Goal: Information Seeking & Learning: Learn about a topic

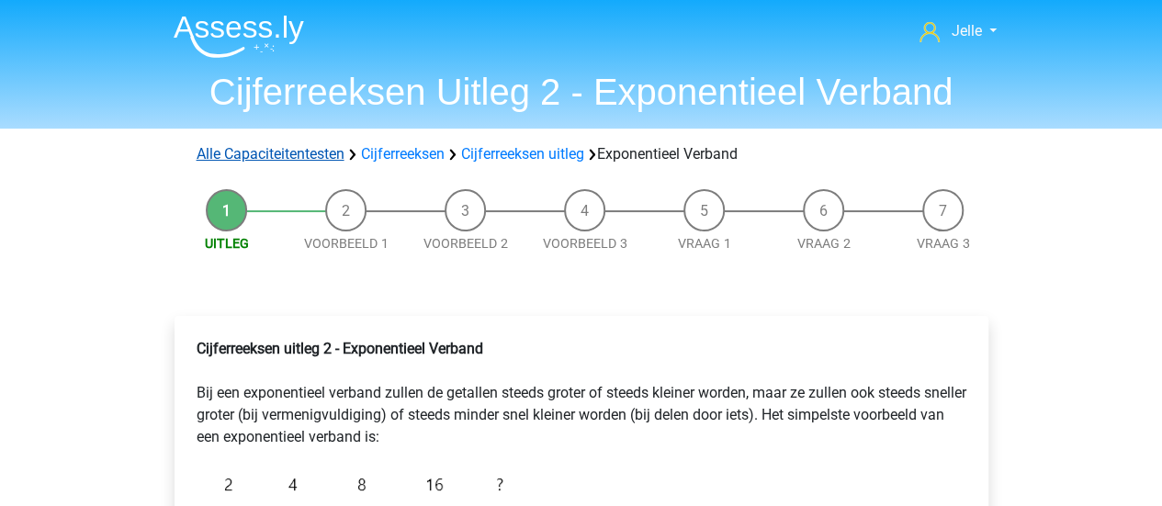
click at [298, 159] on link "Alle Capaciteitentesten" at bounding box center [271, 153] width 148 height 17
click at [370, 150] on link "Cijferreeksen" at bounding box center [403, 153] width 84 height 17
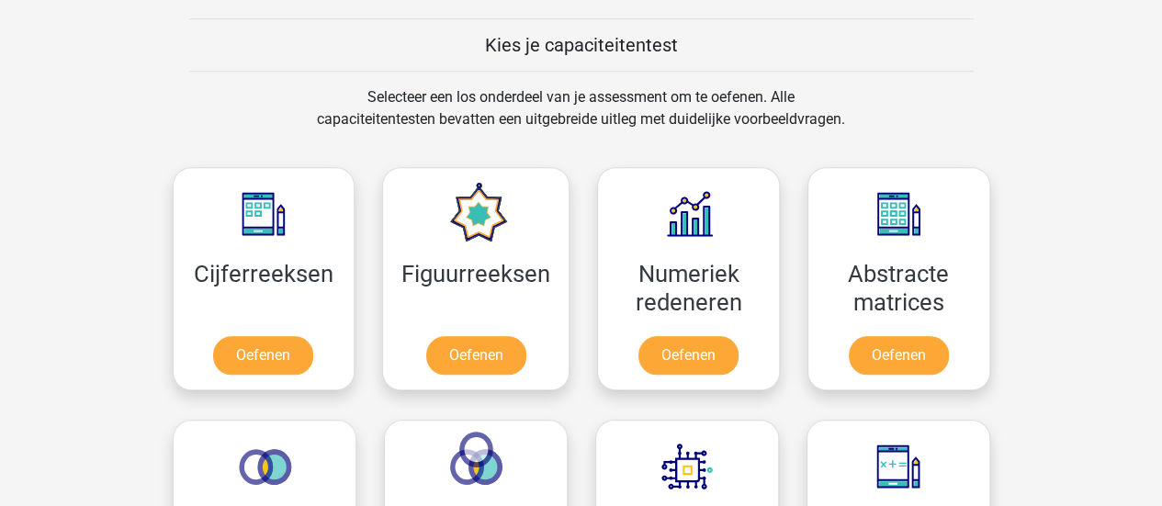
scroll to position [675, 0]
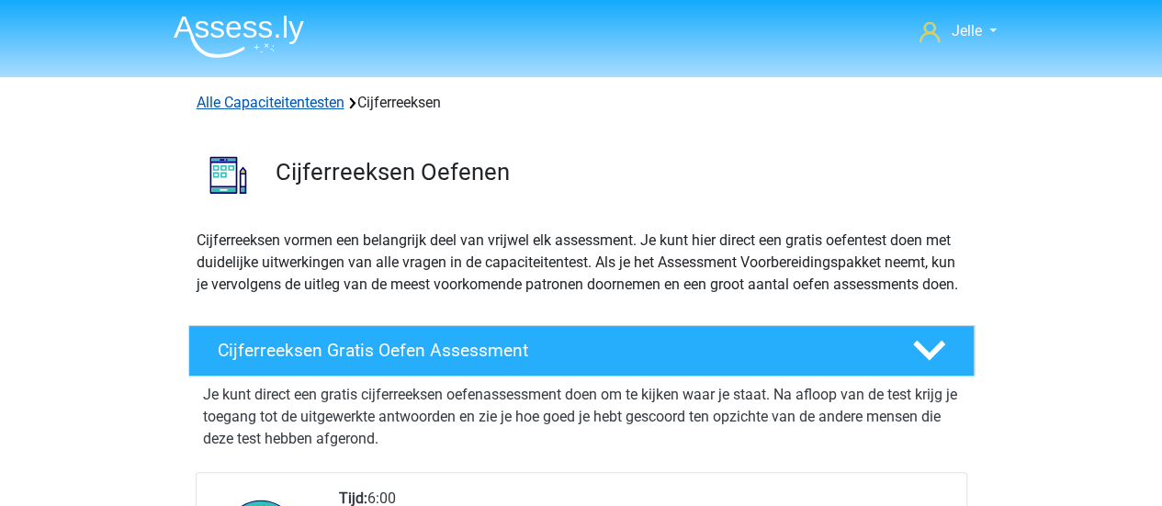
click at [279, 96] on link "Alle Capaciteitentesten" at bounding box center [271, 102] width 148 height 17
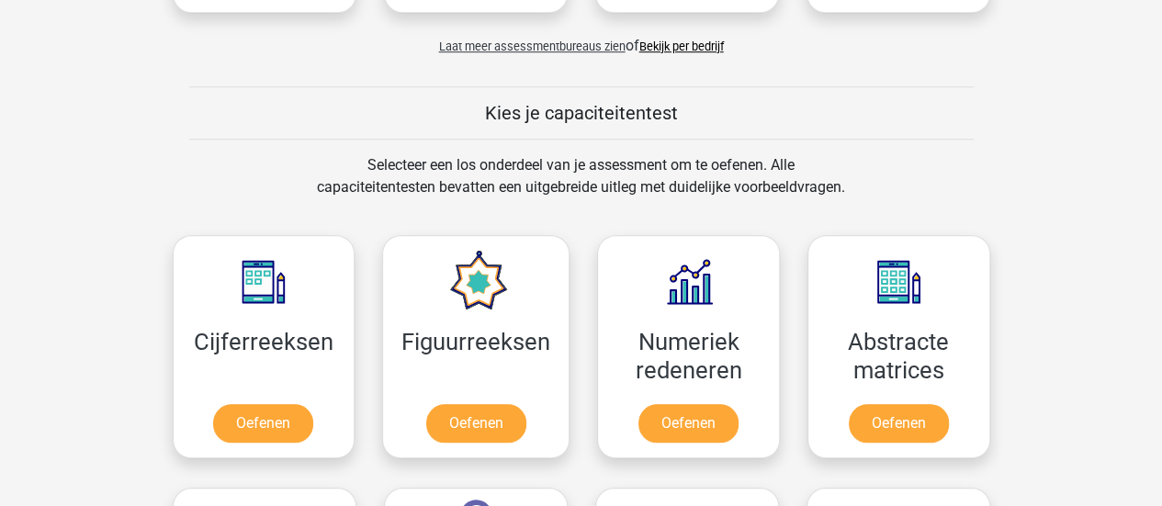
scroll to position [462, 0]
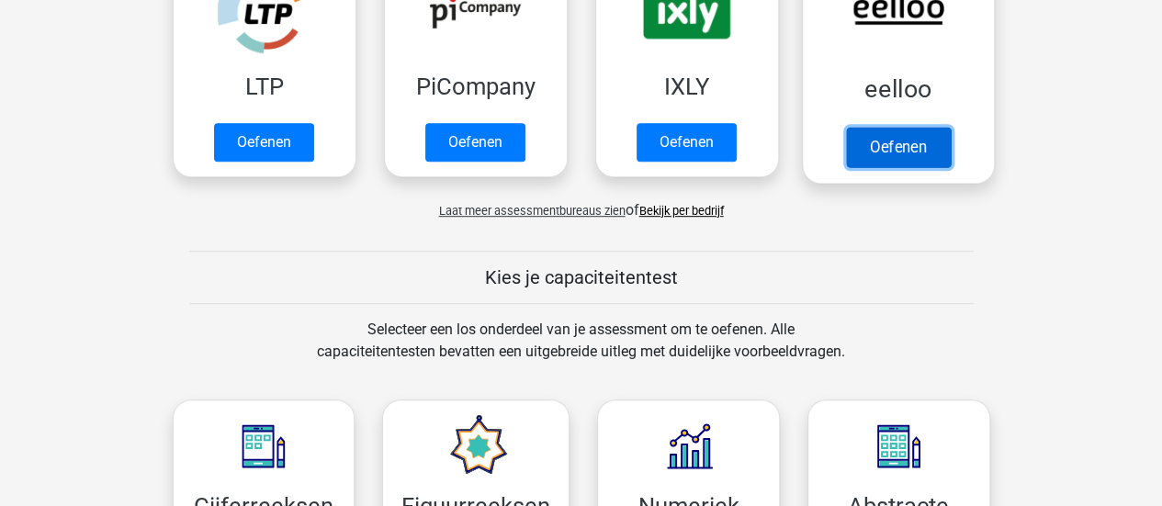
click at [869, 132] on link "Oefenen" at bounding box center [897, 147] width 105 height 40
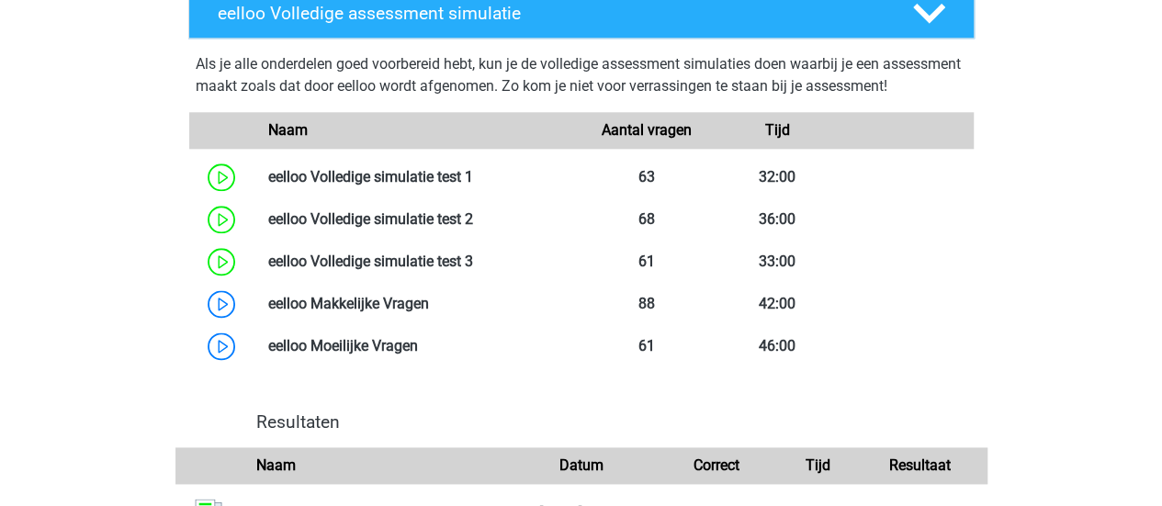
scroll to position [1040, 0]
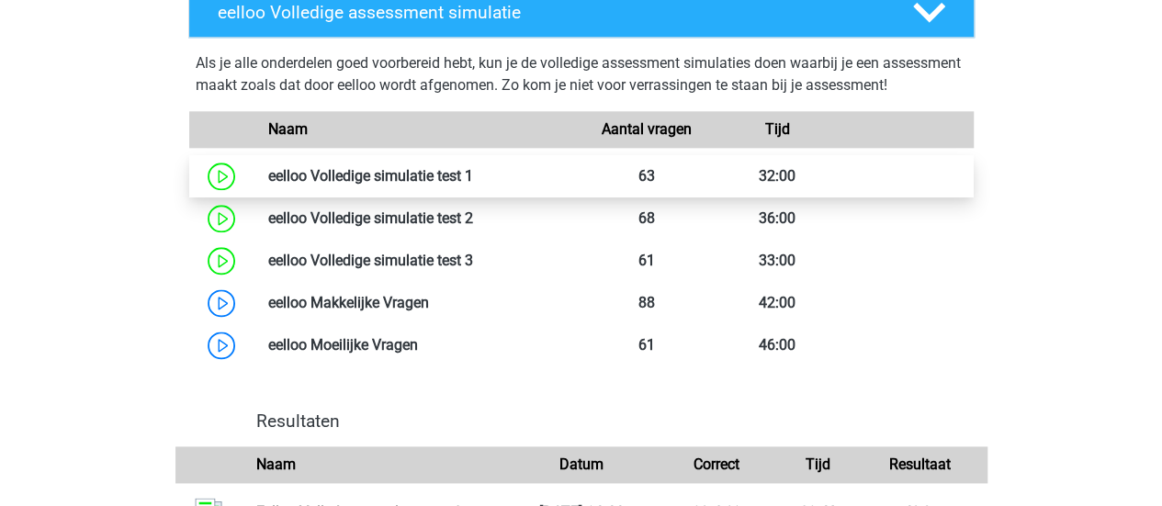
click at [473, 185] on link at bounding box center [473, 175] width 0 height 17
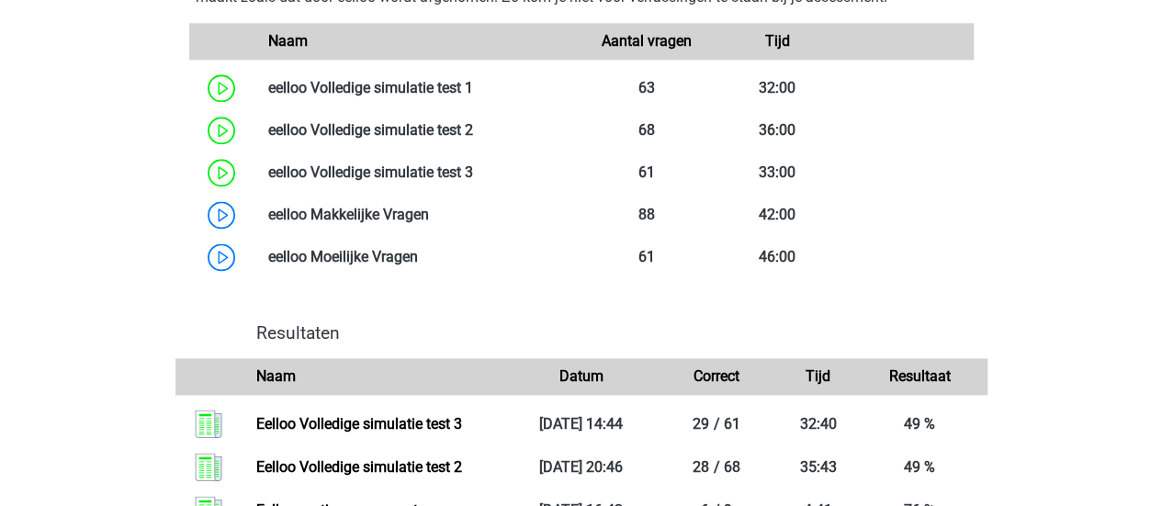
scroll to position [1127, 0]
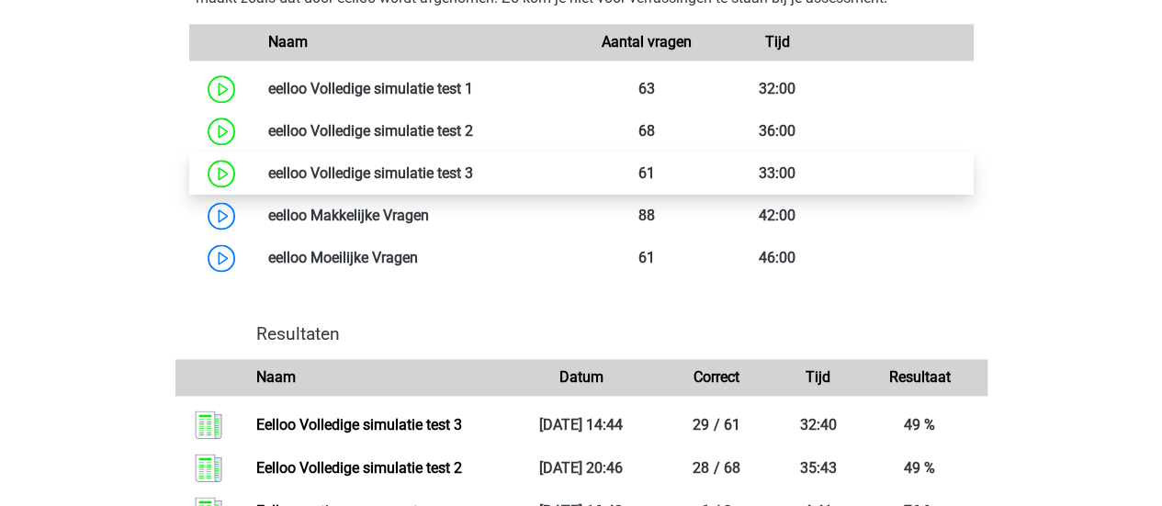
click at [473, 182] on link at bounding box center [473, 172] width 0 height 17
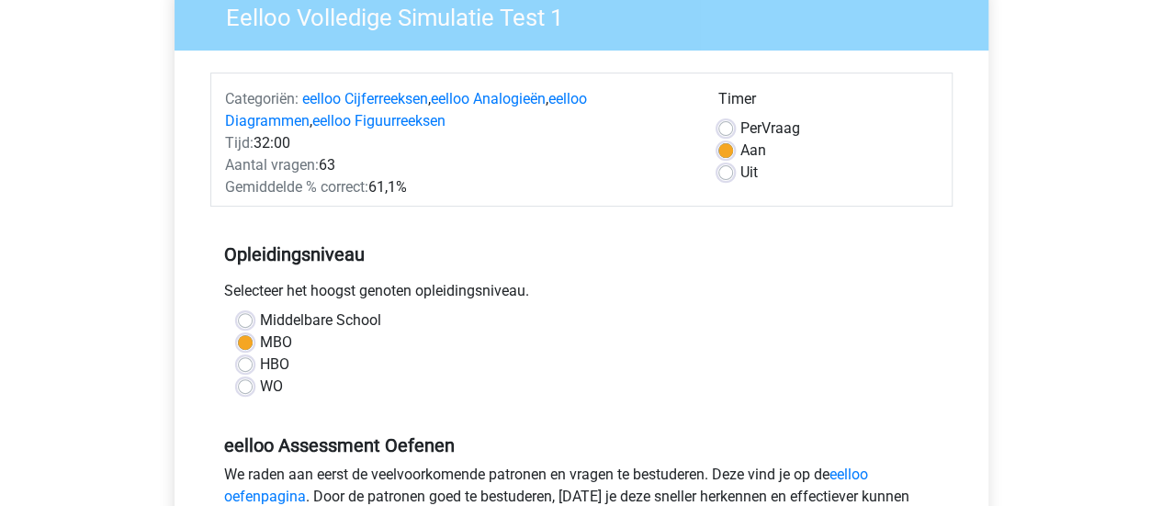
scroll to position [167, 0]
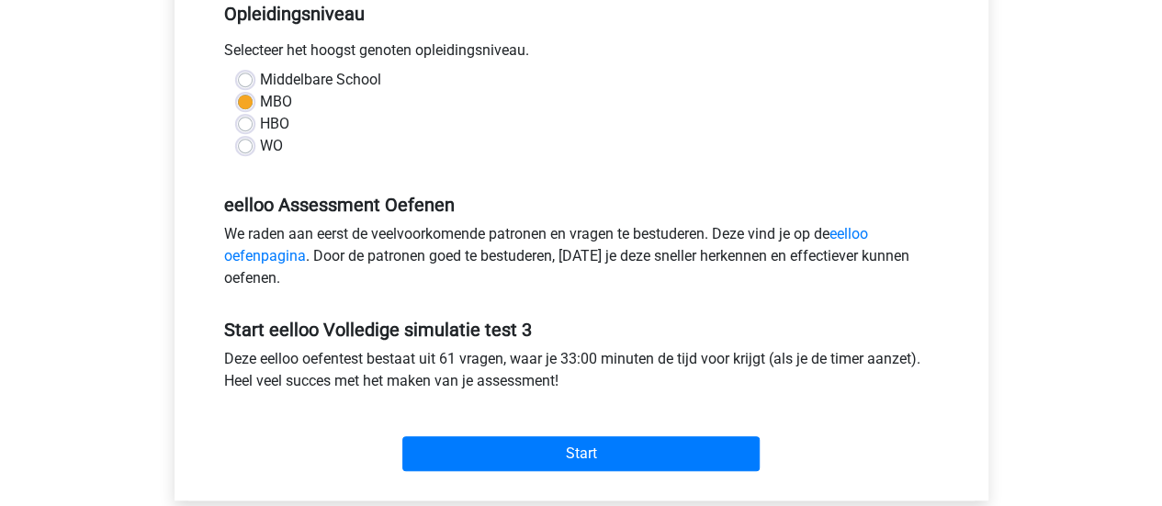
scroll to position [411, 0]
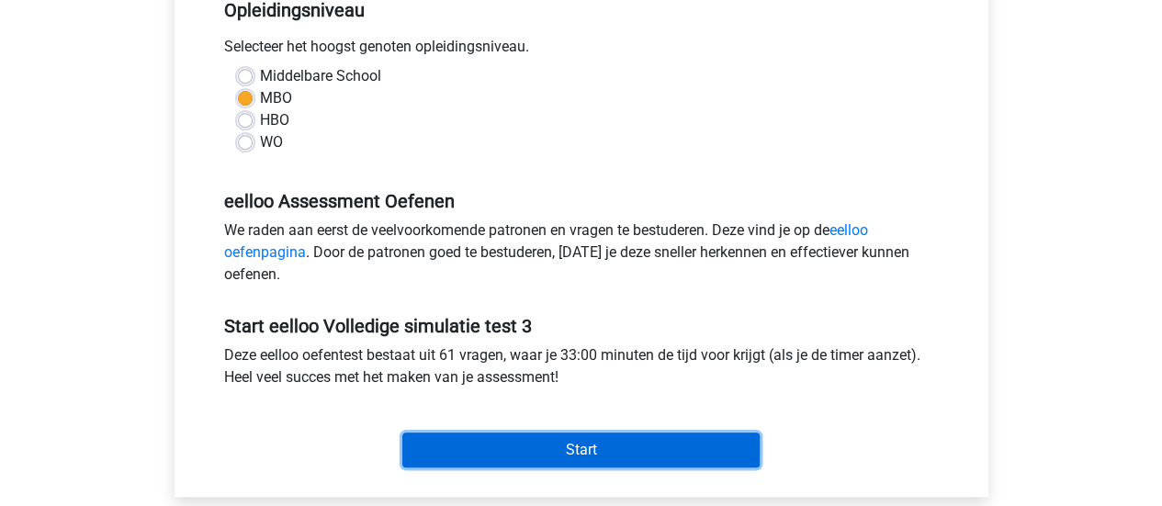
click at [459, 433] on input "Start" at bounding box center [580, 450] width 357 height 35
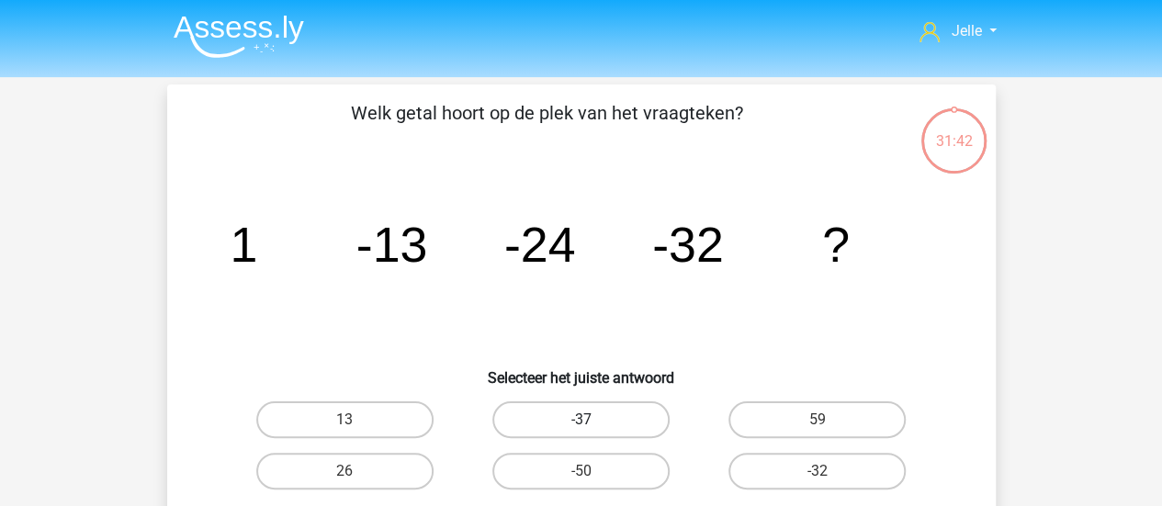
click at [570, 422] on label "-37" at bounding box center [580, 419] width 177 height 37
click at [580, 422] on input "-37" at bounding box center [586, 426] width 12 height 12
radio input "true"
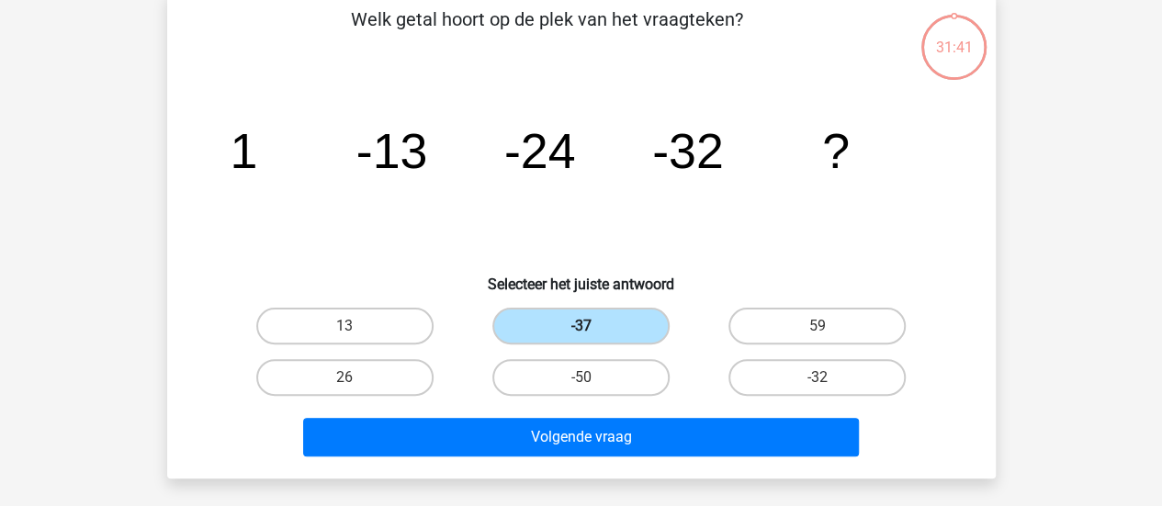
click at [570, 422] on div "Volgende vraag" at bounding box center [582, 433] width 770 height 61
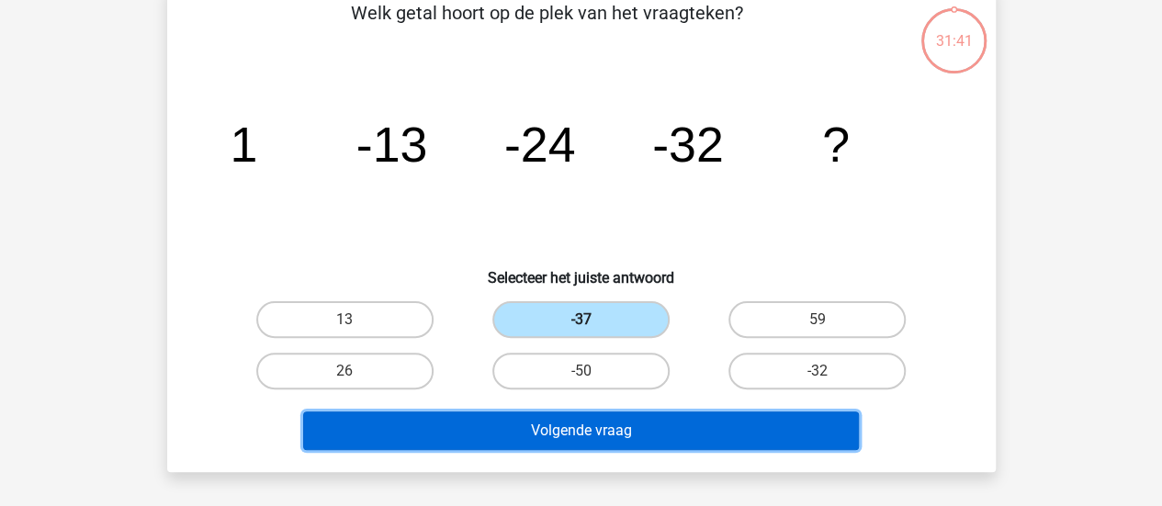
click at [570, 422] on button "Volgende vraag" at bounding box center [581, 430] width 556 height 39
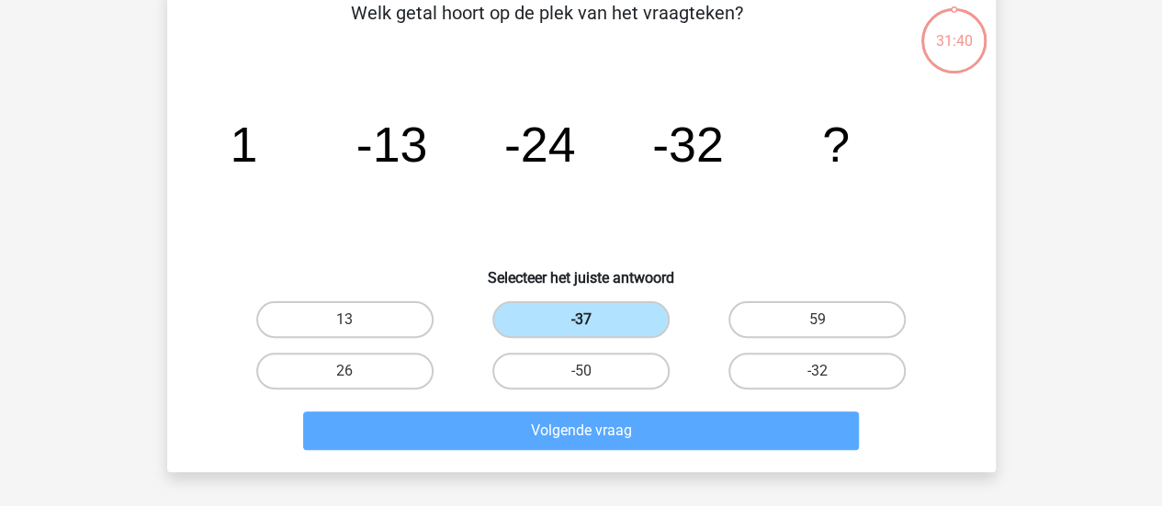
scroll to position [84, 0]
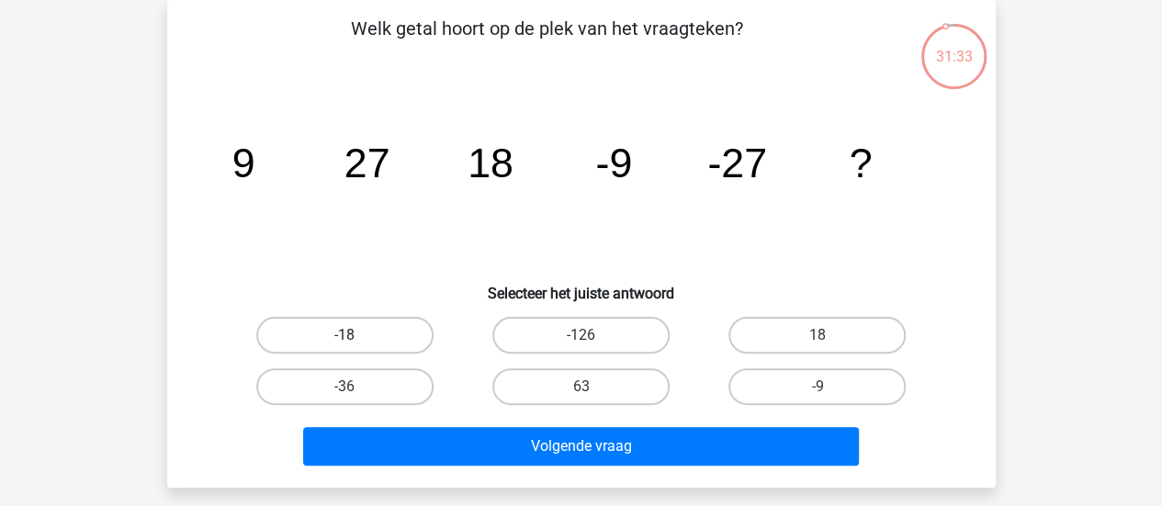
click at [396, 338] on label "-18" at bounding box center [344, 335] width 177 height 37
click at [356, 338] on input "-18" at bounding box center [350, 341] width 12 height 12
radio input "true"
click at [444, 425] on div "Volgende vraag" at bounding box center [582, 442] width 770 height 61
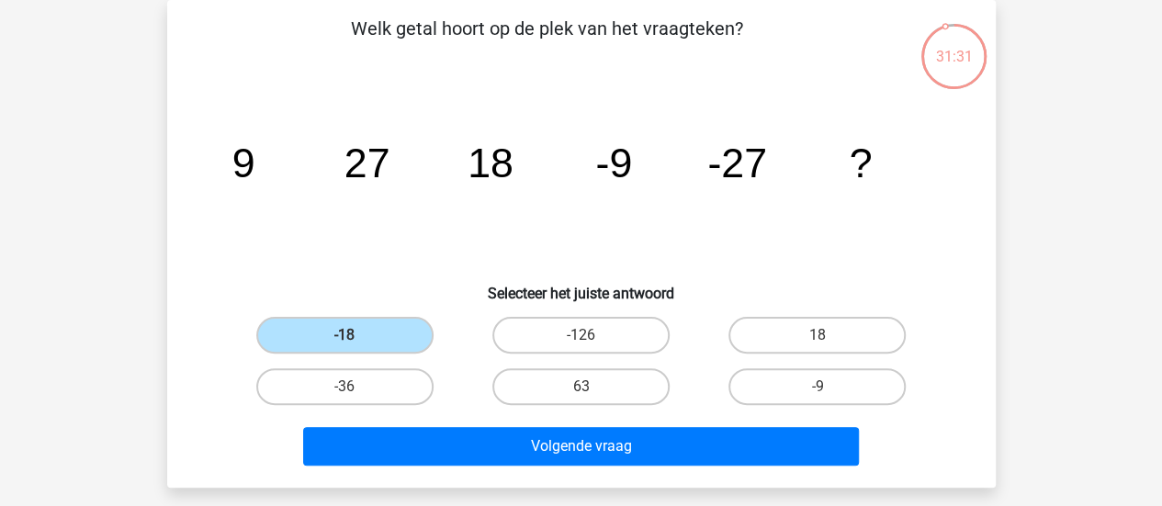
click at [444, 425] on div "Volgende vraag" at bounding box center [582, 442] width 770 height 61
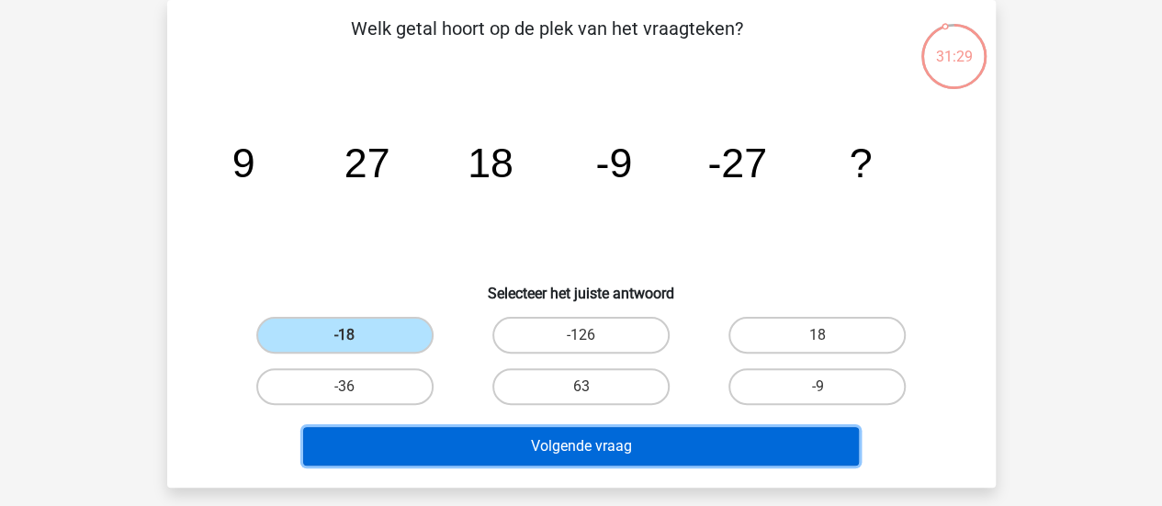
click at [436, 441] on button "Volgende vraag" at bounding box center [581, 446] width 556 height 39
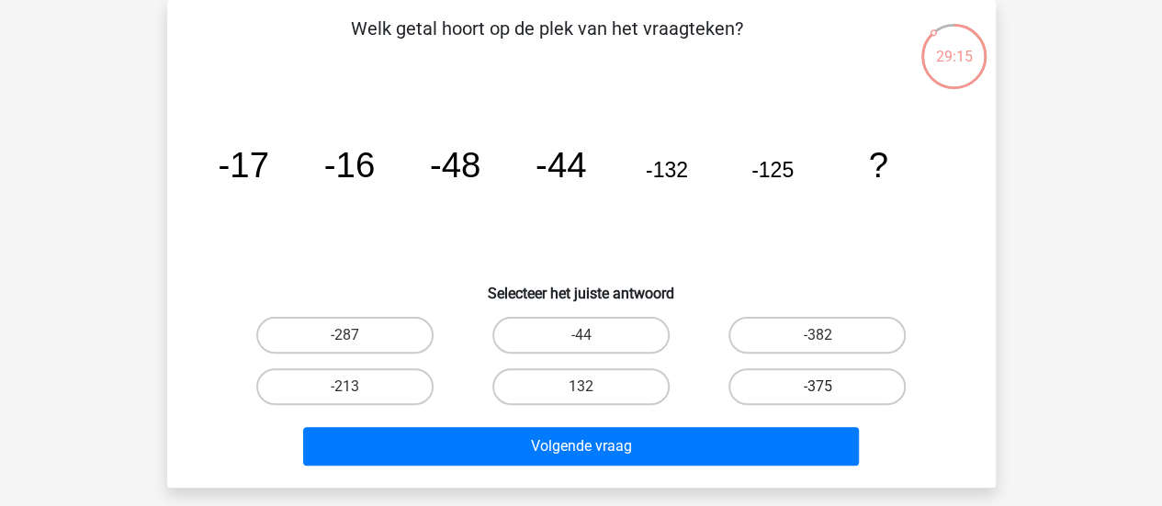
click at [885, 401] on label "-375" at bounding box center [816, 386] width 177 height 37
click at [829, 399] on input "-375" at bounding box center [823, 393] width 12 height 12
radio input "true"
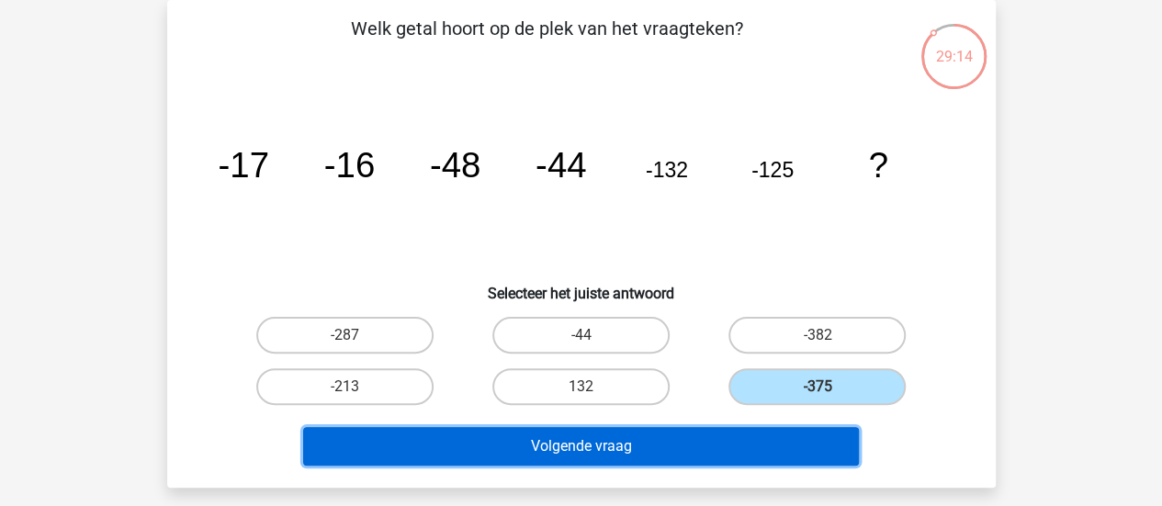
click at [771, 453] on button "Volgende vraag" at bounding box center [581, 446] width 556 height 39
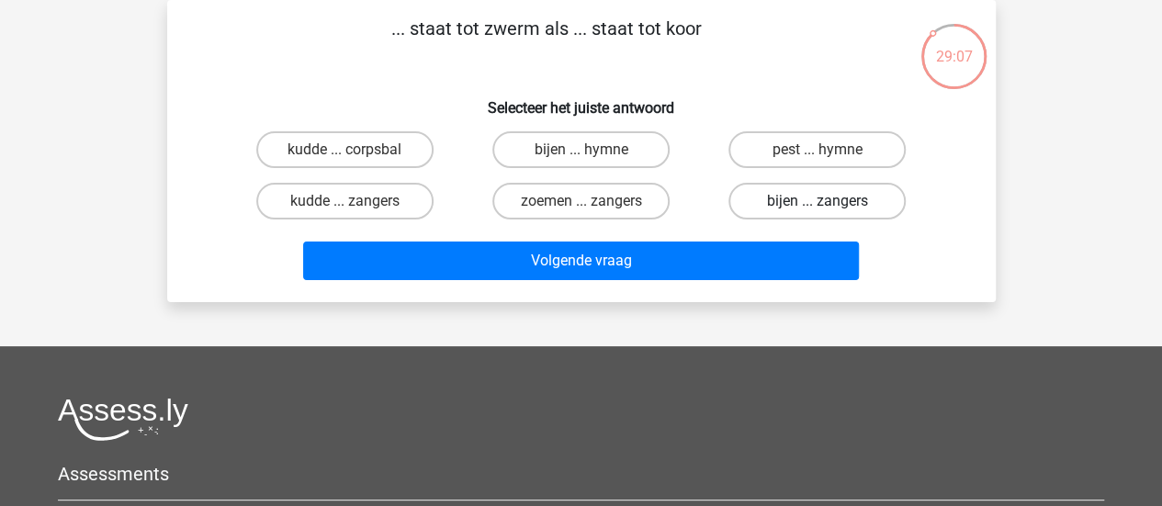
click at [848, 186] on label "bijen ... zangers" at bounding box center [816, 201] width 177 height 37
click at [829, 201] on input "bijen ... zangers" at bounding box center [823, 207] width 12 height 12
radio input "true"
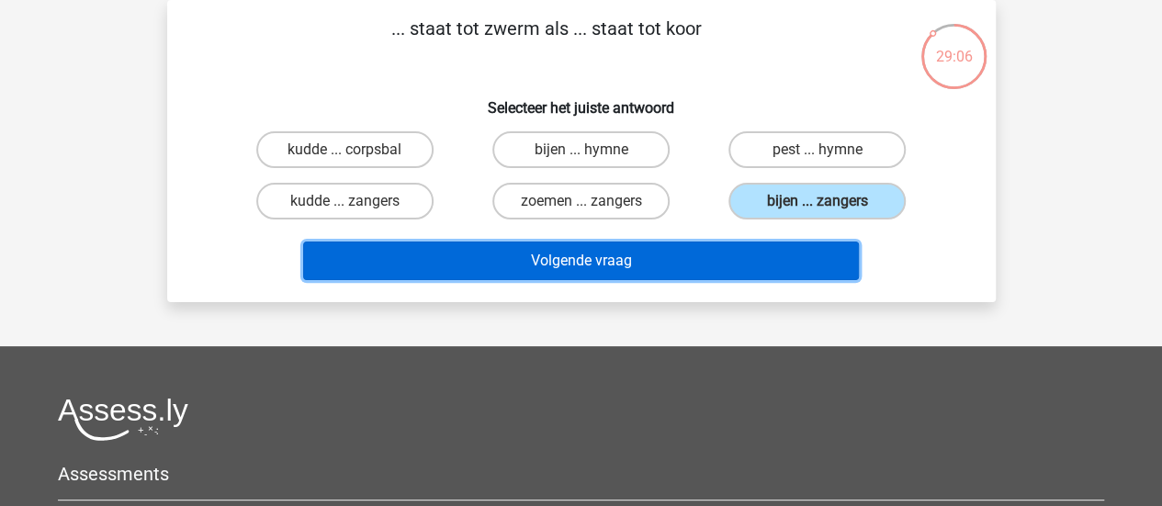
click at [692, 246] on button "Volgende vraag" at bounding box center [581, 261] width 556 height 39
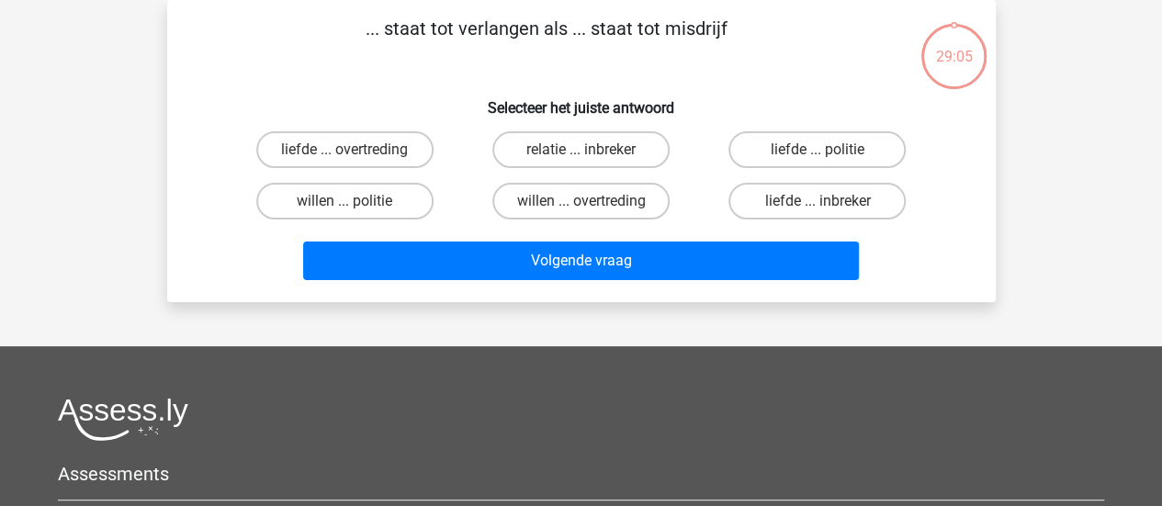
click at [692, 246] on button "Volgende vraag" at bounding box center [581, 261] width 556 height 39
click at [437, 84] on div "... staat tot verlangen als ... staat tot misdrijf Selecteer het juiste antwoor…" at bounding box center [581, 151] width 814 height 273
click at [503, 184] on label "willen ... overtreding" at bounding box center [580, 201] width 177 height 37
click at [580, 201] on input "willen ... overtreding" at bounding box center [586, 207] width 12 height 12
radio input "true"
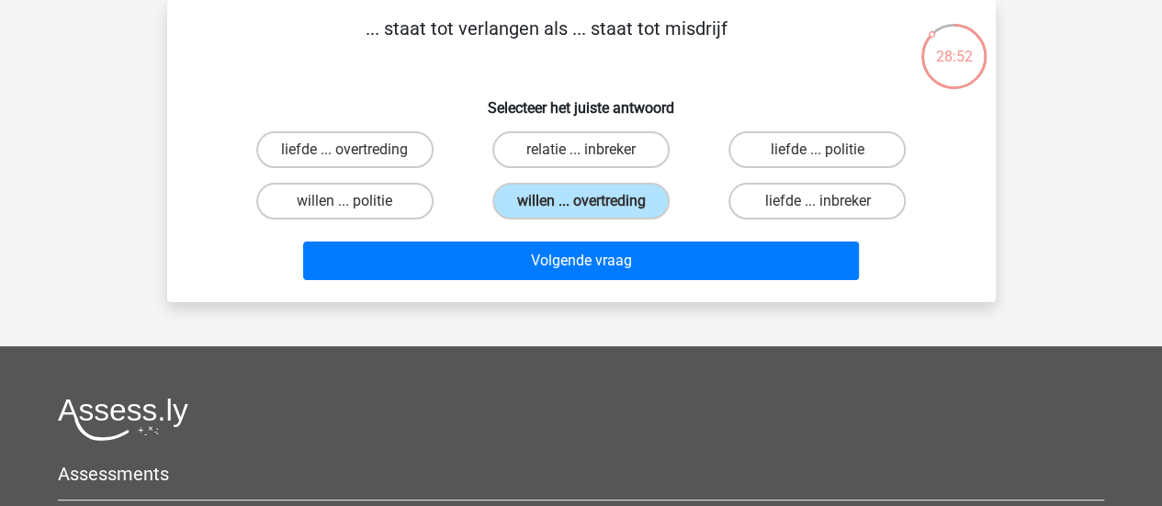
click at [503, 237] on div "Volgende vraag" at bounding box center [582, 257] width 770 height 61
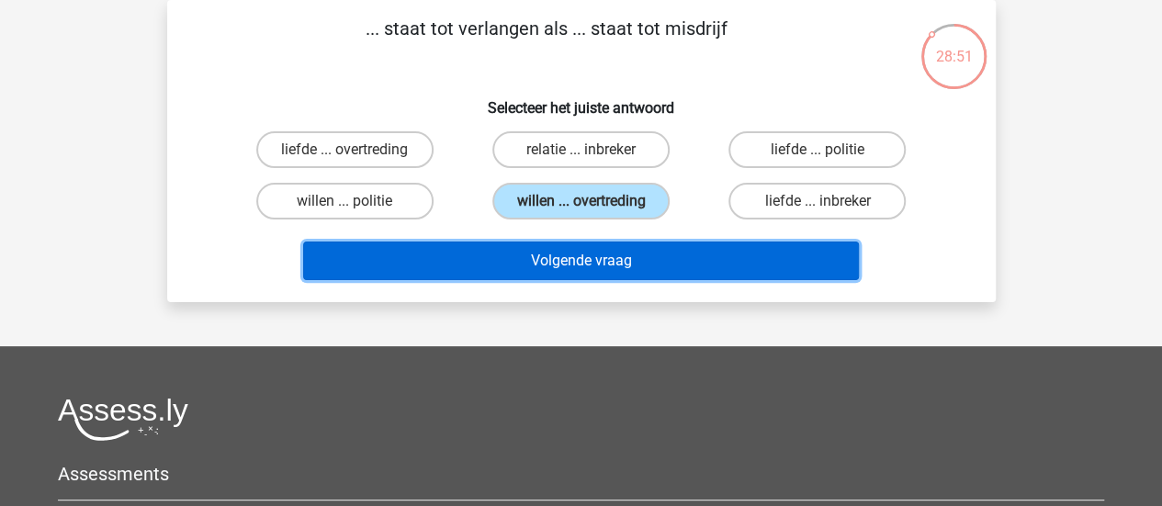
click at [500, 258] on button "Volgende vraag" at bounding box center [581, 261] width 556 height 39
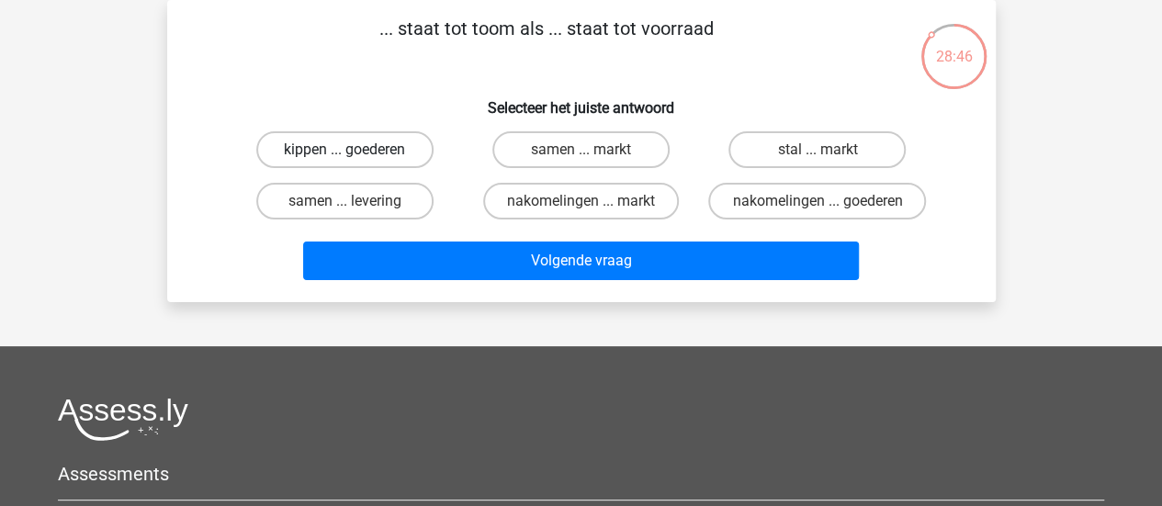
click at [369, 142] on label "kippen ... goederen" at bounding box center [344, 149] width 177 height 37
click at [356, 150] on input "kippen ... goederen" at bounding box center [350, 156] width 12 height 12
radio input "true"
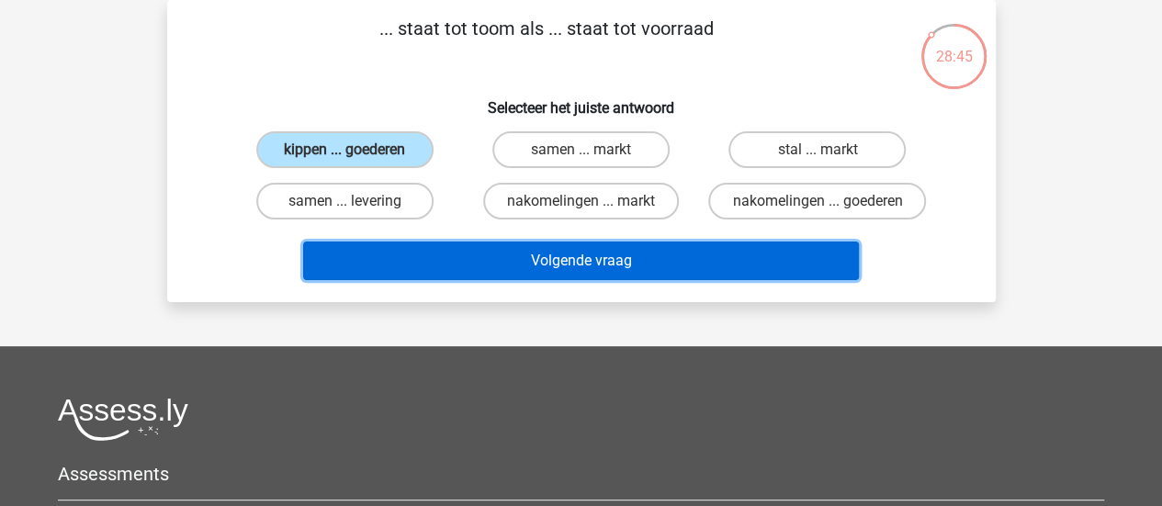
click at [371, 244] on button "Volgende vraag" at bounding box center [581, 261] width 556 height 39
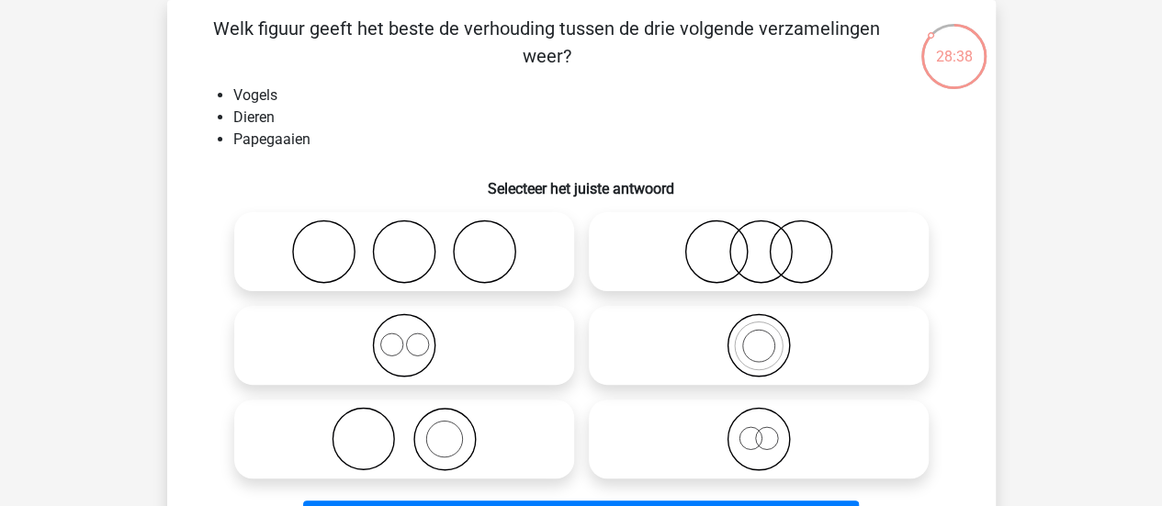
click at [261, 118] on li "Dieren" at bounding box center [599, 118] width 733 height 22
click at [658, 310] on label at bounding box center [759, 345] width 340 height 79
click at [759, 324] on input "radio" at bounding box center [765, 330] width 12 height 12
radio input "true"
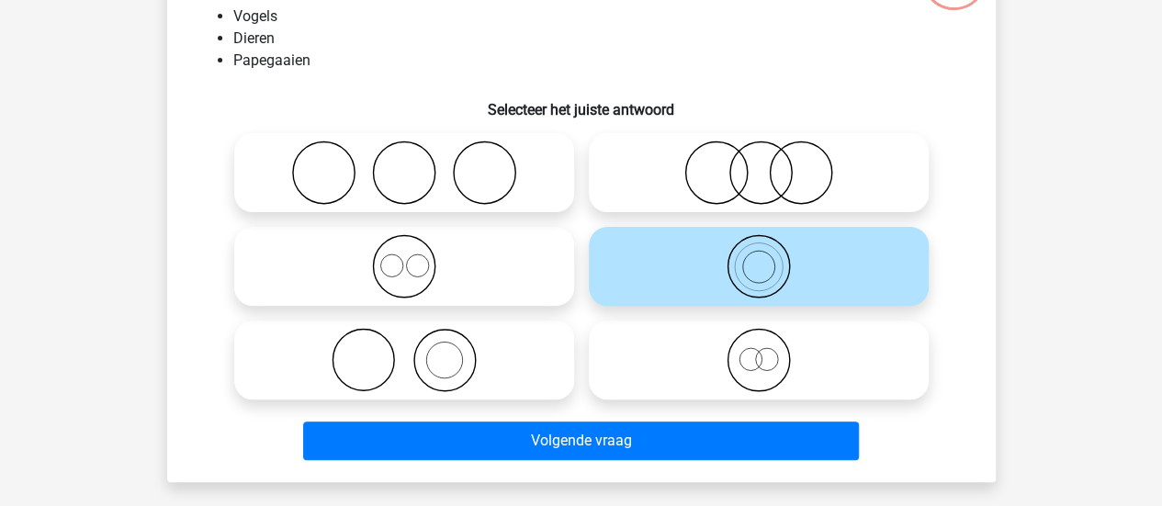
scroll to position [163, 0]
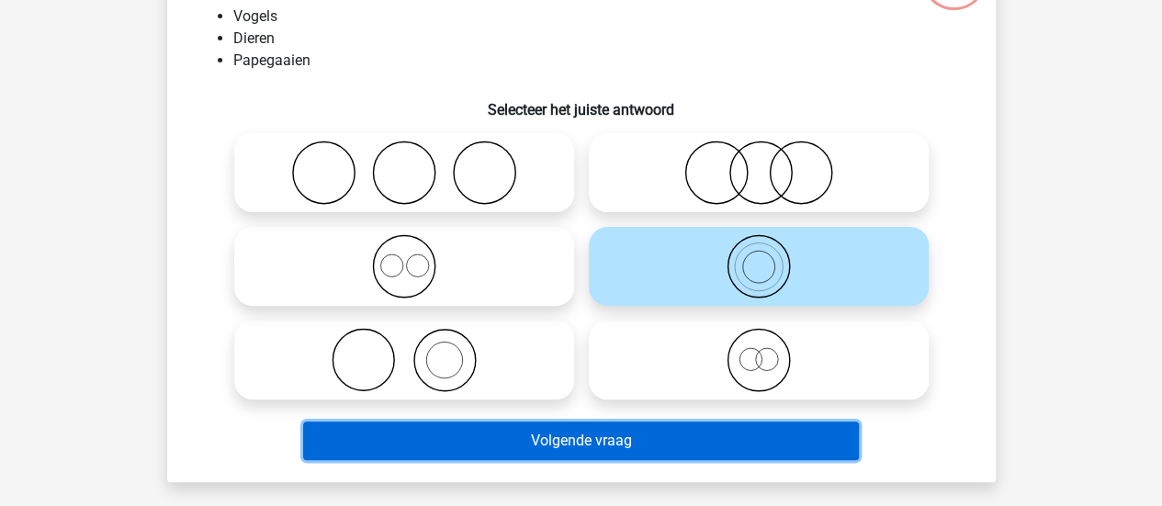
click at [478, 455] on button "Volgende vraag" at bounding box center [581, 441] width 556 height 39
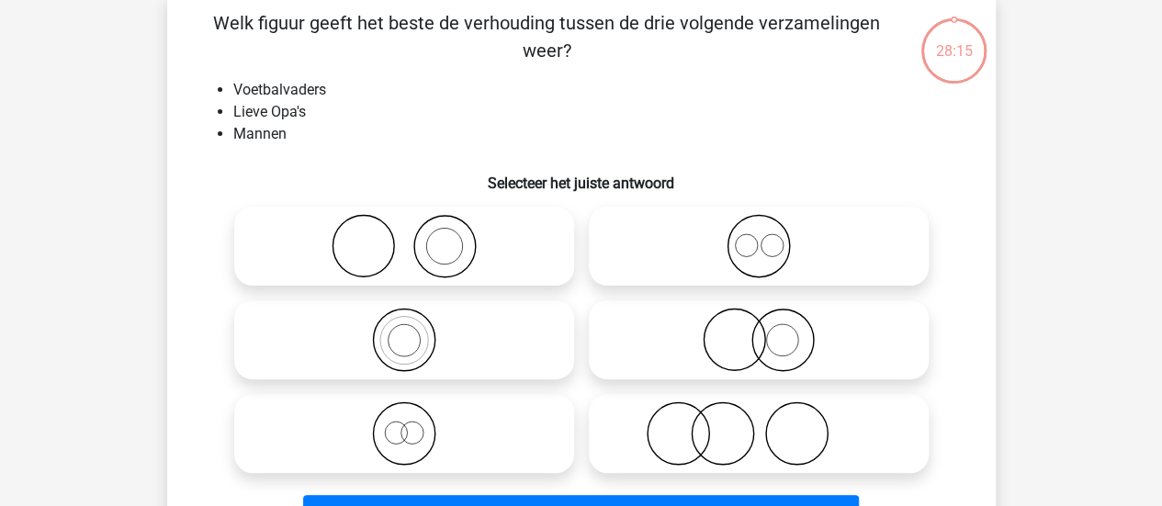
scroll to position [84, 0]
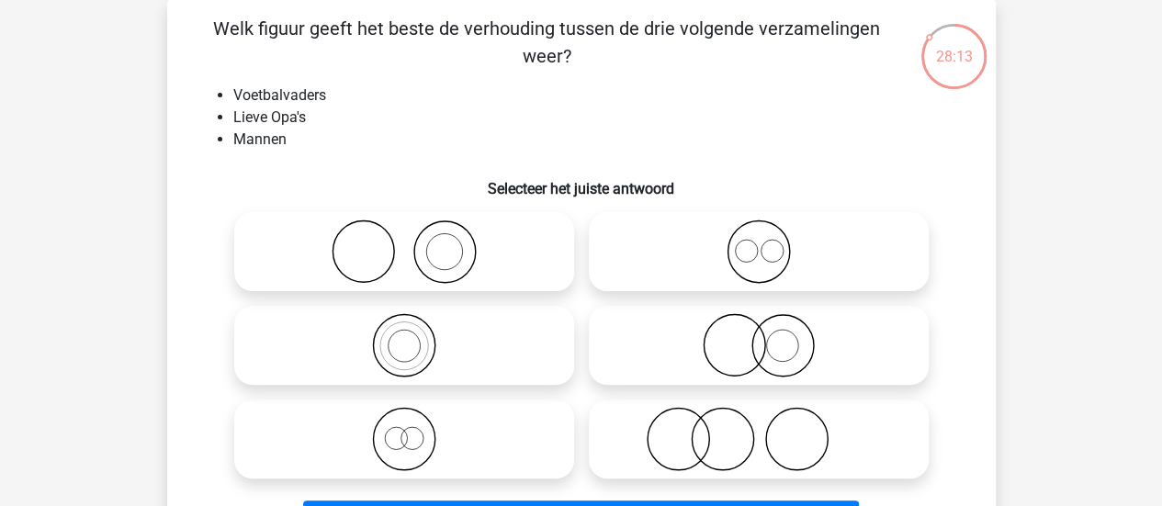
click at [263, 96] on li "Voetbalvaders" at bounding box center [599, 95] width 733 height 22
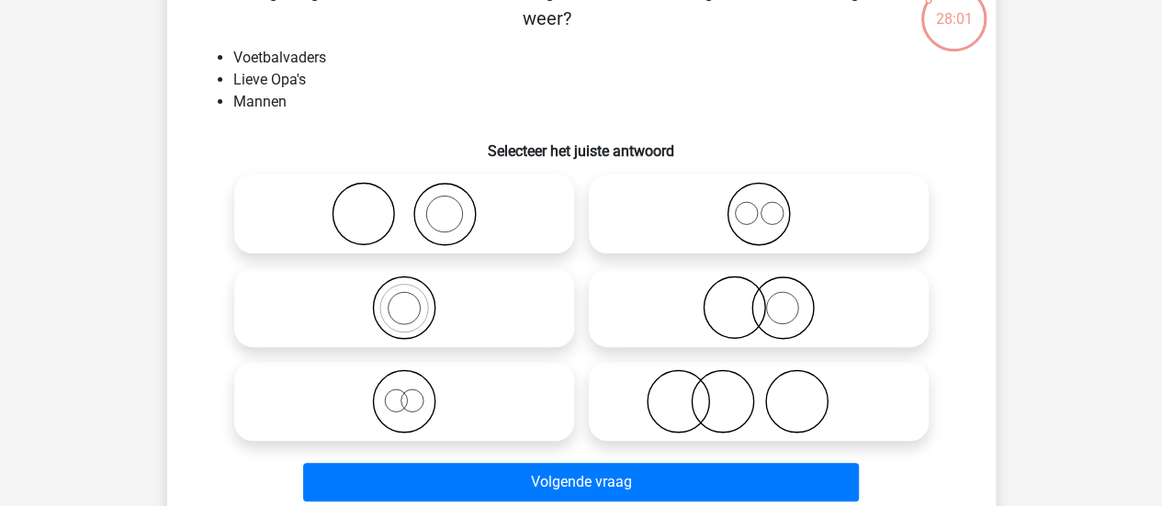
scroll to position [130, 0]
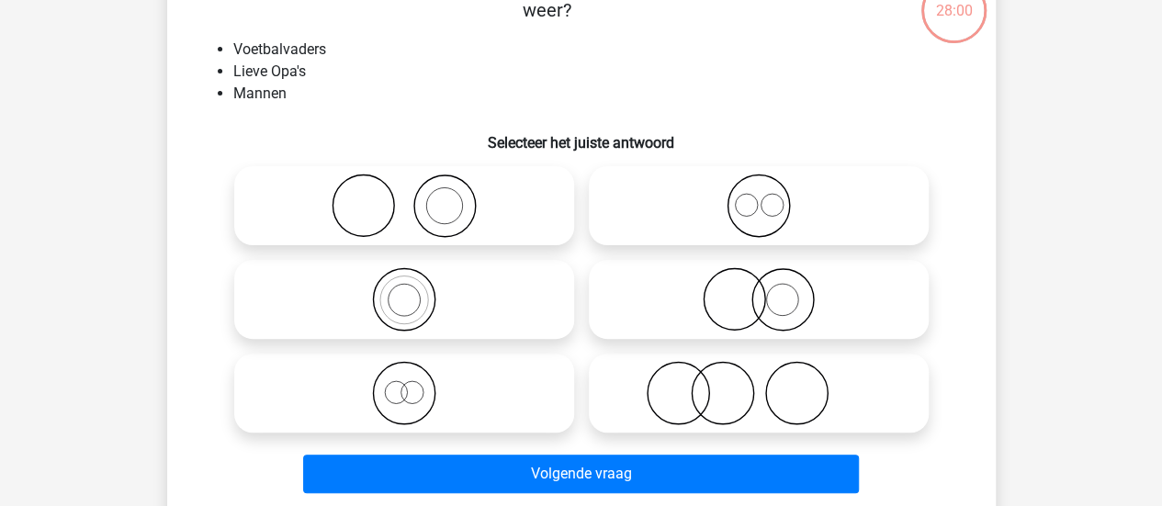
click at [378, 399] on icon at bounding box center [404, 393] width 325 height 64
click at [404, 384] on input "radio" at bounding box center [410, 378] width 12 height 12
radio input "true"
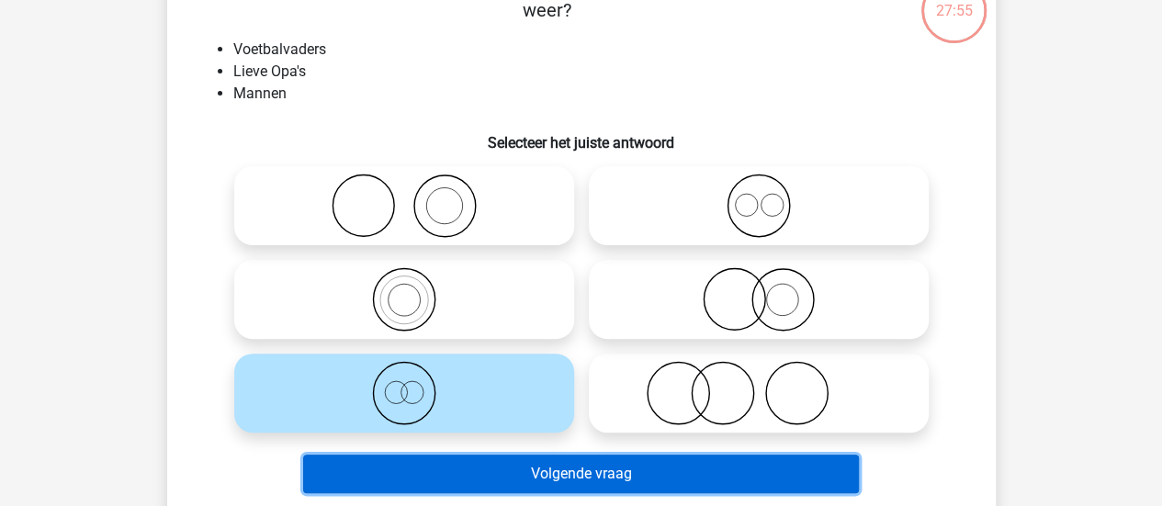
click at [422, 477] on button "Volgende vraag" at bounding box center [581, 474] width 556 height 39
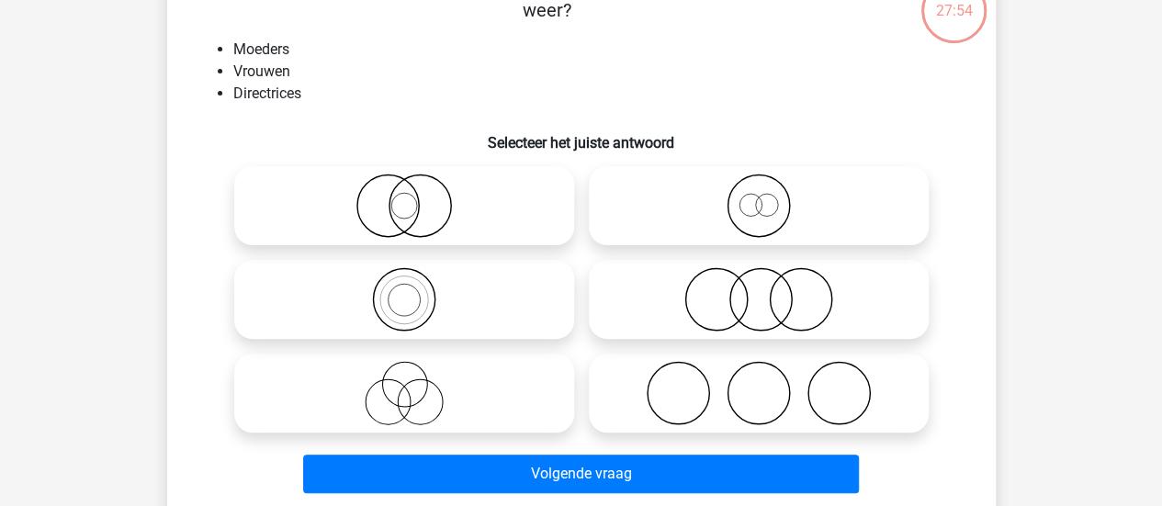
scroll to position [84, 0]
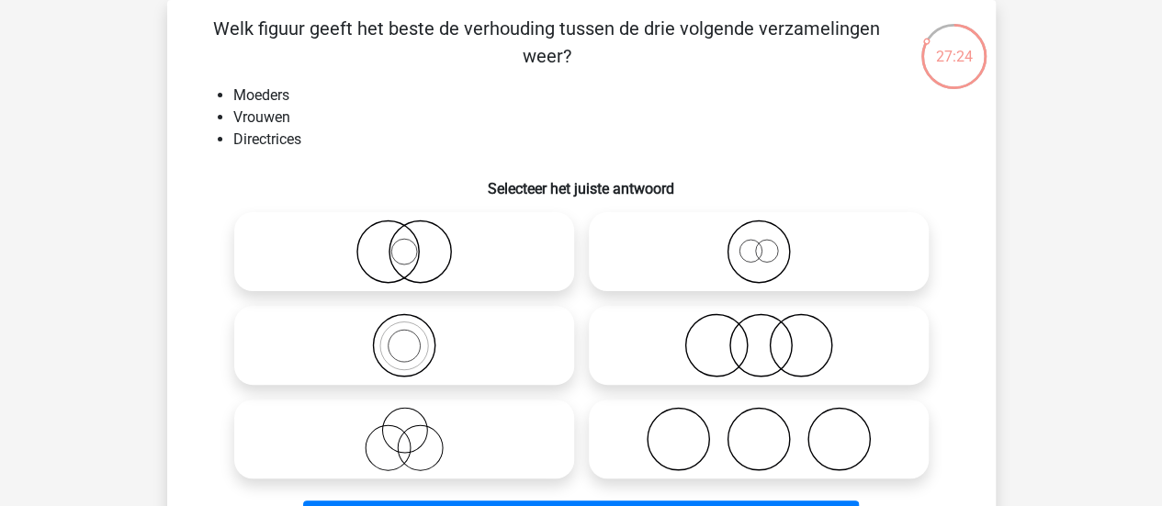
click at [663, 243] on icon at bounding box center [758, 251] width 325 height 64
click at [759, 242] on input "radio" at bounding box center [765, 237] width 12 height 12
radio input "true"
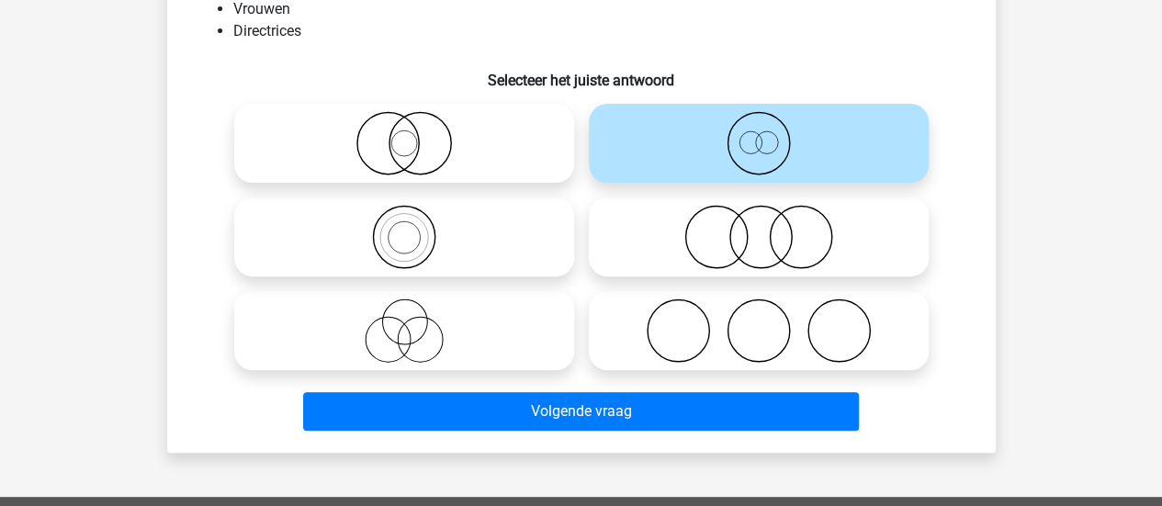
scroll to position [193, 0]
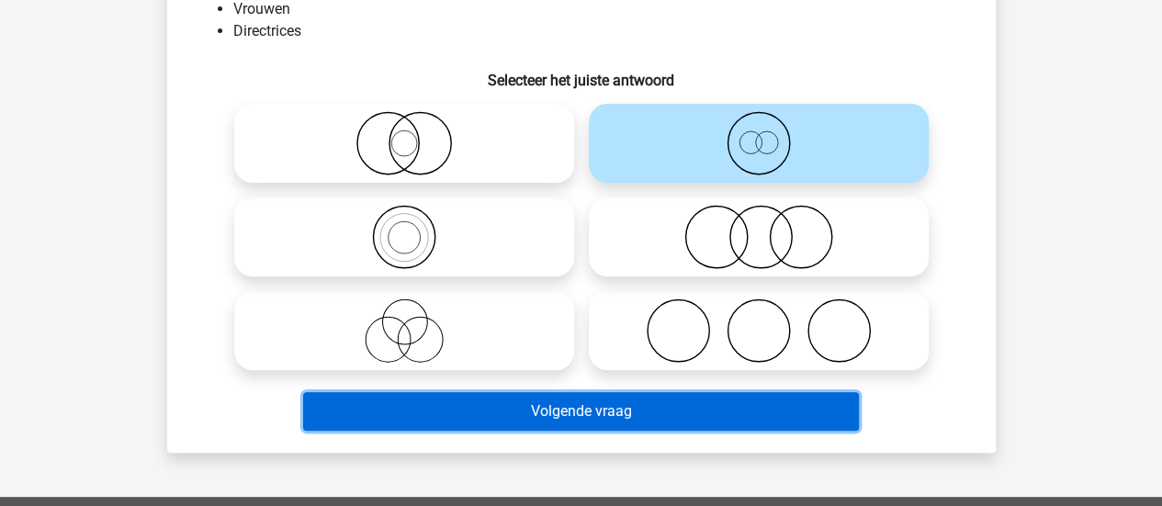
click at [474, 412] on button "Volgende vraag" at bounding box center [581, 411] width 556 height 39
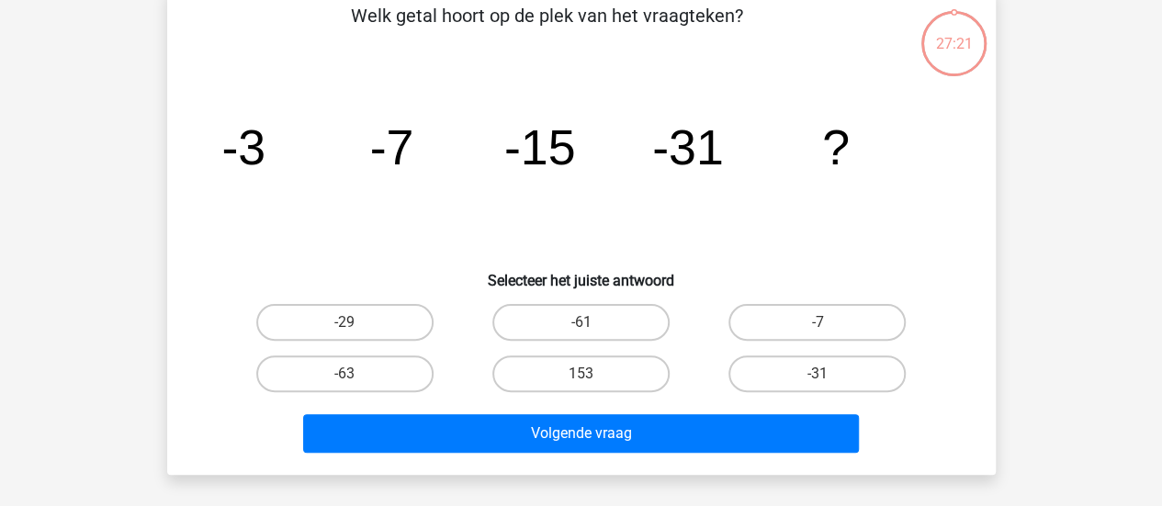
scroll to position [84, 0]
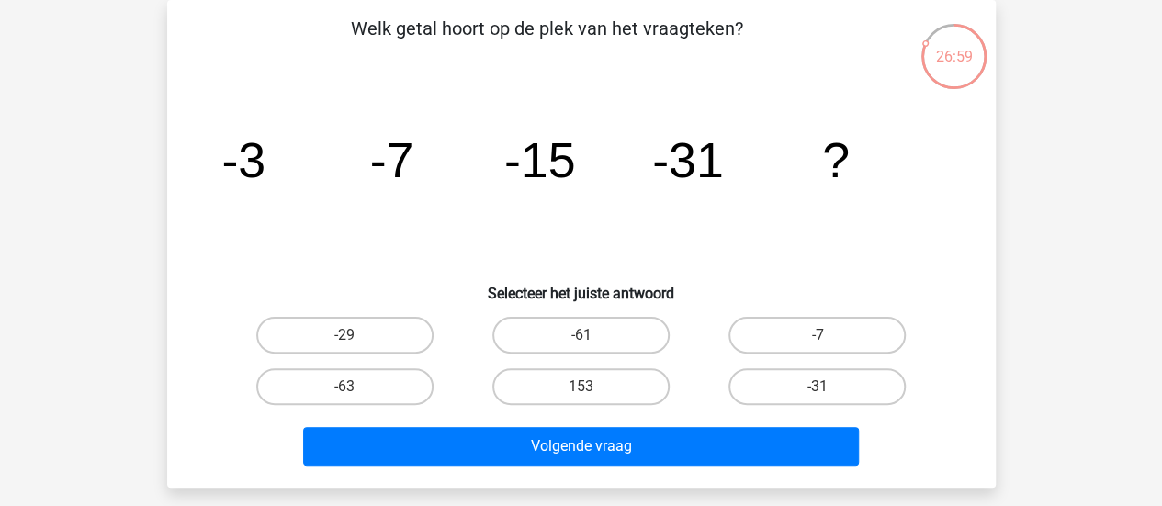
click at [385, 366] on div "-63" at bounding box center [345, 386] width 236 height 51
click at [375, 396] on label "-63" at bounding box center [344, 386] width 177 height 37
click at [356, 396] on input "-63" at bounding box center [350, 393] width 12 height 12
radio input "true"
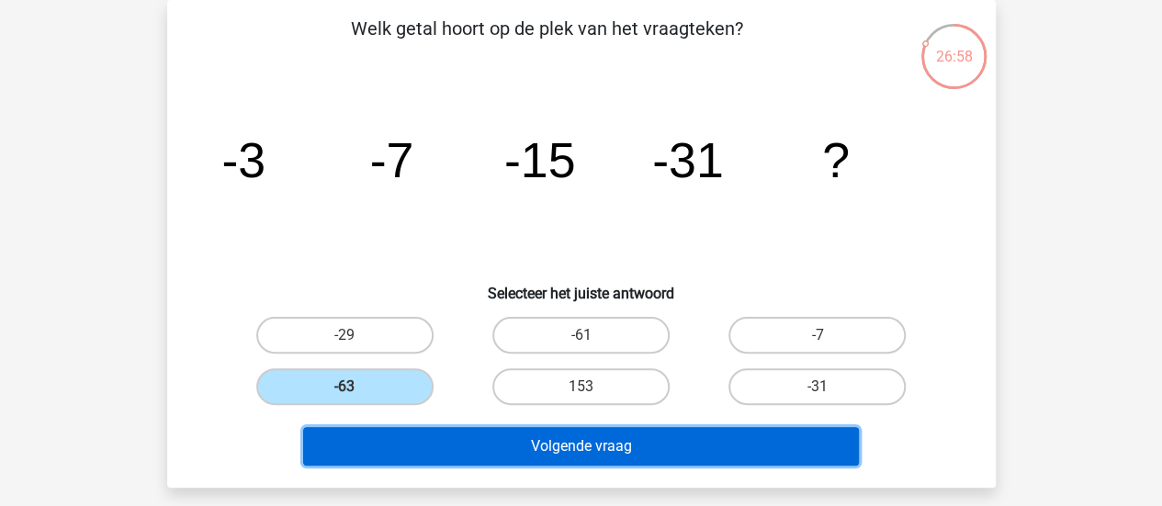
click at [369, 444] on button "Volgende vraag" at bounding box center [581, 446] width 556 height 39
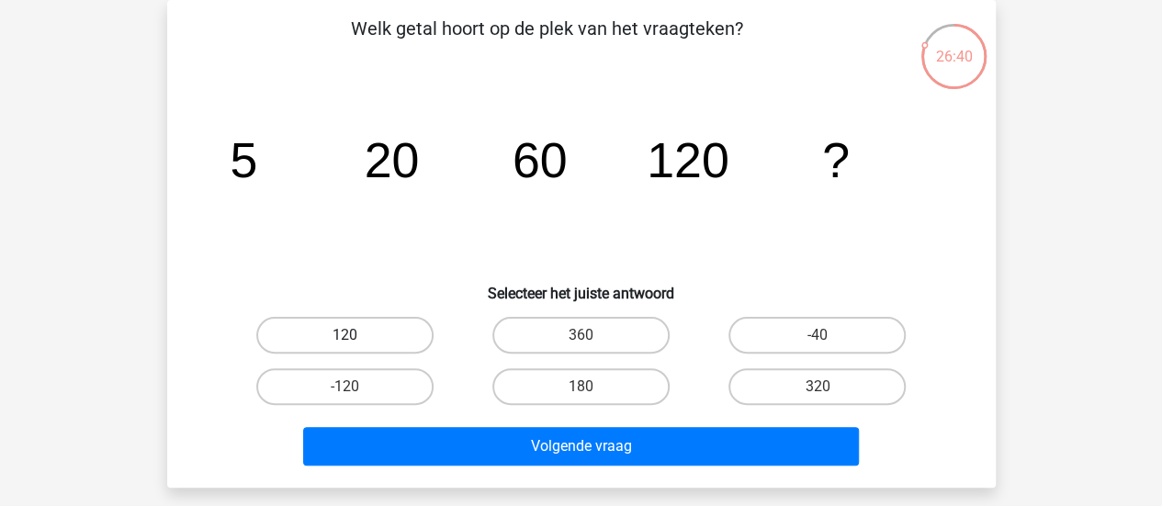
click at [325, 319] on label "120" at bounding box center [344, 335] width 177 height 37
click at [344, 335] on input "120" at bounding box center [350, 341] width 12 height 12
radio input "true"
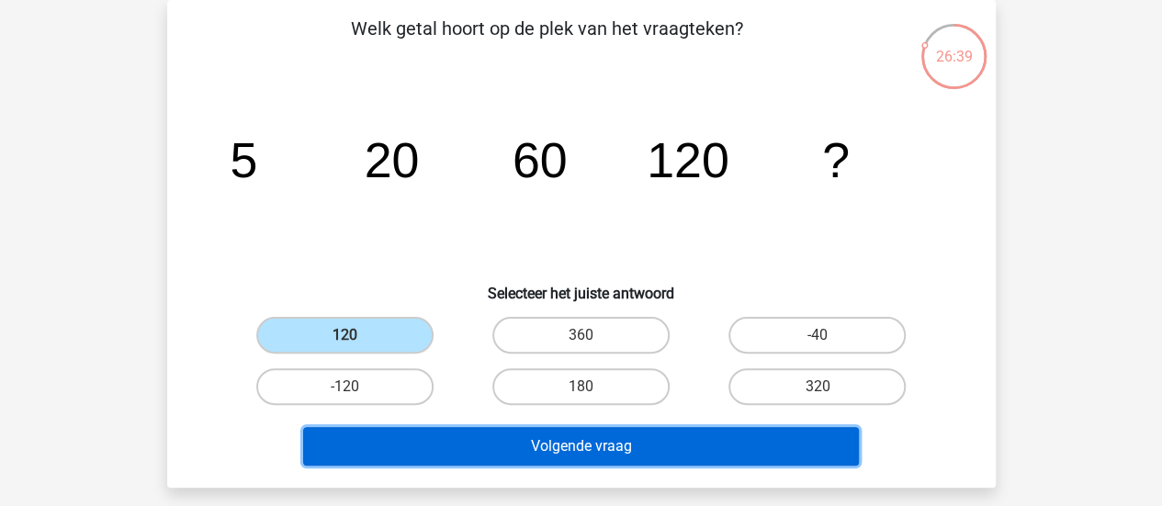
click at [346, 458] on button "Volgende vraag" at bounding box center [581, 446] width 556 height 39
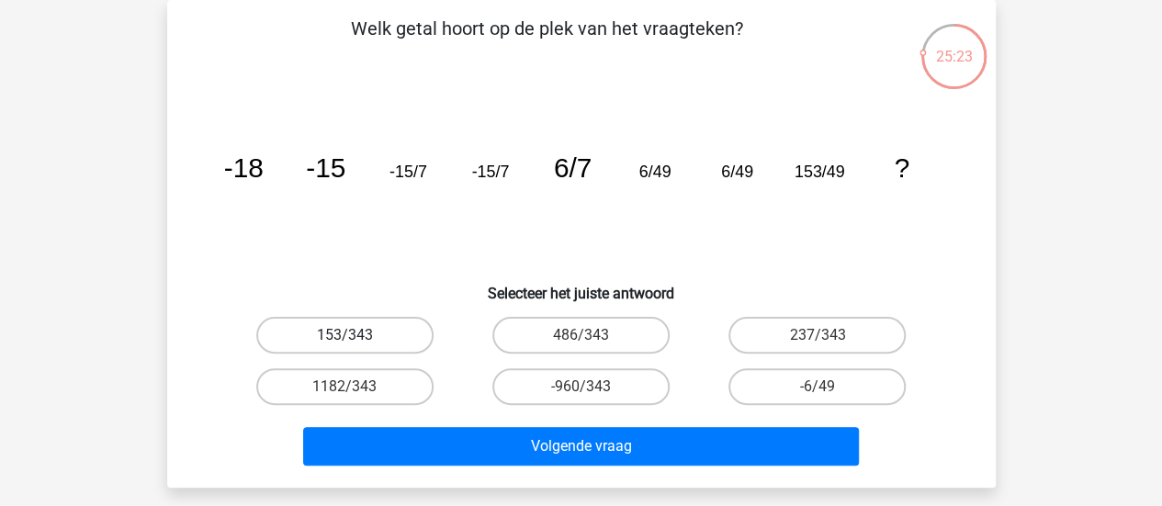
click at [399, 334] on label "153/343" at bounding box center [344, 335] width 177 height 37
click at [356, 335] on input "153/343" at bounding box center [350, 341] width 12 height 12
radio input "true"
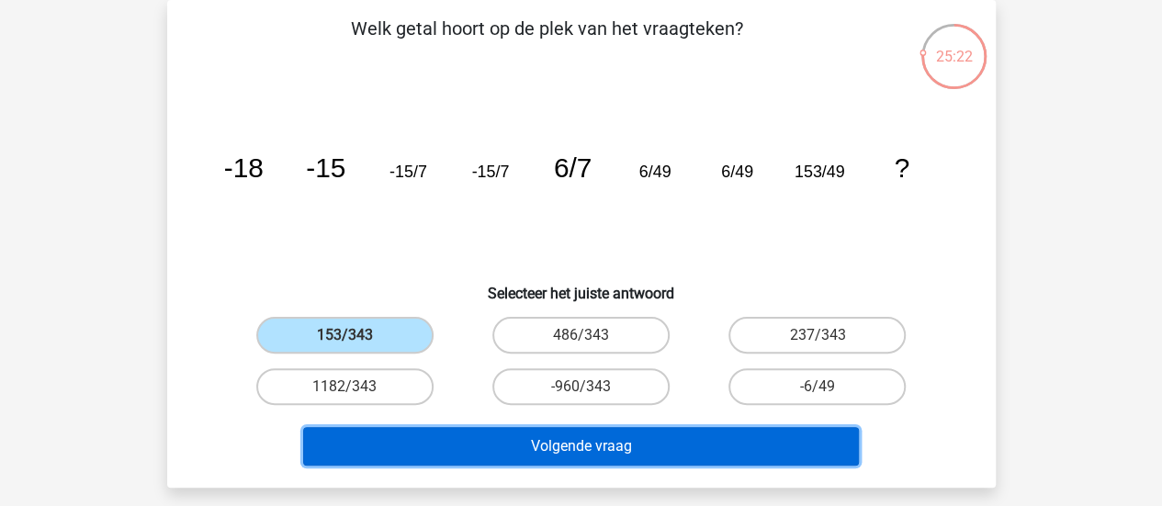
click at [425, 431] on button "Volgende vraag" at bounding box center [581, 446] width 556 height 39
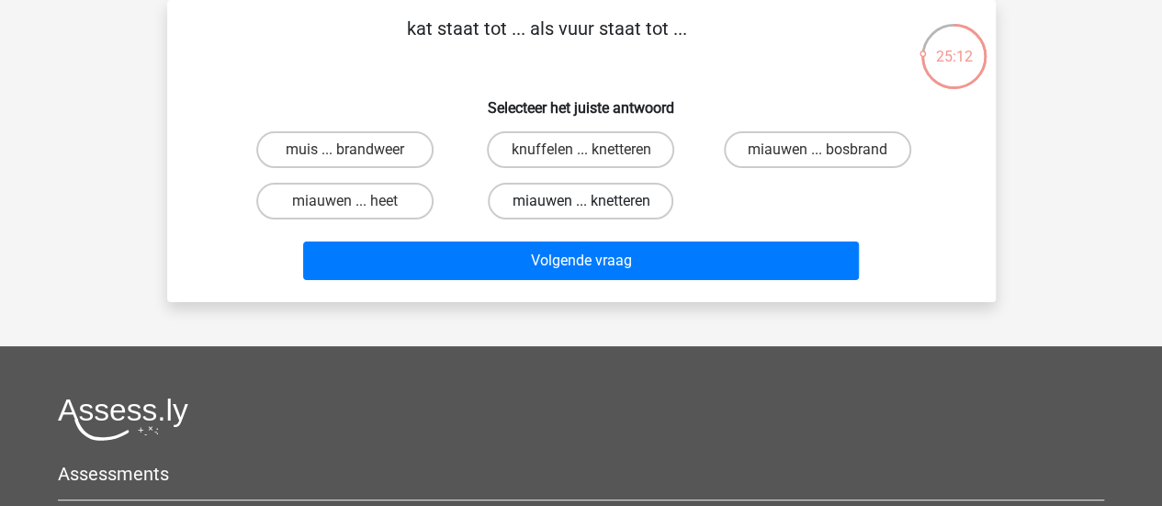
click at [534, 199] on label "miauwen ... knetteren" at bounding box center [581, 201] width 186 height 37
click at [580, 201] on input "miauwen ... knetteren" at bounding box center [586, 207] width 12 height 12
radio input "true"
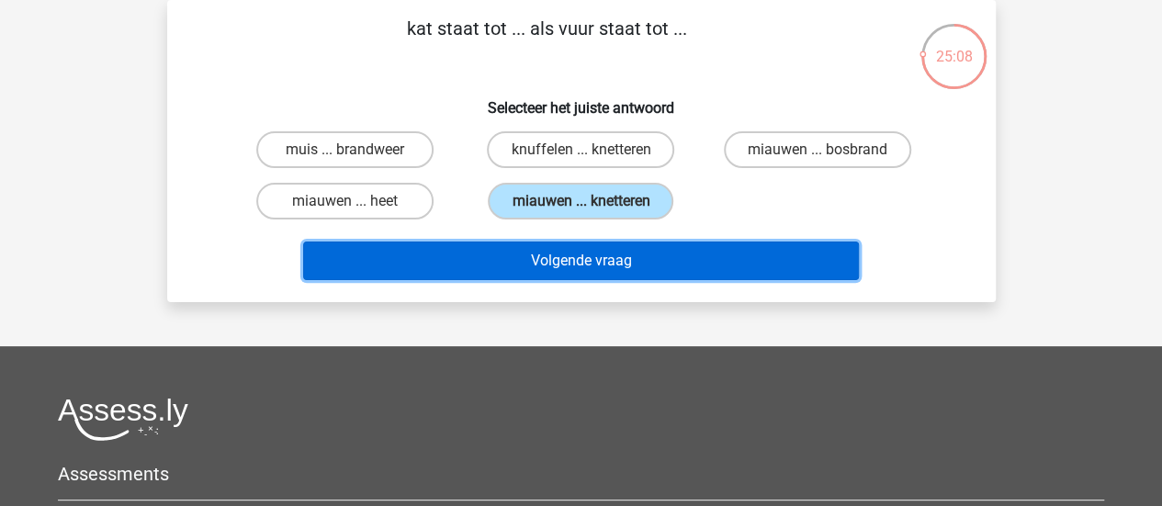
click at [487, 271] on button "Volgende vraag" at bounding box center [581, 261] width 556 height 39
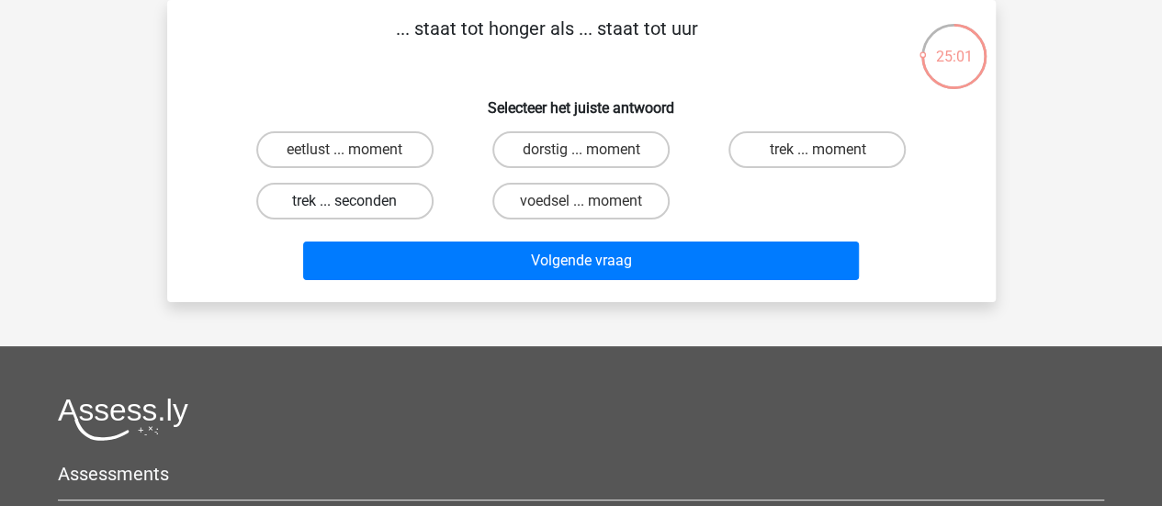
click at [385, 192] on label "trek ... seconden" at bounding box center [344, 201] width 177 height 37
click at [356, 201] on input "trek ... seconden" at bounding box center [350, 207] width 12 height 12
radio input "true"
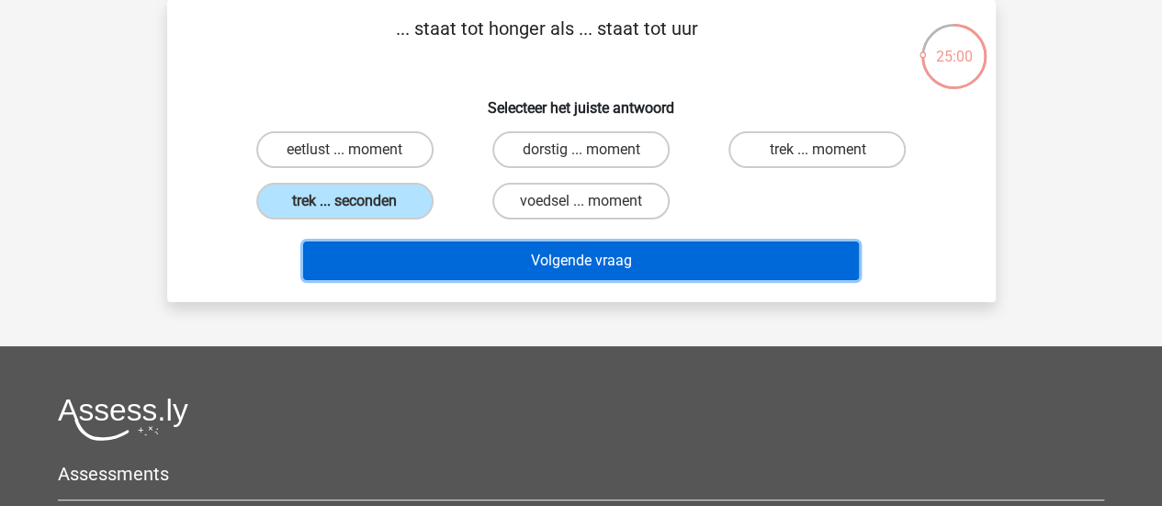
click at [400, 258] on button "Volgende vraag" at bounding box center [581, 261] width 556 height 39
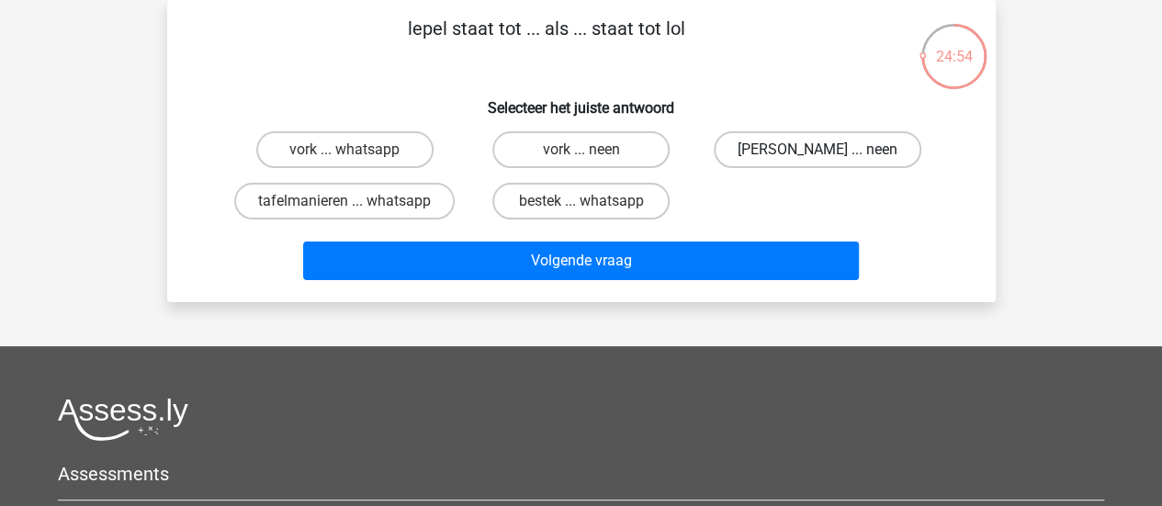
click at [847, 138] on label "anna ... neen" at bounding box center [818, 149] width 208 height 37
click at [829, 150] on input "anna ... neen" at bounding box center [823, 156] width 12 height 12
radio input "true"
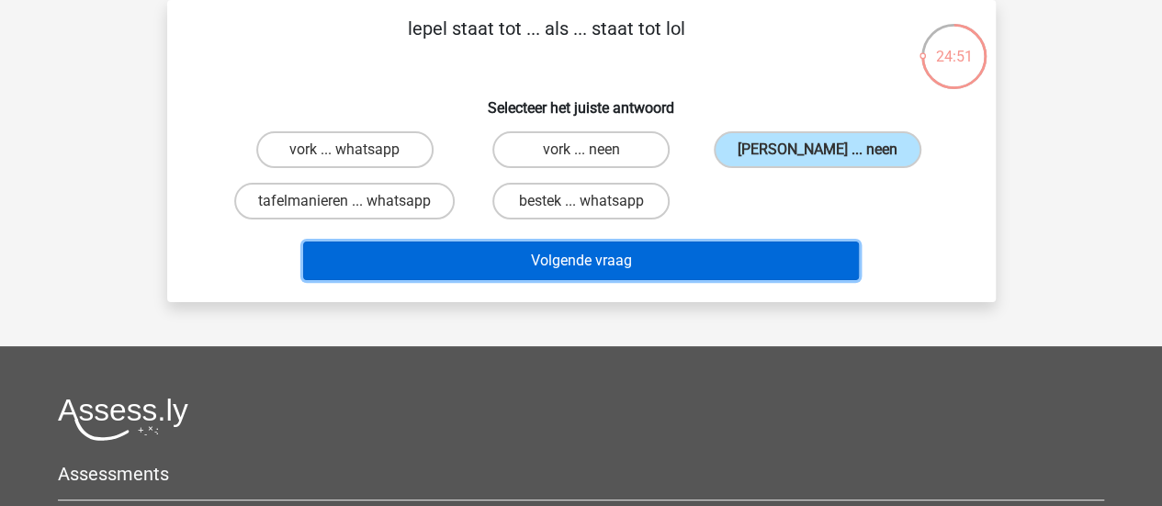
click at [639, 265] on button "Volgende vraag" at bounding box center [581, 261] width 556 height 39
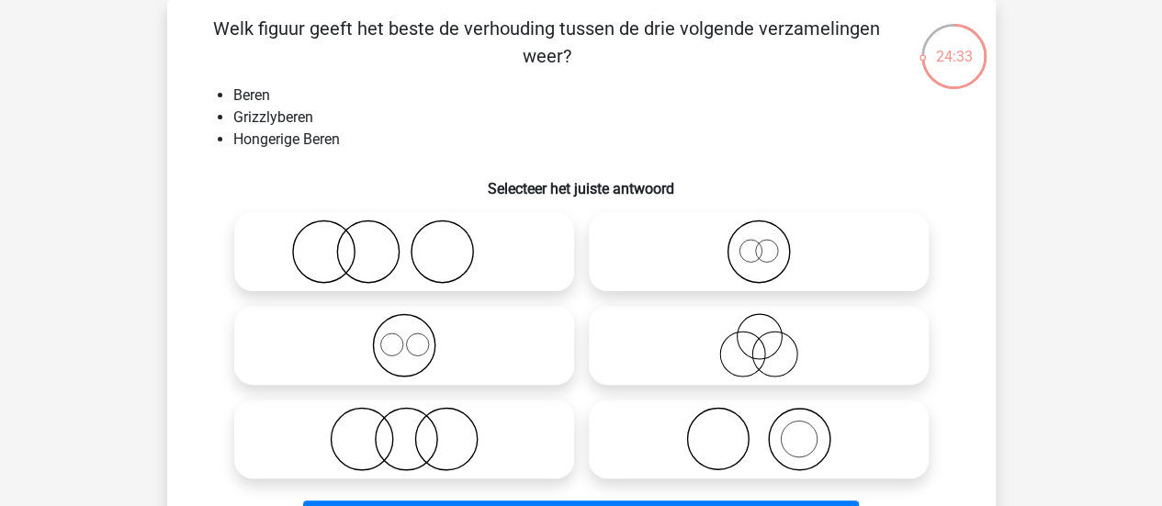
click at [729, 273] on icon at bounding box center [758, 251] width 325 height 64
click at [759, 242] on input "radio" at bounding box center [765, 237] width 12 height 12
radio input "true"
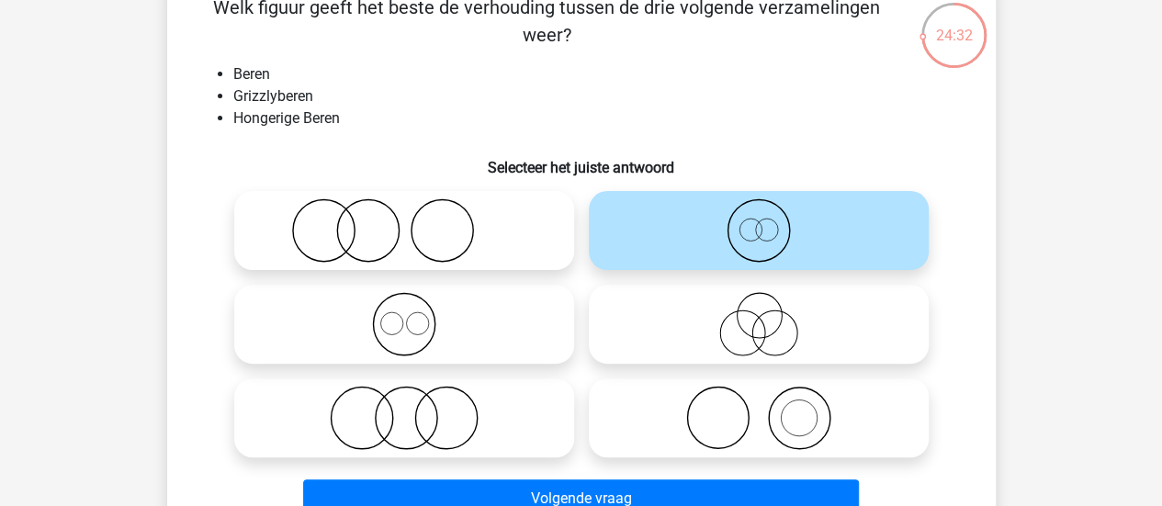
scroll to position [175, 0]
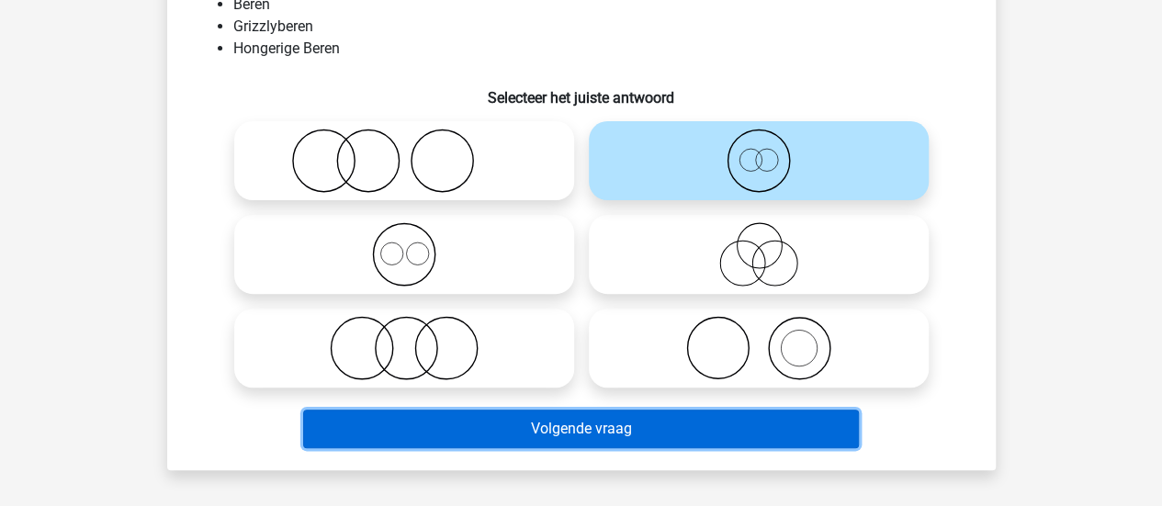
click at [538, 435] on button "Volgende vraag" at bounding box center [581, 429] width 556 height 39
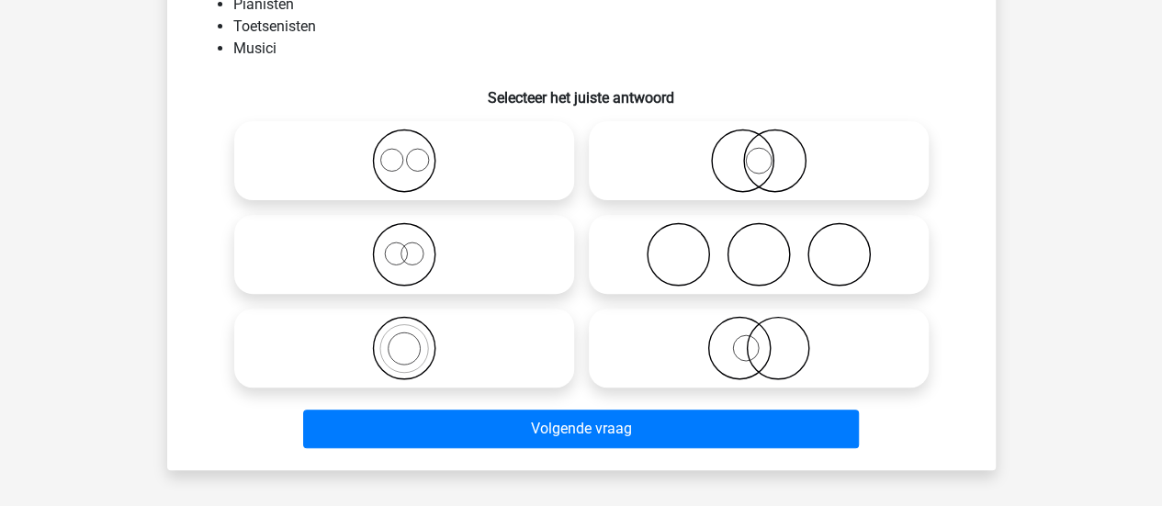
scroll to position [84, 0]
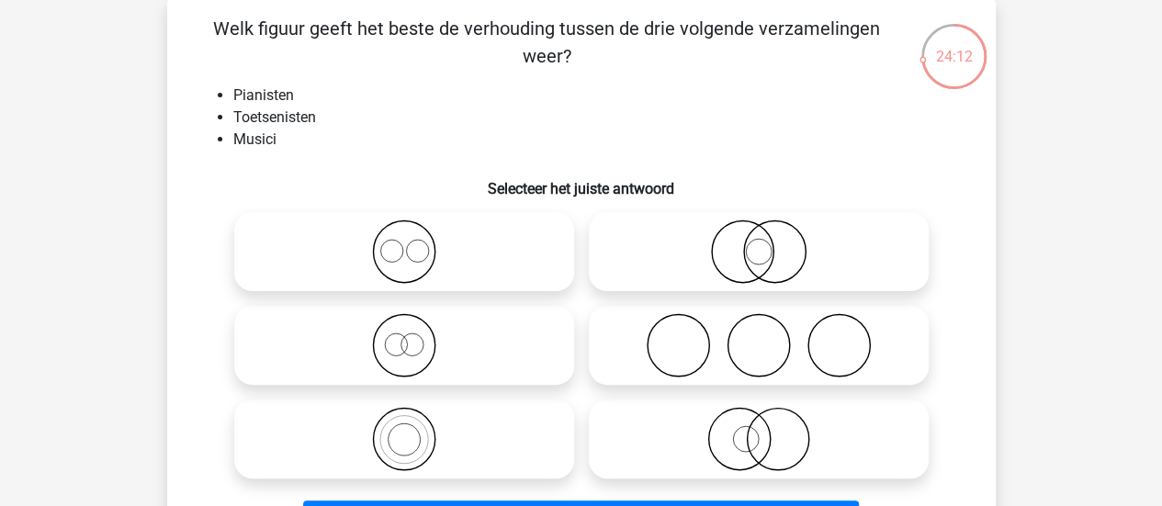
click at [310, 112] on li "Toetsenisten" at bounding box center [599, 118] width 733 height 22
click at [403, 467] on icon at bounding box center [404, 439] width 325 height 64
click at [404, 430] on input "radio" at bounding box center [410, 424] width 12 height 12
radio input "true"
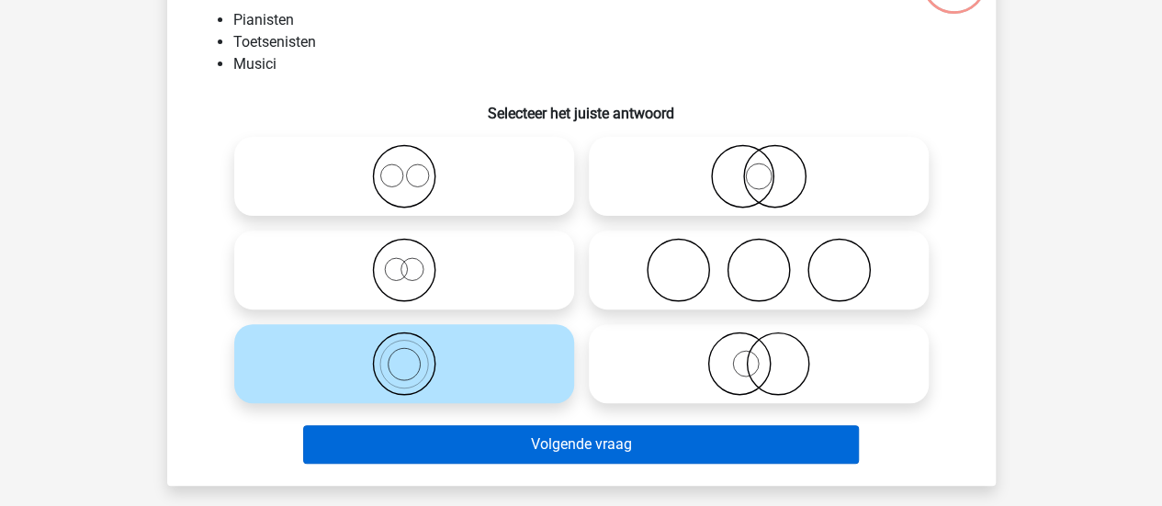
scroll to position [157, 0]
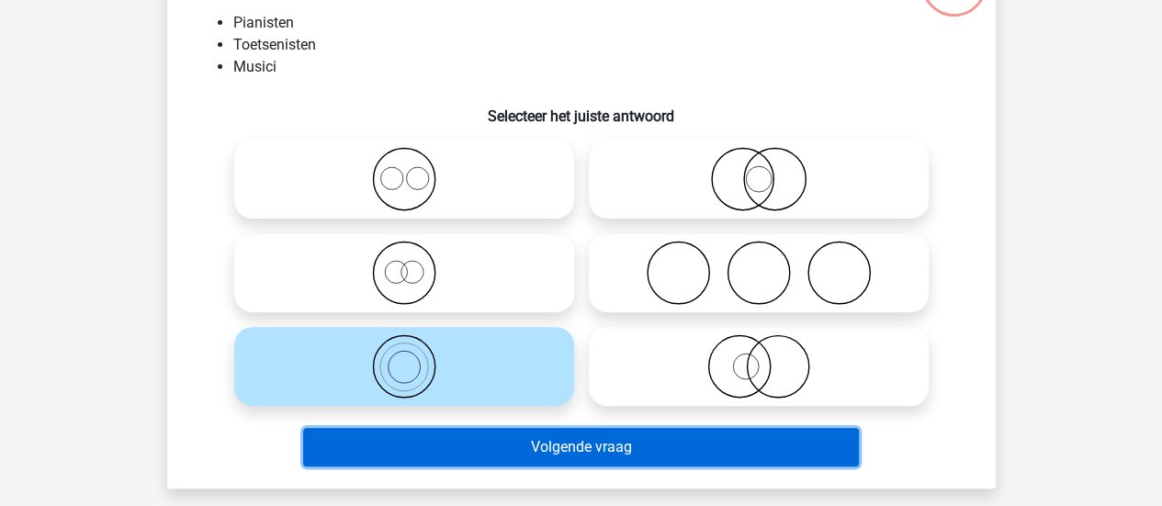
click at [510, 451] on button "Volgende vraag" at bounding box center [581, 447] width 556 height 39
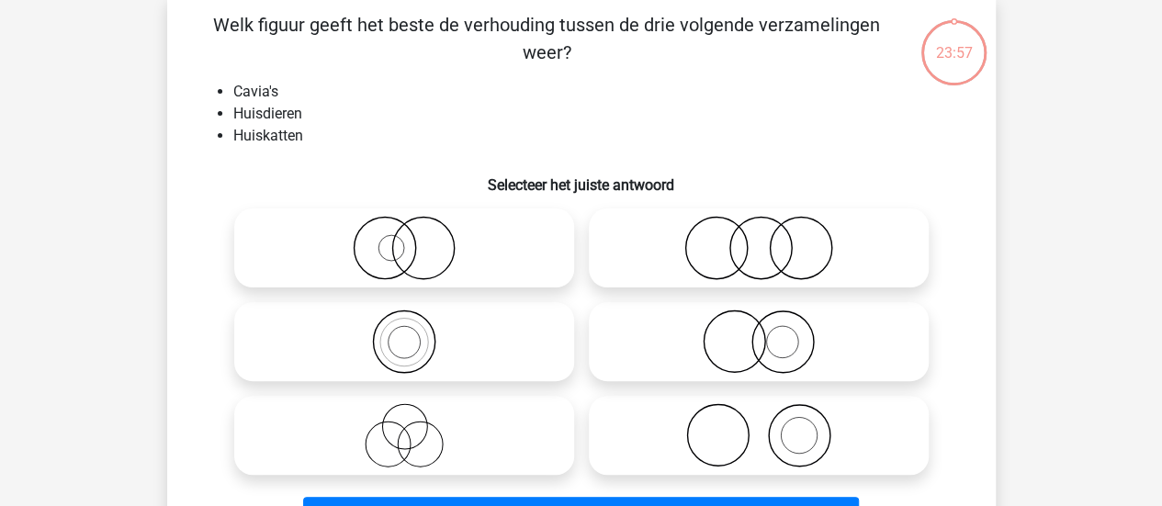
scroll to position [84, 0]
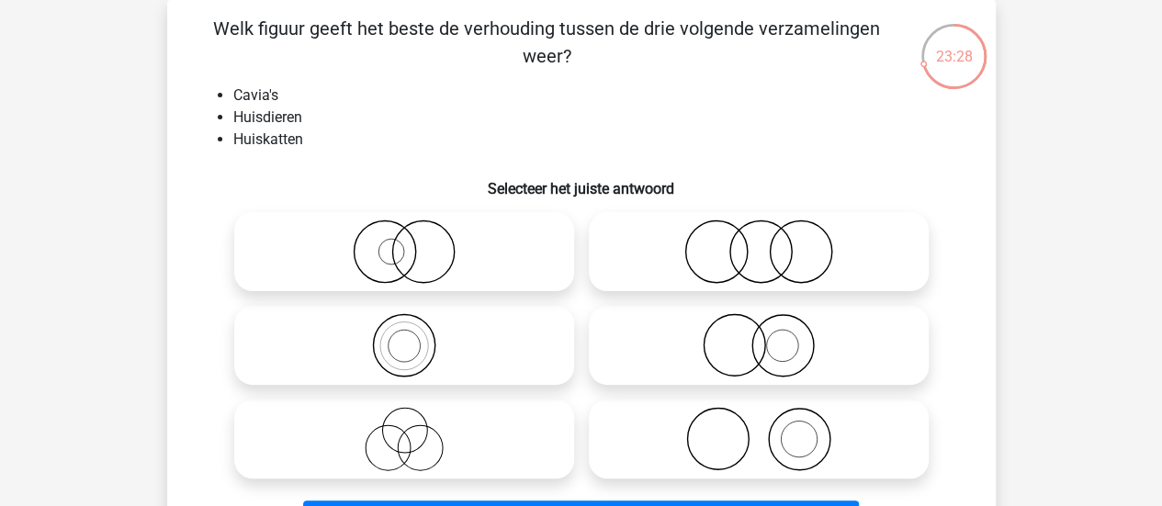
click at [860, 354] on icon at bounding box center [758, 345] width 325 height 64
click at [771, 336] on input "radio" at bounding box center [765, 330] width 12 height 12
radio input "true"
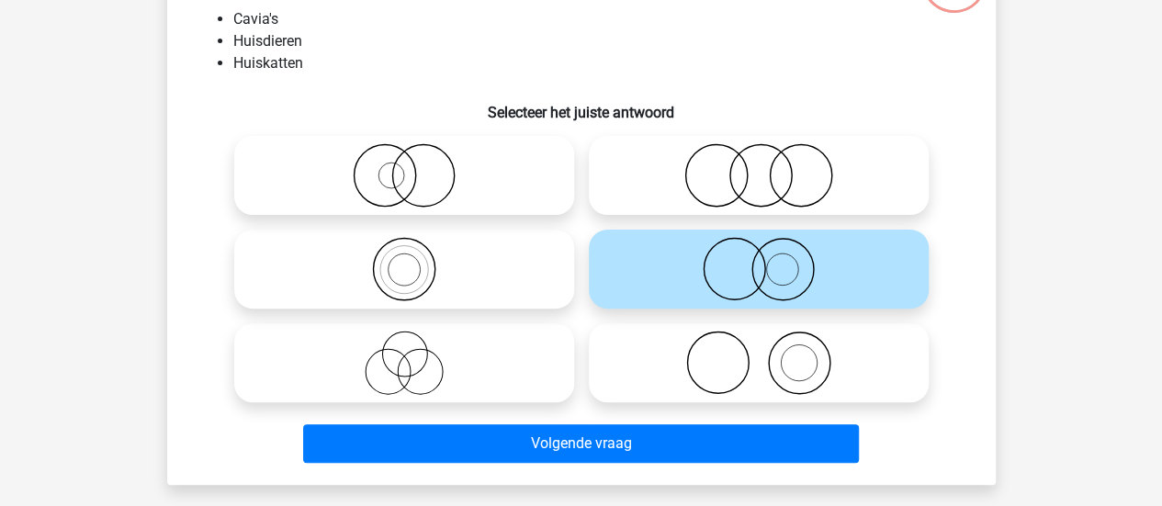
scroll to position [172, 0]
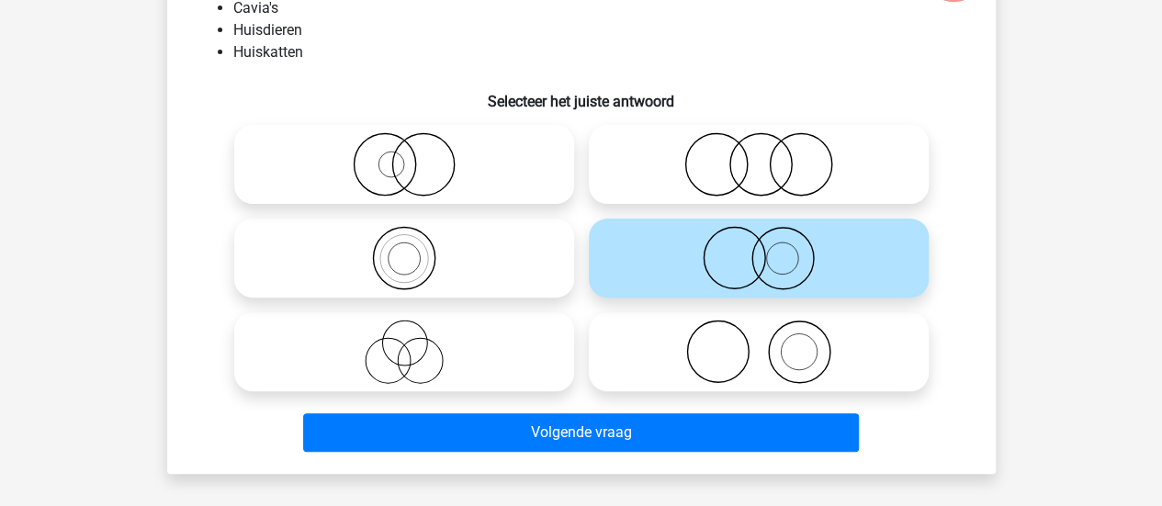
click at [760, 453] on div "Volgende vraag" at bounding box center [581, 436] width 709 height 46
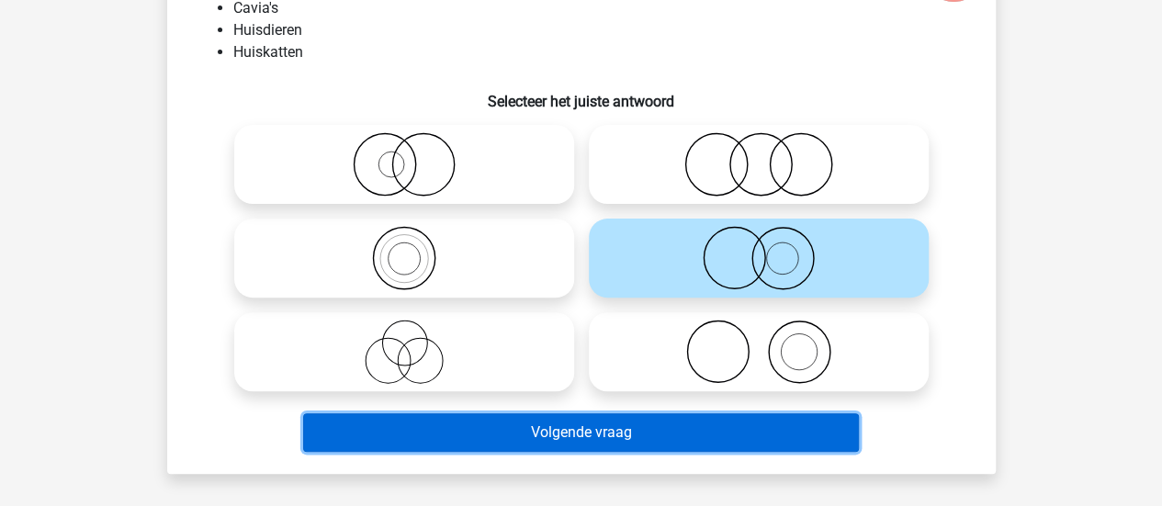
click at [744, 431] on button "Volgende vraag" at bounding box center [581, 432] width 556 height 39
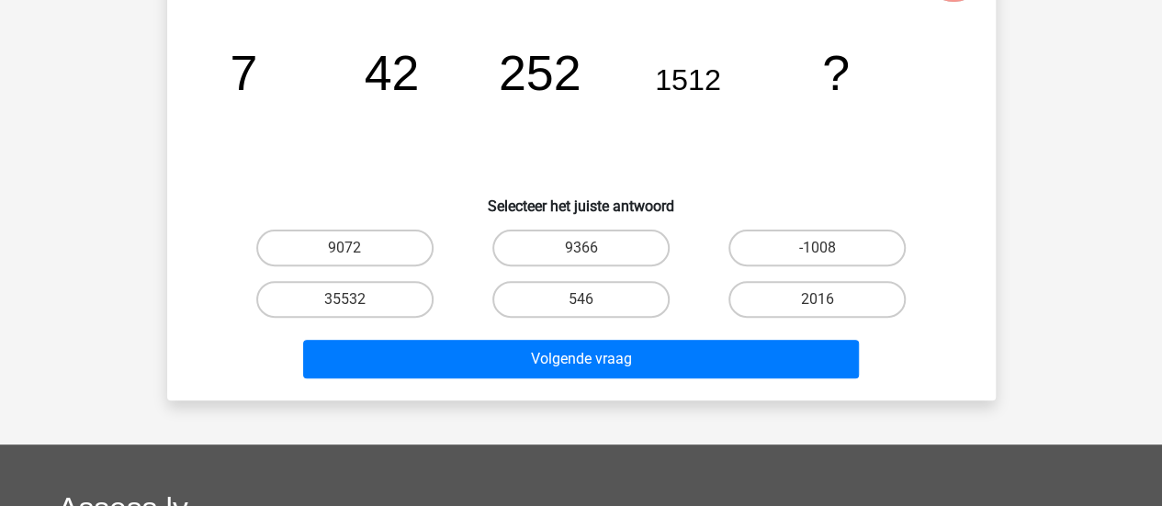
scroll to position [84, 0]
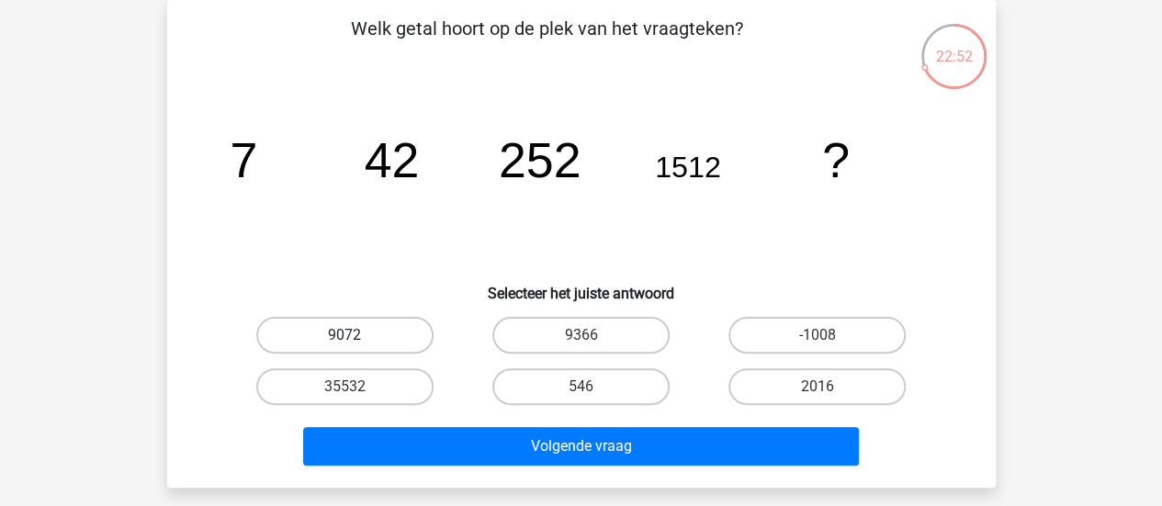
click at [375, 339] on label "9072" at bounding box center [344, 335] width 177 height 37
click at [356, 339] on input "9072" at bounding box center [350, 341] width 12 height 12
radio input "true"
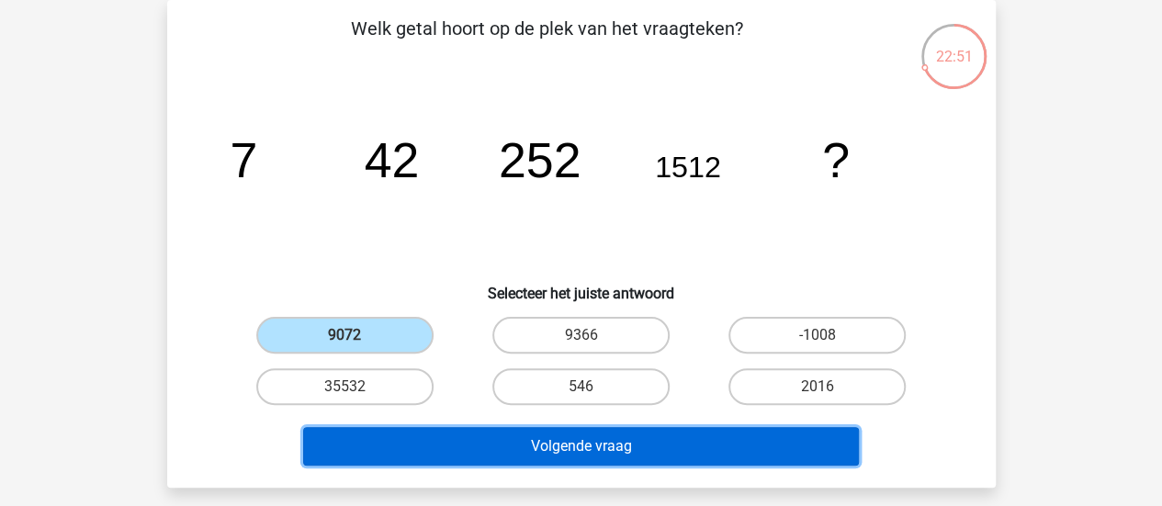
click at [411, 435] on button "Volgende vraag" at bounding box center [581, 446] width 556 height 39
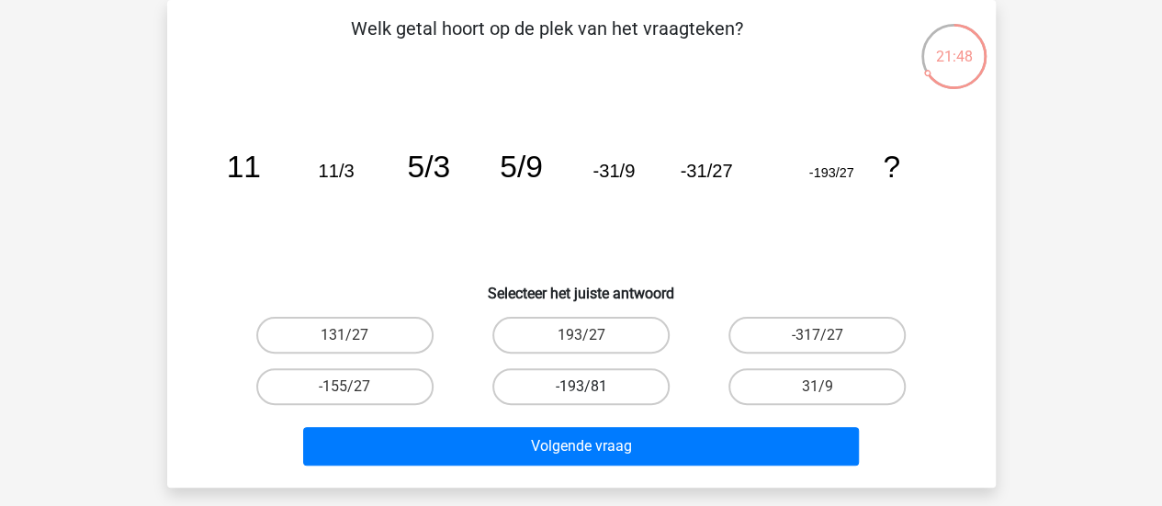
click at [621, 381] on label "-193/81" at bounding box center [580, 386] width 177 height 37
click at [592, 387] on input "-193/81" at bounding box center [586, 393] width 12 height 12
radio input "true"
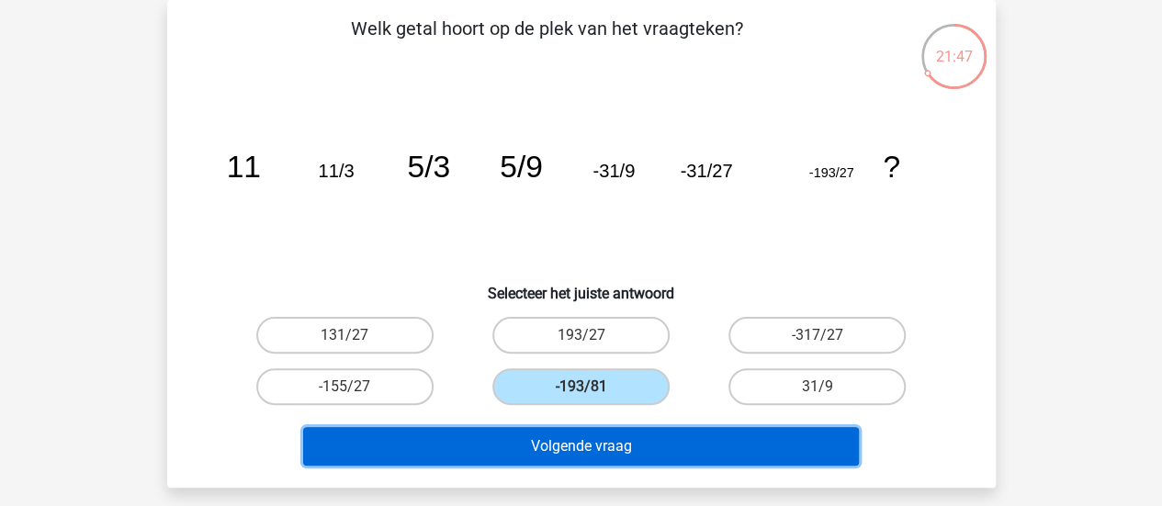
click at [606, 456] on button "Volgende vraag" at bounding box center [581, 446] width 556 height 39
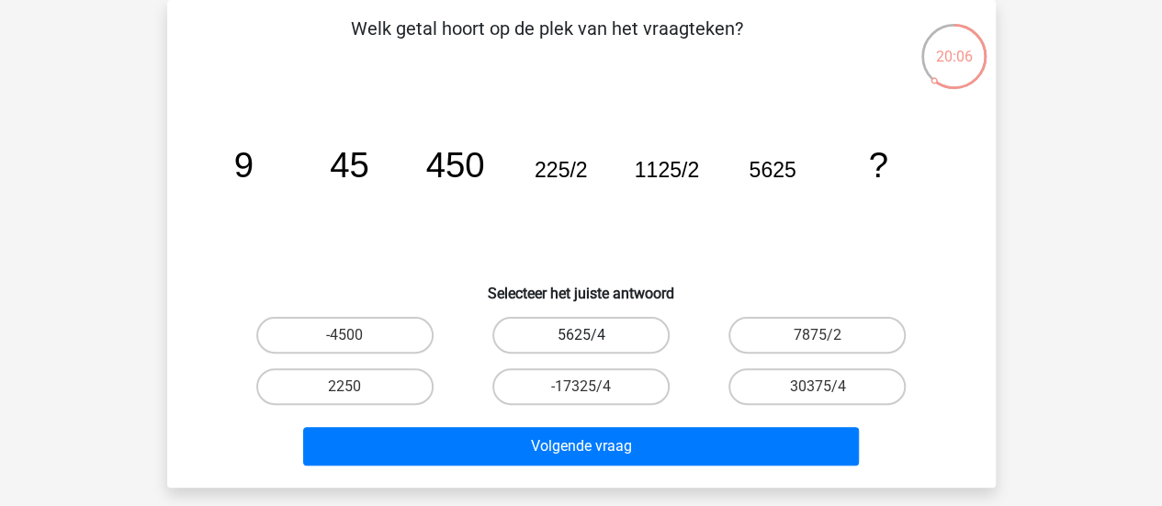
drag, startPoint x: 563, startPoint y: 349, endPoint x: 561, endPoint y: 339, distance: 10.3
click at [561, 339] on label "5625/4" at bounding box center [580, 335] width 177 height 37
click at [580, 339] on input "5625/4" at bounding box center [586, 341] width 12 height 12
radio input "true"
click at [561, 339] on label "5625/4" at bounding box center [580, 335] width 177 height 37
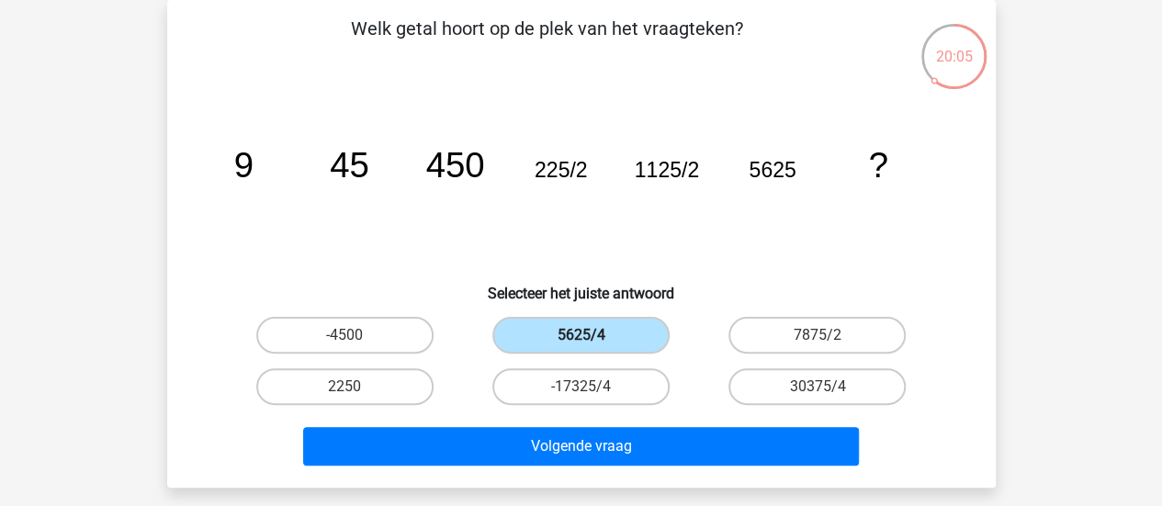
click at [580, 339] on input "5625/4" at bounding box center [586, 341] width 12 height 12
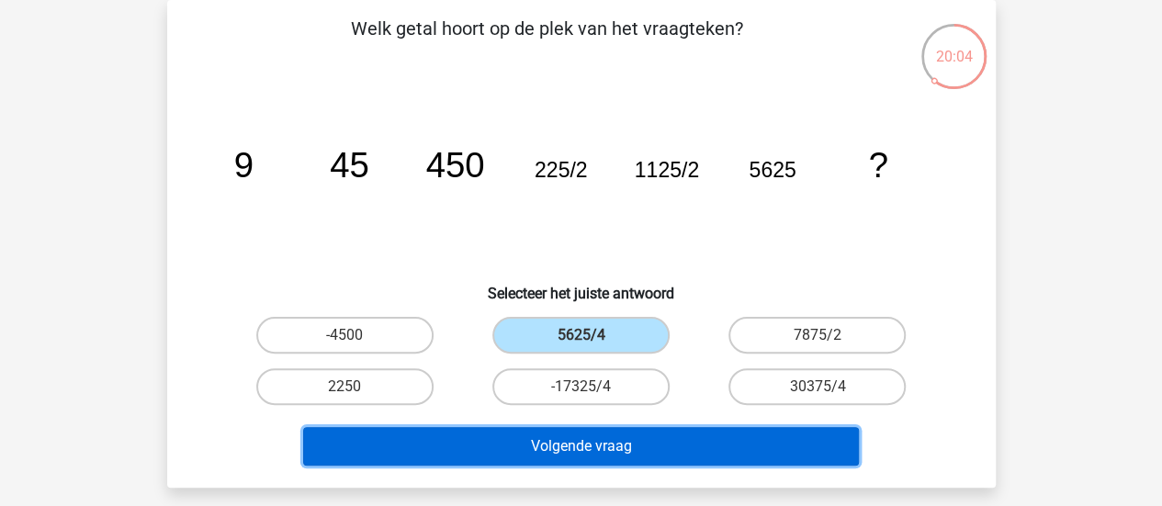
click at [522, 434] on button "Volgende vraag" at bounding box center [581, 446] width 556 height 39
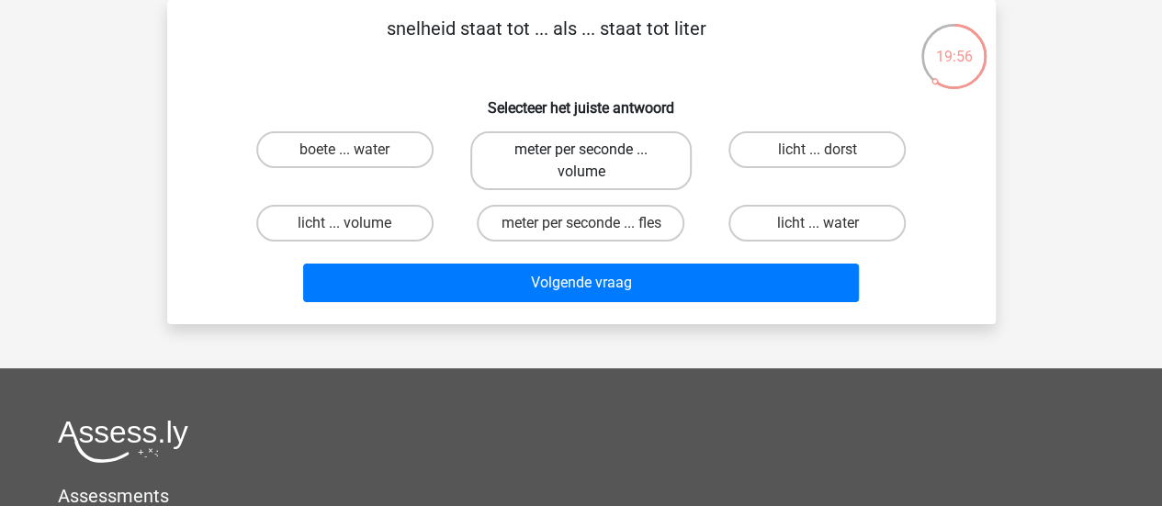
click at [530, 152] on label "meter per seconde ... volume" at bounding box center [580, 160] width 221 height 59
click at [580, 152] on input "meter per seconde ... volume" at bounding box center [586, 156] width 12 height 12
radio input "true"
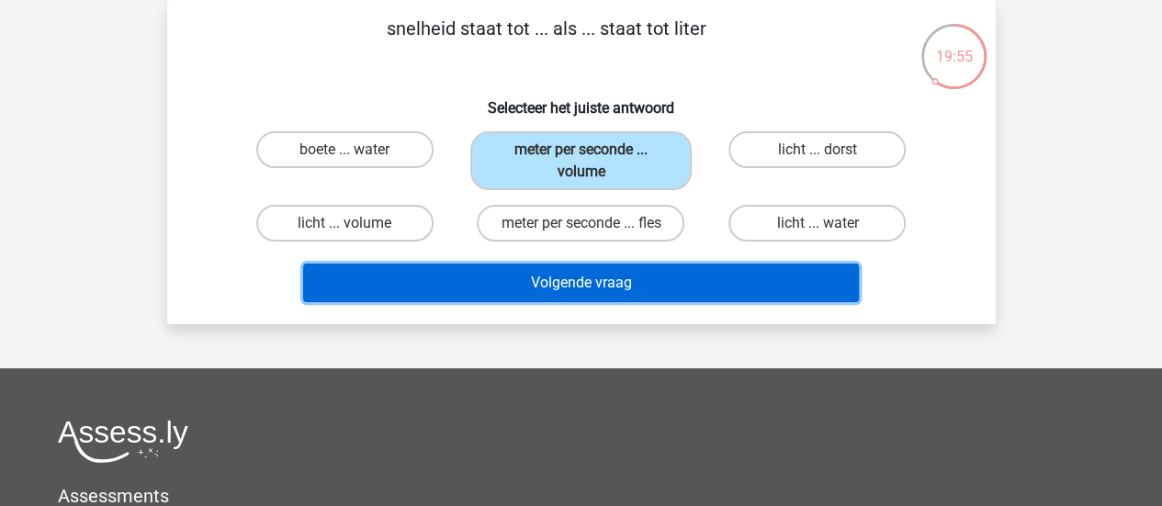
click at [514, 278] on button "Volgende vraag" at bounding box center [581, 283] width 556 height 39
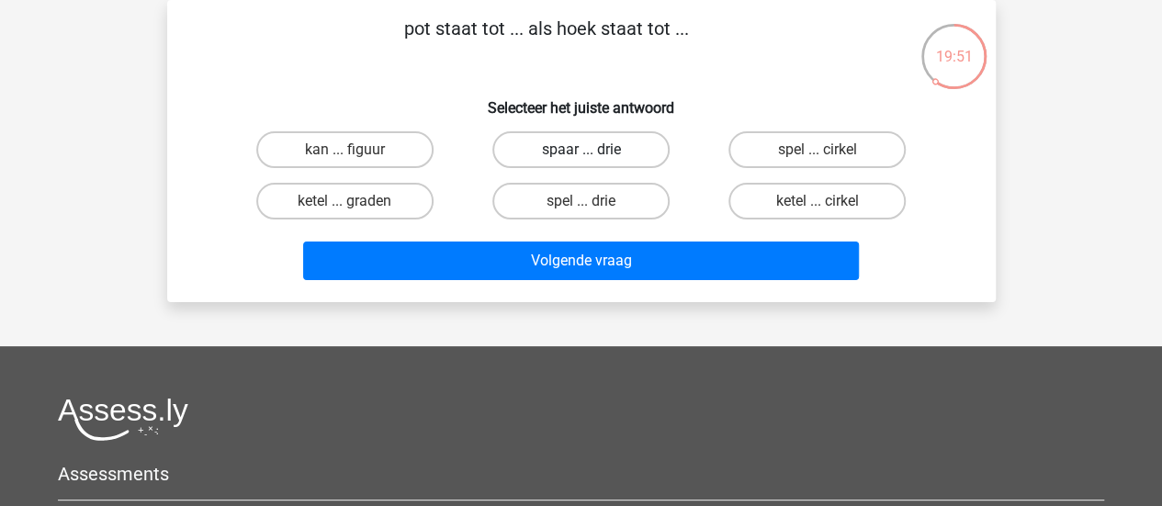
click at [542, 144] on label "spaar ... drie" at bounding box center [580, 149] width 177 height 37
click at [580, 150] on input "spaar ... drie" at bounding box center [586, 156] width 12 height 12
radio input "true"
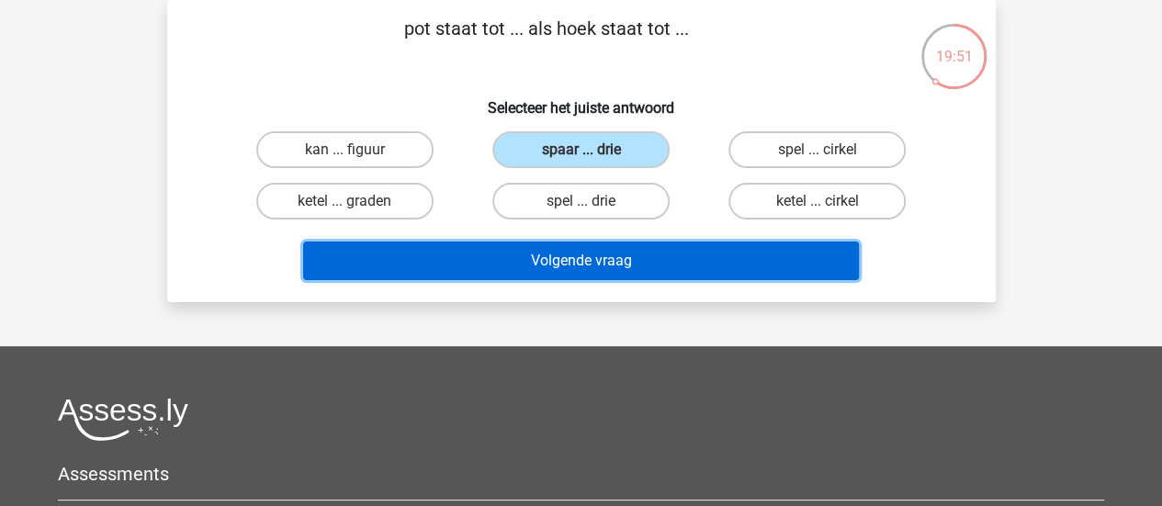
click at [508, 260] on button "Volgende vraag" at bounding box center [581, 261] width 556 height 39
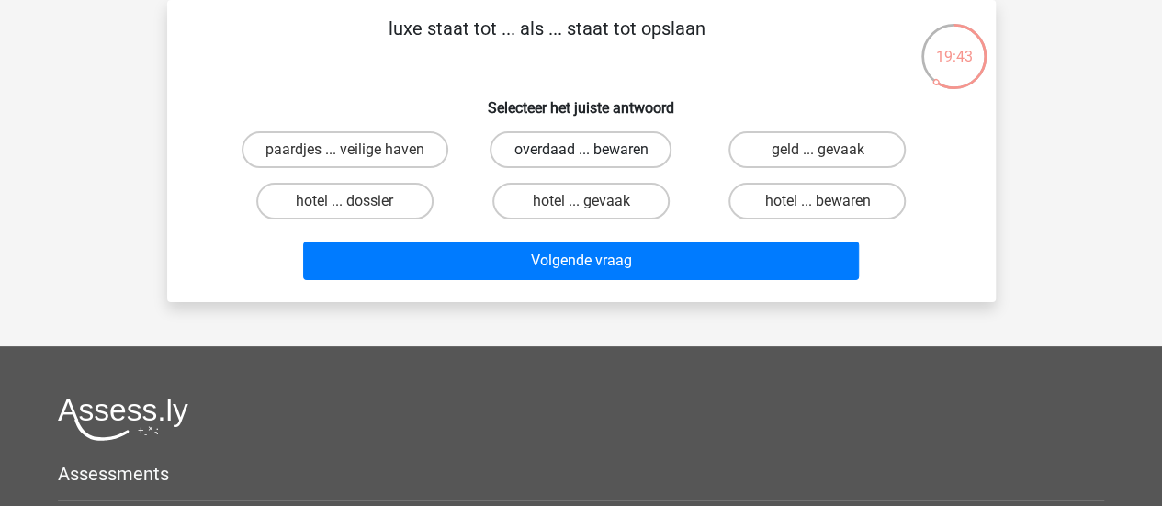
click at [570, 136] on label "overdaad ... bewaren" at bounding box center [580, 149] width 182 height 37
click at [580, 150] on input "overdaad ... bewaren" at bounding box center [586, 156] width 12 height 12
radio input "true"
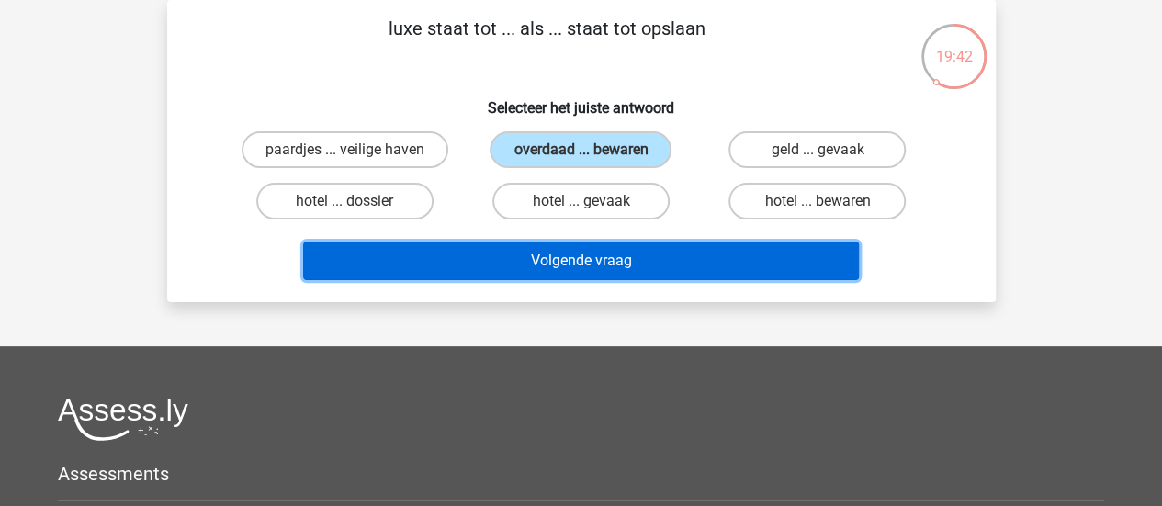
click at [534, 259] on button "Volgende vraag" at bounding box center [581, 261] width 556 height 39
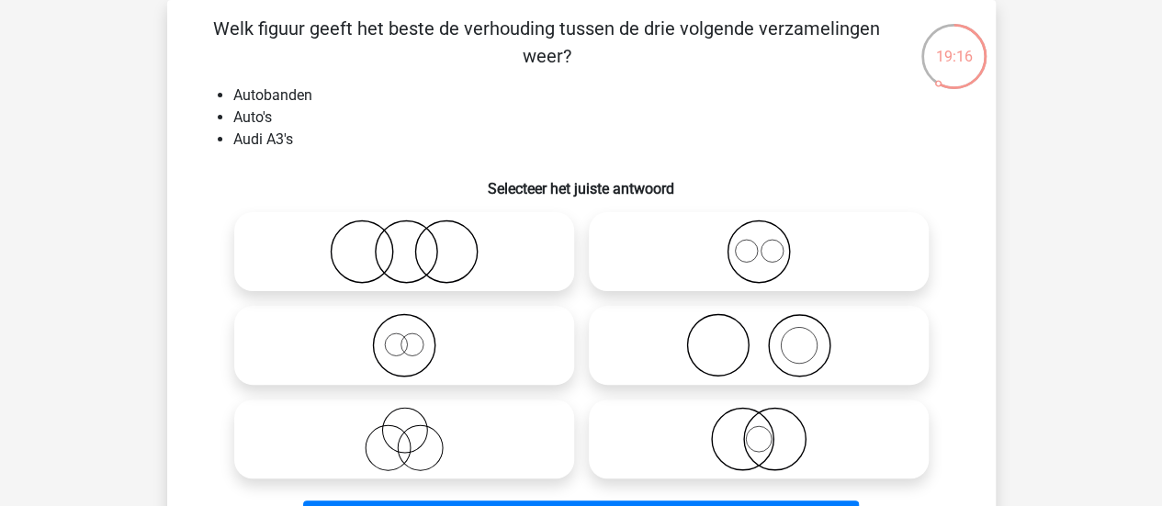
click at [691, 319] on icon at bounding box center [758, 345] width 325 height 64
click at [759, 324] on input "radio" at bounding box center [765, 330] width 12 height 12
radio input "true"
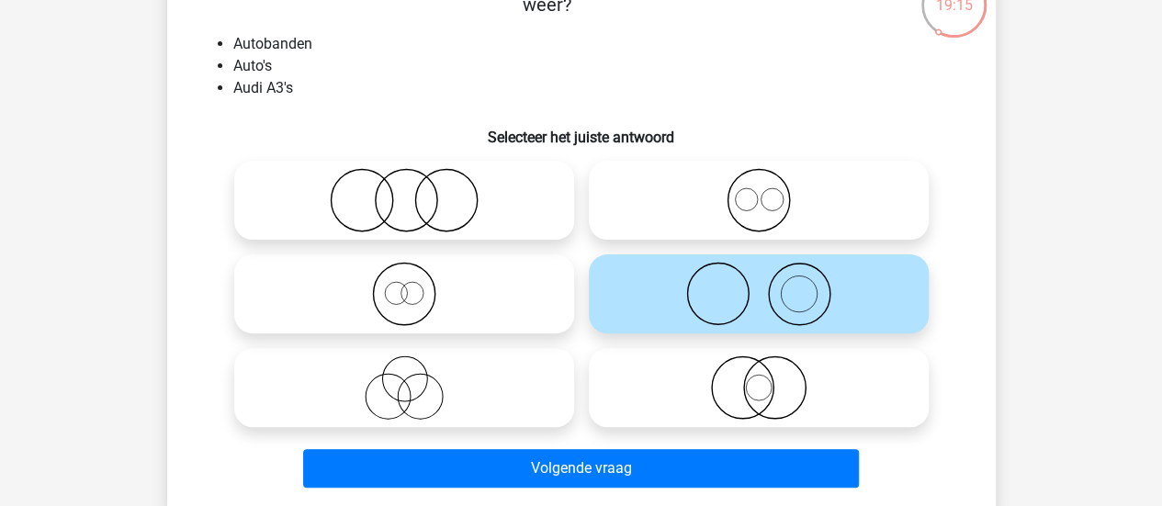
scroll to position [173, 0]
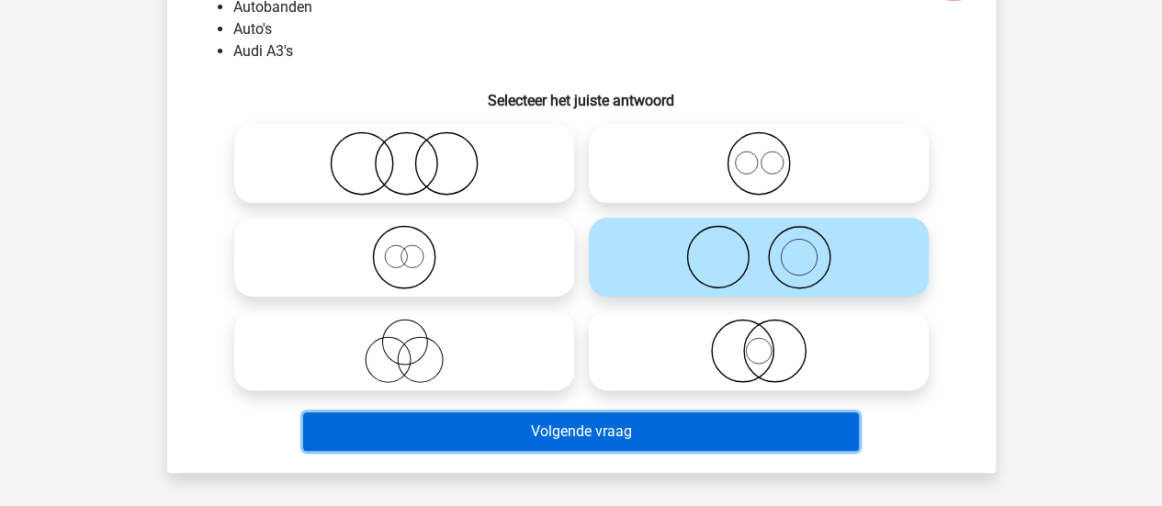
click at [571, 431] on button "Volgende vraag" at bounding box center [581, 431] width 556 height 39
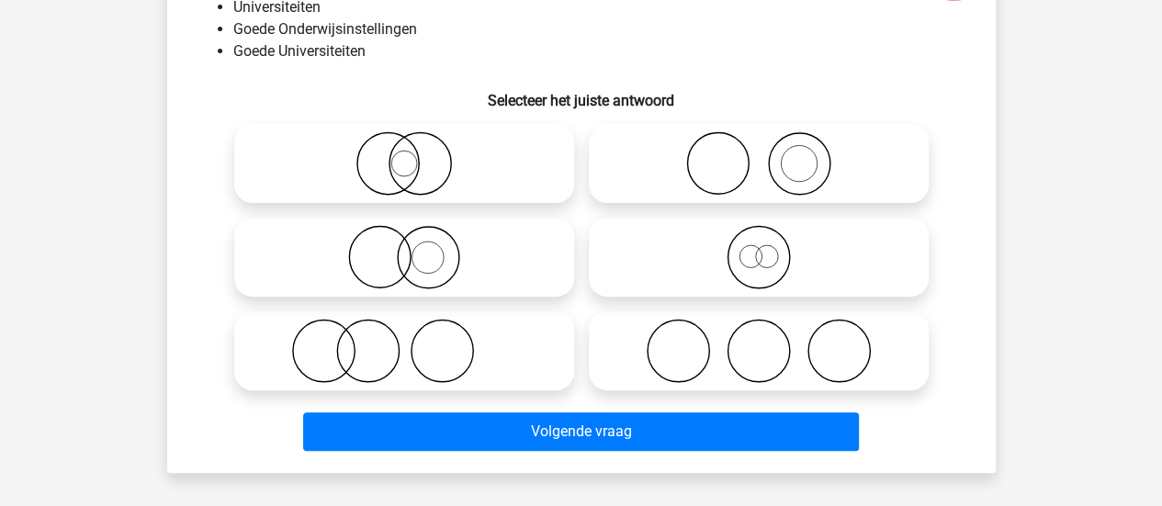
scroll to position [84, 0]
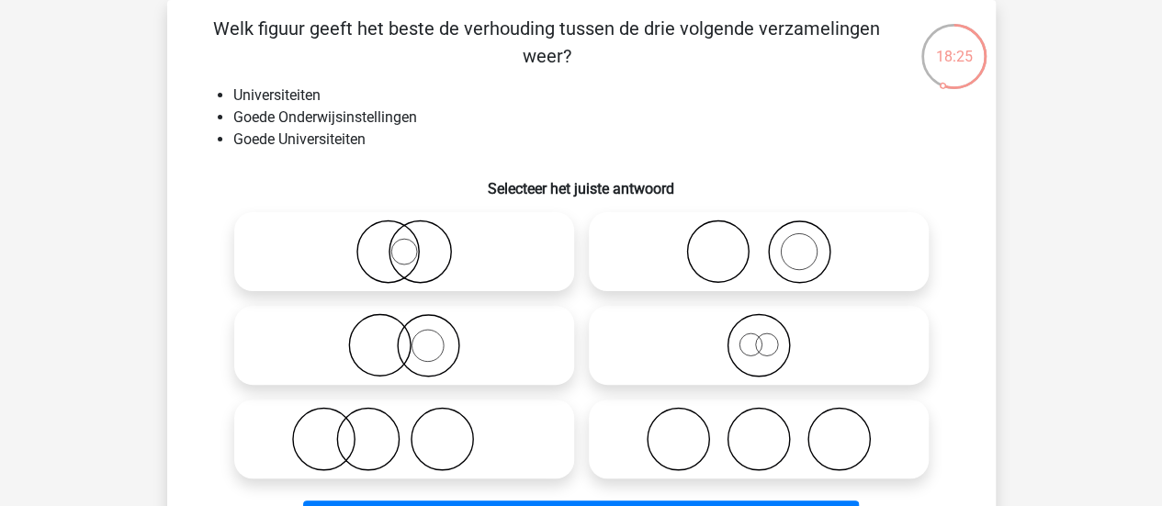
click at [419, 267] on icon at bounding box center [404, 251] width 325 height 64
click at [416, 242] on input "radio" at bounding box center [410, 237] width 12 height 12
radio input "true"
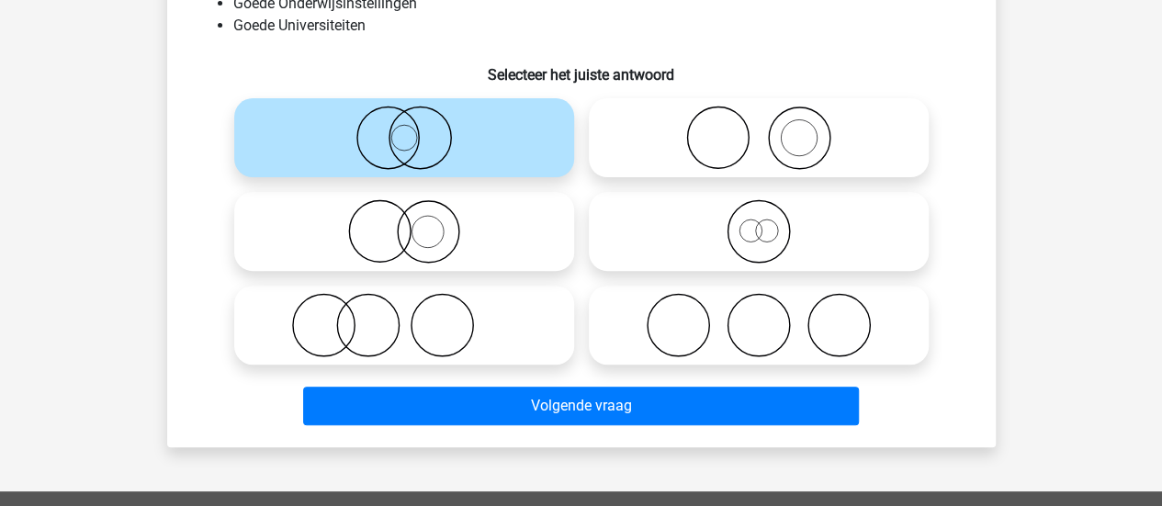
scroll to position [231, 0]
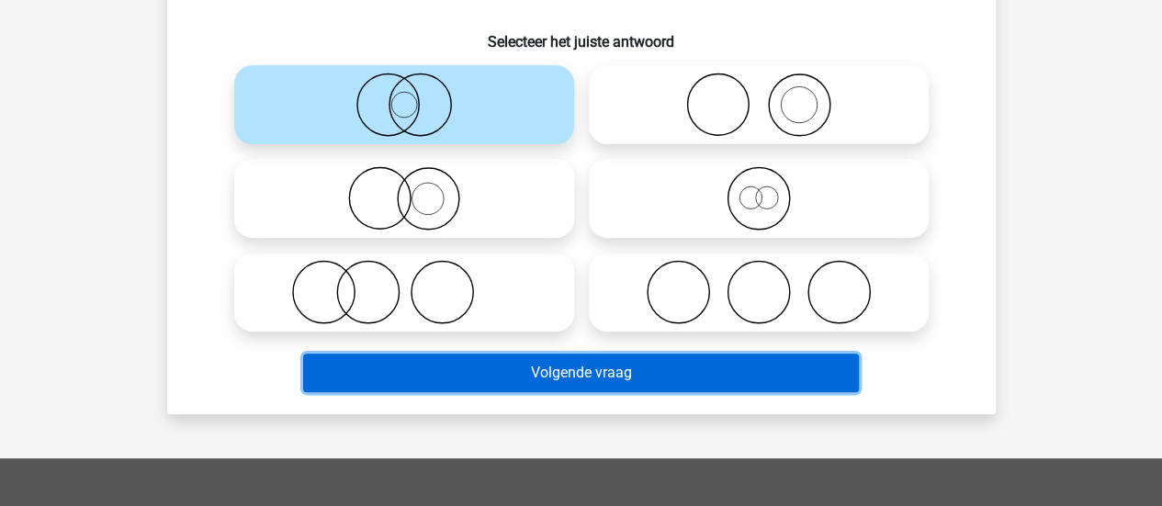
click at [389, 358] on button "Volgende vraag" at bounding box center [581, 373] width 556 height 39
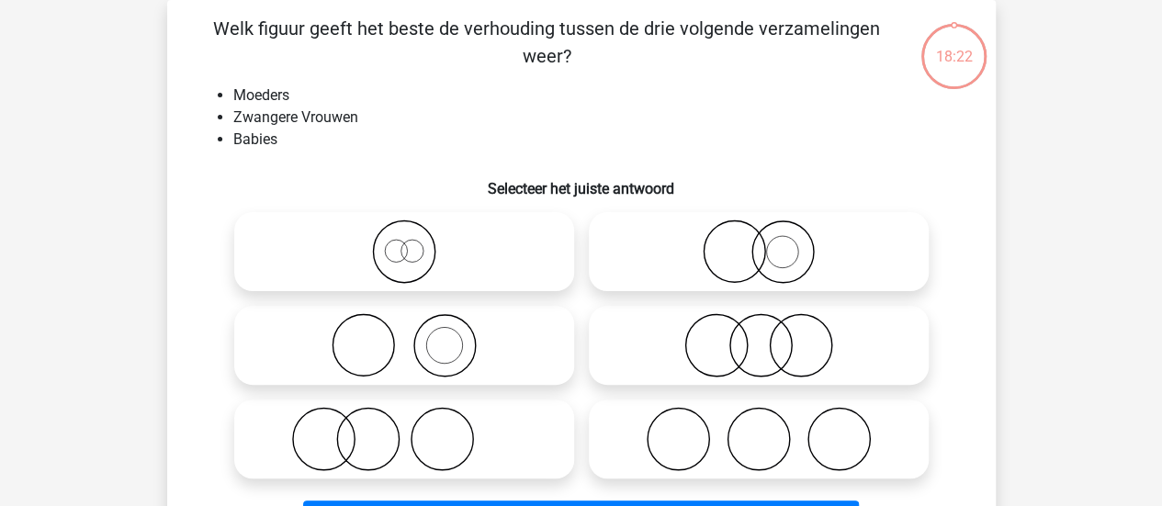
scroll to position [84, 0]
click at [445, 363] on icon at bounding box center [404, 345] width 325 height 64
click at [416, 336] on input "radio" at bounding box center [410, 330] width 12 height 12
radio input "true"
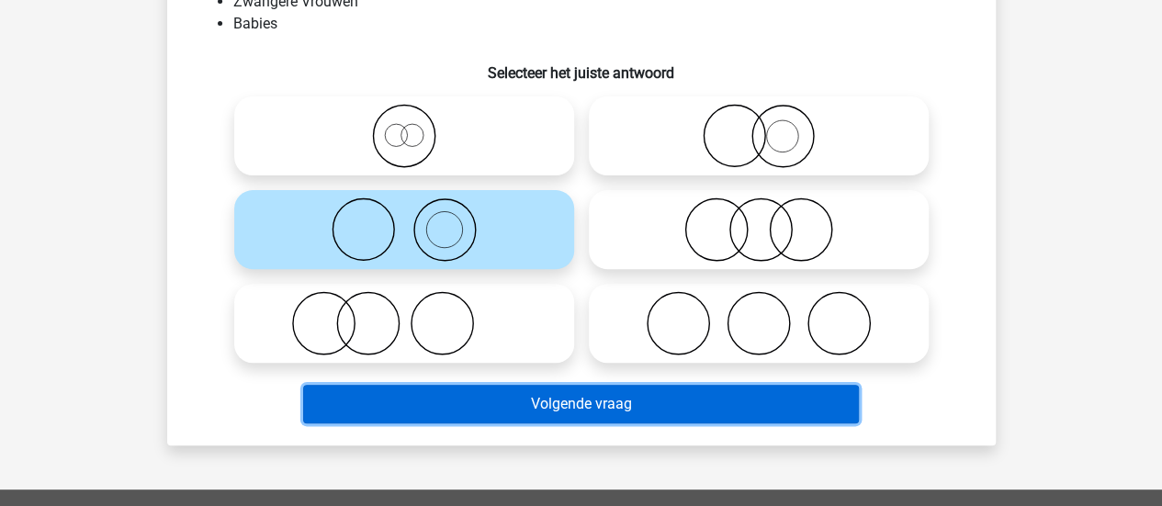
click at [478, 385] on button "Volgende vraag" at bounding box center [581, 404] width 556 height 39
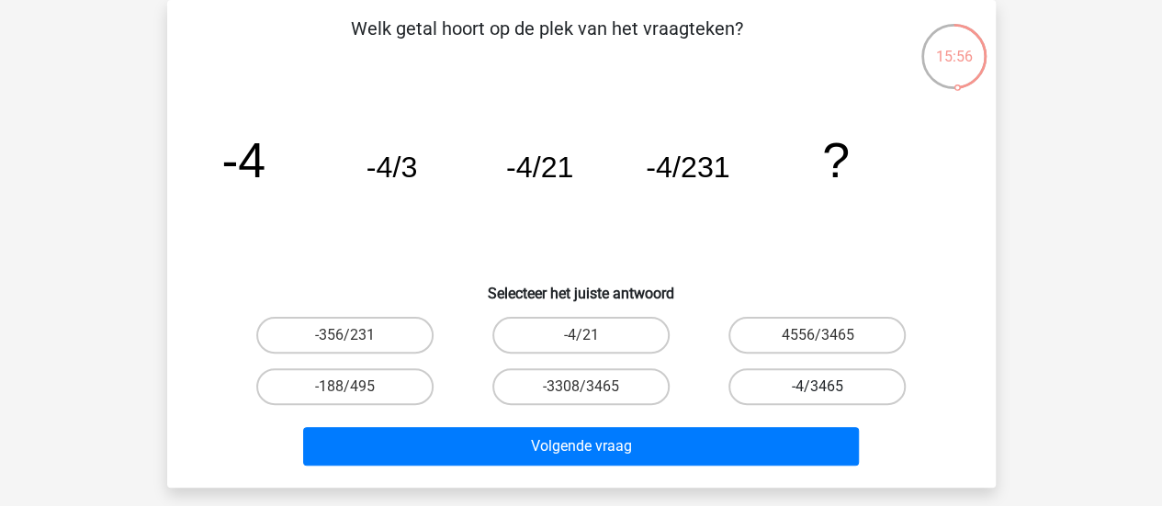
click at [799, 379] on label "-4/3465" at bounding box center [816, 386] width 177 height 37
click at [817, 387] on input "-4/3465" at bounding box center [823, 393] width 12 height 12
radio input "true"
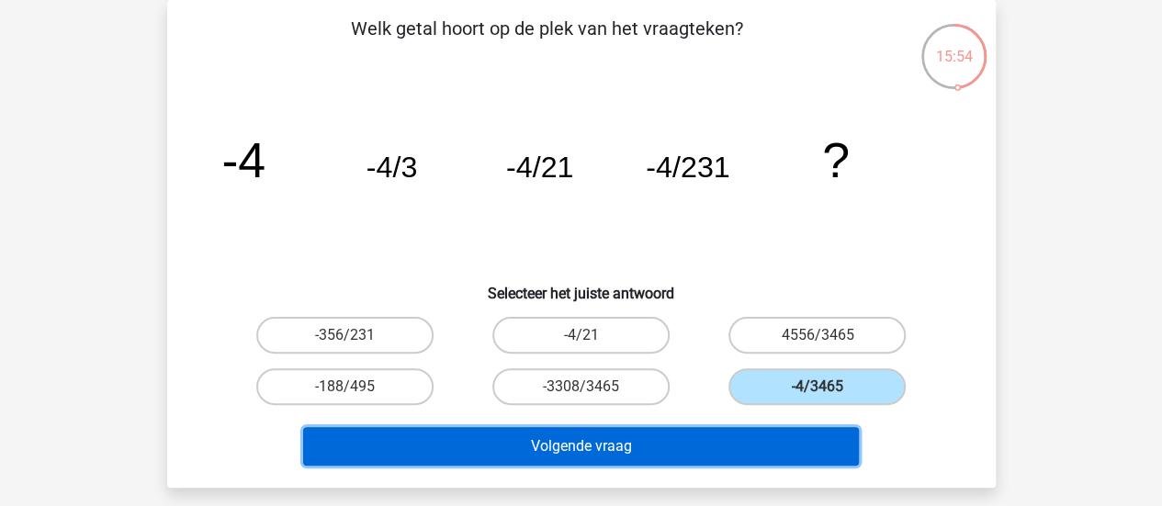
click at [708, 449] on button "Volgende vraag" at bounding box center [581, 446] width 556 height 39
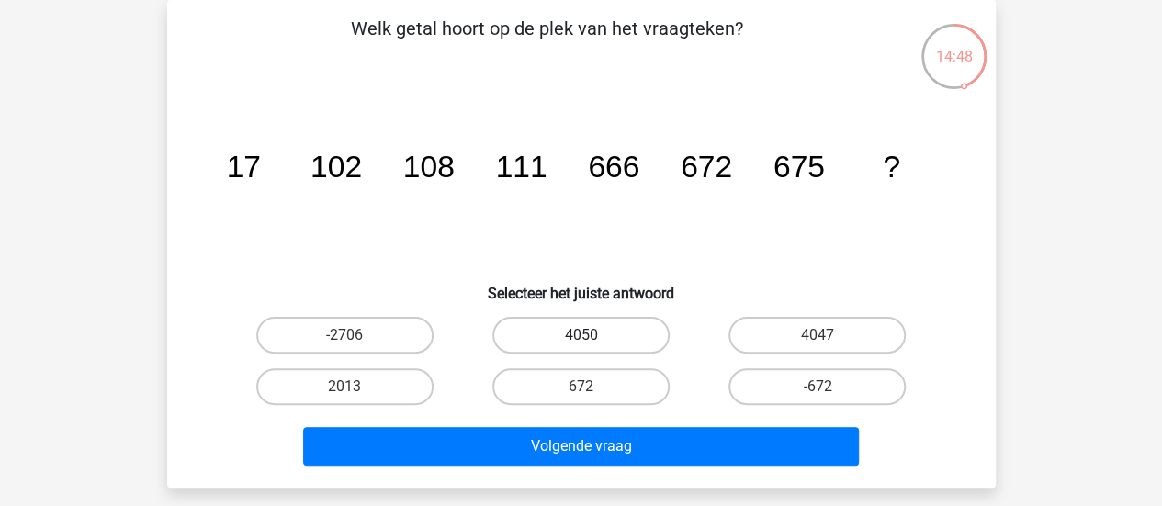
click at [562, 317] on label "4050" at bounding box center [580, 335] width 177 height 37
click at [580, 335] on input "4050" at bounding box center [586, 341] width 12 height 12
radio input "true"
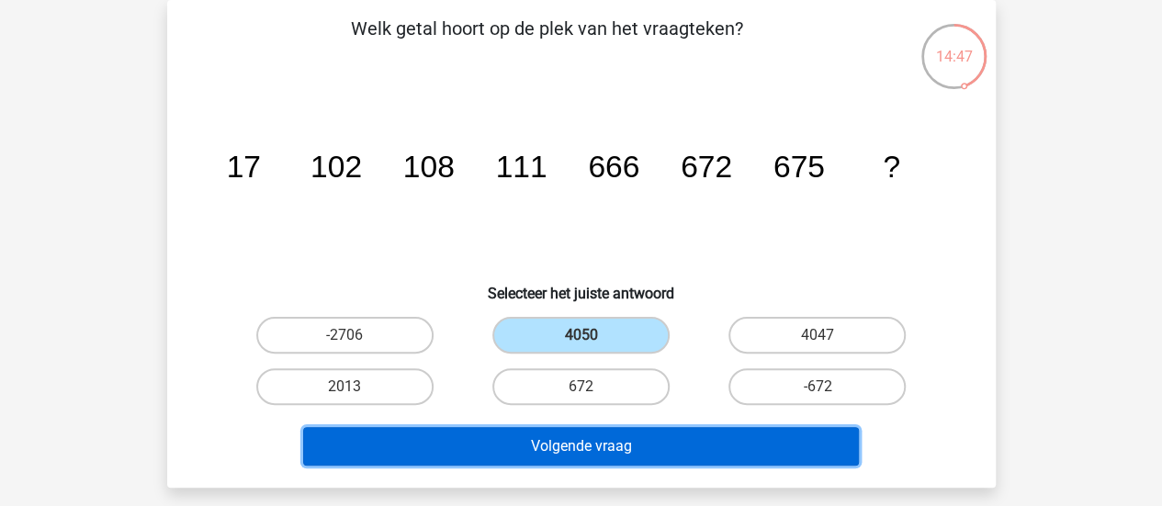
click at [499, 446] on button "Volgende vraag" at bounding box center [581, 446] width 556 height 39
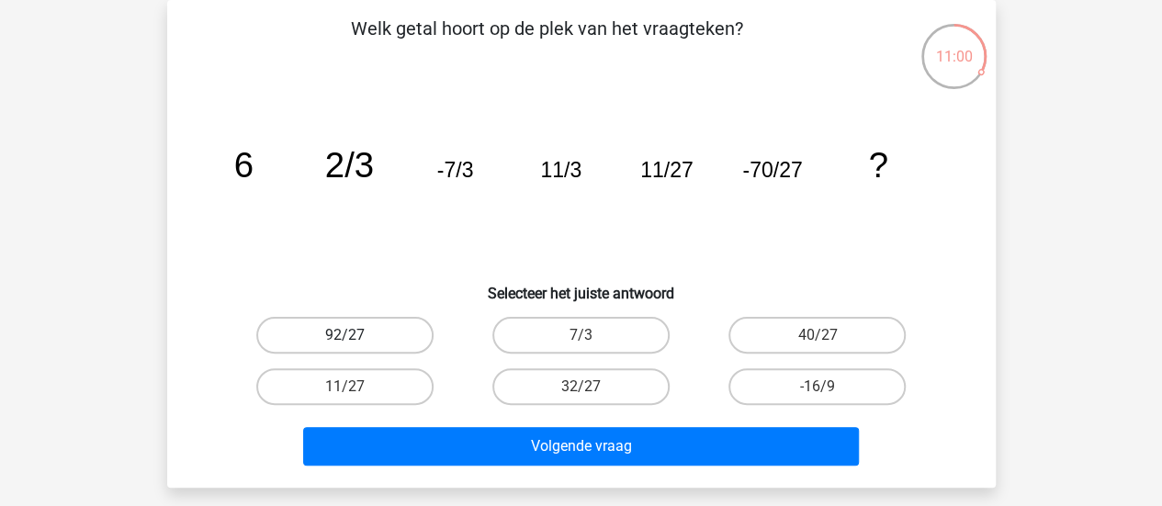
click at [334, 326] on label "92/27" at bounding box center [344, 335] width 177 height 37
click at [344, 335] on input "92/27" at bounding box center [350, 341] width 12 height 12
radio input "true"
click at [775, 323] on label "40/27" at bounding box center [816, 335] width 177 height 37
click at [817, 335] on input "40/27" at bounding box center [823, 341] width 12 height 12
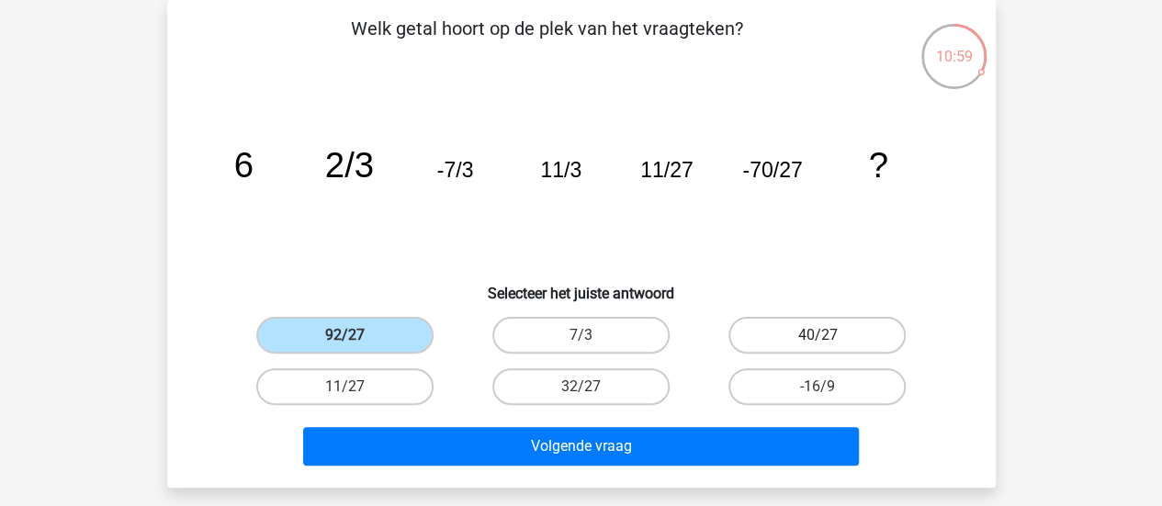
radio input "true"
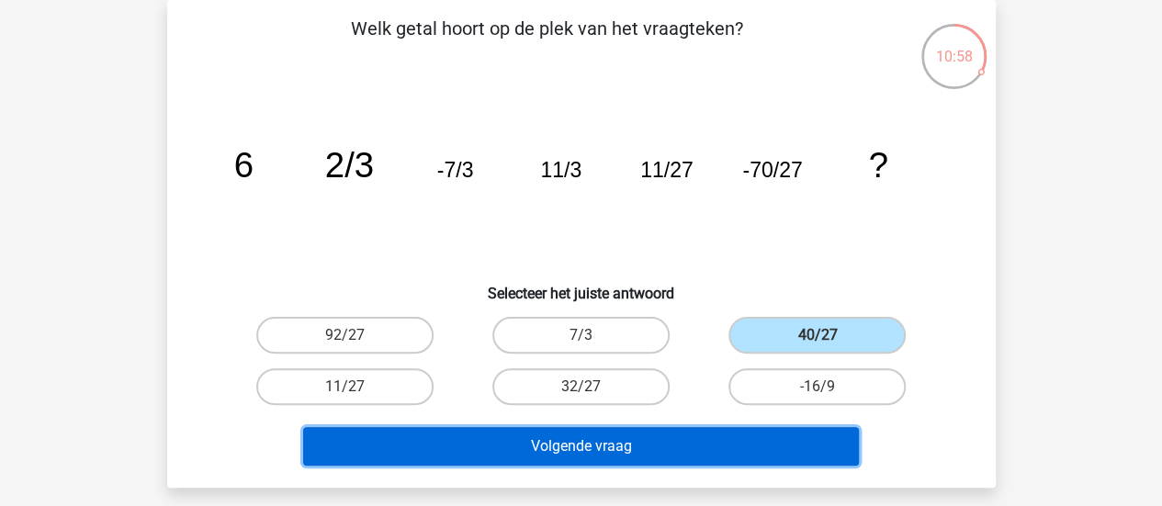
click at [629, 436] on button "Volgende vraag" at bounding box center [581, 446] width 556 height 39
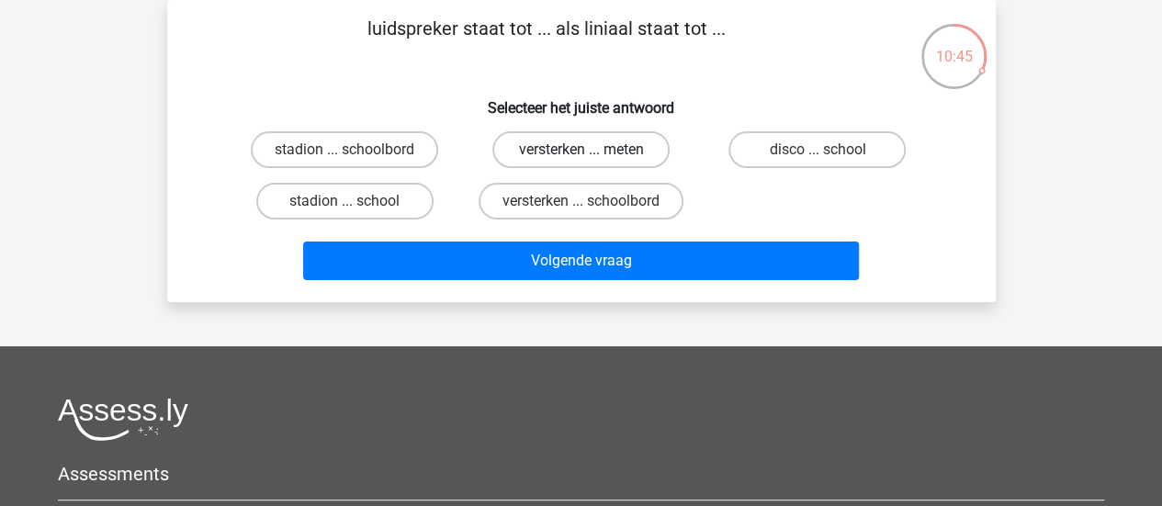
click at [536, 158] on label "versterken ... meten" at bounding box center [580, 149] width 177 height 37
click at [580, 158] on input "versterken ... meten" at bounding box center [586, 156] width 12 height 12
radio input "true"
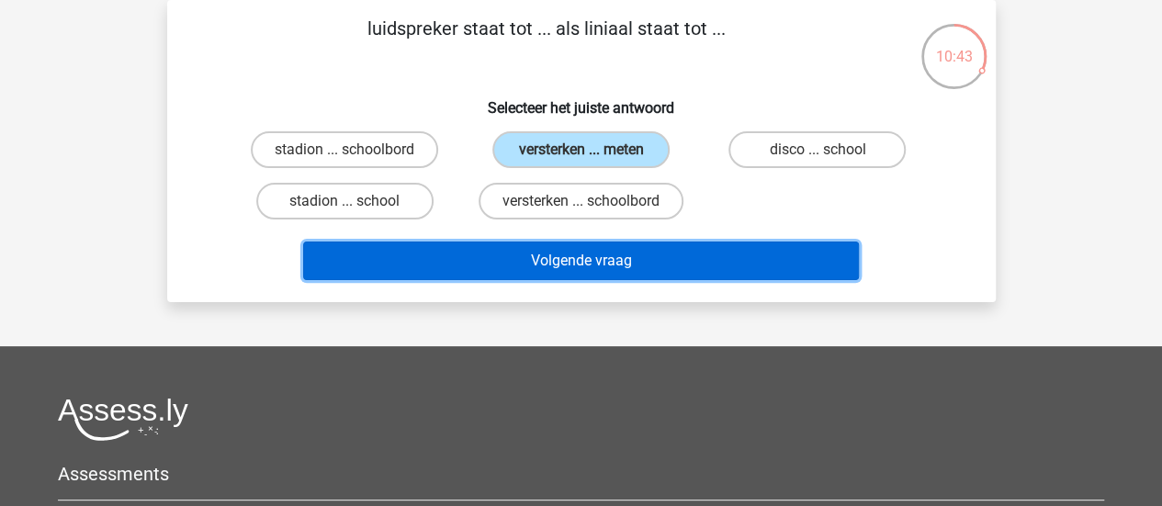
click at [529, 246] on button "Volgende vraag" at bounding box center [581, 261] width 556 height 39
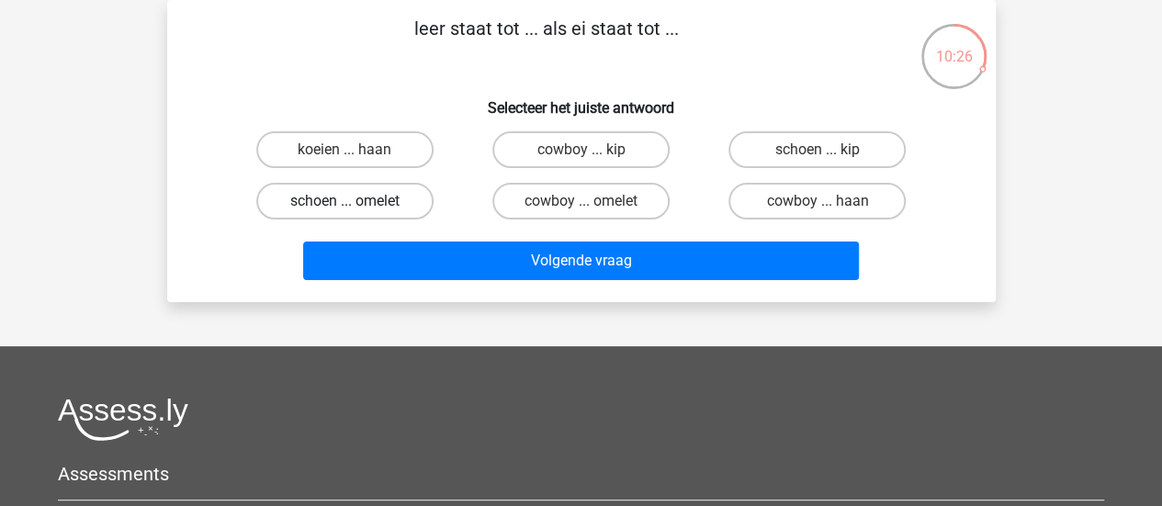
click at [383, 198] on label "schoen ... omelet" at bounding box center [344, 201] width 177 height 37
click at [356, 201] on input "schoen ... omelet" at bounding box center [350, 207] width 12 height 12
radio input "true"
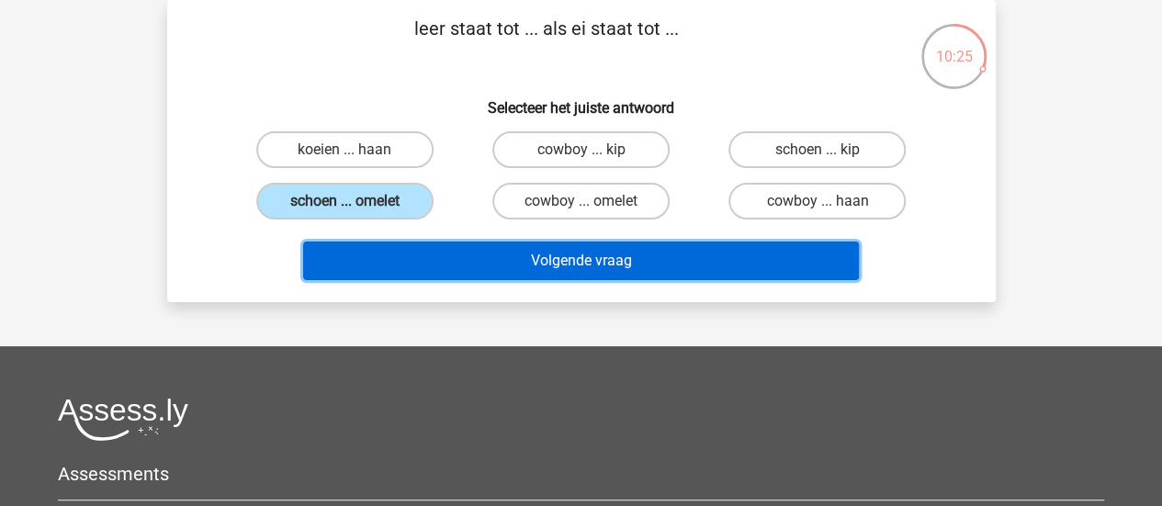
click at [386, 254] on button "Volgende vraag" at bounding box center [581, 261] width 556 height 39
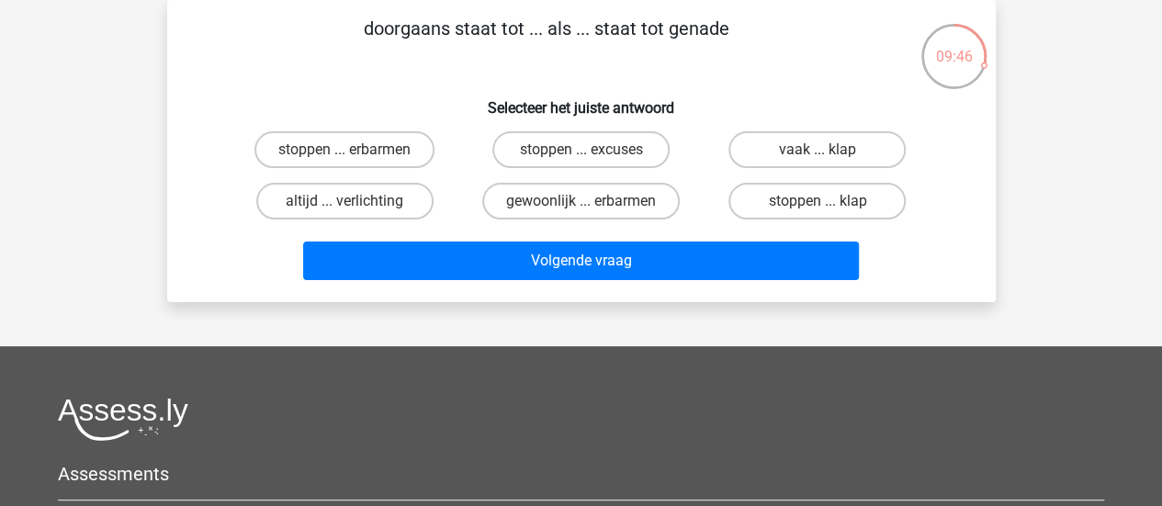
click at [411, 169] on div "stoppen ... erbarmen" at bounding box center [345, 149] width 236 height 51
click at [398, 157] on label "stoppen ... erbarmen" at bounding box center [344, 149] width 180 height 37
click at [356, 157] on input "stoppen ... erbarmen" at bounding box center [350, 156] width 12 height 12
radio input "true"
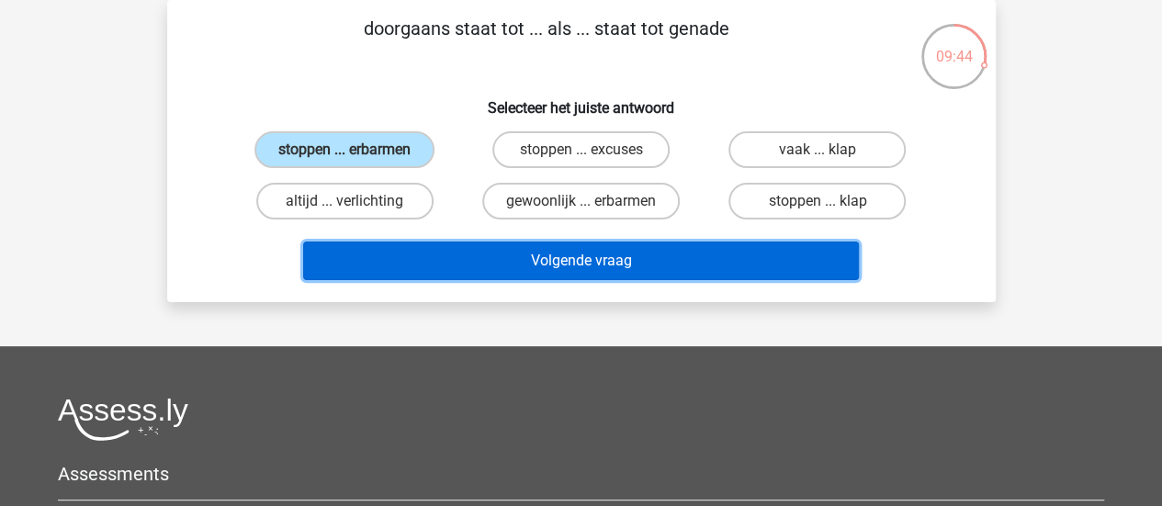
click at [397, 271] on button "Volgende vraag" at bounding box center [581, 261] width 556 height 39
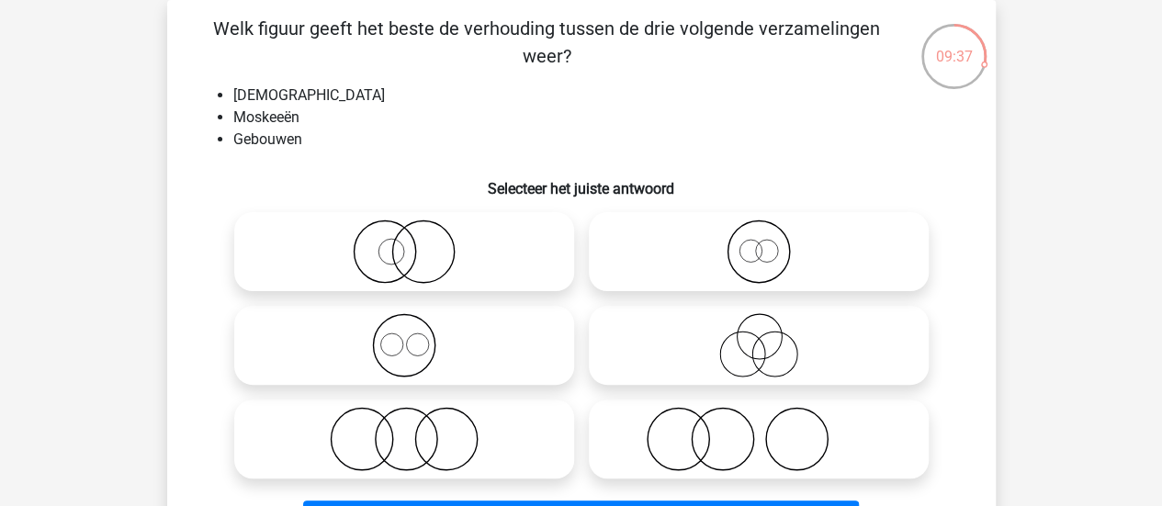
click at [448, 326] on icon at bounding box center [404, 345] width 325 height 64
click at [416, 326] on input "radio" at bounding box center [410, 330] width 12 height 12
radio input "true"
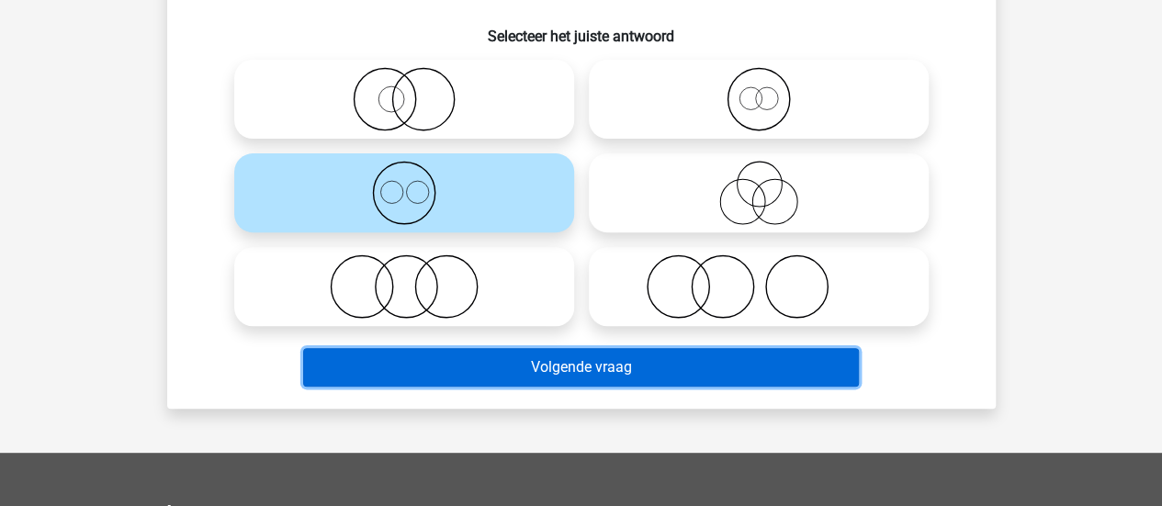
click at [457, 359] on button "Volgende vraag" at bounding box center [581, 367] width 556 height 39
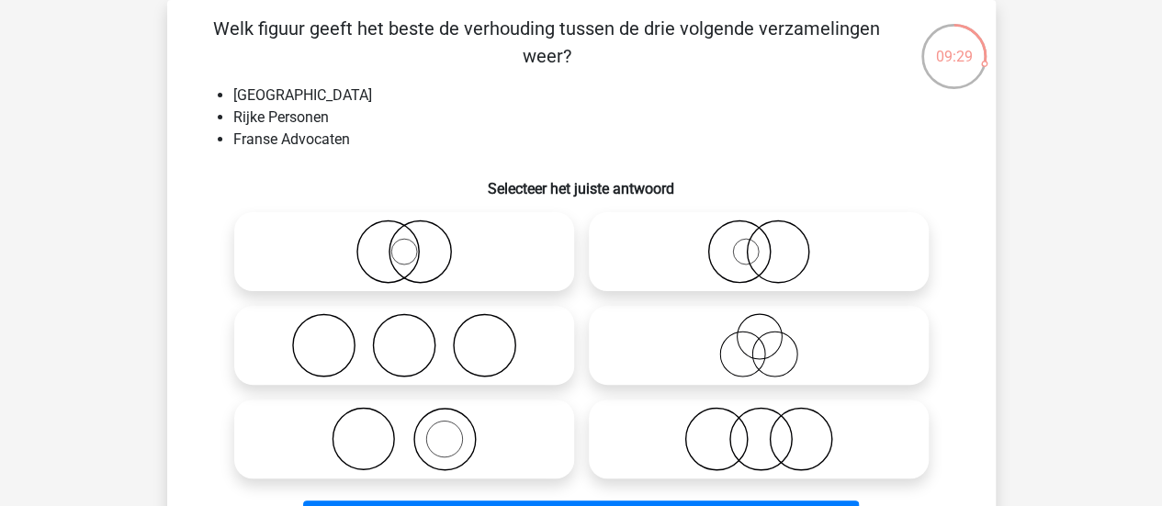
click at [325, 83] on div "Welk figuur geeft het beste de verhouding tussen de drie volgende verzamelingen…" at bounding box center [581, 281] width 814 height 532
click at [803, 447] on icon at bounding box center [758, 439] width 325 height 64
click at [771, 430] on input "radio" at bounding box center [765, 424] width 12 height 12
radio input "true"
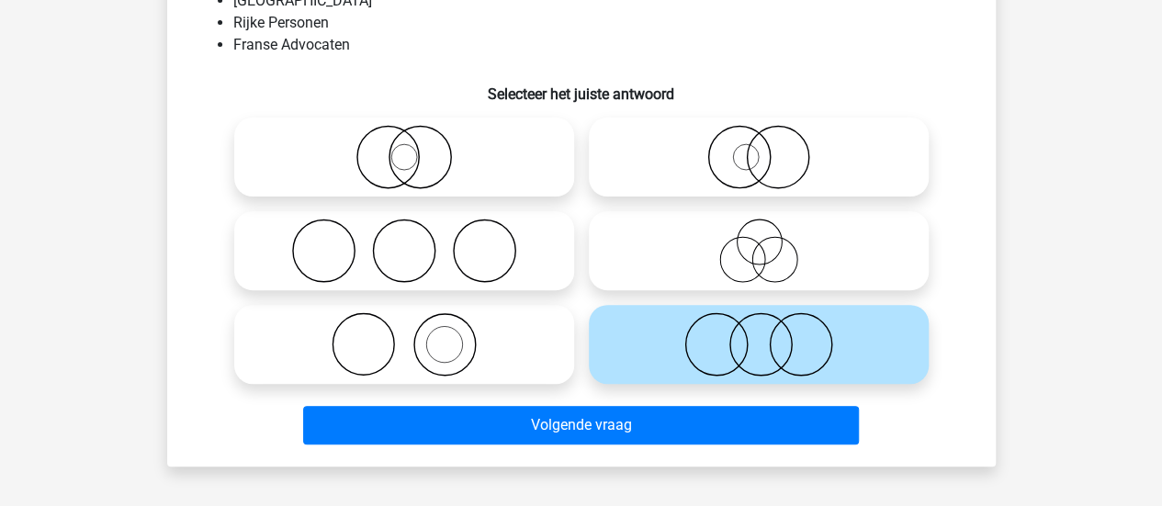
scroll to position [180, 0]
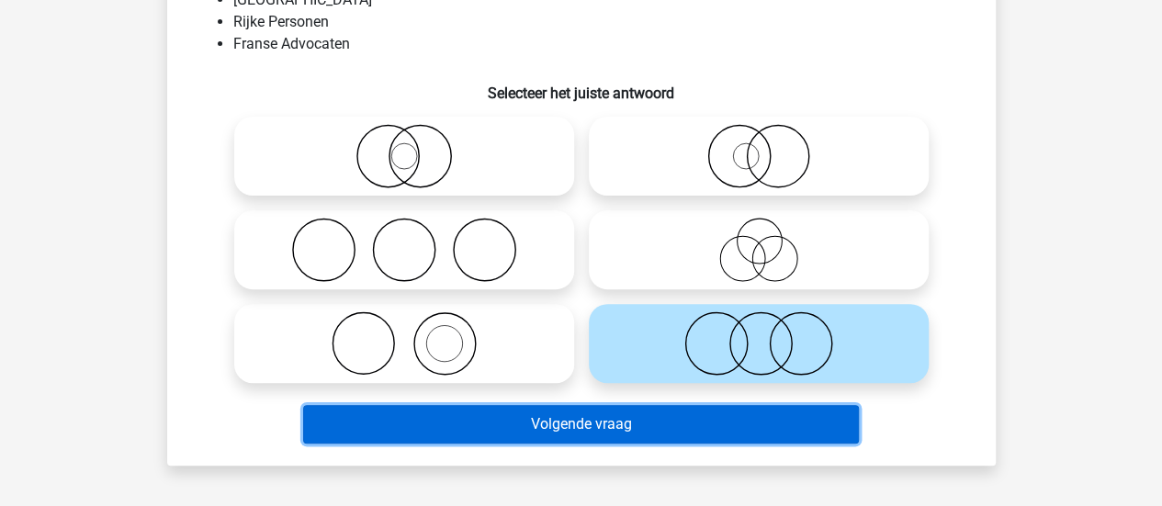
click at [681, 430] on button "Volgende vraag" at bounding box center [581, 424] width 556 height 39
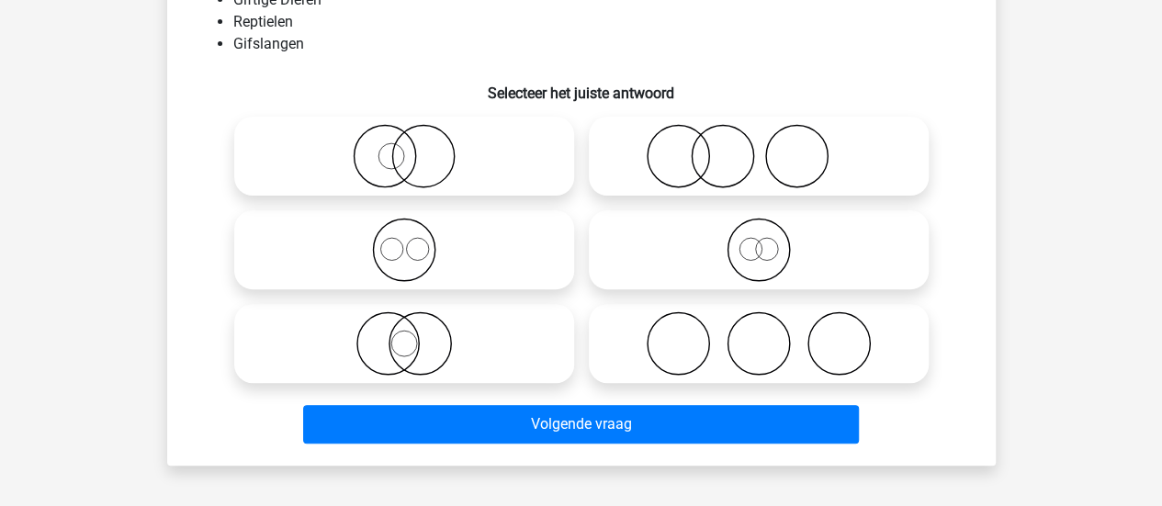
scroll to position [84, 0]
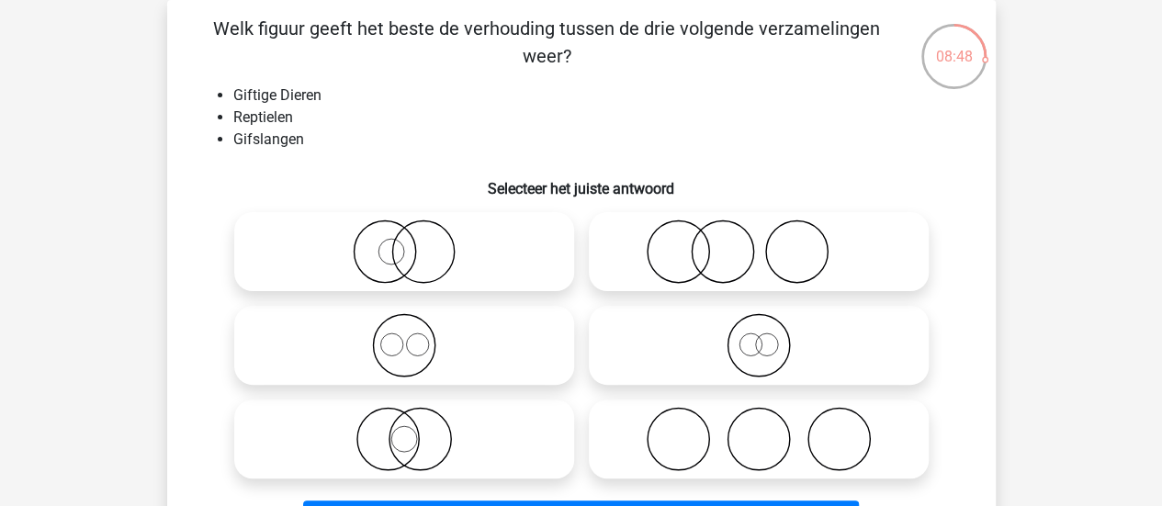
click at [332, 460] on icon at bounding box center [404, 439] width 325 height 64
click at [404, 430] on input "radio" at bounding box center [410, 424] width 12 height 12
radio input "true"
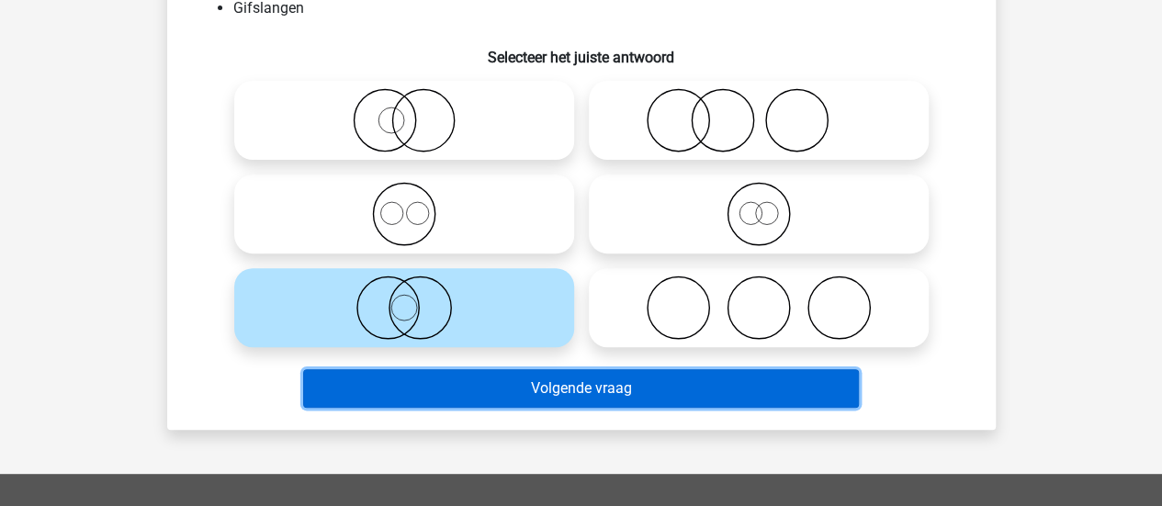
click at [338, 379] on button "Volgende vraag" at bounding box center [581, 388] width 556 height 39
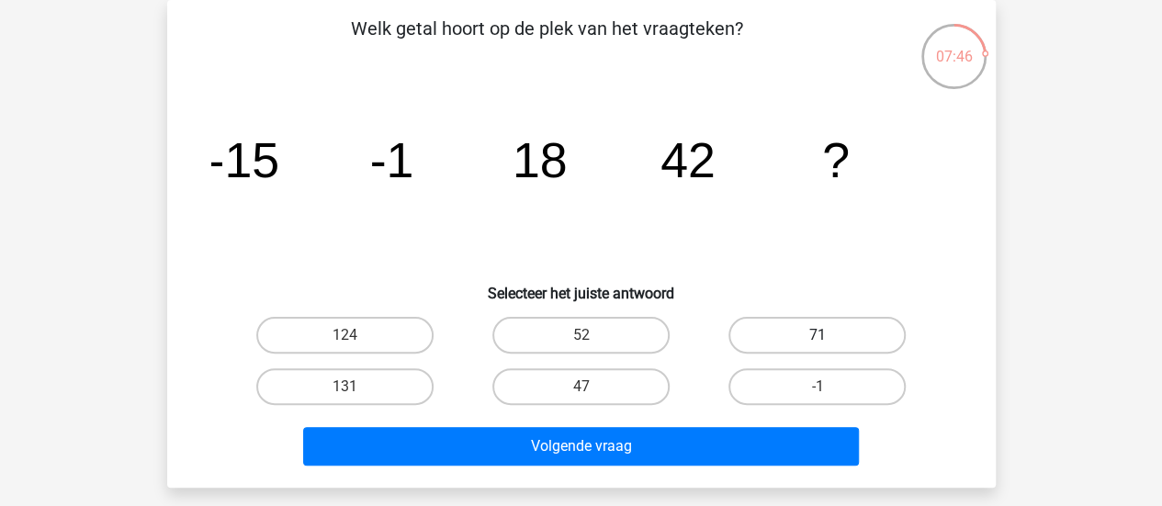
click at [803, 328] on label "71" at bounding box center [816, 335] width 177 height 37
click at [817, 335] on input "71" at bounding box center [823, 341] width 12 height 12
radio input "true"
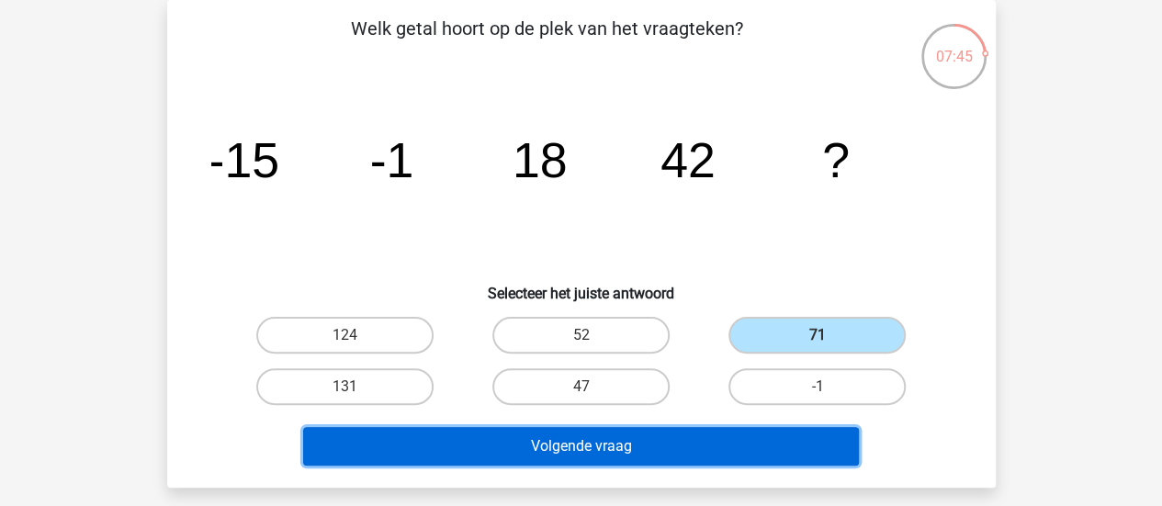
click at [685, 433] on button "Volgende vraag" at bounding box center [581, 446] width 556 height 39
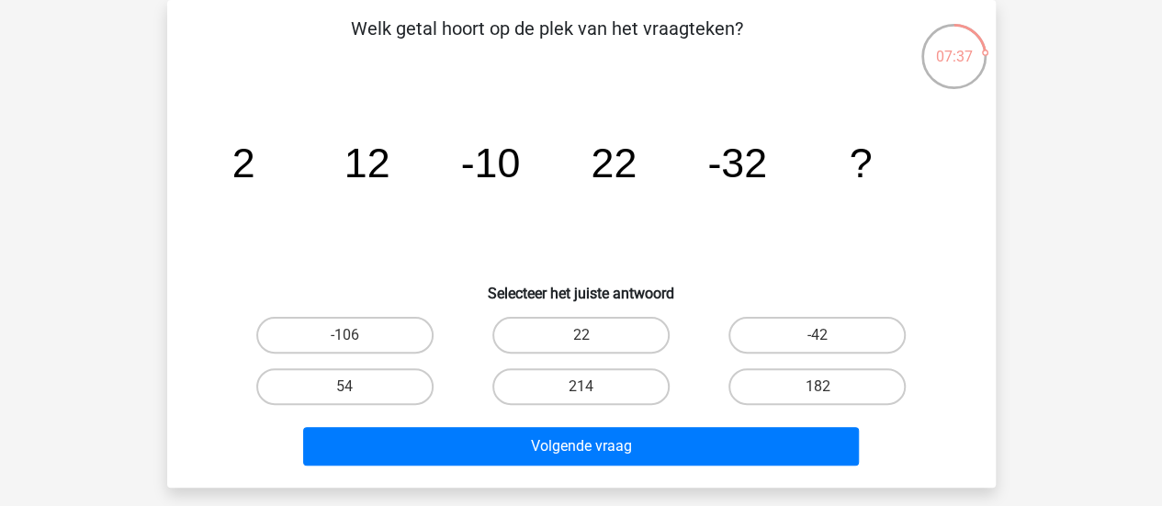
click at [392, 161] on icon "image/svg+xml 2 12 -10 22 -32 ?" at bounding box center [581, 177] width 740 height 186
click at [391, 382] on label "54" at bounding box center [344, 386] width 177 height 37
click at [356, 387] on input "54" at bounding box center [350, 393] width 12 height 12
radio input "true"
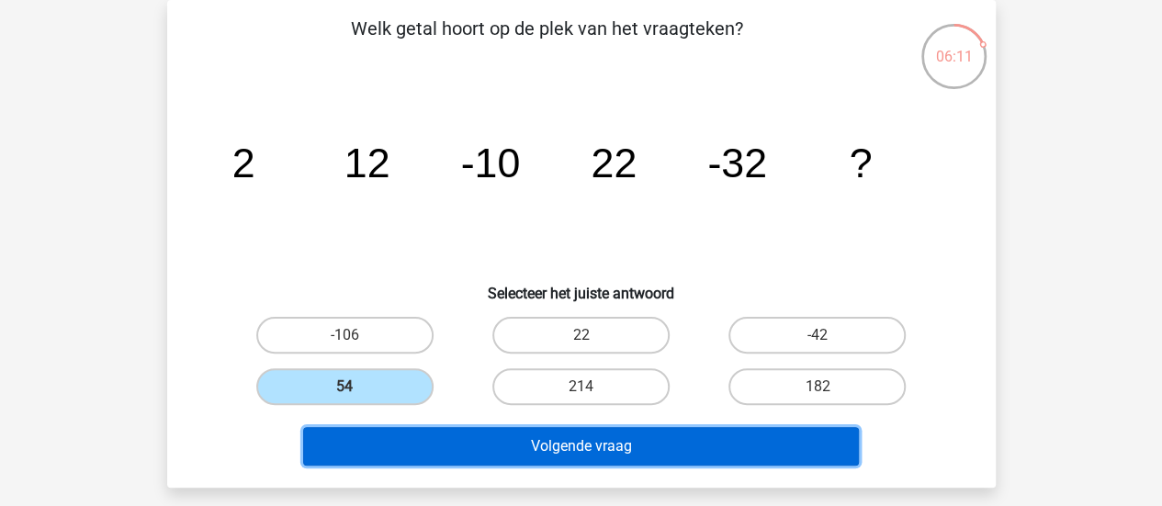
click at [406, 458] on button "Volgende vraag" at bounding box center [581, 446] width 556 height 39
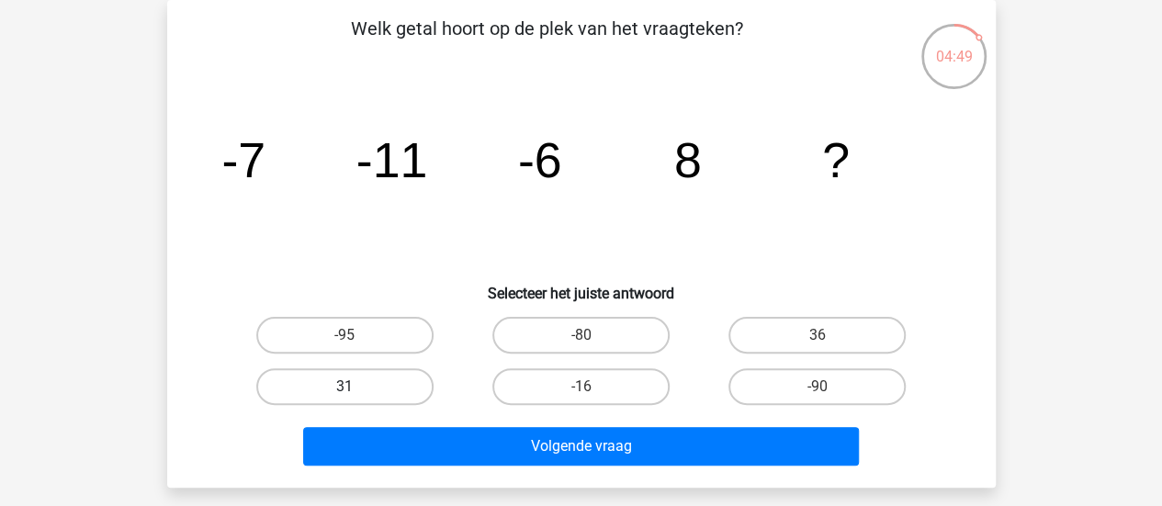
click at [373, 398] on label "31" at bounding box center [344, 386] width 177 height 37
click at [356, 398] on input "31" at bounding box center [350, 393] width 12 height 12
radio input "true"
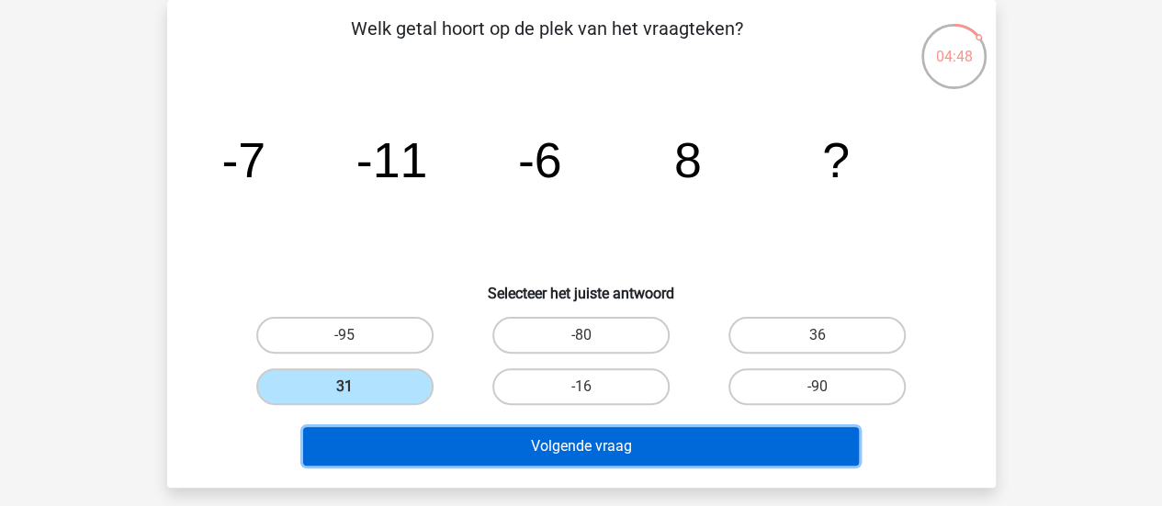
click at [387, 459] on button "Volgende vraag" at bounding box center [581, 446] width 556 height 39
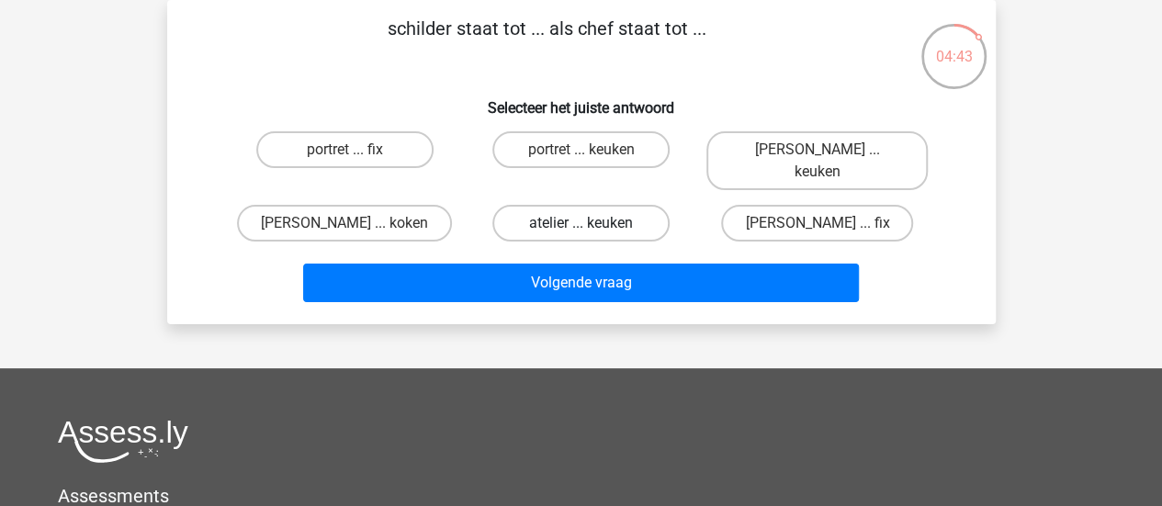
click at [624, 205] on label "atelier ... keuken" at bounding box center [580, 223] width 177 height 37
click at [592, 223] on input "atelier ... keuken" at bounding box center [586, 229] width 12 height 12
radio input "true"
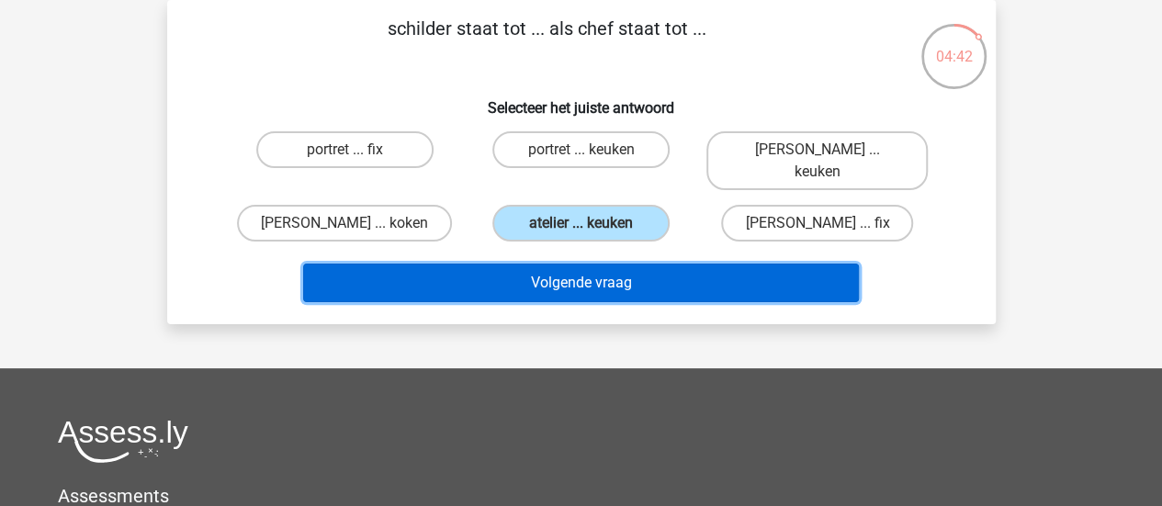
click at [566, 264] on button "Volgende vraag" at bounding box center [581, 283] width 556 height 39
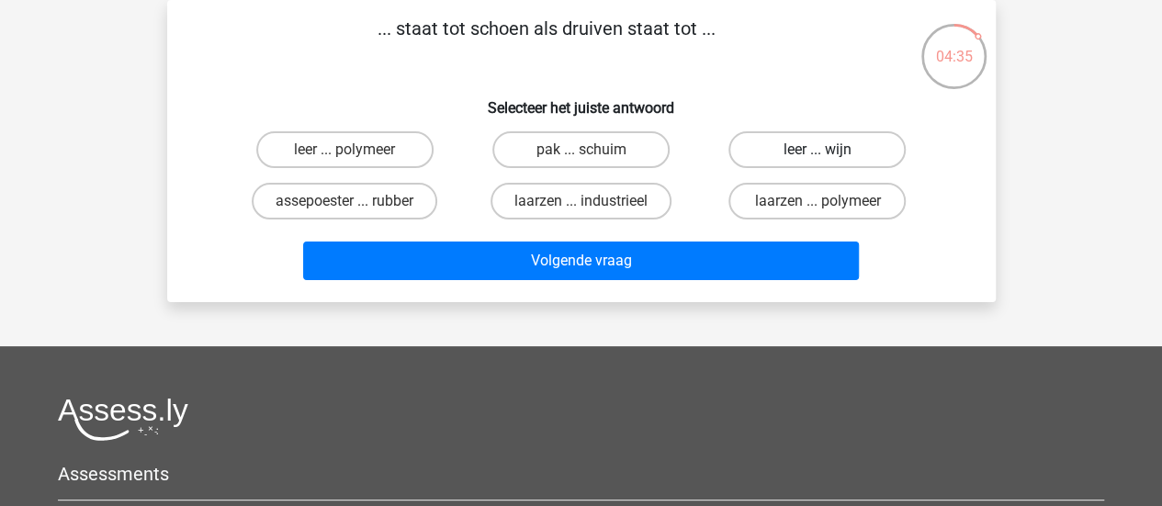
click at [793, 163] on label "leer ... wijn" at bounding box center [816, 149] width 177 height 37
click at [817, 162] on input "leer ... wijn" at bounding box center [823, 156] width 12 height 12
radio input "true"
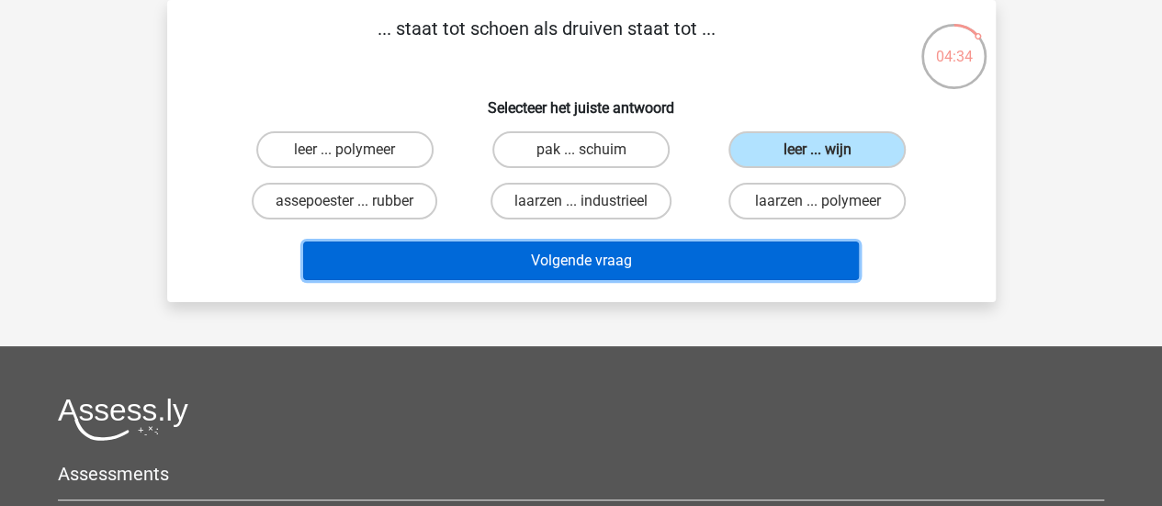
click at [626, 279] on button "Volgende vraag" at bounding box center [581, 261] width 556 height 39
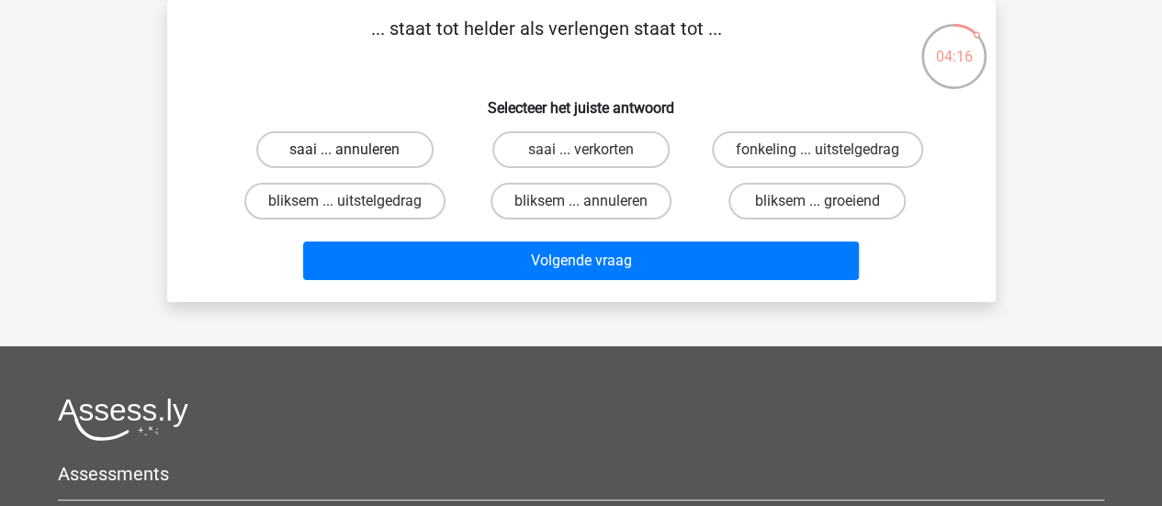
click at [377, 145] on label "saai ... annuleren" at bounding box center [344, 149] width 177 height 37
click at [356, 150] on input "saai ... annuleren" at bounding box center [350, 156] width 12 height 12
radio input "true"
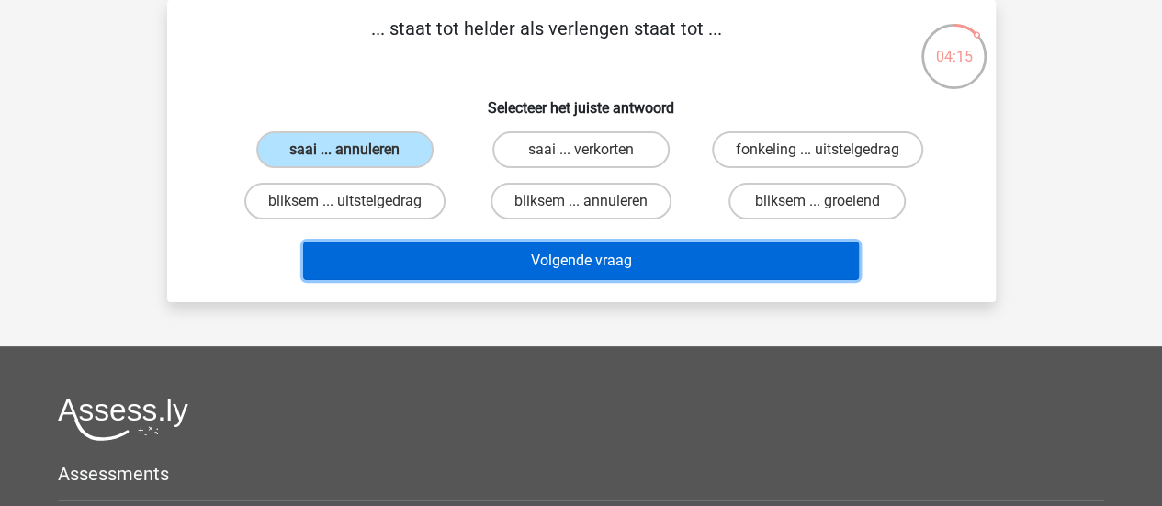
click at [367, 244] on button "Volgende vraag" at bounding box center [581, 261] width 556 height 39
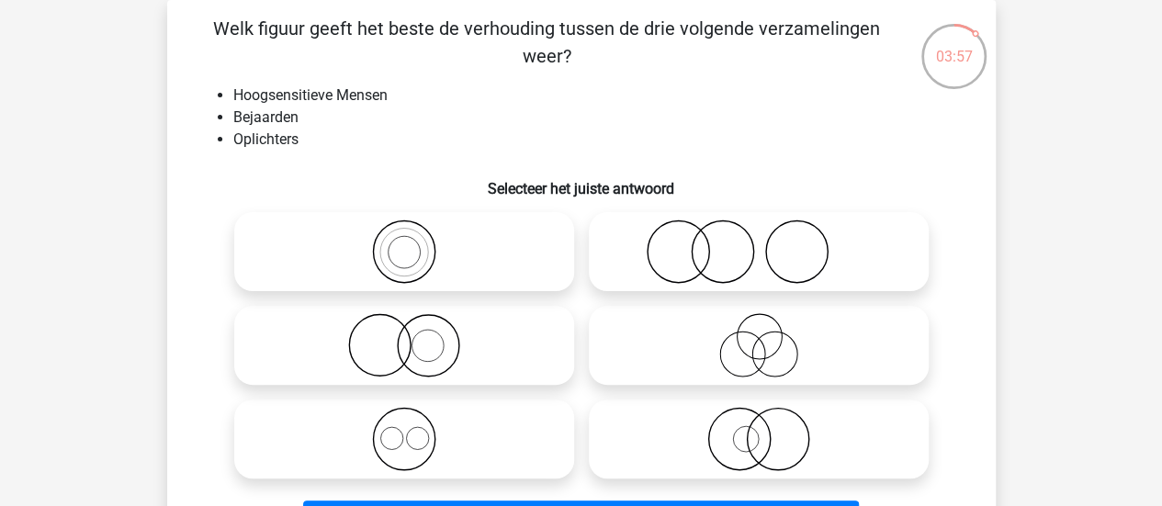
click at [685, 338] on icon at bounding box center [758, 345] width 325 height 64
click at [759, 336] on input "radio" at bounding box center [765, 330] width 12 height 12
radio input "true"
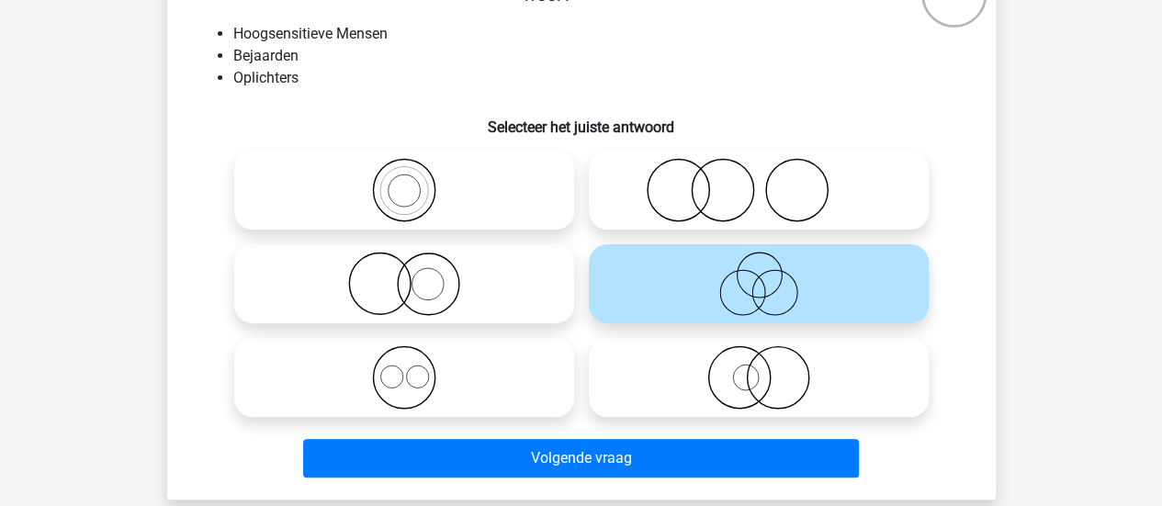
scroll to position [172, 0]
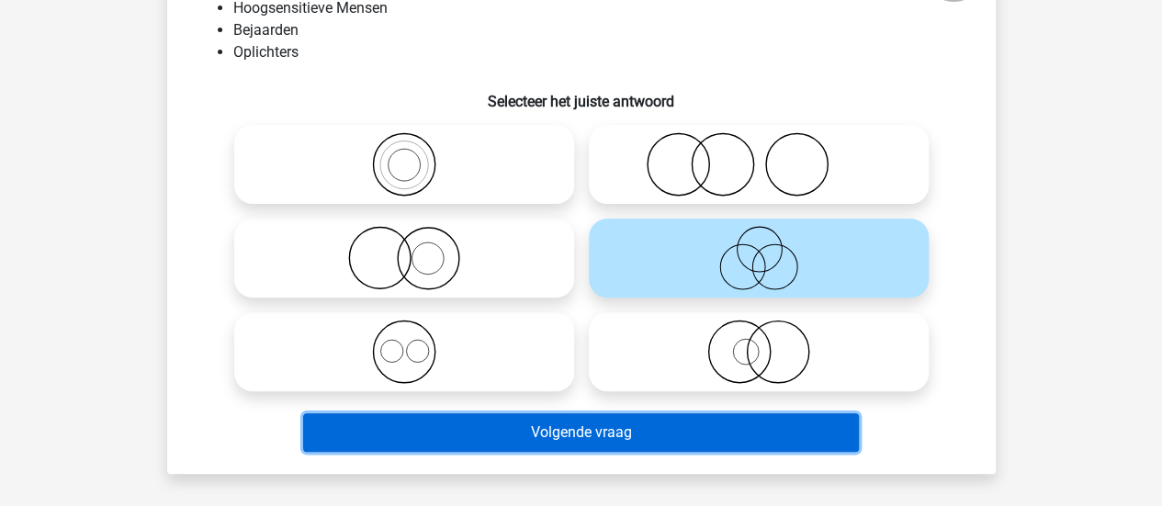
click at [542, 437] on button "Volgende vraag" at bounding box center [581, 432] width 556 height 39
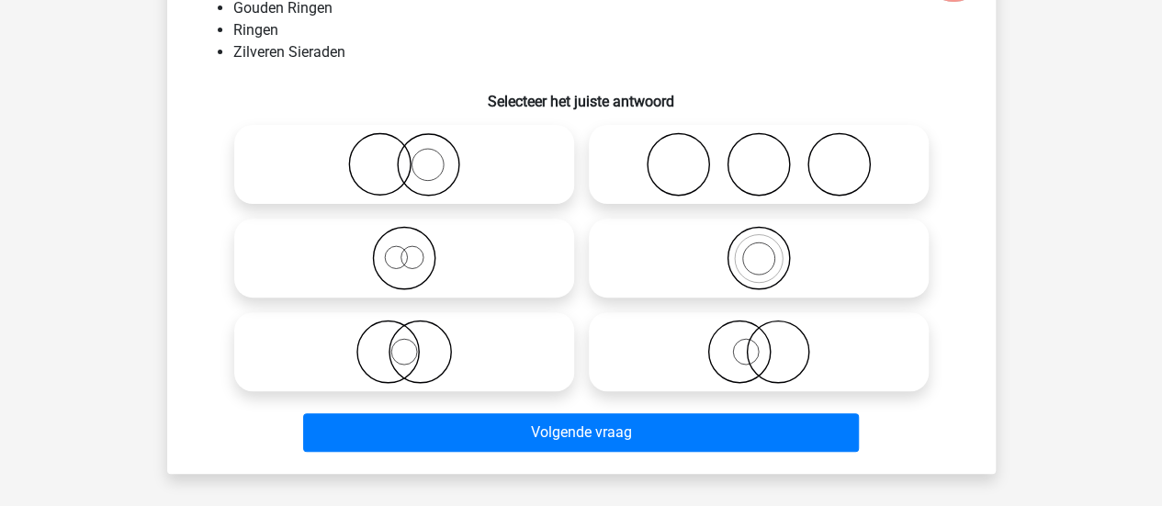
scroll to position [84, 0]
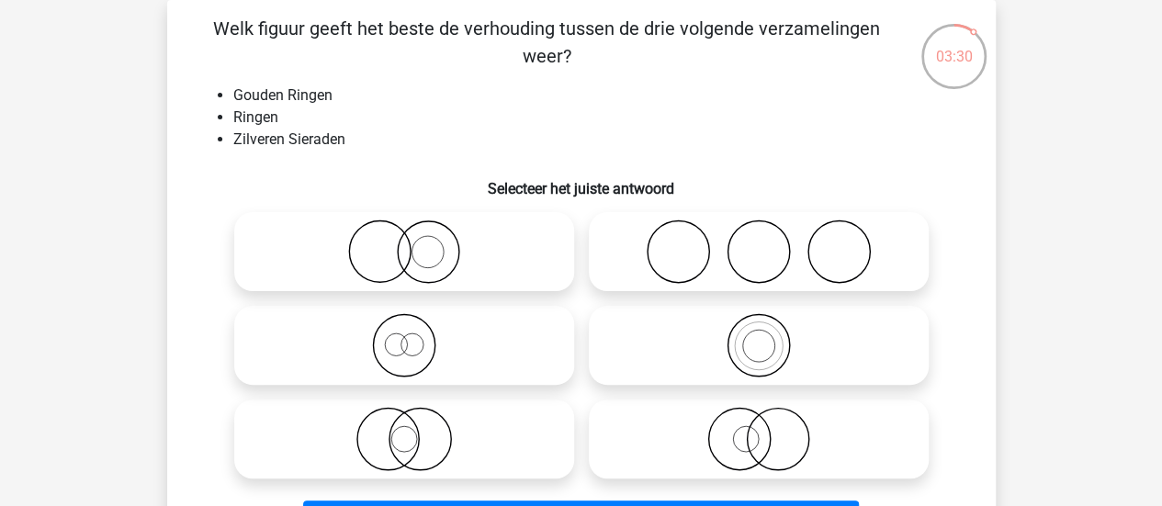
click at [485, 219] on label at bounding box center [404, 251] width 340 height 79
click at [416, 231] on input "radio" at bounding box center [410, 237] width 12 height 12
radio input "true"
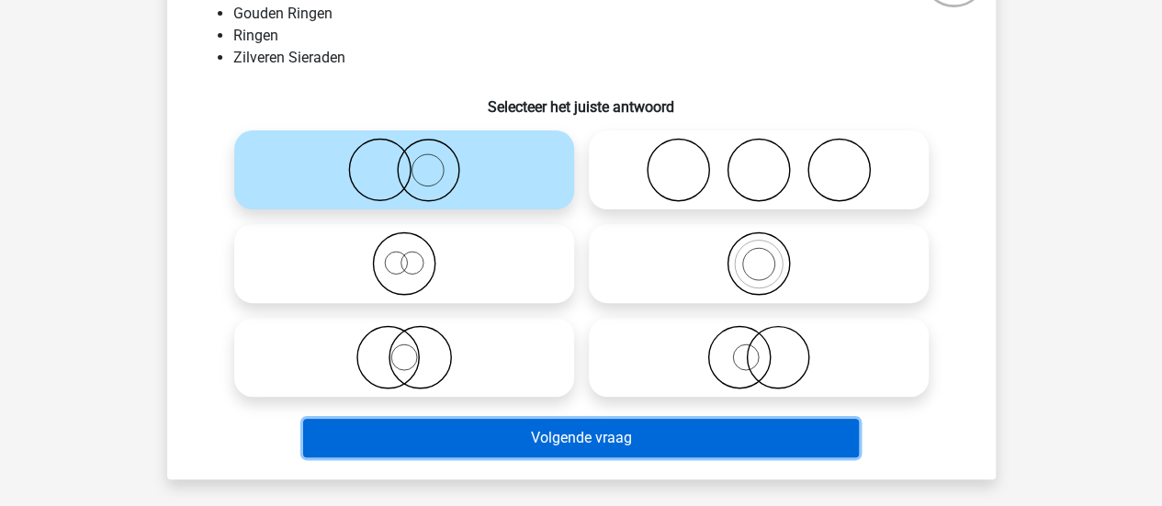
click at [469, 429] on button "Volgende vraag" at bounding box center [581, 438] width 556 height 39
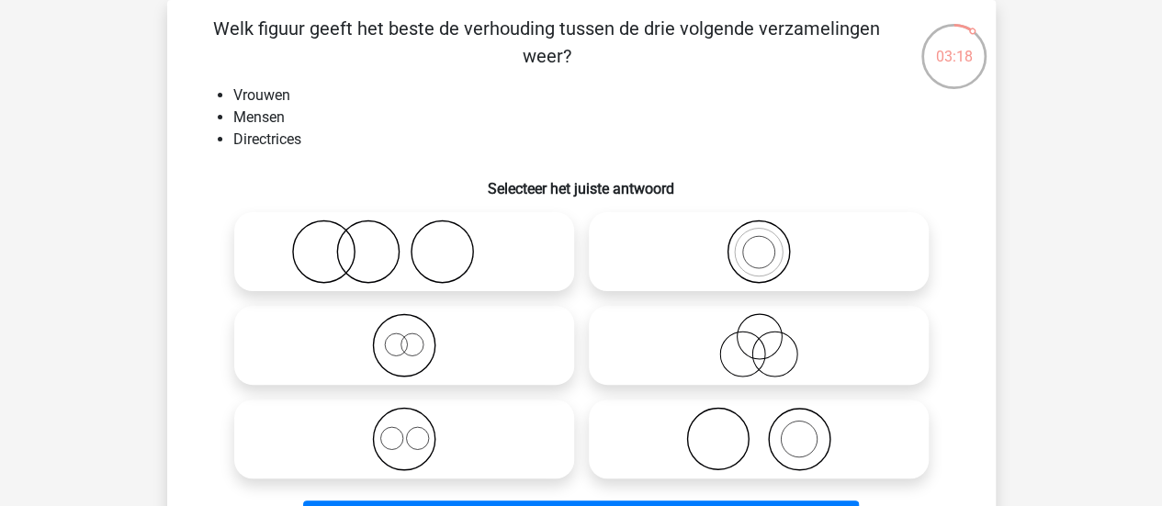
click at [419, 374] on icon at bounding box center [404, 345] width 325 height 64
click at [416, 336] on input "radio" at bounding box center [410, 330] width 12 height 12
radio input "true"
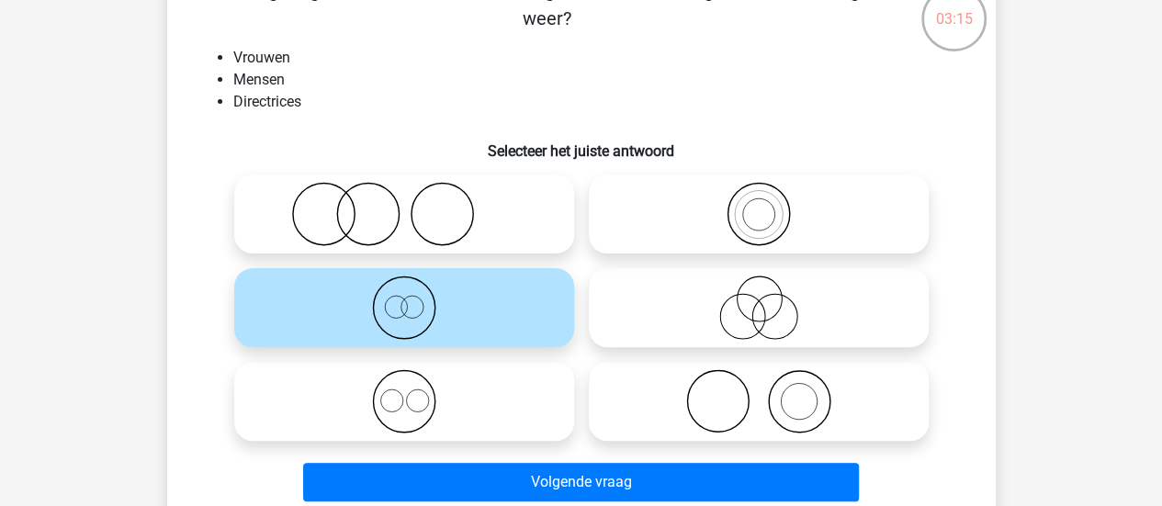
scroll to position [139, 0]
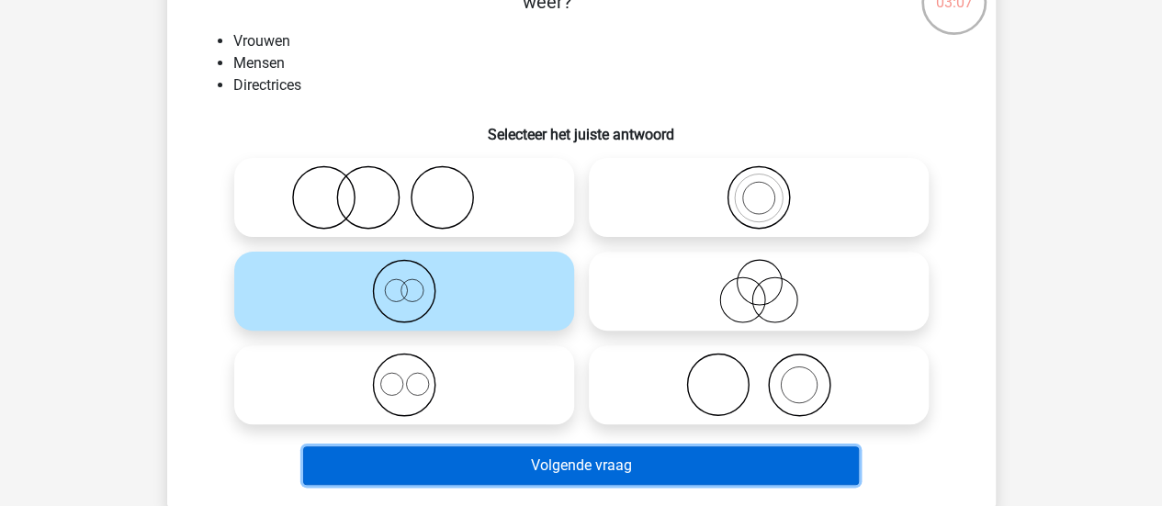
click at [466, 469] on button "Volgende vraag" at bounding box center [581, 465] width 556 height 39
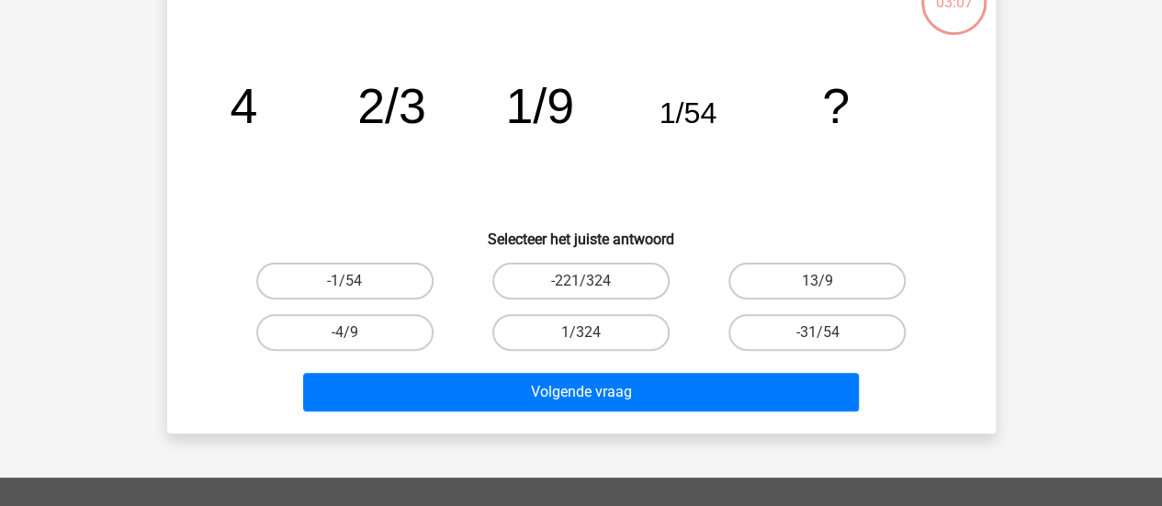
scroll to position [84, 0]
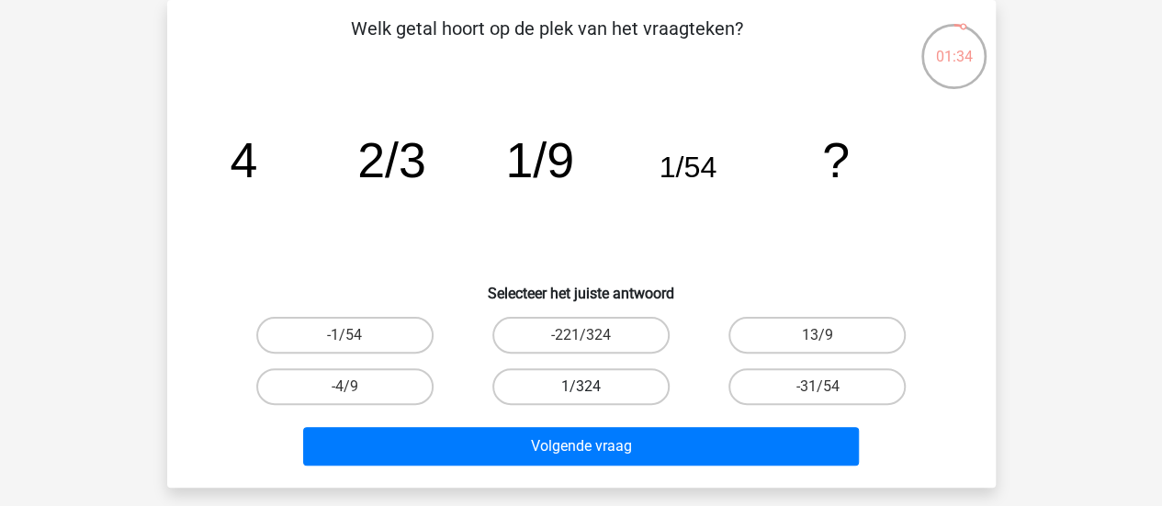
click at [529, 388] on label "1/324" at bounding box center [580, 386] width 177 height 37
click at [580, 388] on input "1/324" at bounding box center [586, 393] width 12 height 12
radio input "true"
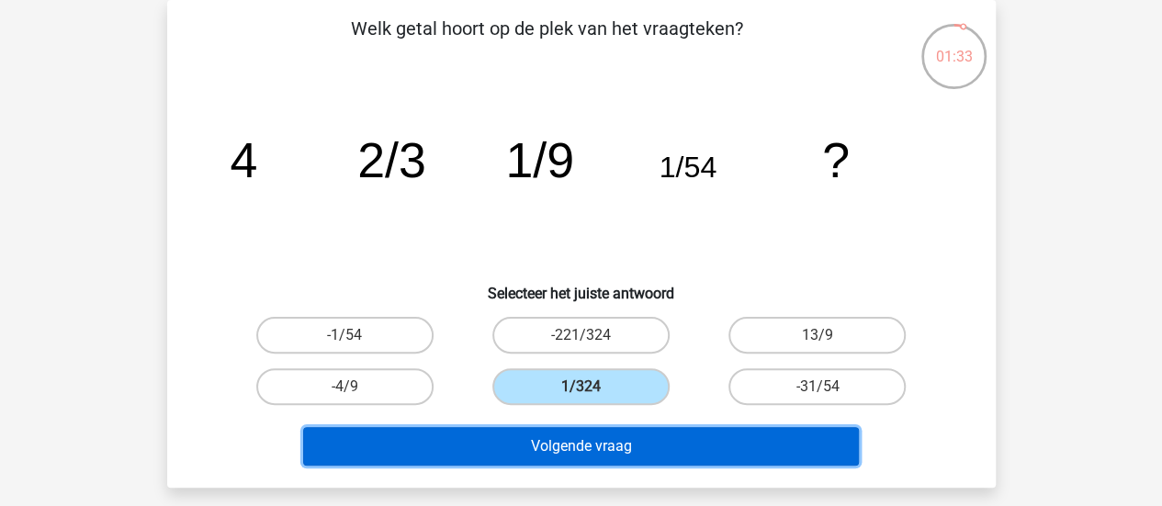
click at [478, 430] on button "Volgende vraag" at bounding box center [581, 446] width 556 height 39
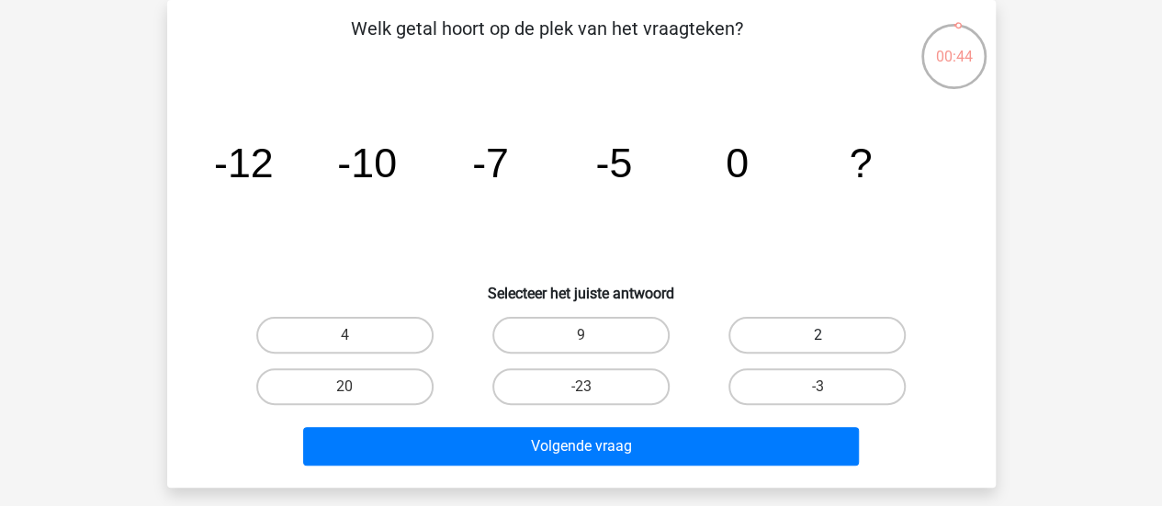
click at [781, 332] on label "2" at bounding box center [816, 335] width 177 height 37
click at [817, 335] on input "2" at bounding box center [823, 341] width 12 height 12
radio input "true"
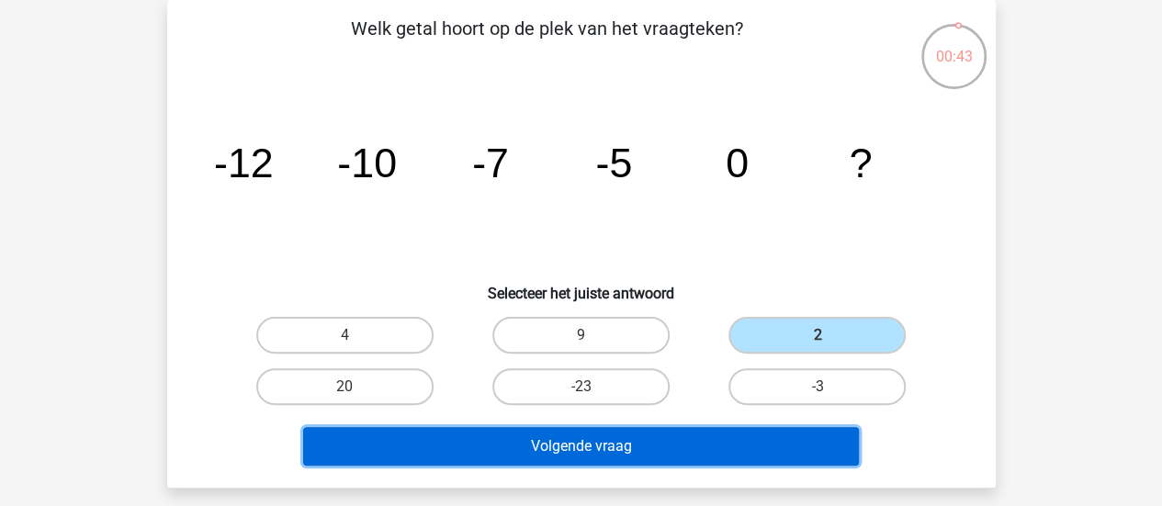
click at [635, 433] on button "Volgende vraag" at bounding box center [581, 446] width 556 height 39
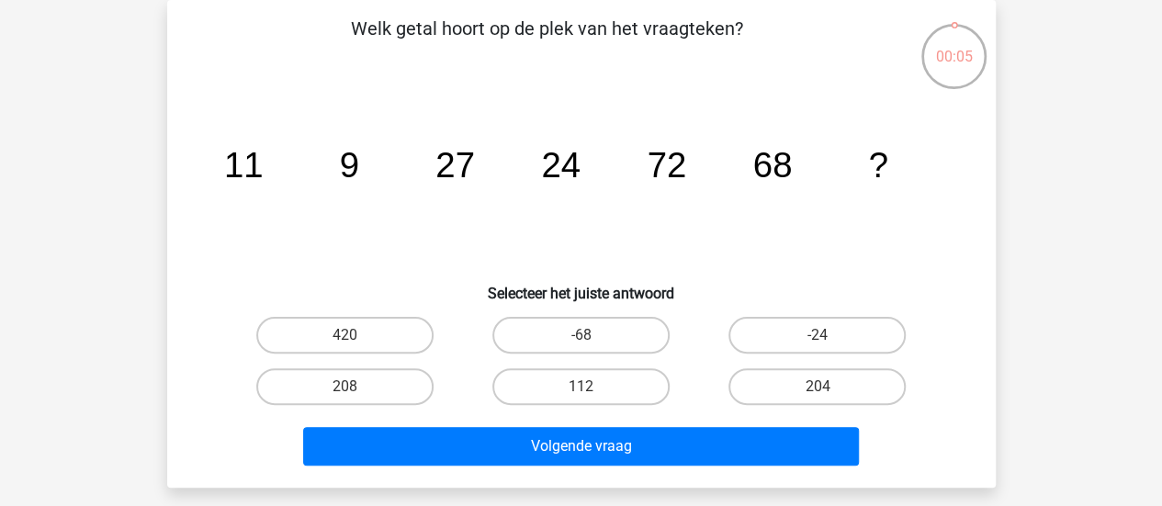
click at [425, 303] on div "Welk getal hoort op de plek van het vraagteken? image/svg+xml 11 9 27 24 72 68 …" at bounding box center [581, 244] width 814 height 458
click at [388, 383] on label "208" at bounding box center [344, 386] width 177 height 37
click at [356, 387] on input "208" at bounding box center [350, 393] width 12 height 12
radio input "true"
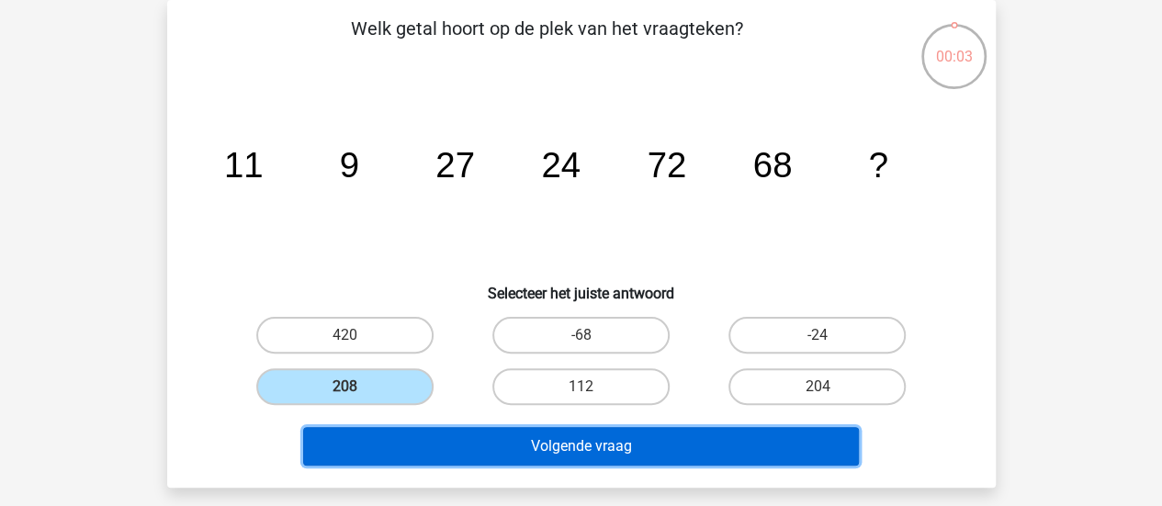
click at [399, 428] on button "Volgende vraag" at bounding box center [581, 446] width 556 height 39
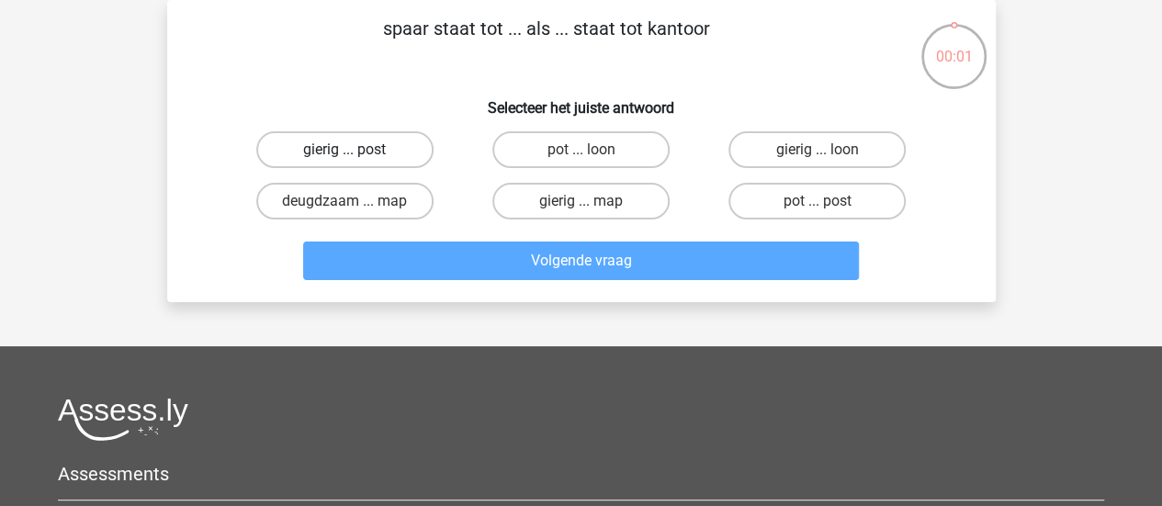
click at [399, 149] on label "gierig ... post" at bounding box center [344, 149] width 177 height 37
click at [356, 150] on input "gierig ... post" at bounding box center [350, 156] width 12 height 12
radio input "true"
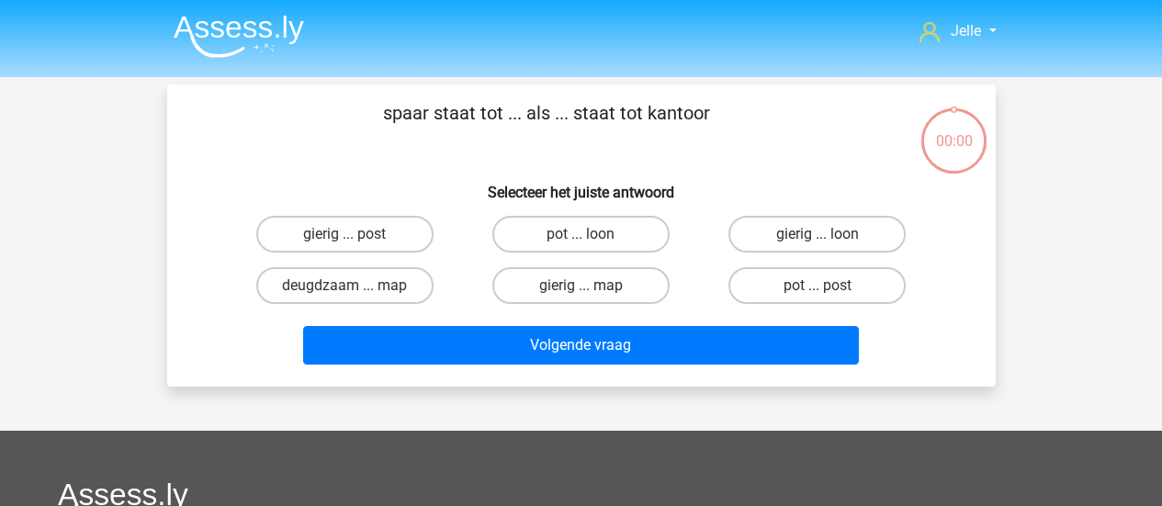
scroll to position [84, 0]
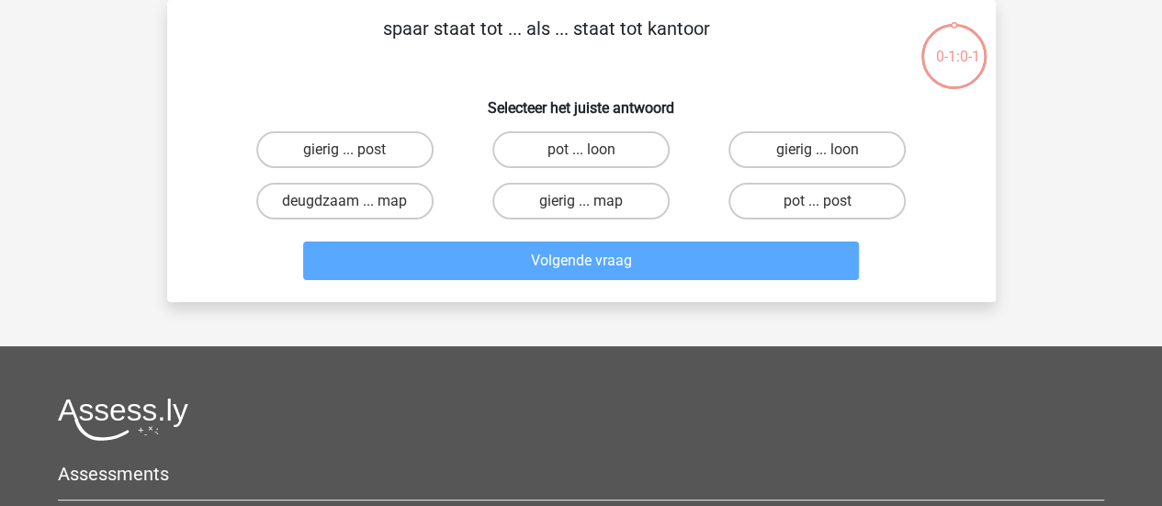
click at [575, 179] on div "gierig ... map" at bounding box center [581, 200] width 236 height 51
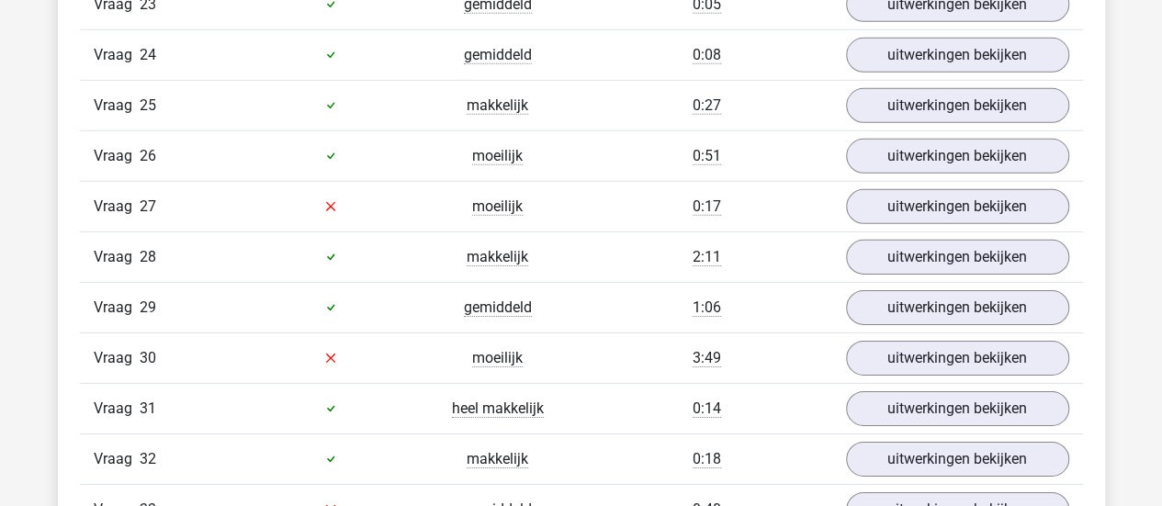
scroll to position [2816, 0]
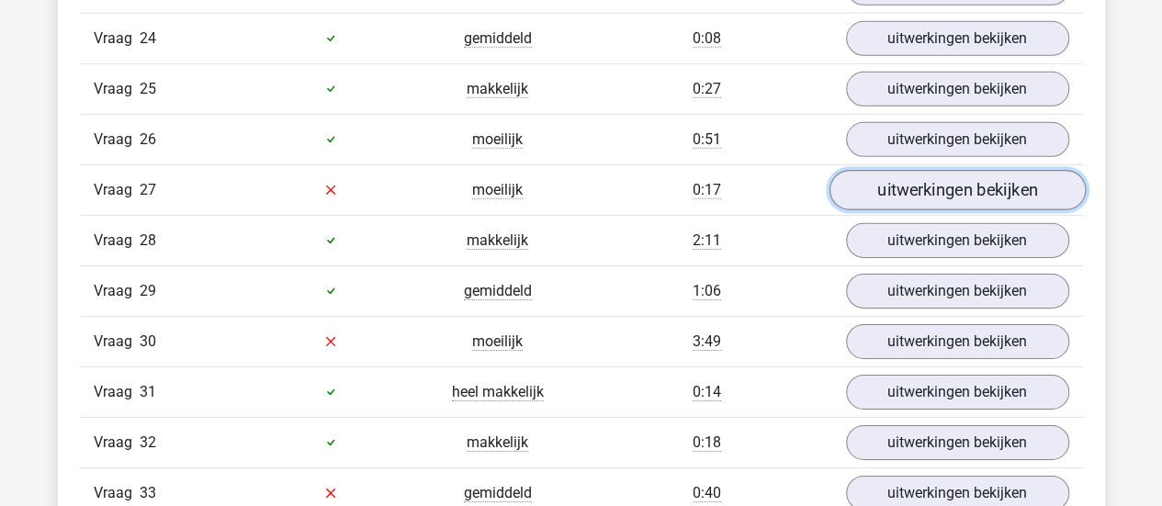
click at [967, 170] on link "uitwerkingen bekijken" at bounding box center [956, 190] width 256 height 40
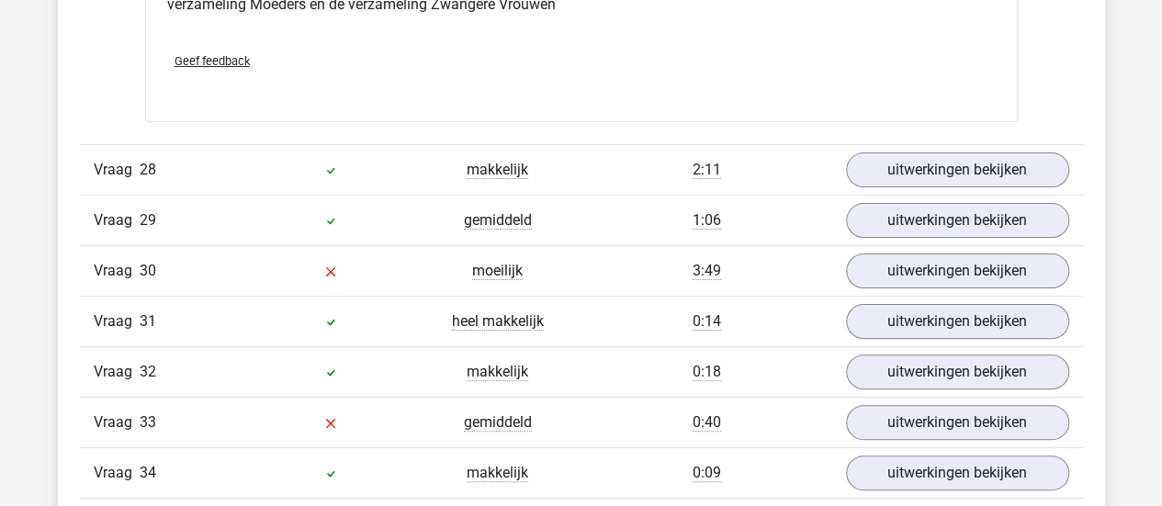
scroll to position [3599, 0]
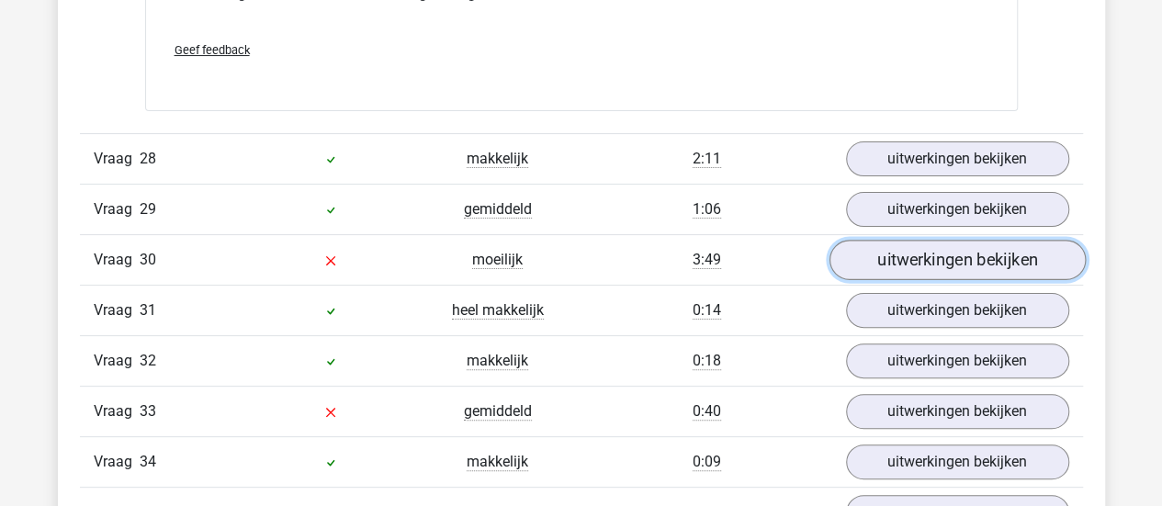
click at [865, 242] on link "uitwerkingen bekijken" at bounding box center [956, 260] width 256 height 40
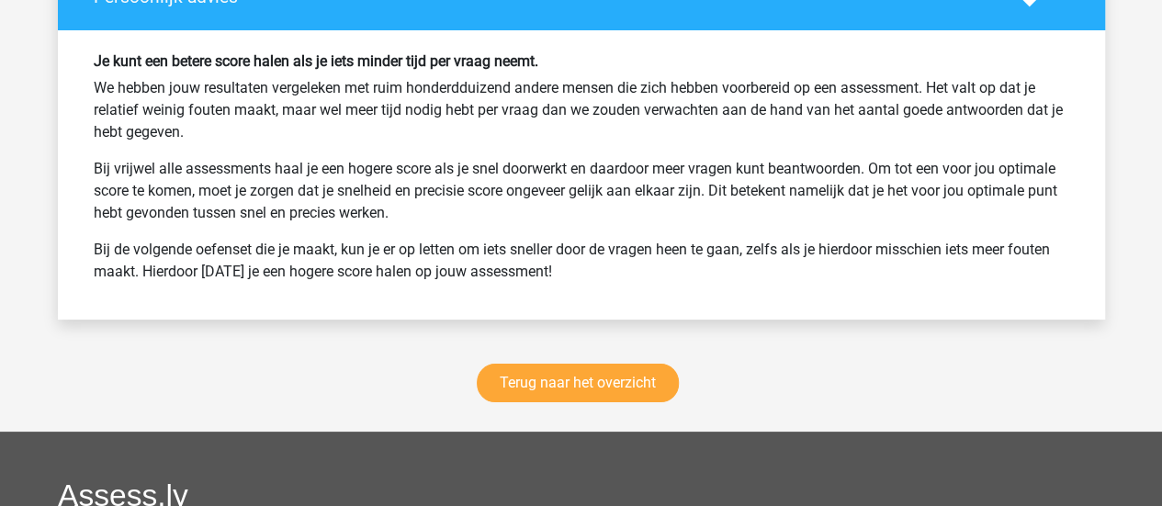
scroll to position [6965, 0]
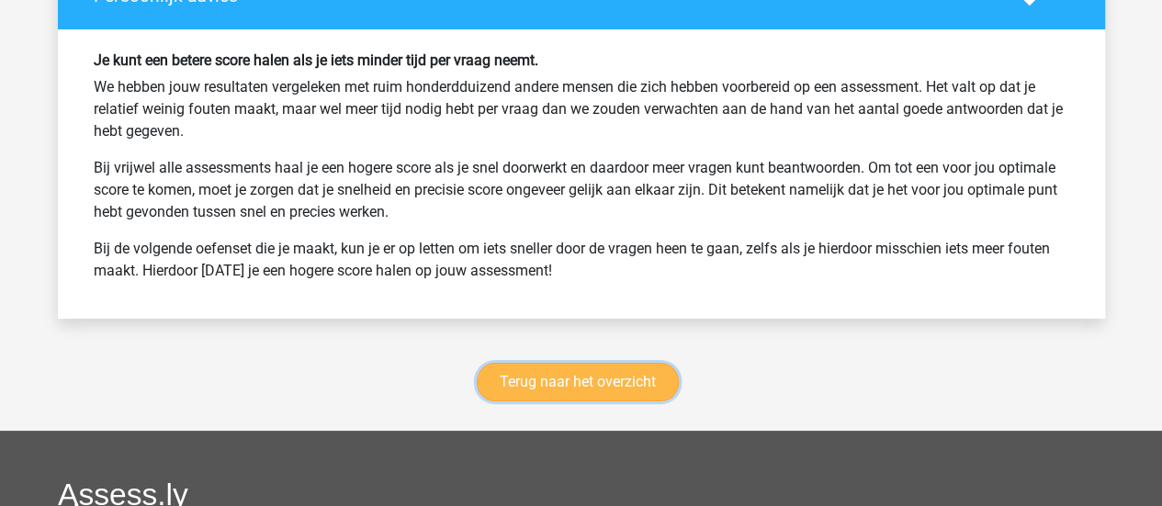
drag, startPoint x: 895, startPoint y: 303, endPoint x: 579, endPoint y: 331, distance: 317.1
click at [579, 363] on link "Terug naar het overzicht" at bounding box center [578, 382] width 202 height 39
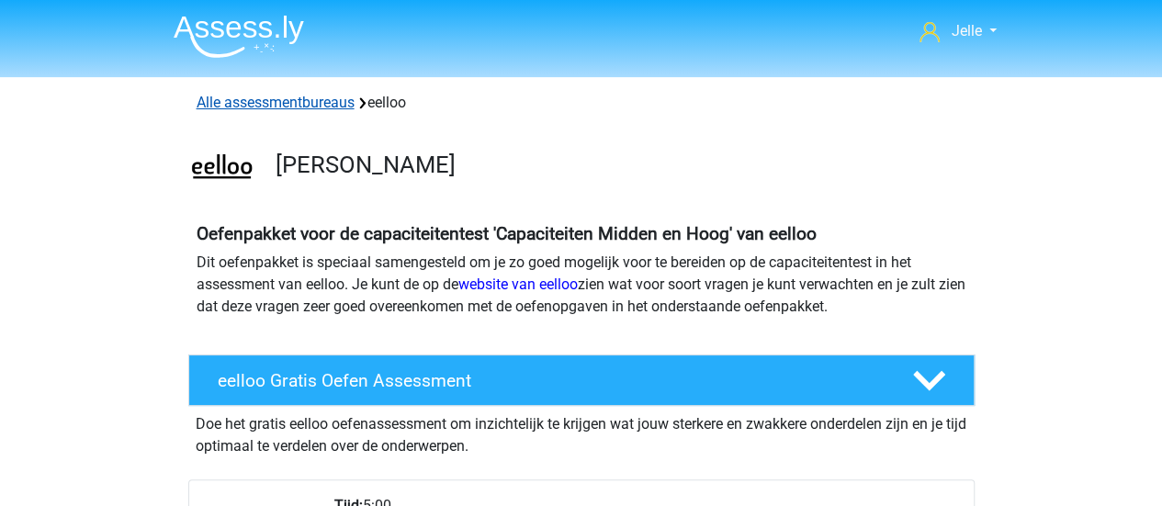
click at [267, 96] on link "Alle assessmentbureaus" at bounding box center [276, 102] width 158 height 17
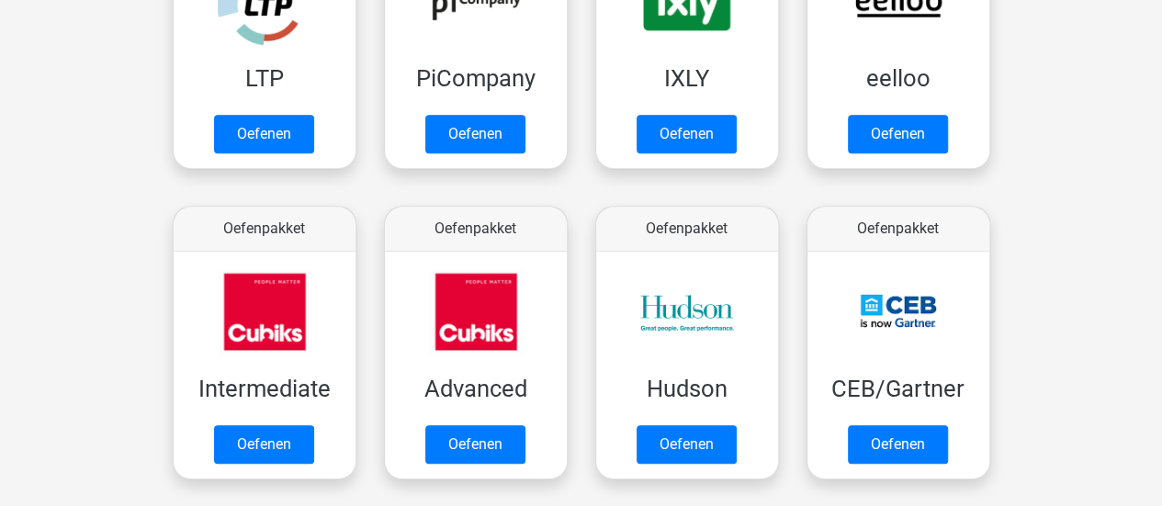
scroll to position [476, 0]
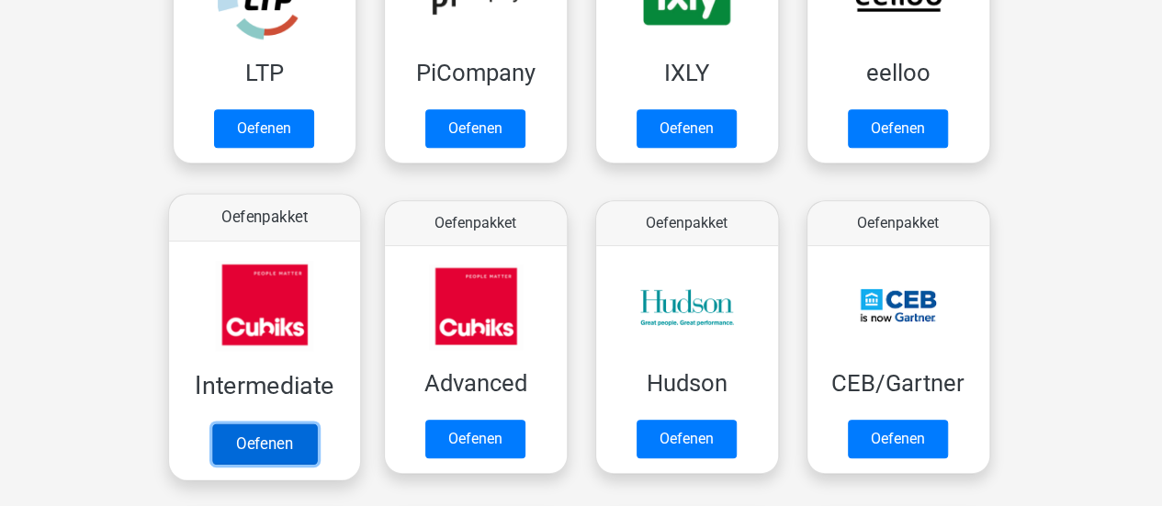
click at [273, 428] on link "Oefenen" at bounding box center [263, 443] width 105 height 40
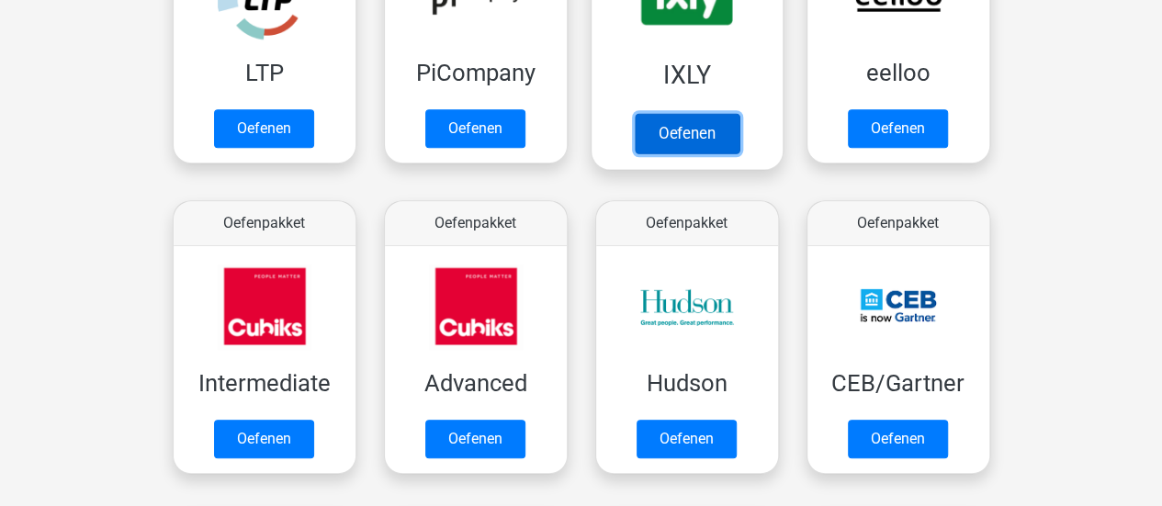
click at [661, 113] on link "Oefenen" at bounding box center [686, 133] width 105 height 40
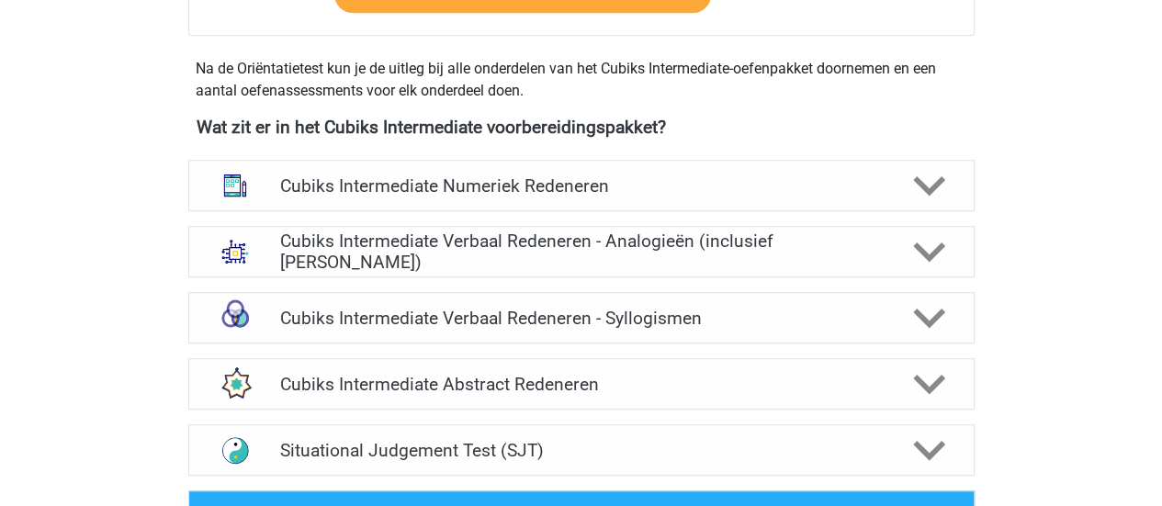
scroll to position [643, 0]
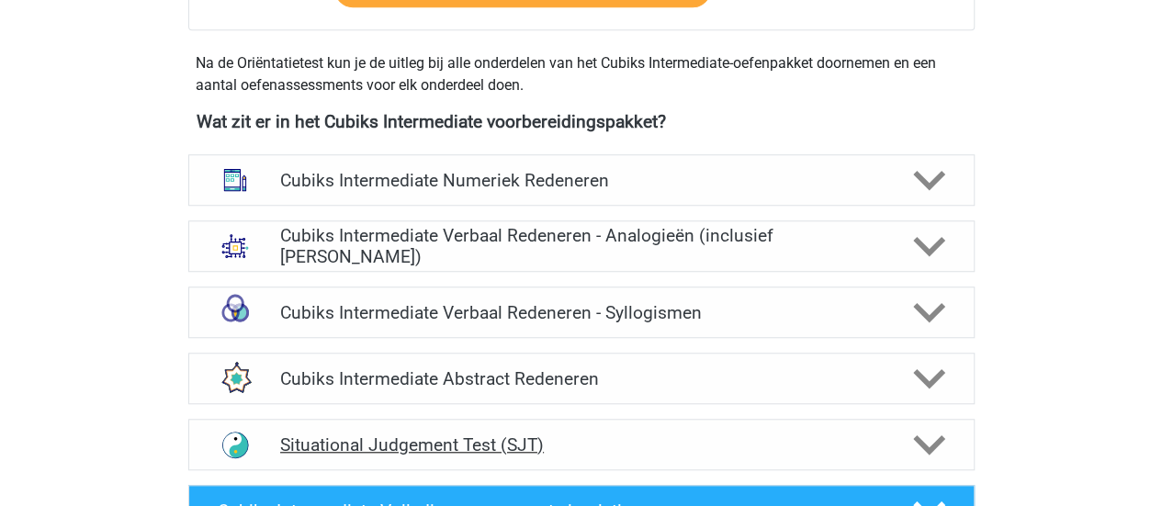
click at [787, 460] on div "Situational Judgement Test (SJT)" at bounding box center [581, 444] width 786 height 51
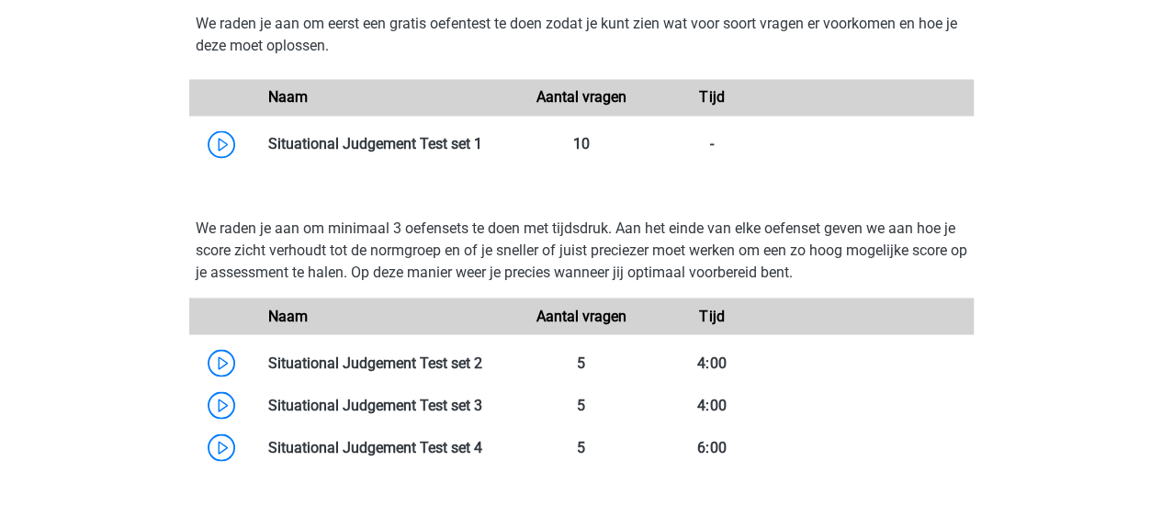
scroll to position [1562, 0]
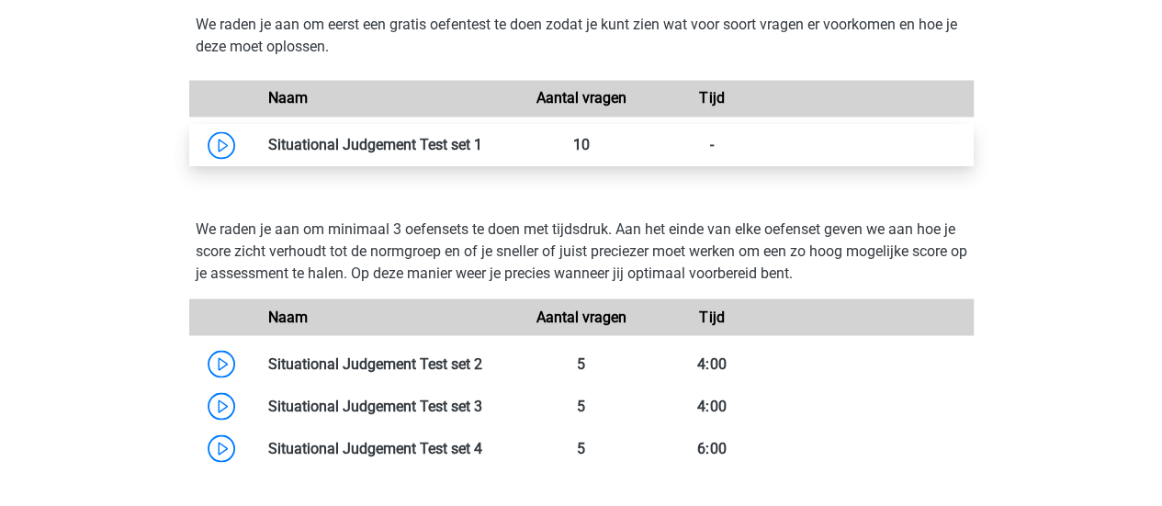
click at [482, 141] on link at bounding box center [482, 144] width 0 height 17
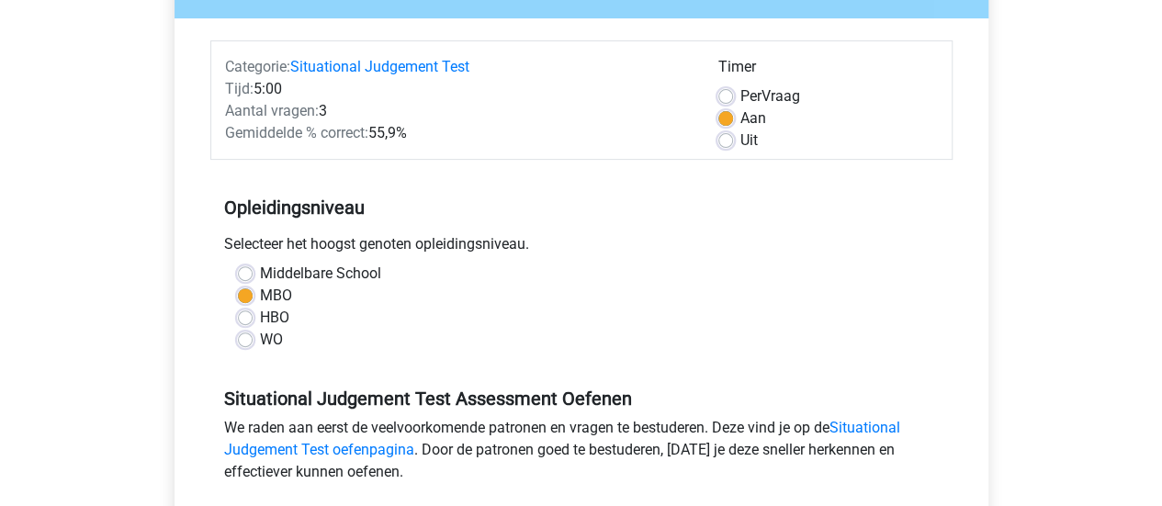
click at [519, 221] on h5 "Opleidingsniveau" at bounding box center [581, 207] width 714 height 37
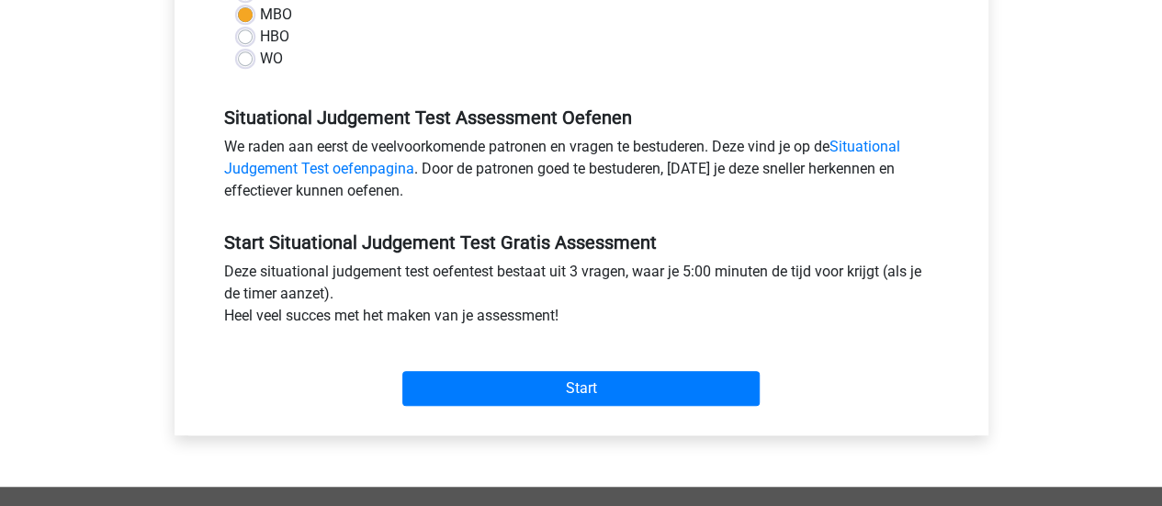
scroll to position [507, 0]
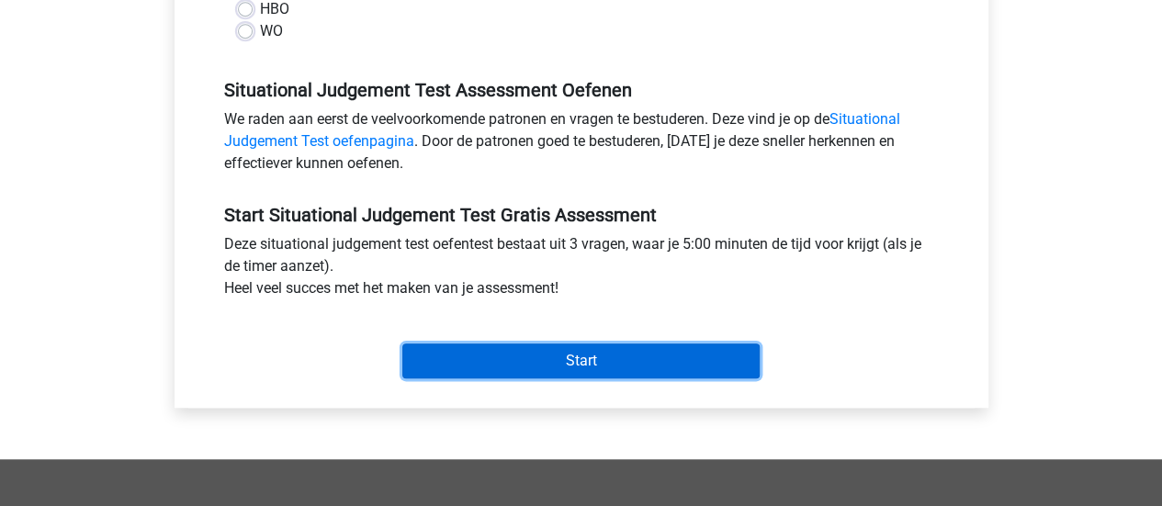
click at [446, 368] on input "Start" at bounding box center [580, 360] width 357 height 35
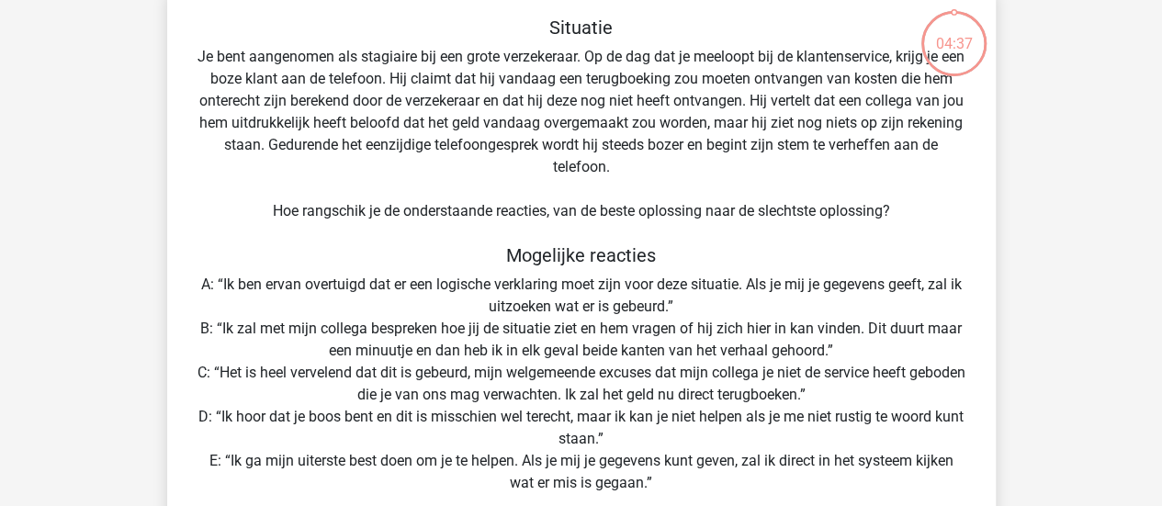
scroll to position [99, 0]
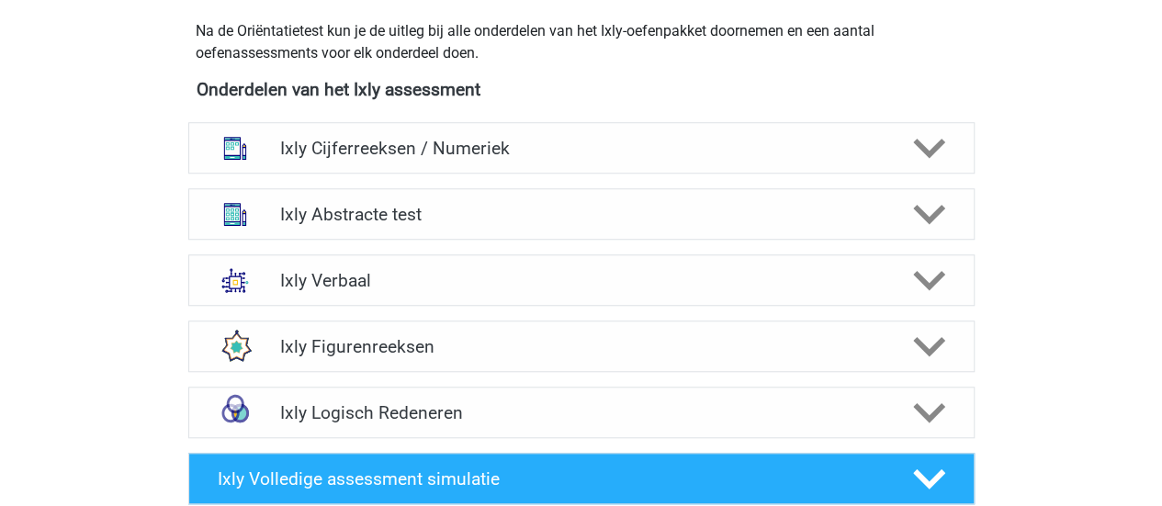
scroll to position [680, 0]
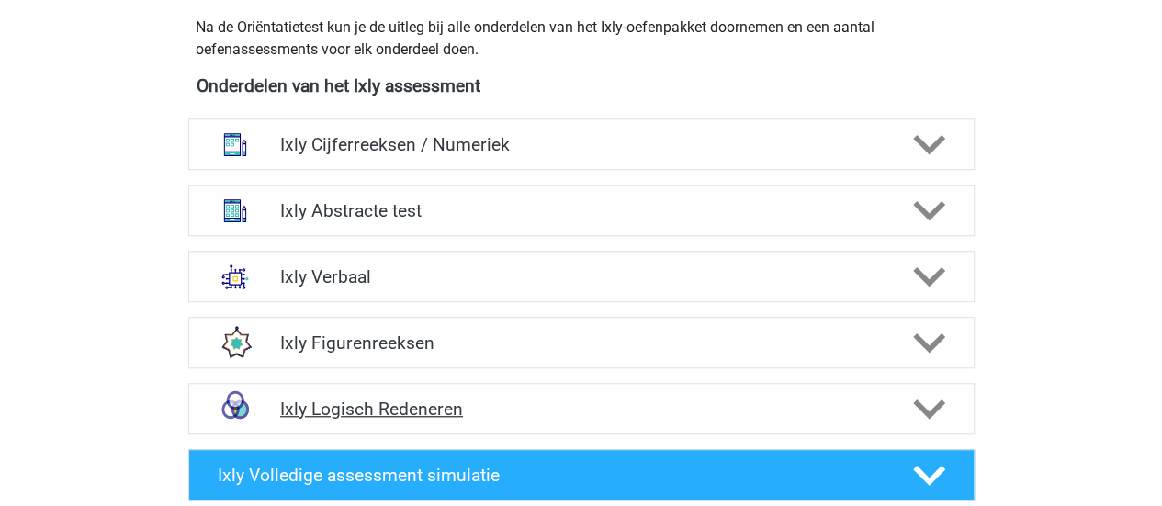
click at [913, 404] on icon at bounding box center [929, 409] width 32 height 32
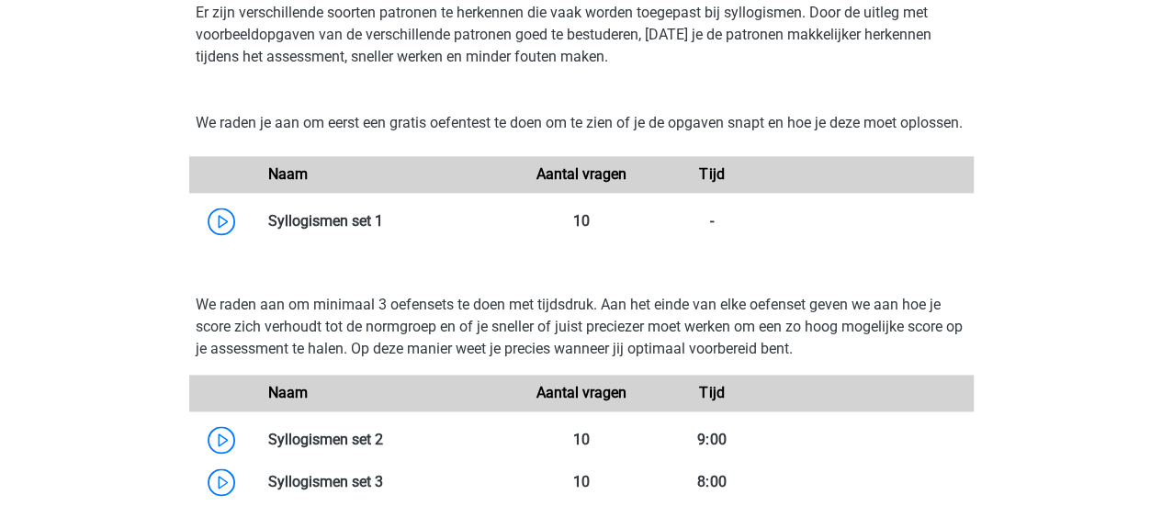
scroll to position [1138, 0]
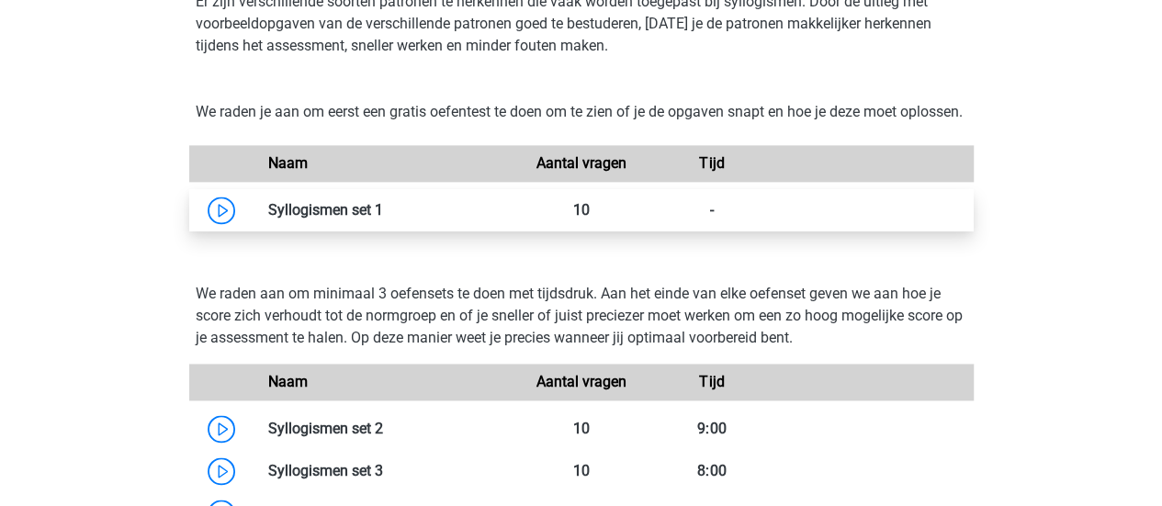
click at [383, 219] on link at bounding box center [383, 209] width 0 height 17
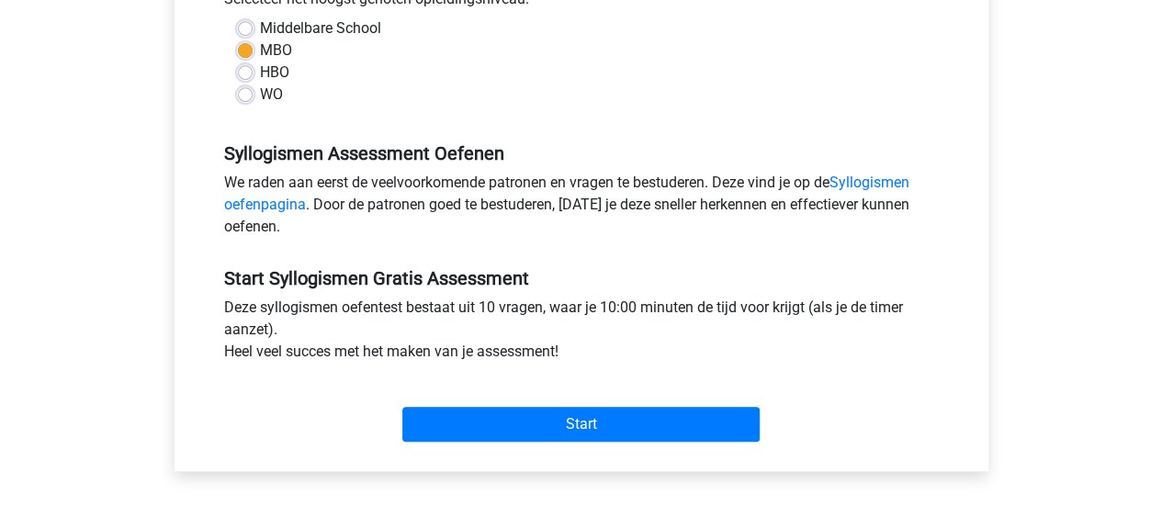
scroll to position [445, 0]
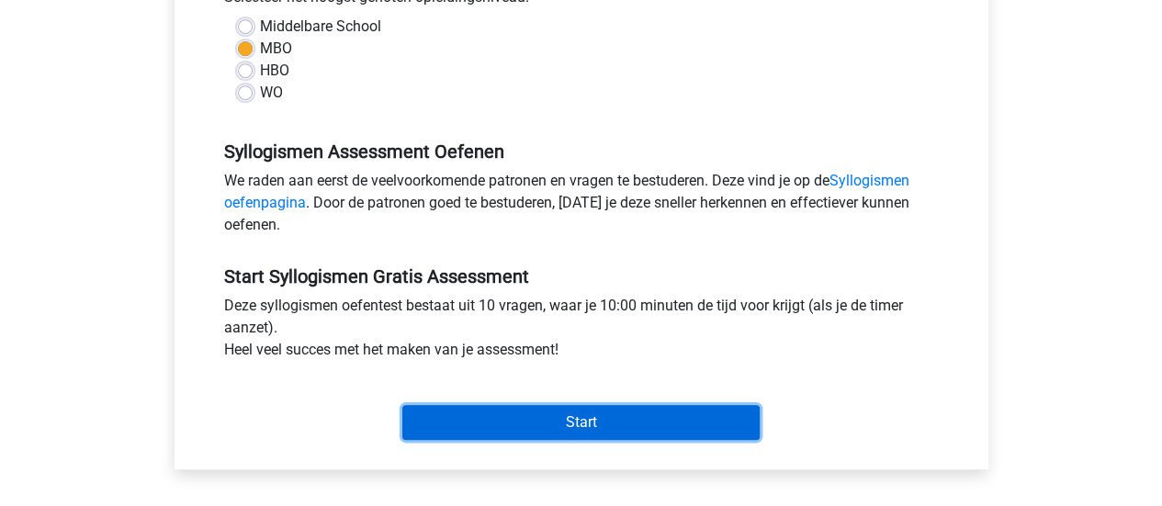
click at [491, 410] on input "Start" at bounding box center [580, 422] width 357 height 35
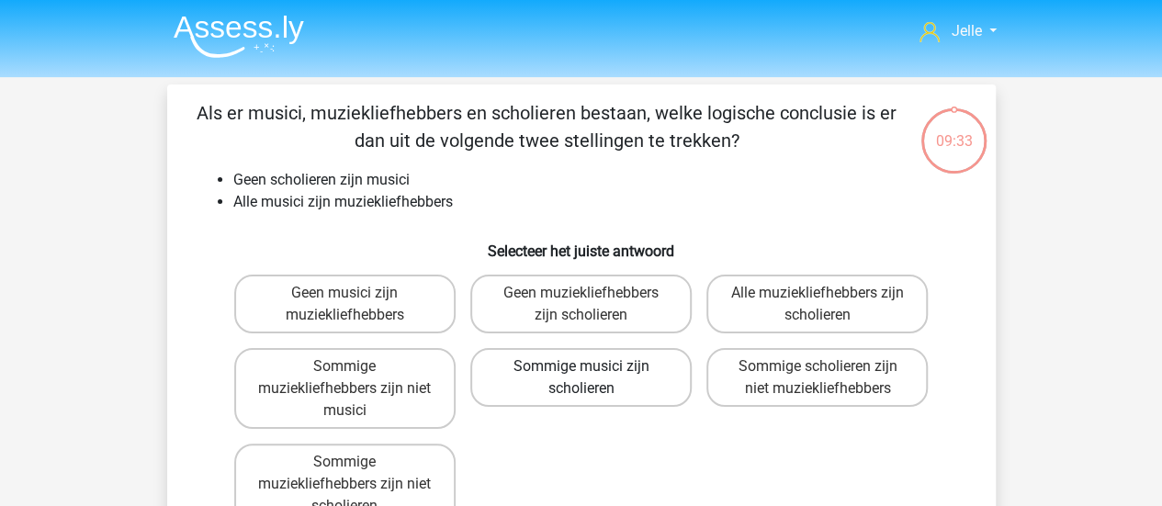
click at [546, 374] on label "Sommige musici zijn scholieren" at bounding box center [580, 377] width 221 height 59
click at [580, 374] on input "Sommige musici zijn scholieren" at bounding box center [586, 372] width 12 height 12
radio input "true"
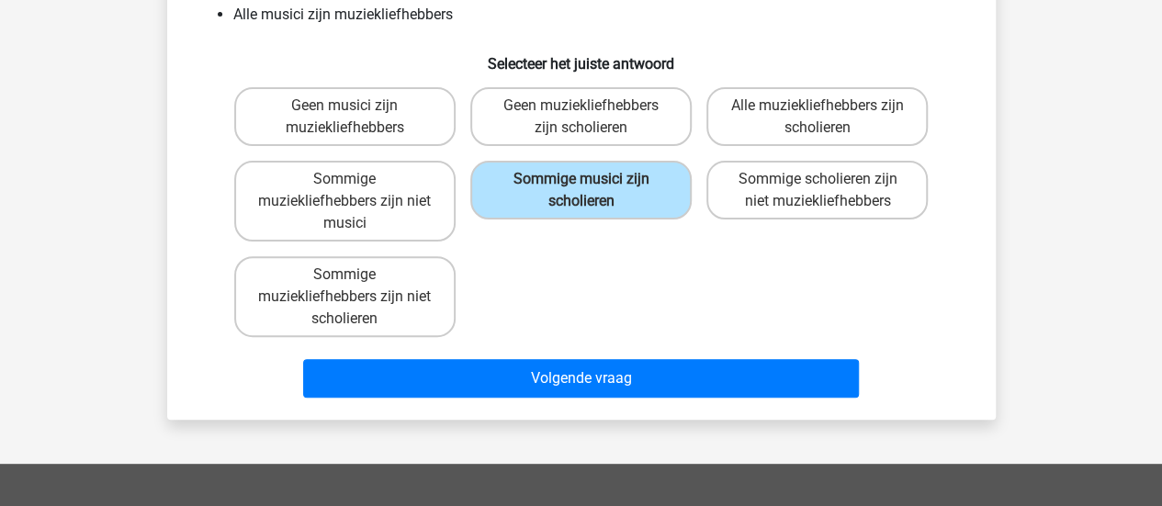
scroll to position [230, 0]
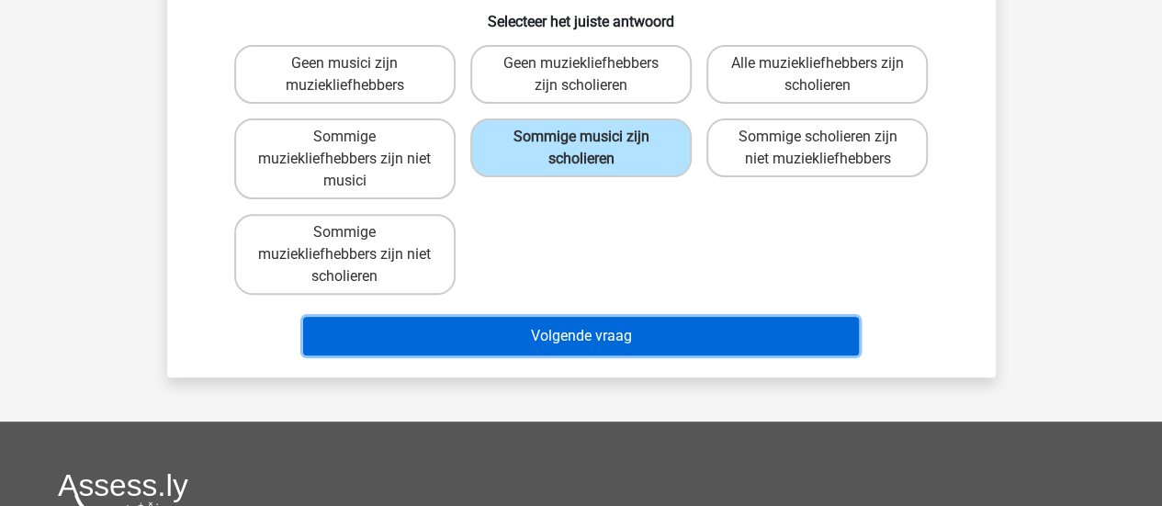
click at [568, 321] on button "Volgende vraag" at bounding box center [581, 336] width 556 height 39
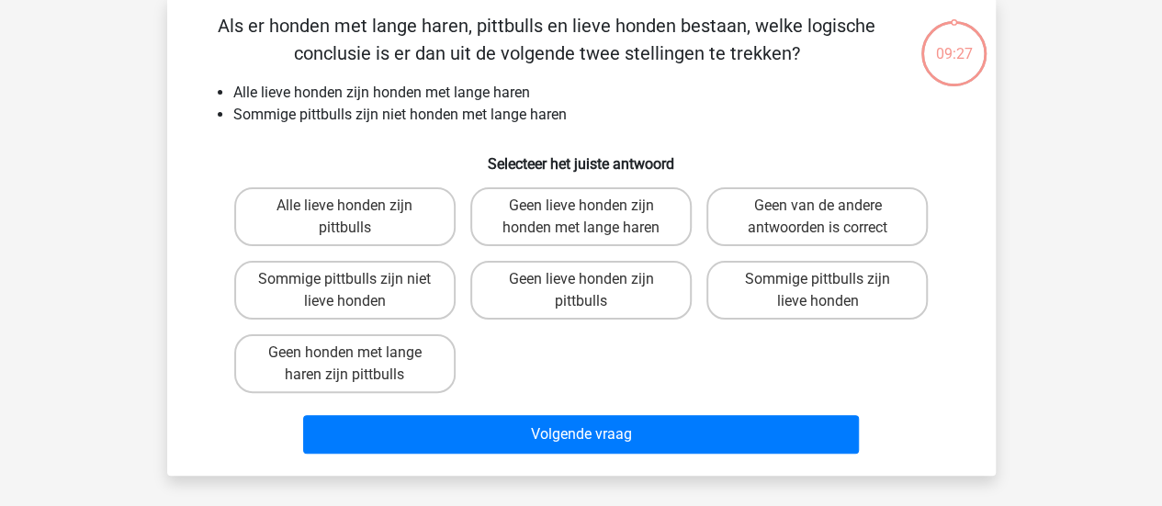
scroll to position [84, 0]
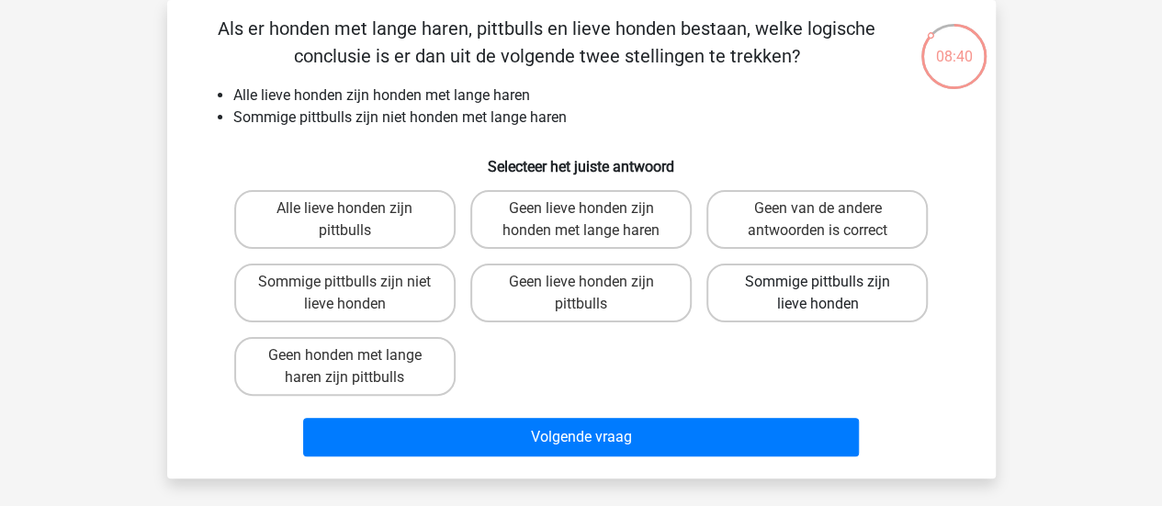
click at [801, 293] on label "Sommige pittbulls zijn lieve honden" at bounding box center [816, 293] width 221 height 59
click at [817, 293] on input "Sommige pittbulls zijn lieve honden" at bounding box center [823, 288] width 12 height 12
radio input "true"
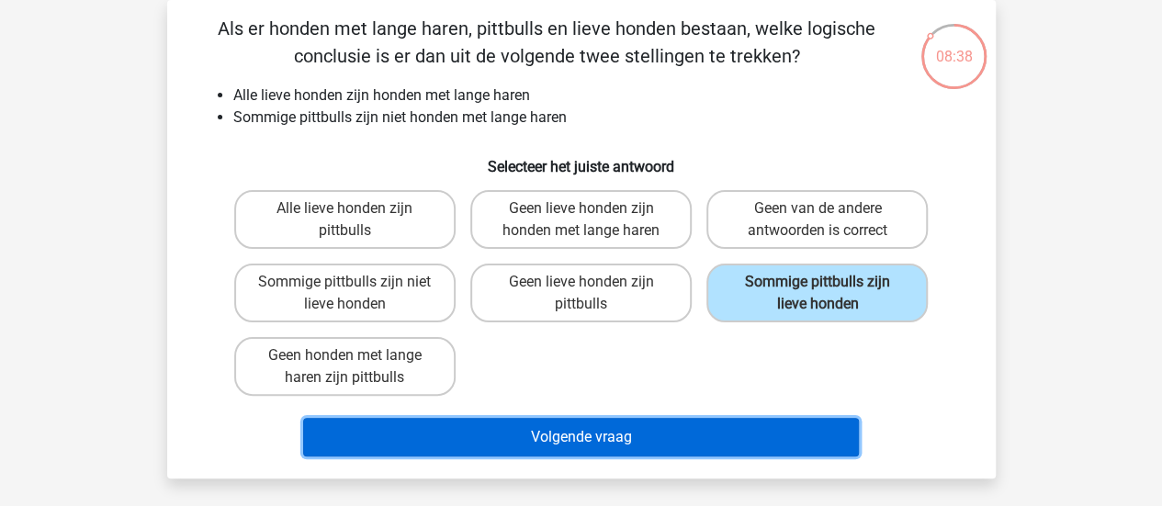
click at [632, 444] on button "Volgende vraag" at bounding box center [581, 437] width 556 height 39
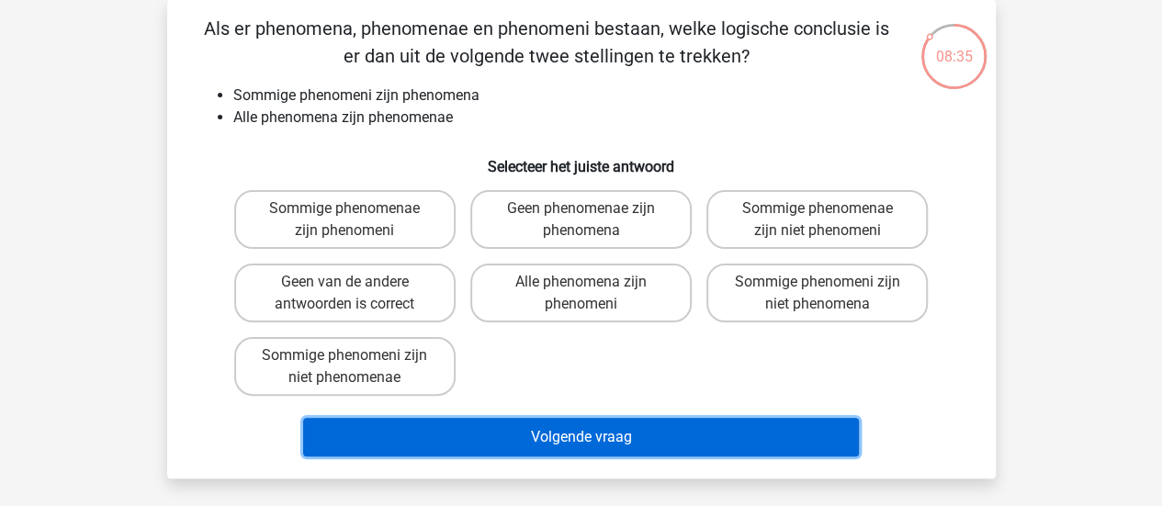
click at [632, 444] on button "Volgende vraag" at bounding box center [581, 437] width 556 height 39
click at [631, 435] on button "Volgende vraag" at bounding box center [581, 437] width 556 height 39
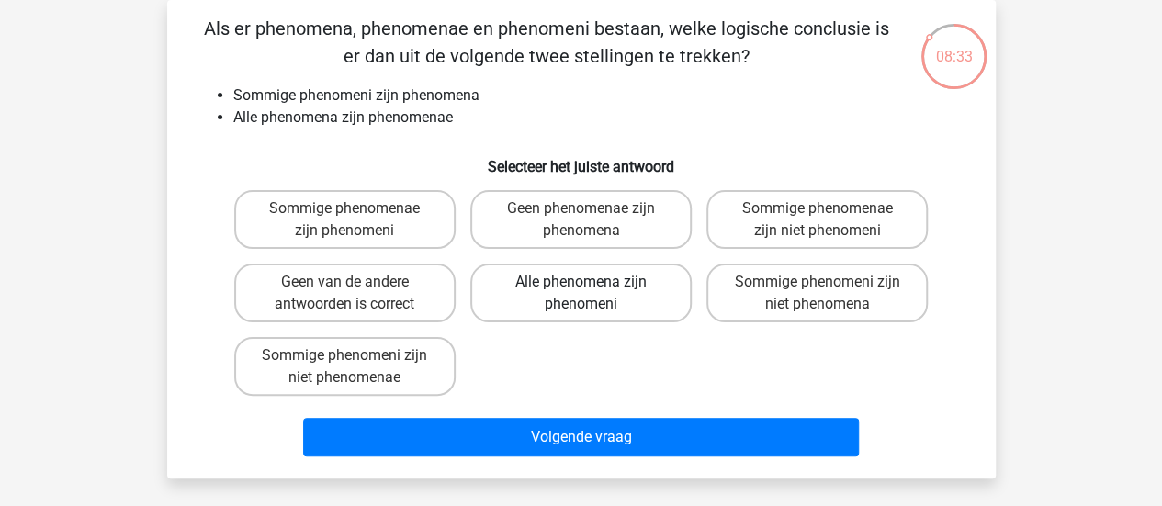
click at [589, 311] on label "Alle phenomena zijn phenomeni" at bounding box center [580, 293] width 221 height 59
click at [589, 294] on input "Alle phenomena zijn phenomeni" at bounding box center [586, 288] width 12 height 12
radio input "true"
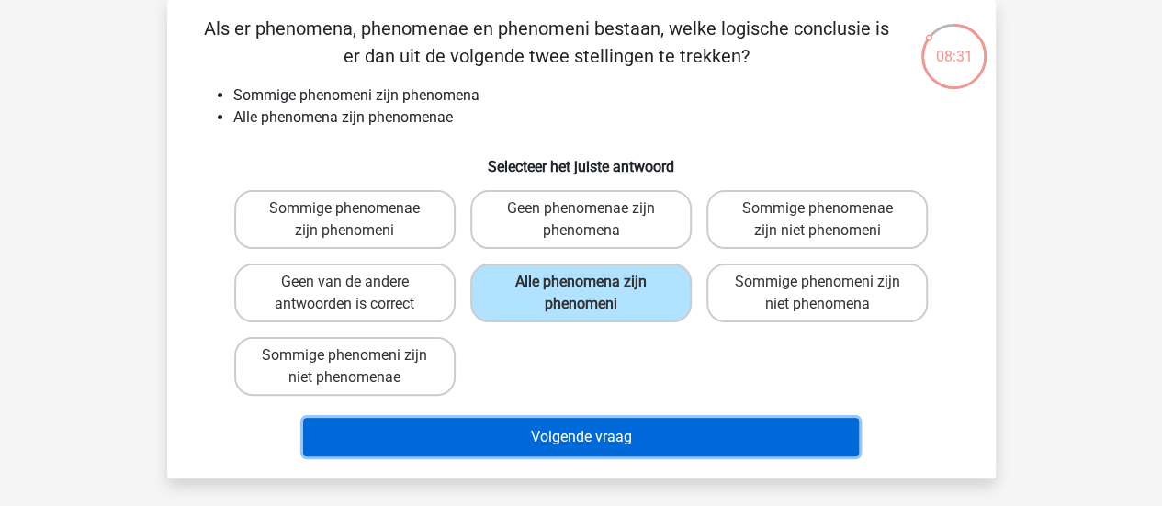
click at [610, 445] on button "Volgende vraag" at bounding box center [581, 437] width 556 height 39
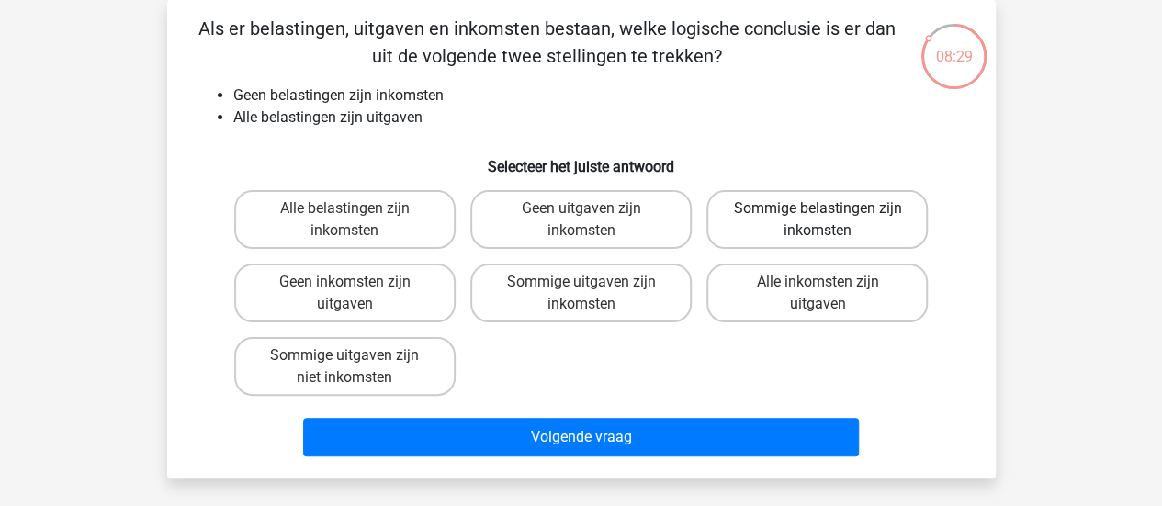
click at [874, 210] on label "Sommige belastingen zijn inkomsten" at bounding box center [816, 219] width 221 height 59
click at [829, 210] on input "Sommige belastingen zijn inkomsten" at bounding box center [823, 214] width 12 height 12
radio input "true"
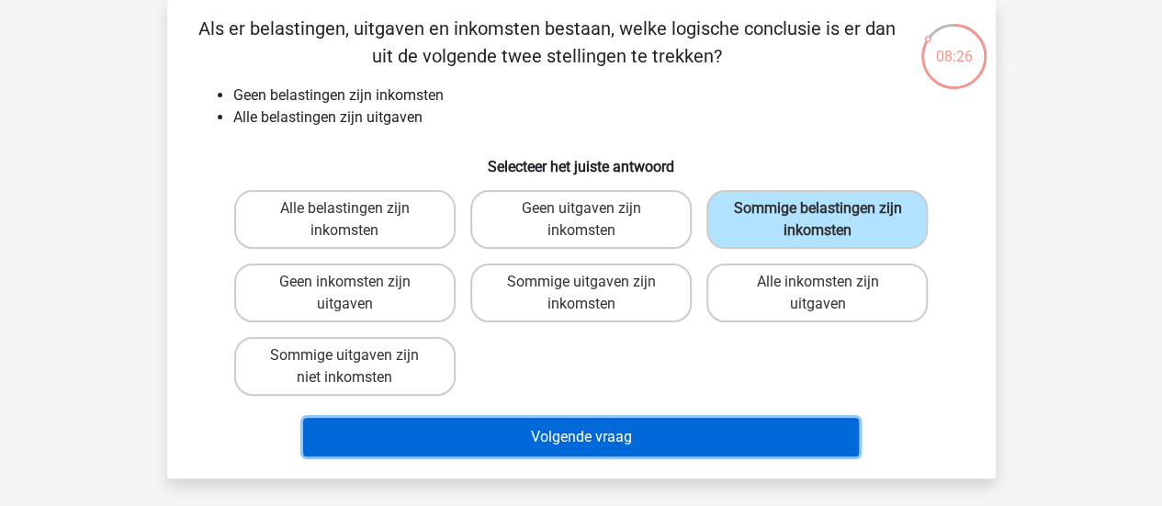
click at [536, 434] on button "Volgende vraag" at bounding box center [581, 437] width 556 height 39
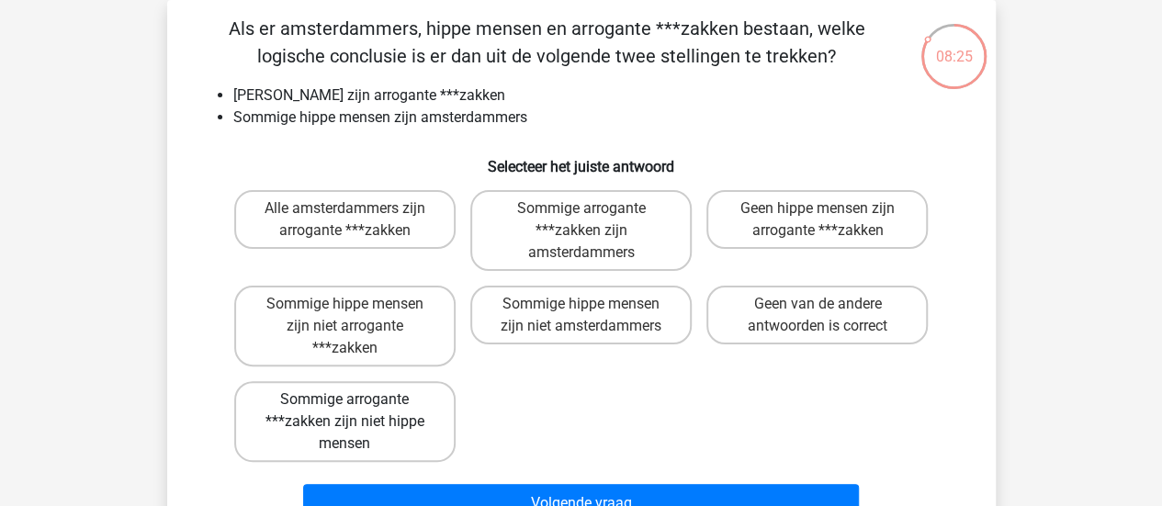
click at [380, 431] on label "Sommige arrogante ***zakken zijn niet hippe mensen" at bounding box center [344, 421] width 221 height 81
click at [356, 411] on input "Sommige arrogante ***zakken zijn niet hippe mensen" at bounding box center [350, 405] width 12 height 12
radio input "true"
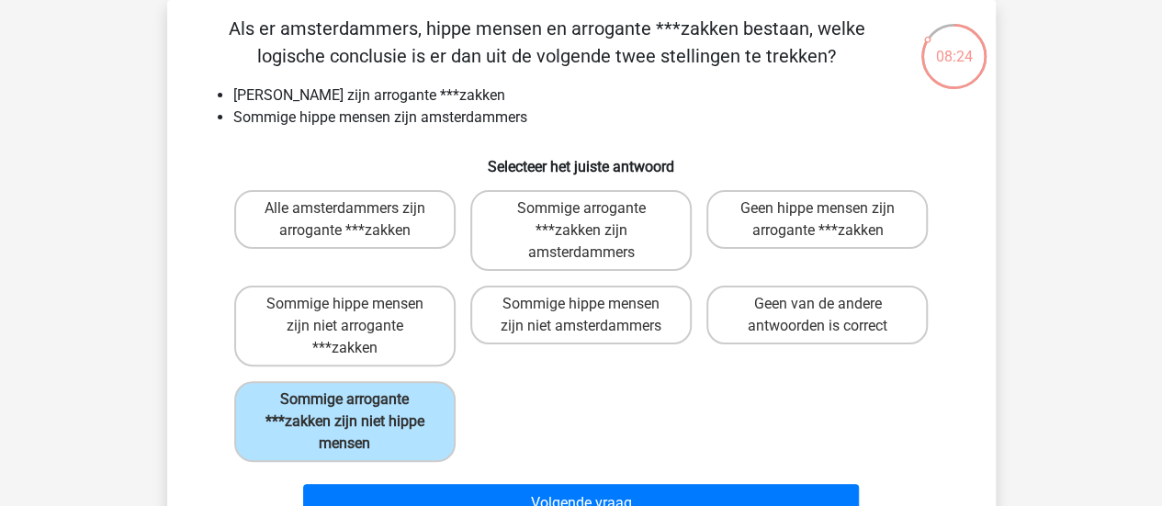
click at [437, 479] on div "Volgende vraag" at bounding box center [582, 499] width 770 height 61
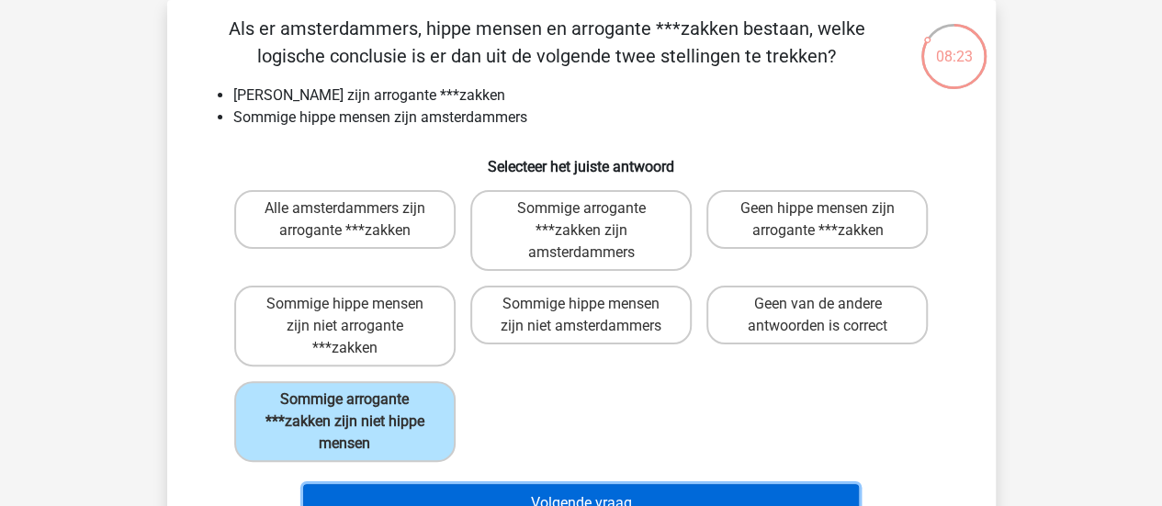
click at [450, 495] on button "Volgende vraag" at bounding box center [581, 503] width 556 height 39
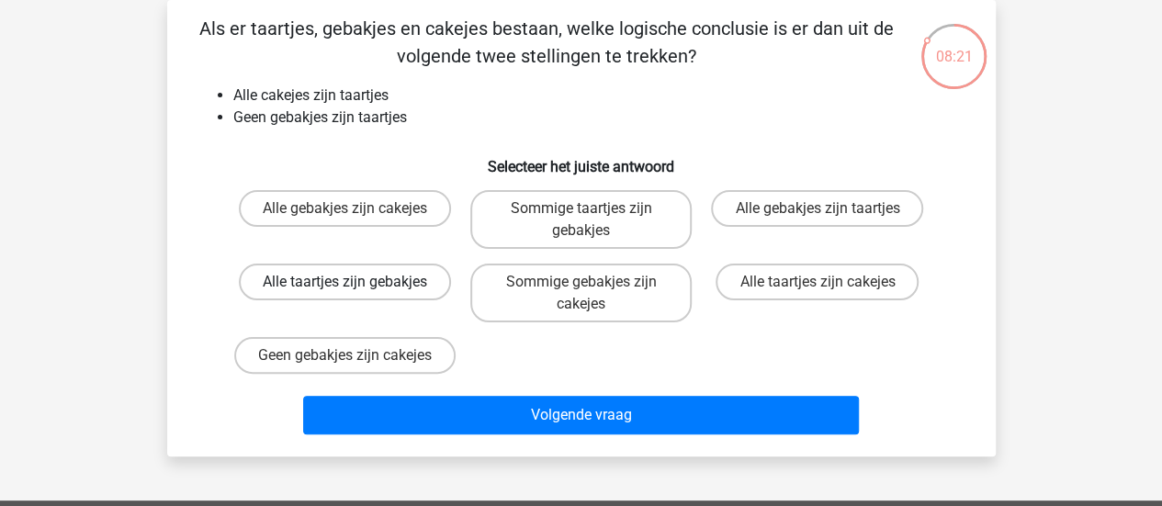
click at [351, 273] on label "Alle taartjes zijn gebakjes" at bounding box center [345, 282] width 212 height 37
click at [351, 282] on input "Alle taartjes zijn gebakjes" at bounding box center [350, 288] width 12 height 12
radio input "true"
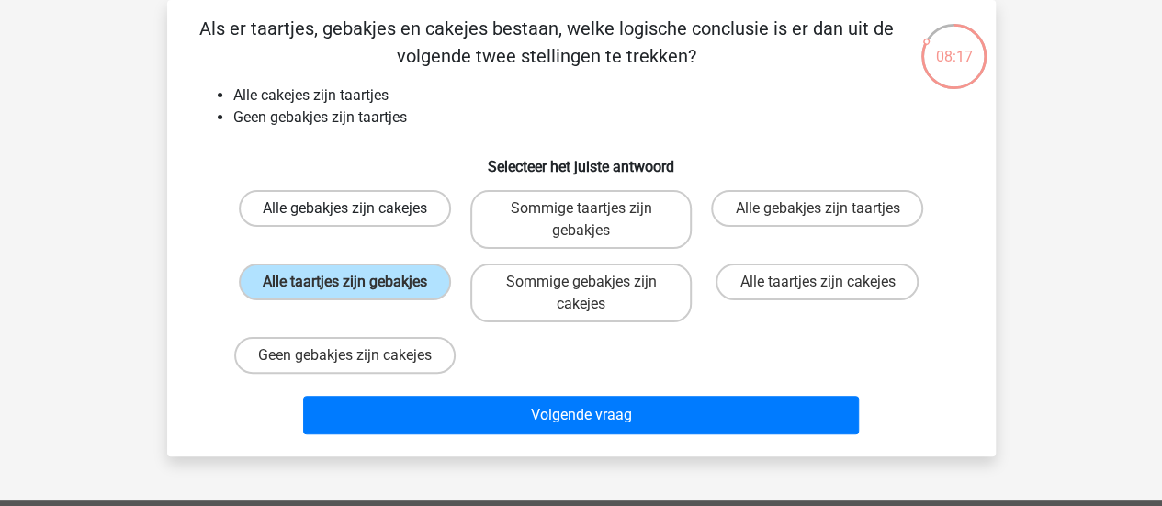
click at [367, 203] on label "Alle gebakjes zijn cakejes" at bounding box center [345, 208] width 212 height 37
click at [356, 208] on input "Alle gebakjes zijn cakejes" at bounding box center [350, 214] width 12 height 12
radio input "true"
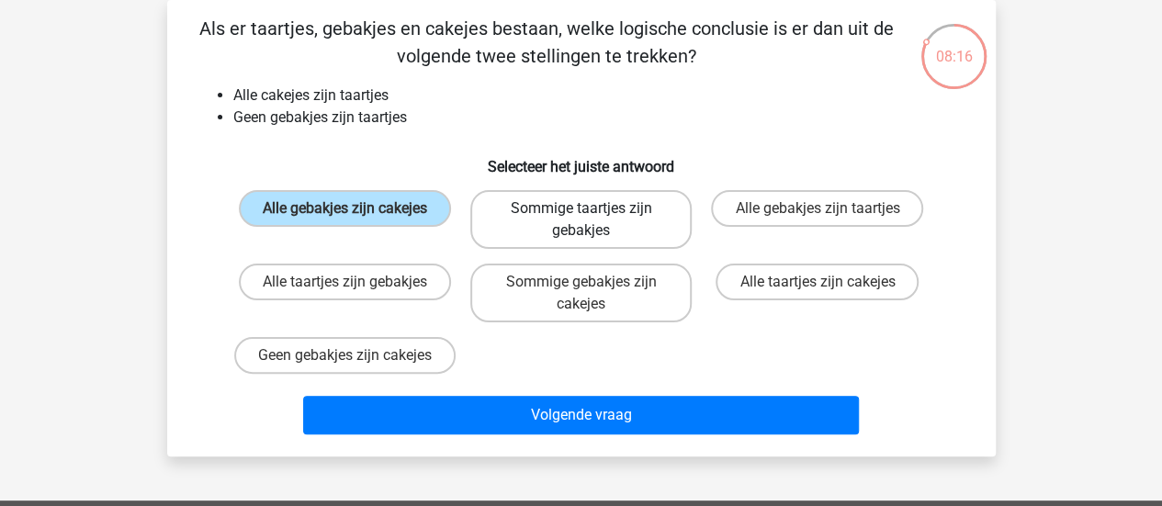
click at [564, 209] on label "Sommige taartjes zijn gebakjes" at bounding box center [580, 219] width 221 height 59
click at [580, 209] on input "Sommige taartjes zijn gebakjes" at bounding box center [586, 214] width 12 height 12
radio input "true"
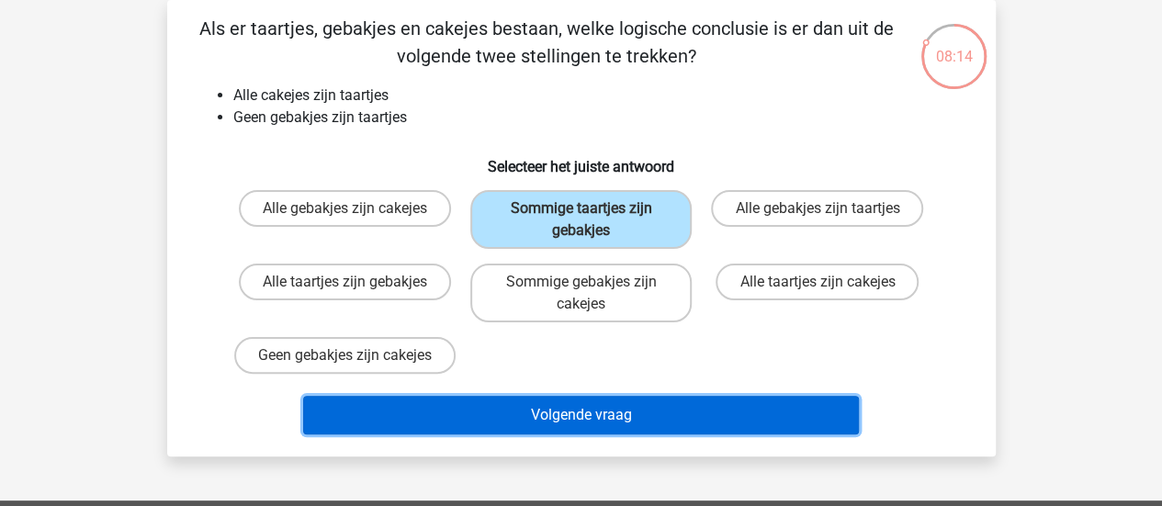
click at [631, 434] on button "Volgende vraag" at bounding box center [581, 415] width 556 height 39
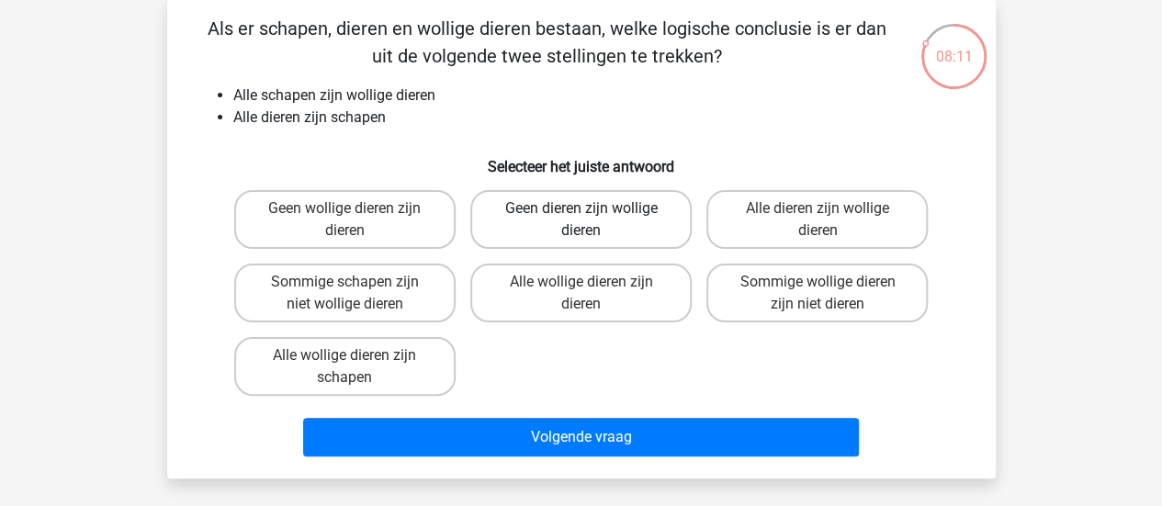
click at [558, 230] on label "Geen dieren zijn wollige dieren" at bounding box center [580, 219] width 221 height 59
click at [580, 220] on input "Geen dieren zijn wollige dieren" at bounding box center [586, 214] width 12 height 12
radio input "true"
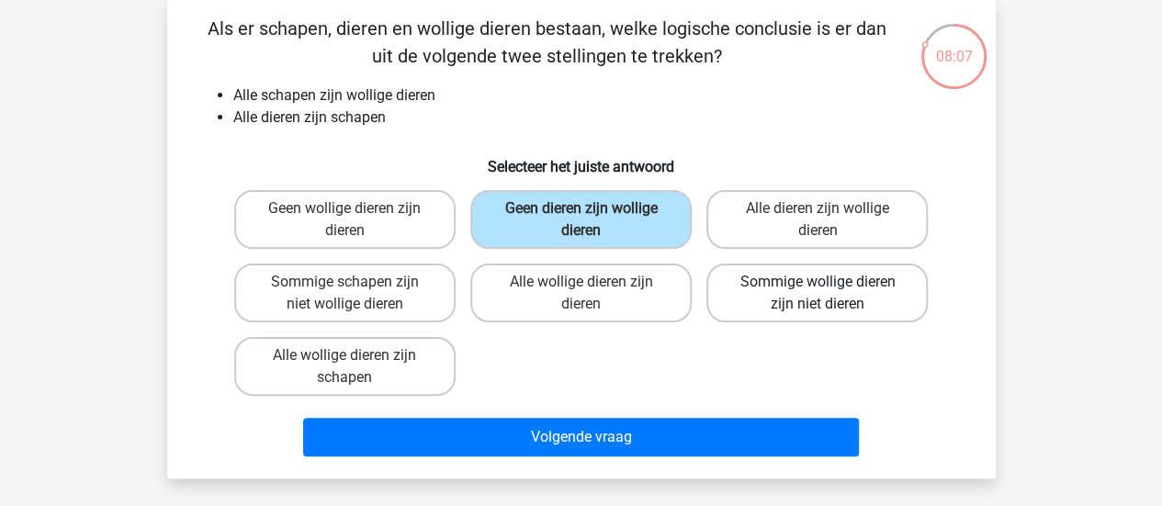
click at [773, 279] on label "Sommige wollige dieren zijn niet dieren" at bounding box center [816, 293] width 221 height 59
click at [817, 282] on input "Sommige wollige dieren zijn niet dieren" at bounding box center [823, 288] width 12 height 12
radio input "true"
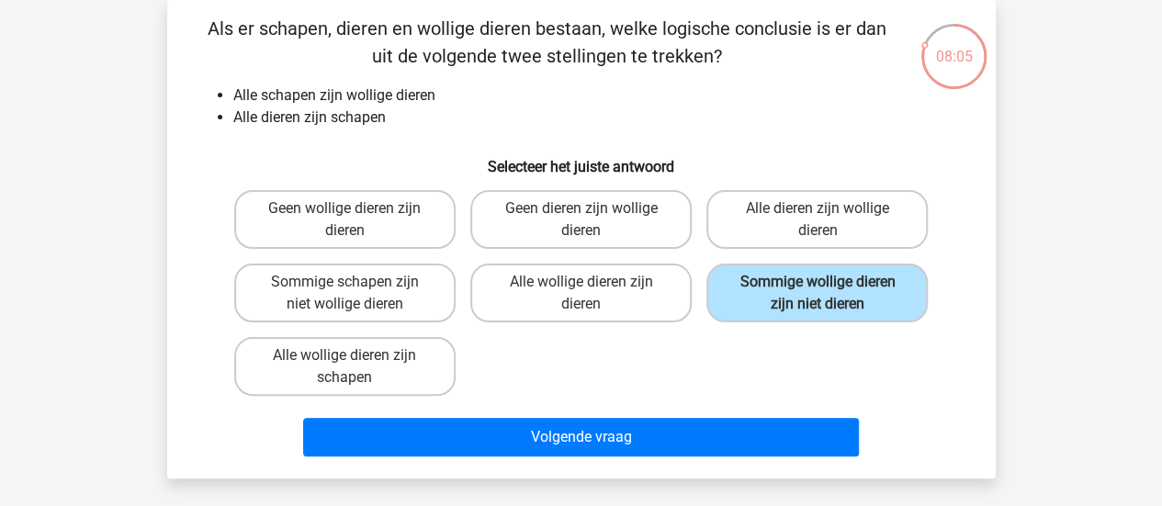
click at [345, 361] on input "Alle wollige dieren zijn schapen" at bounding box center [350, 361] width 12 height 12
radio input "true"
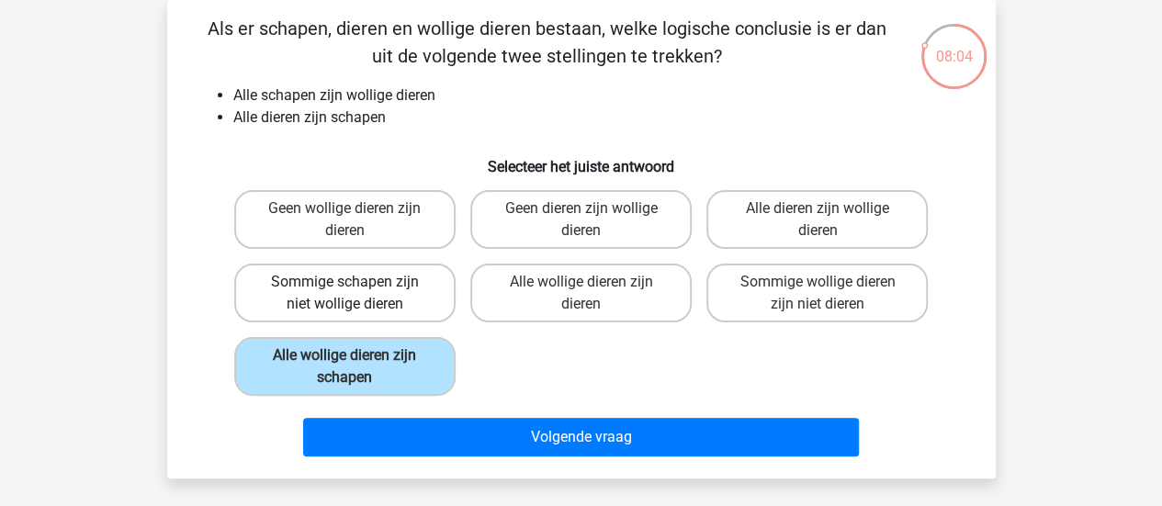
click at [340, 276] on label "Sommige schapen zijn niet wollige dieren" at bounding box center [344, 293] width 221 height 59
click at [344, 282] on input "Sommige schapen zijn niet wollige dieren" at bounding box center [350, 288] width 12 height 12
radio input "true"
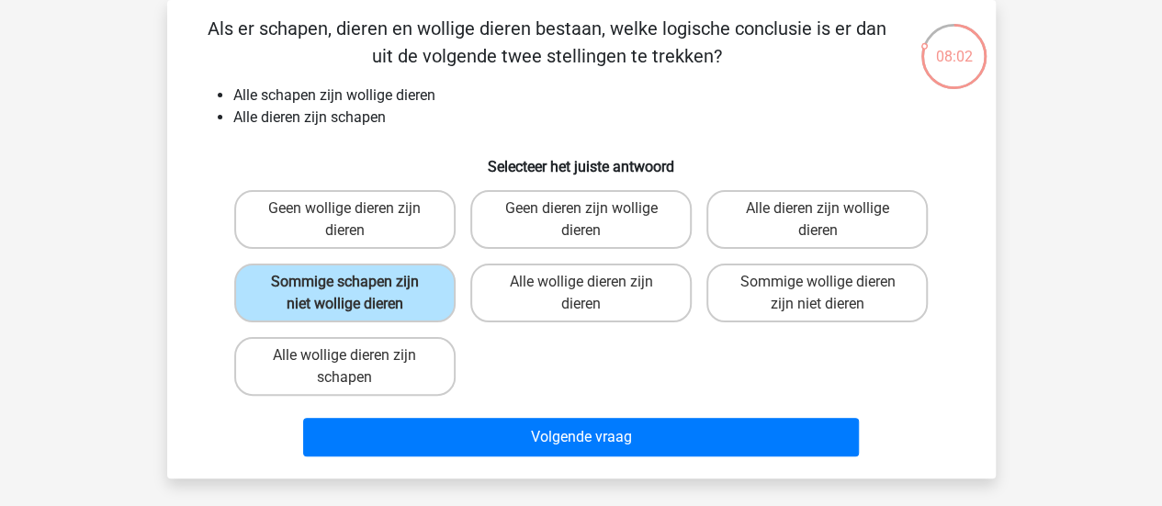
click at [350, 213] on input "Geen wollige dieren zijn dieren" at bounding box center [350, 214] width 12 height 12
radio input "true"
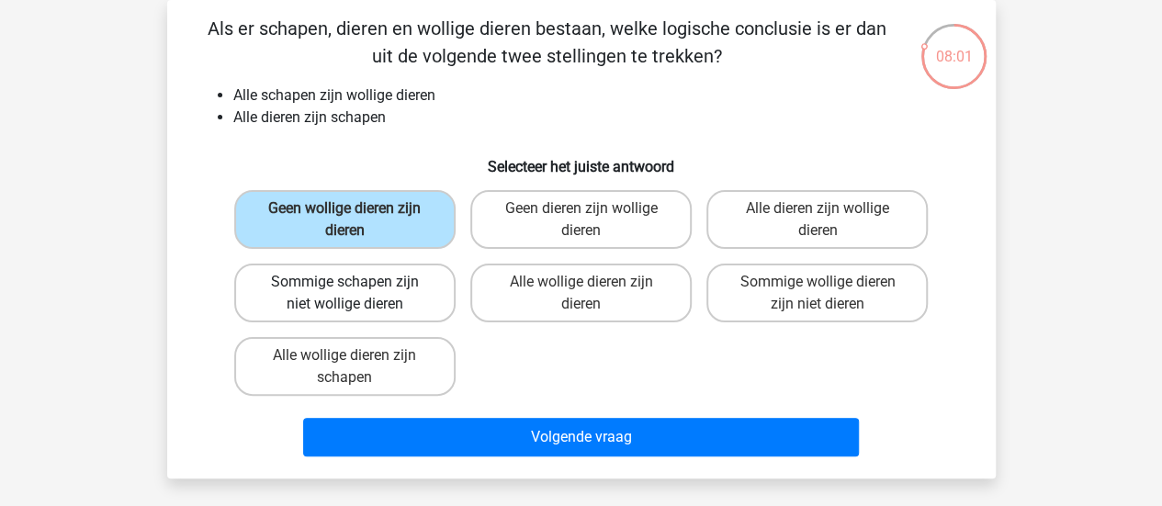
click at [363, 266] on label "Sommige schapen zijn niet wollige dieren" at bounding box center [344, 293] width 221 height 59
click at [356, 282] on input "Sommige schapen zijn niet wollige dieren" at bounding box center [350, 288] width 12 height 12
radio input "true"
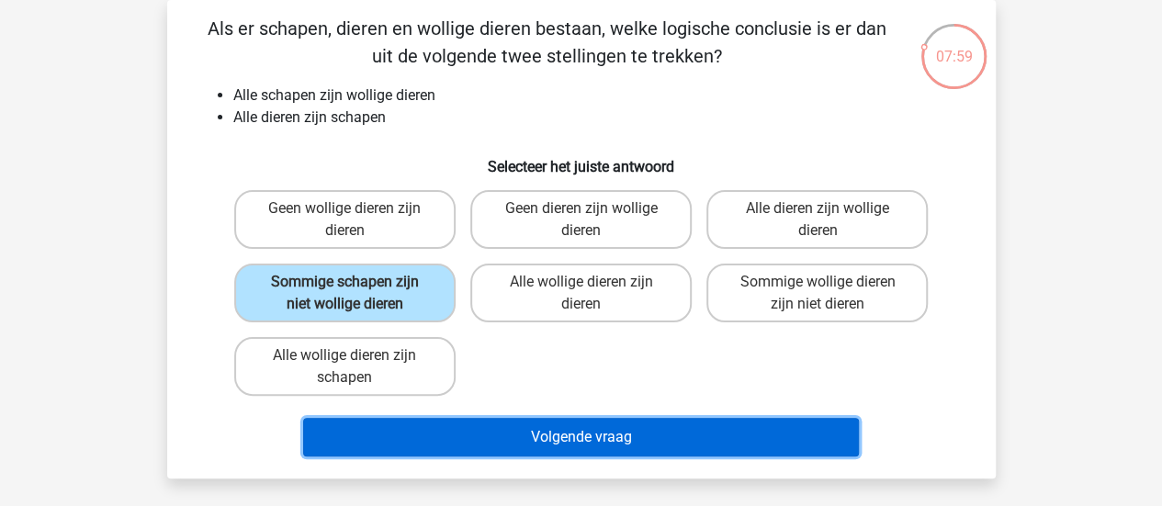
click at [515, 421] on button "Volgende vraag" at bounding box center [581, 437] width 556 height 39
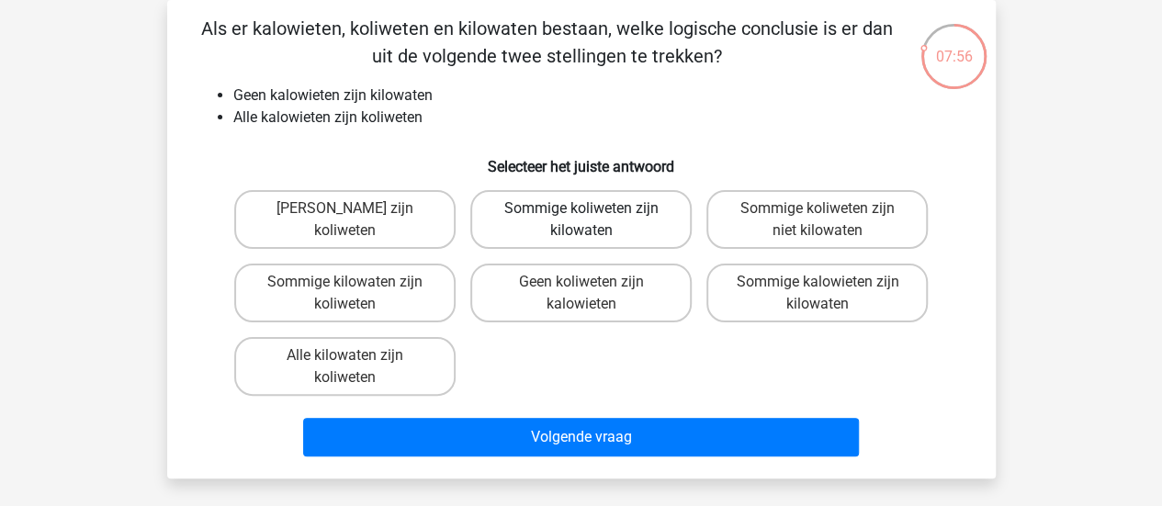
click at [512, 243] on label "Sommige koliweten zijn kilowaten" at bounding box center [580, 219] width 221 height 59
click at [580, 220] on input "Sommige koliweten zijn kilowaten" at bounding box center [586, 214] width 12 height 12
radio input "true"
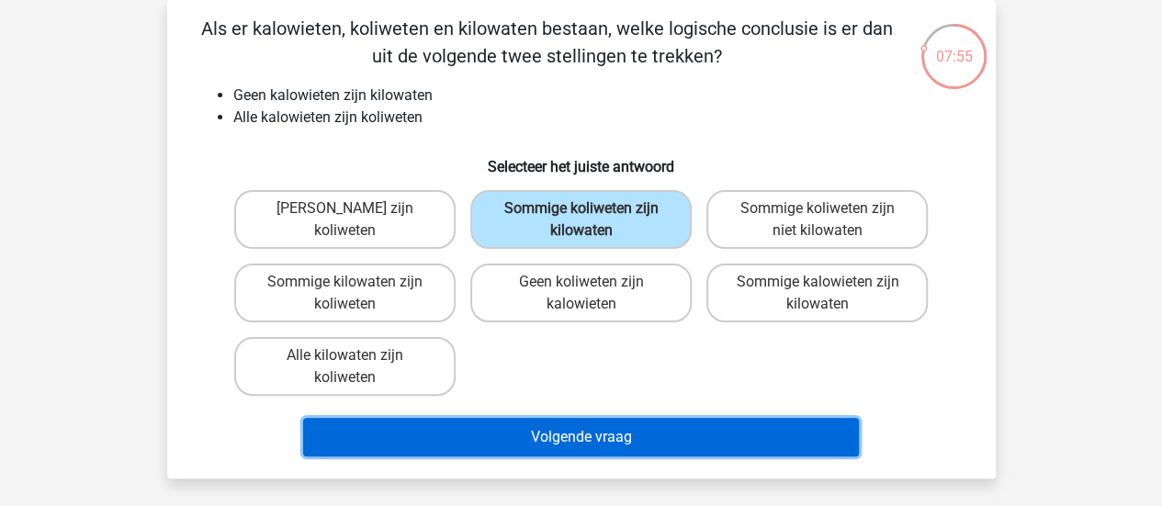
click at [586, 439] on button "Volgende vraag" at bounding box center [581, 437] width 556 height 39
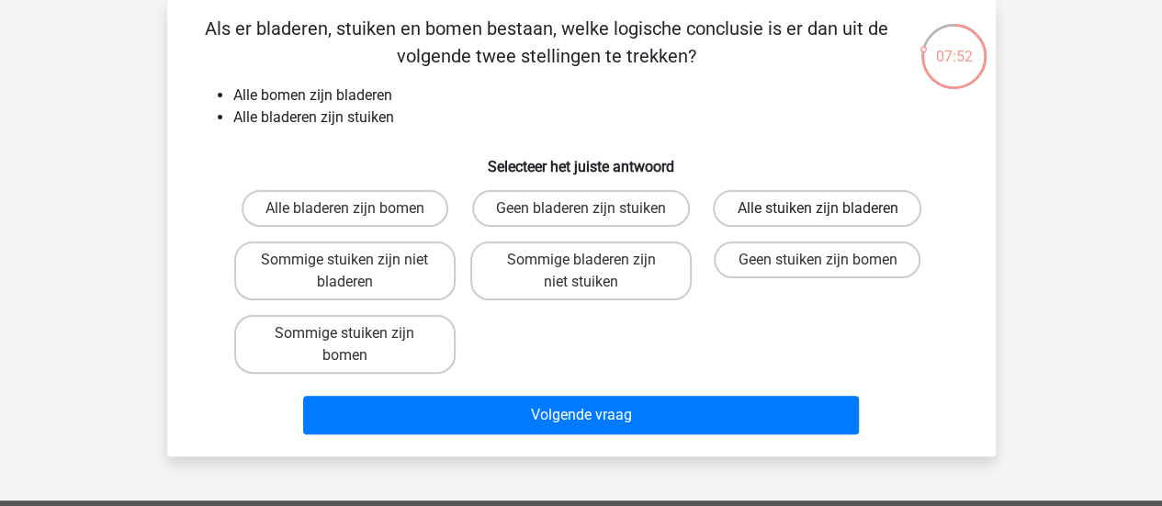
click at [751, 219] on label "Alle stuiken zijn bladeren" at bounding box center [817, 208] width 208 height 37
click at [817, 219] on input "Alle stuiken zijn bladeren" at bounding box center [823, 214] width 12 height 12
radio input "true"
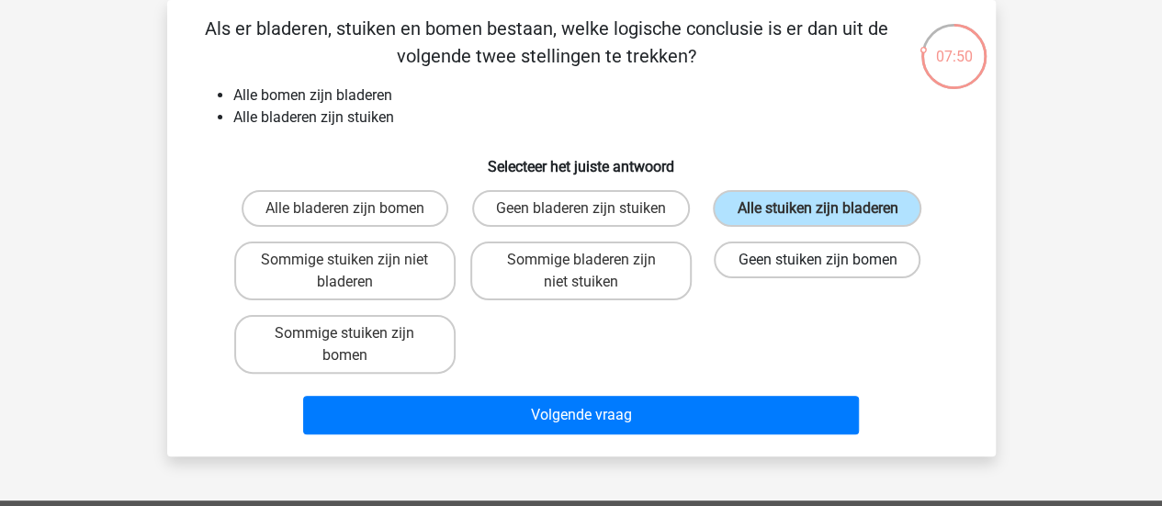
click at [778, 247] on label "Geen stuiken zijn bomen" at bounding box center [817, 260] width 207 height 37
click at [817, 260] on input "Geen stuiken zijn bomen" at bounding box center [823, 266] width 12 height 12
radio input "true"
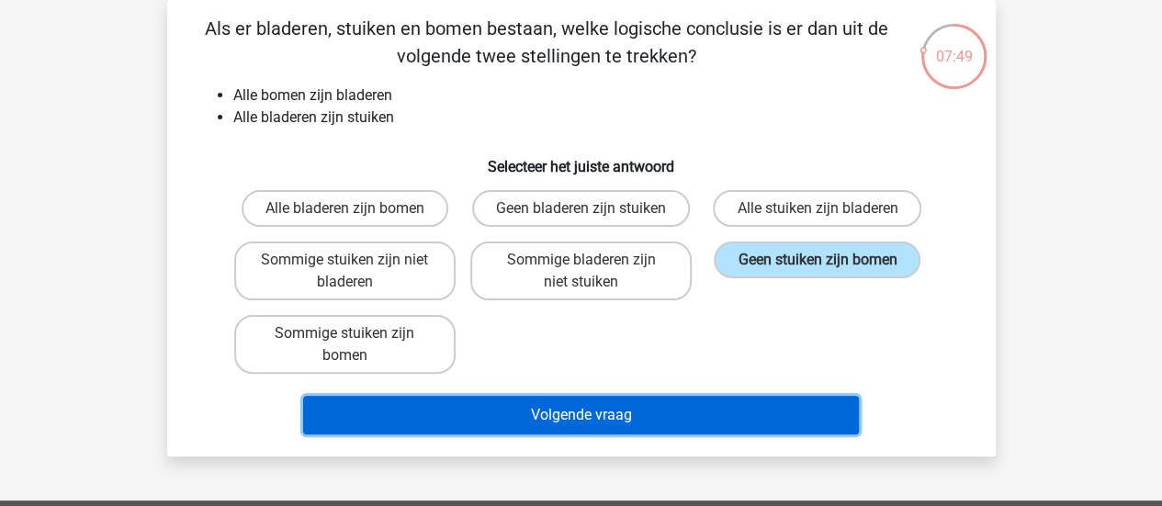
click at [708, 414] on button "Volgende vraag" at bounding box center [581, 415] width 556 height 39
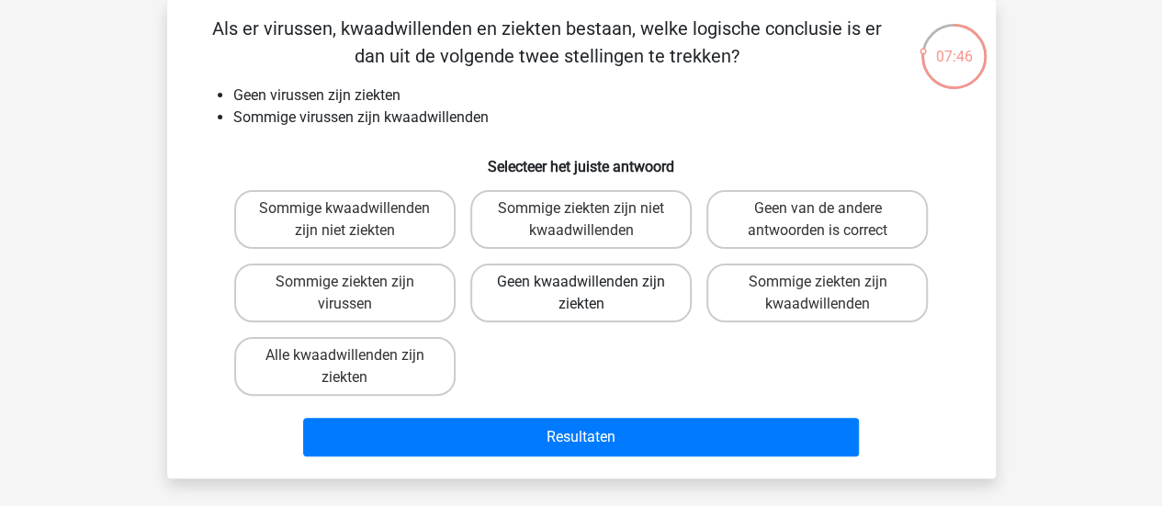
click at [622, 302] on label "Geen kwaadwillenden zijn ziekten" at bounding box center [580, 293] width 221 height 59
click at [592, 294] on input "Geen kwaadwillenden zijn ziekten" at bounding box center [586, 288] width 12 height 12
radio input "true"
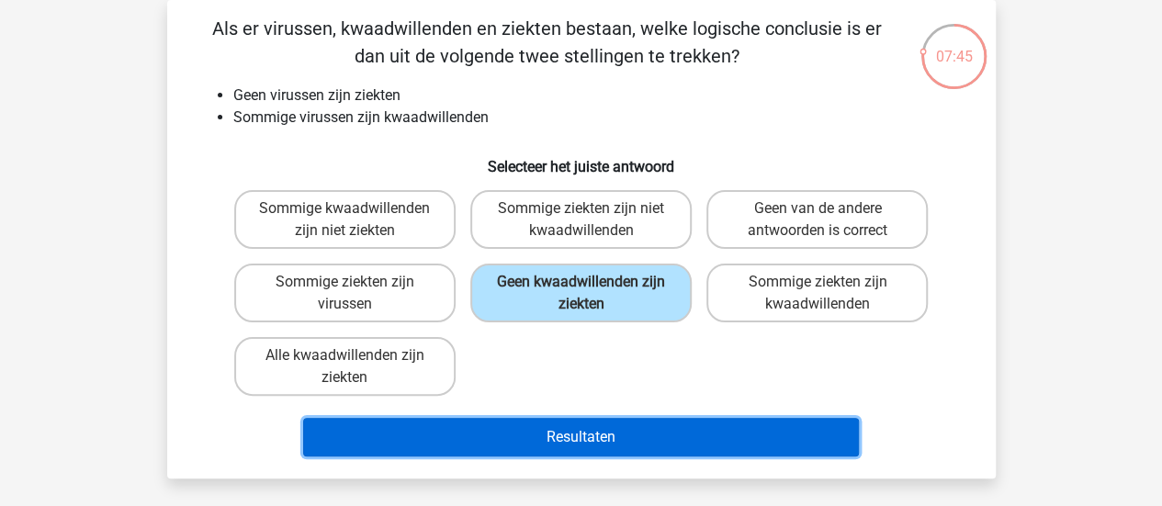
click at [627, 424] on button "Resultaten" at bounding box center [581, 437] width 556 height 39
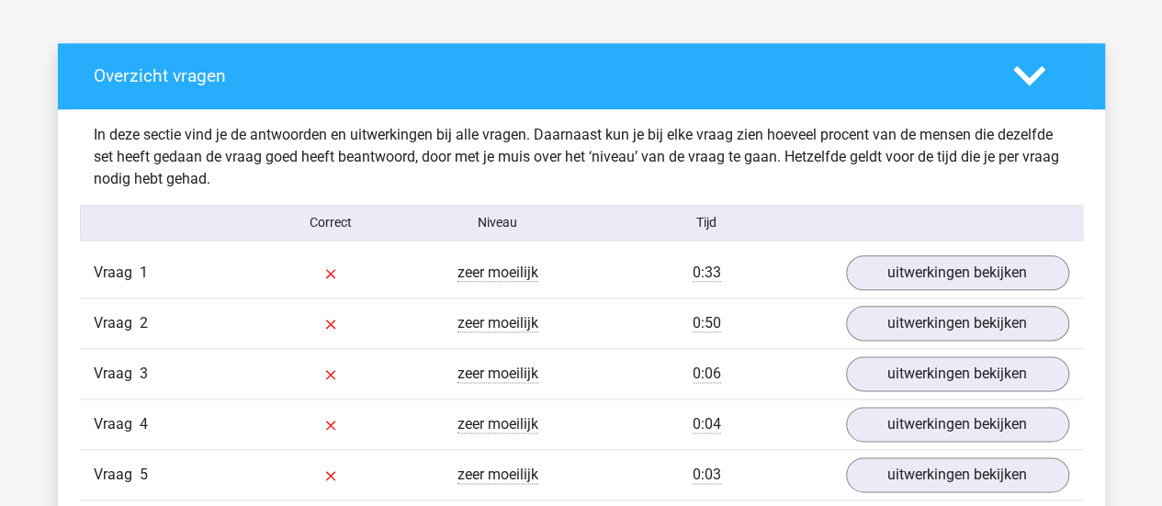
scroll to position [962, 0]
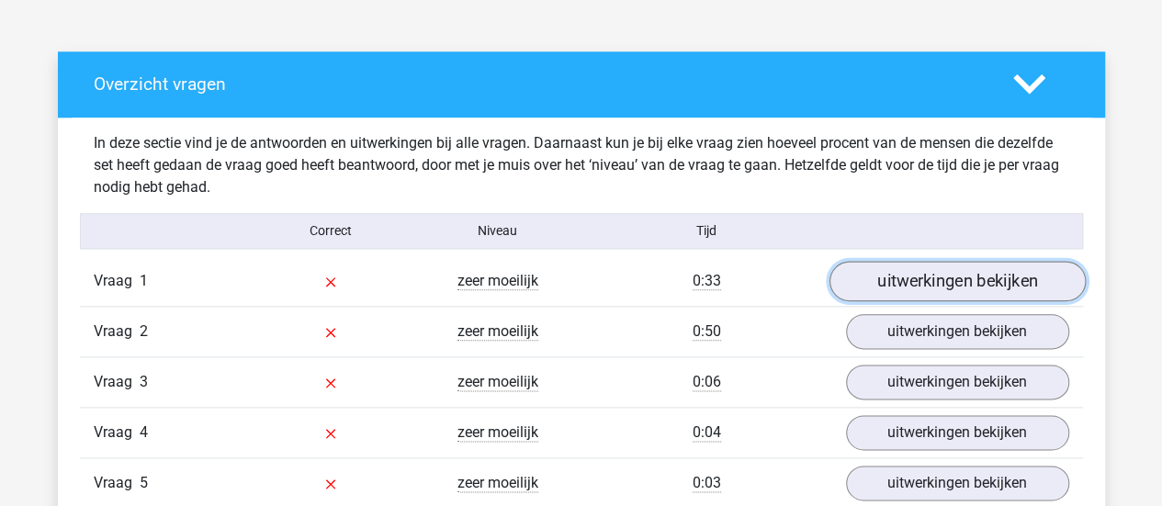
click at [902, 282] on link "uitwerkingen bekijken" at bounding box center [956, 281] width 256 height 40
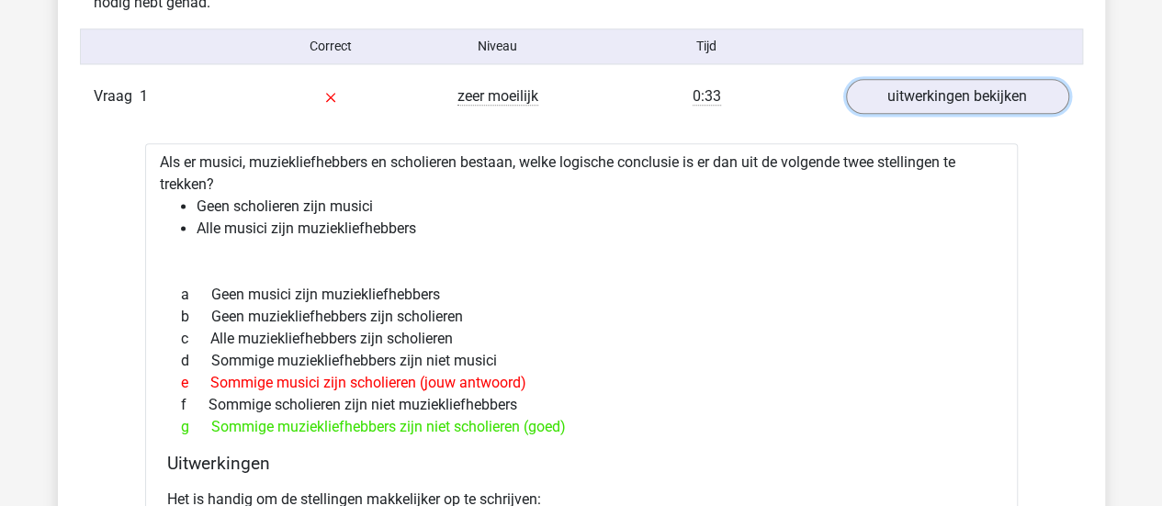
scroll to position [1183, 0]
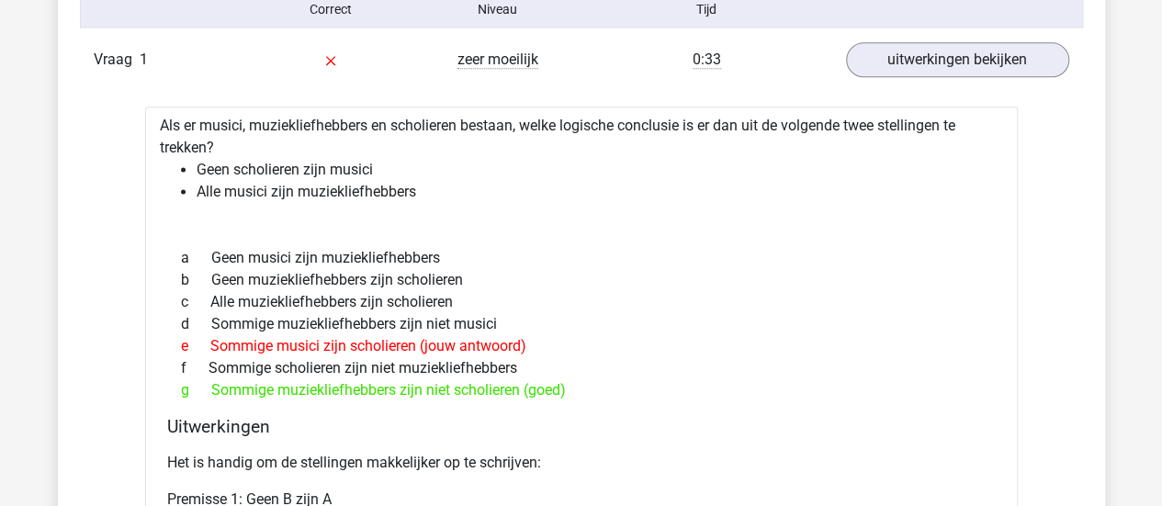
click at [669, 159] on li "Geen scholieren zijn musici" at bounding box center [600, 170] width 806 height 22
drag, startPoint x: 669, startPoint y: 158, endPoint x: 671, endPoint y: 231, distance: 72.6
click at [669, 177] on li "Geen scholieren zijn musici" at bounding box center [600, 170] width 806 height 22
click at [671, 226] on div "Als er musici, muziekliefhebbers en scholieren bestaan, welke logische conclusi…" at bounding box center [581, 472] width 872 height 731
click at [671, 231] on div "Als er musici, muziekliefhebbers en scholieren bestaan, welke logische conclusi…" at bounding box center [581, 472] width 872 height 731
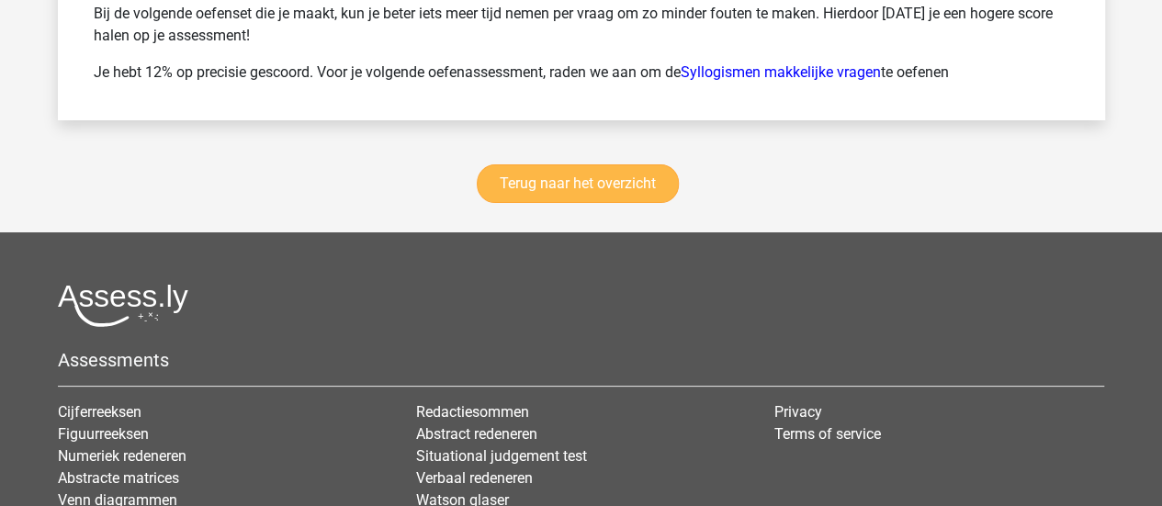
scroll to position [3424, 0]
click at [527, 169] on link "Terug naar het overzicht" at bounding box center [578, 183] width 202 height 39
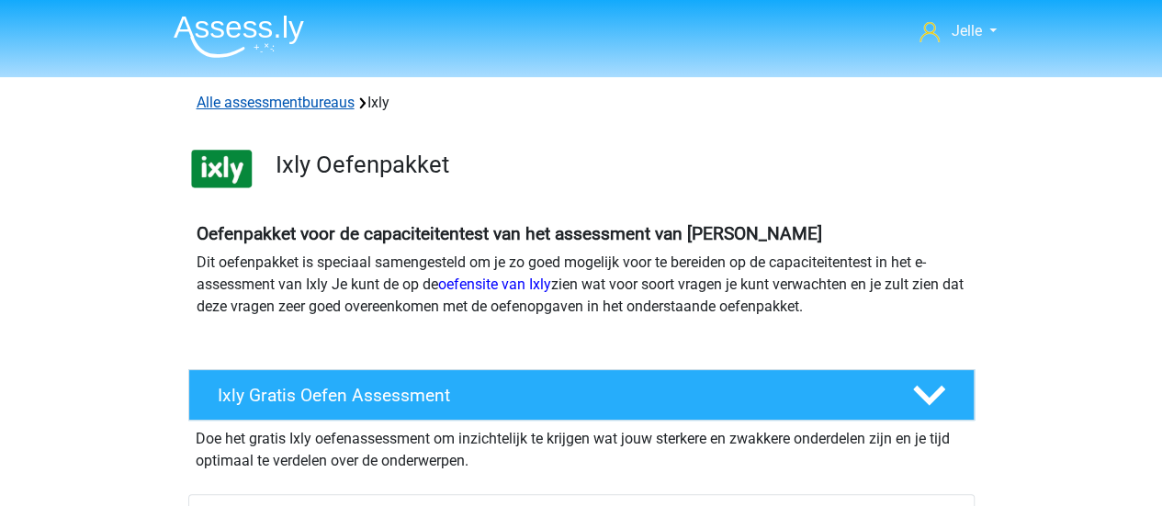
click at [255, 108] on link "Alle assessmentbureaus" at bounding box center [276, 102] width 158 height 17
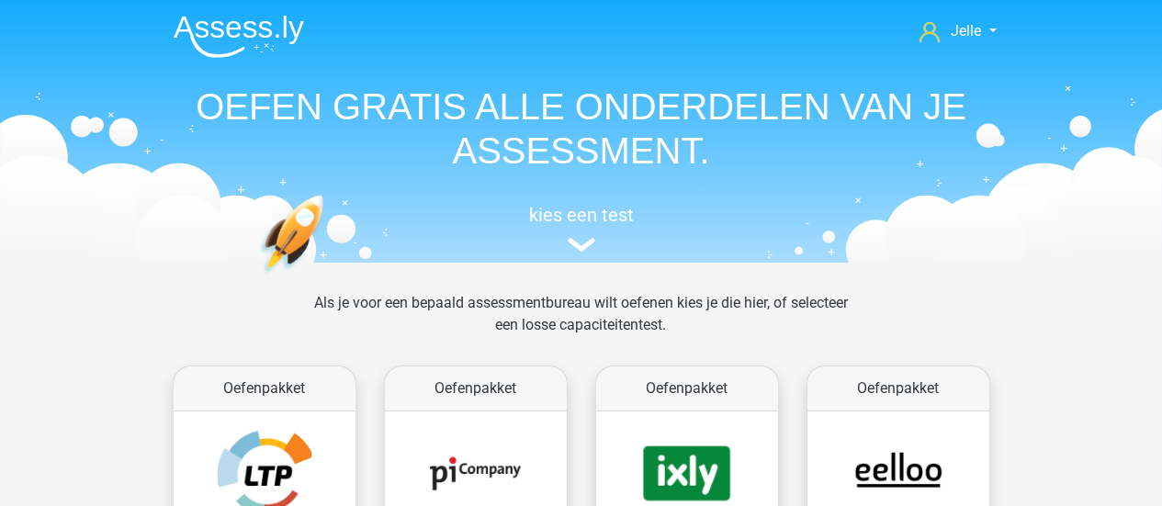
scroll to position [292, 0]
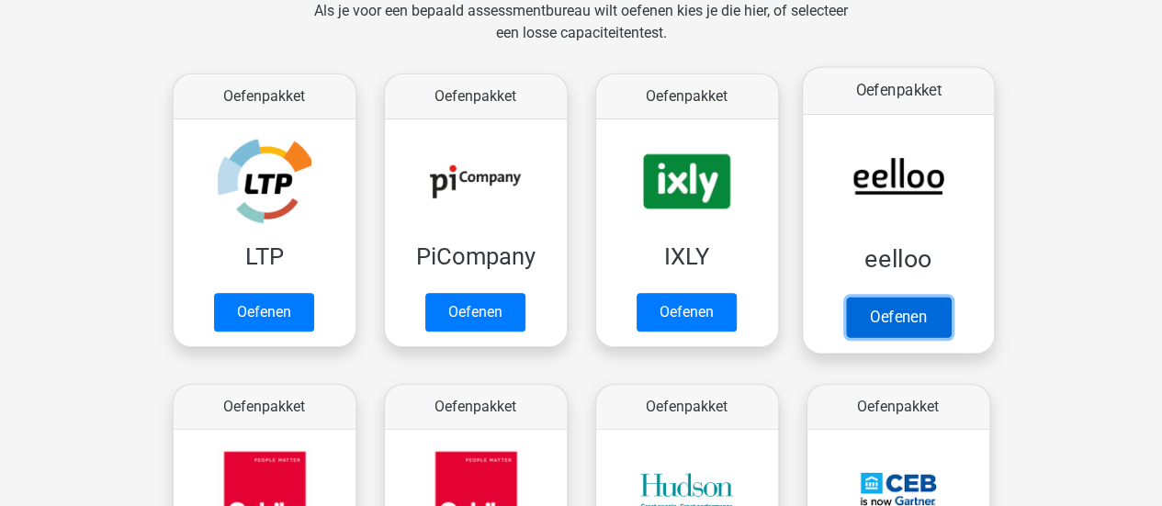
click at [896, 329] on link "Oefenen" at bounding box center [897, 317] width 105 height 40
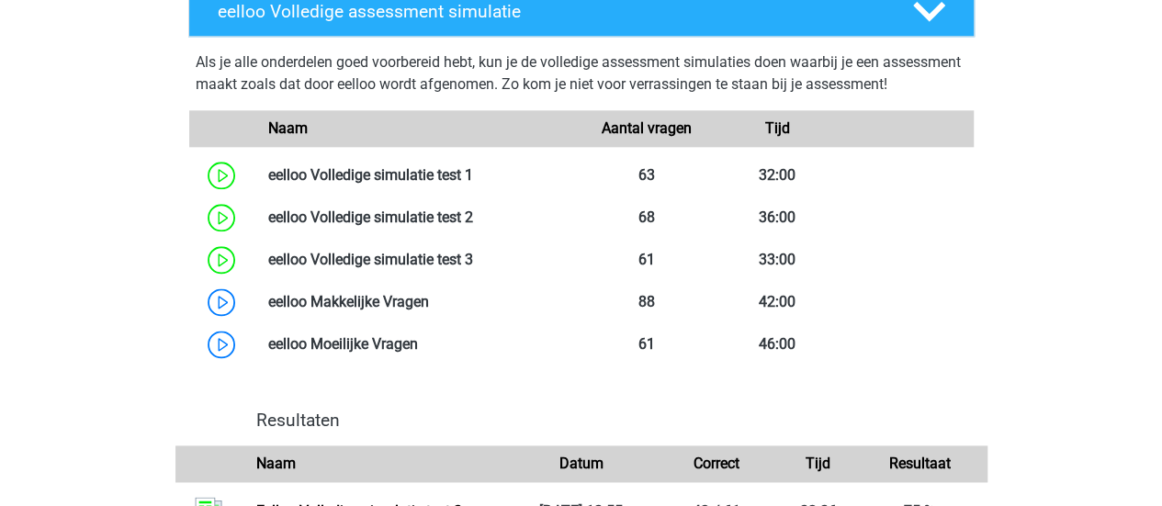
scroll to position [1040, 0]
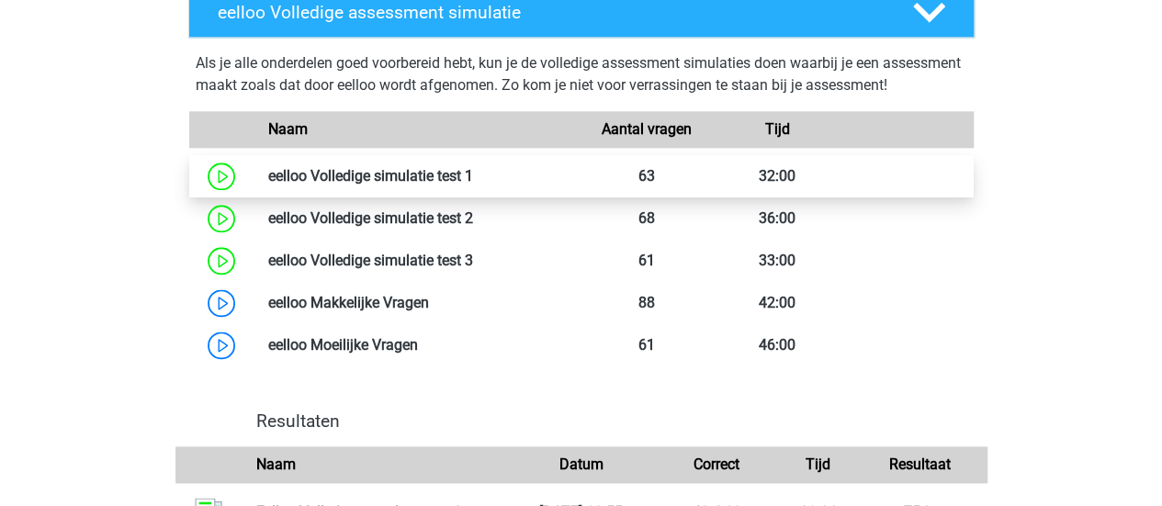
click at [473, 185] on link at bounding box center [473, 175] width 0 height 17
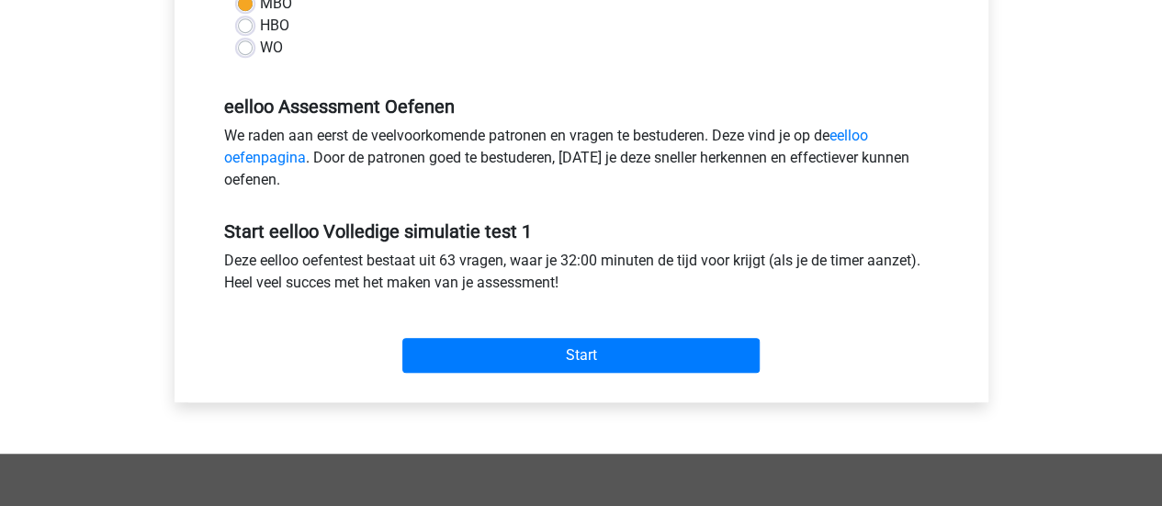
scroll to position [523, 0]
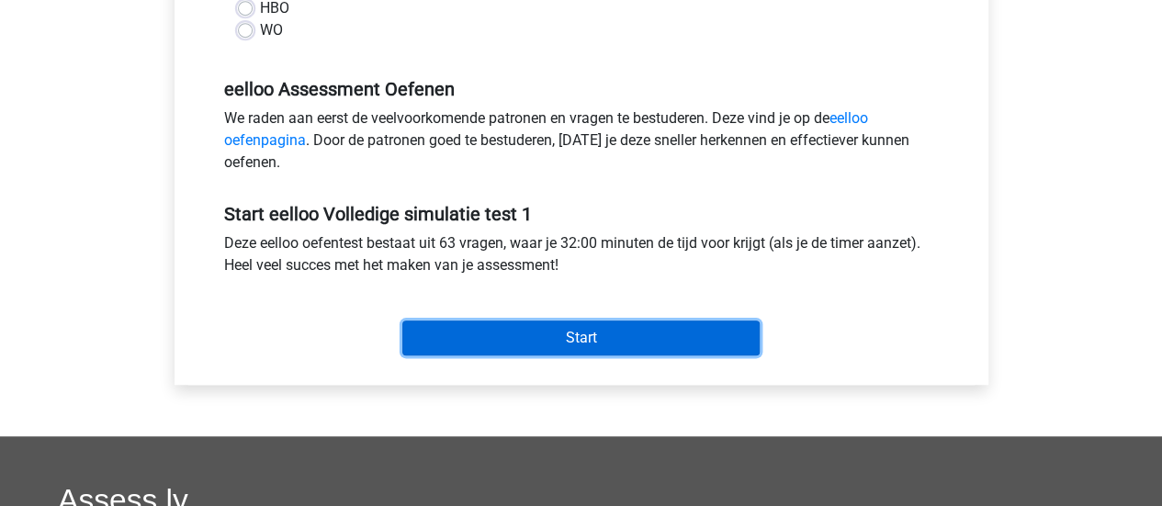
click at [450, 335] on input "Start" at bounding box center [580, 338] width 357 height 35
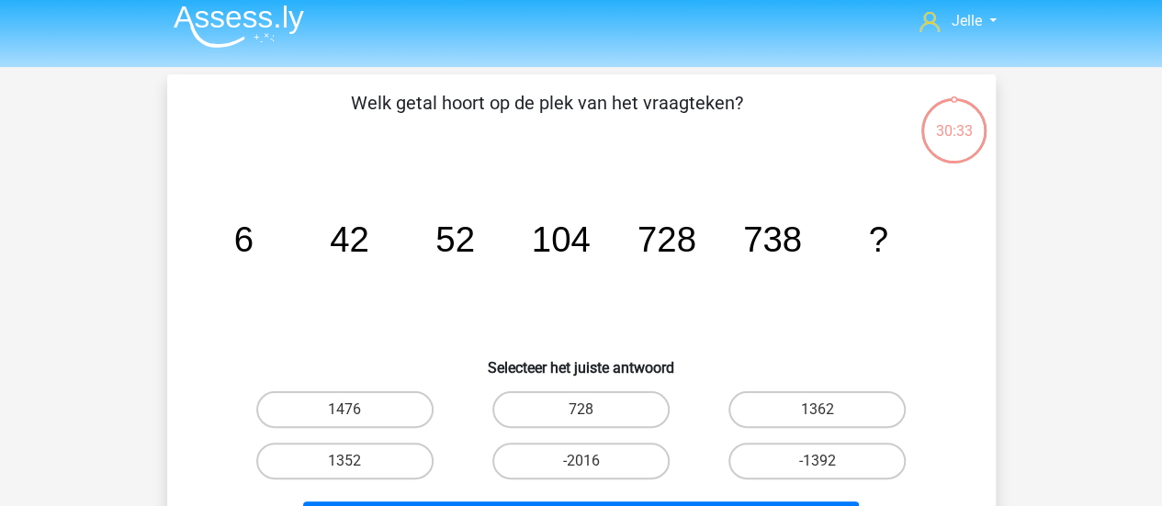
scroll to position [17, 0]
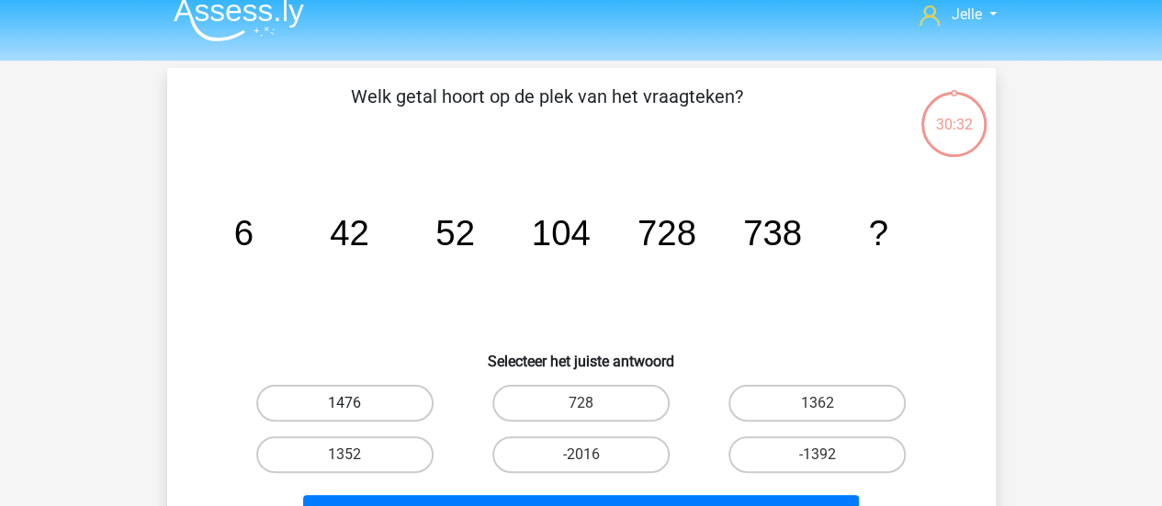
click at [347, 400] on label "1476" at bounding box center [344, 403] width 177 height 37
click at [347, 403] on input "1476" at bounding box center [350, 409] width 12 height 12
radio input "true"
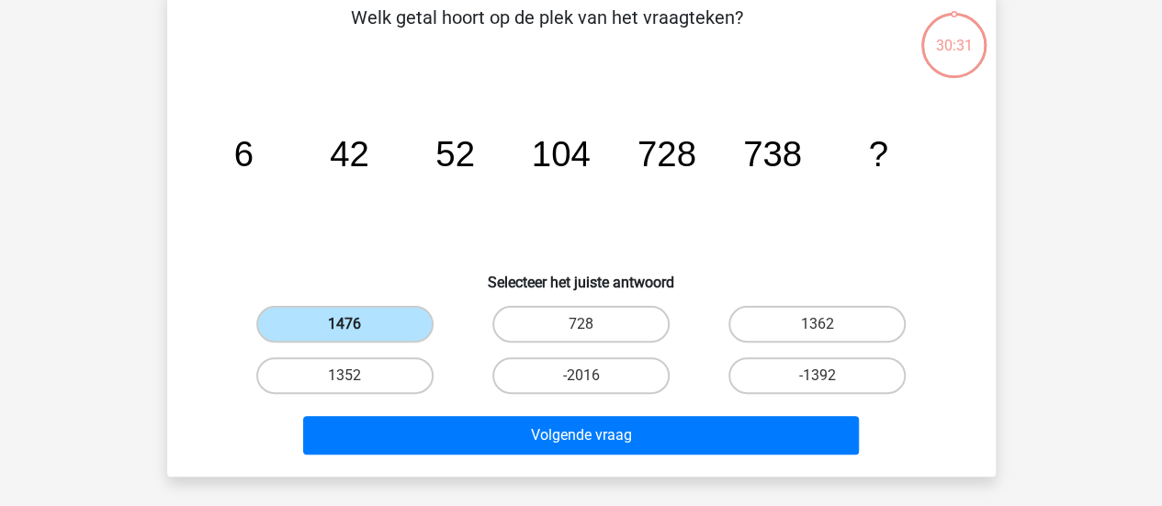
scroll to position [106, 0]
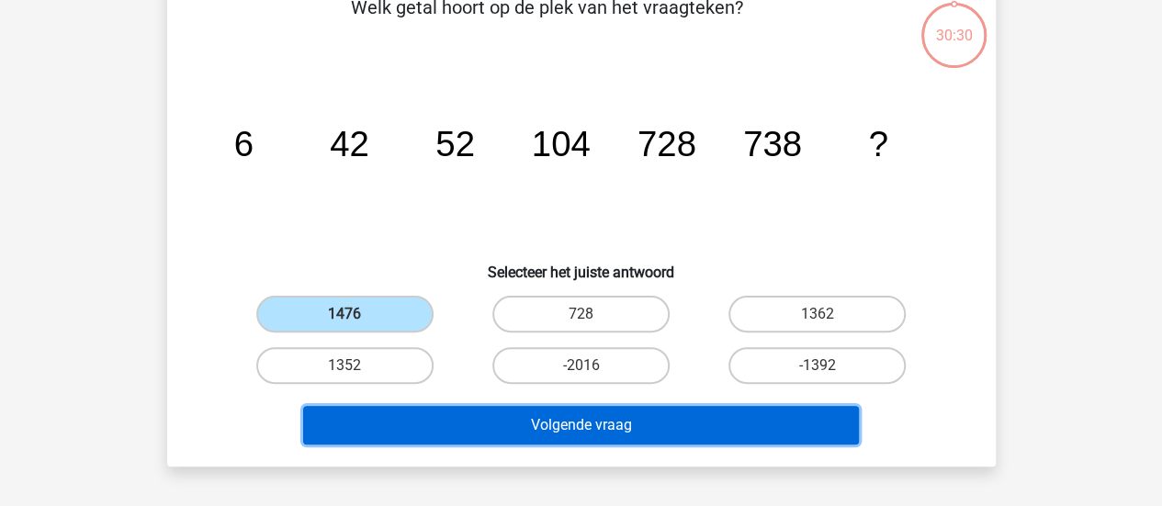
click at [412, 420] on button "Volgende vraag" at bounding box center [581, 425] width 556 height 39
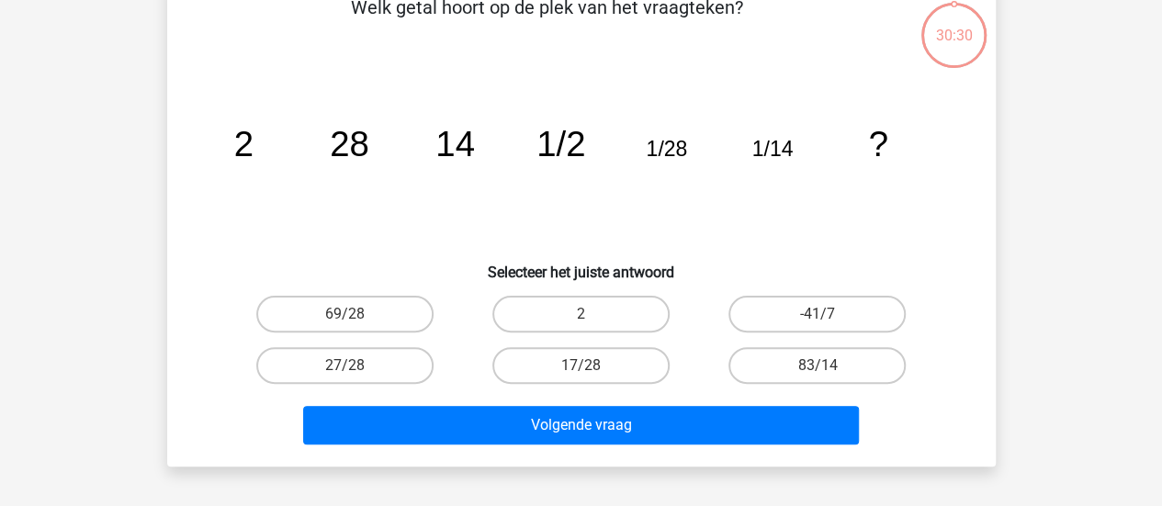
scroll to position [84, 0]
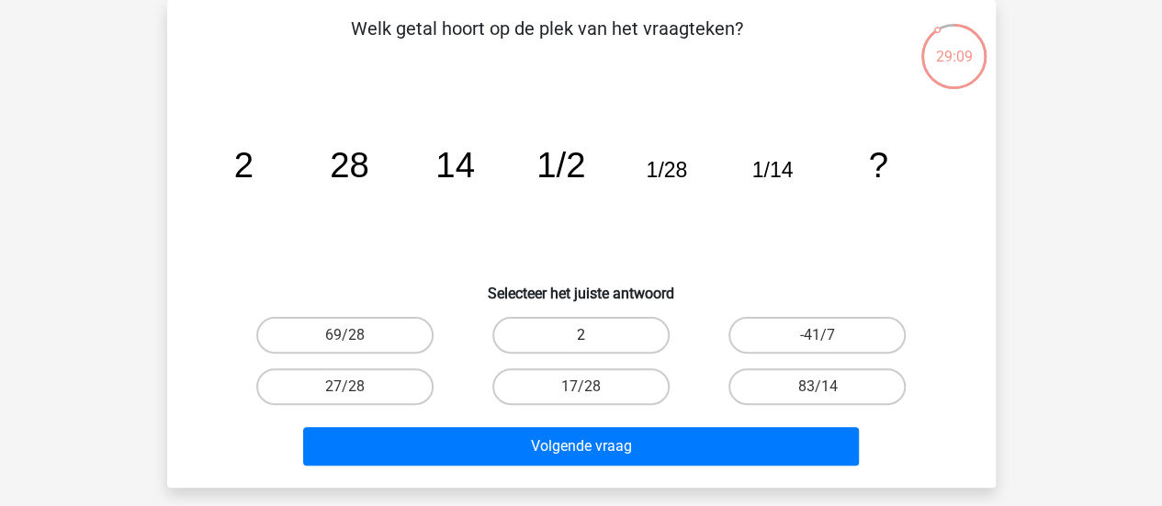
click at [599, 324] on label "2" at bounding box center [580, 335] width 177 height 37
click at [592, 335] on input "2" at bounding box center [586, 341] width 12 height 12
radio input "true"
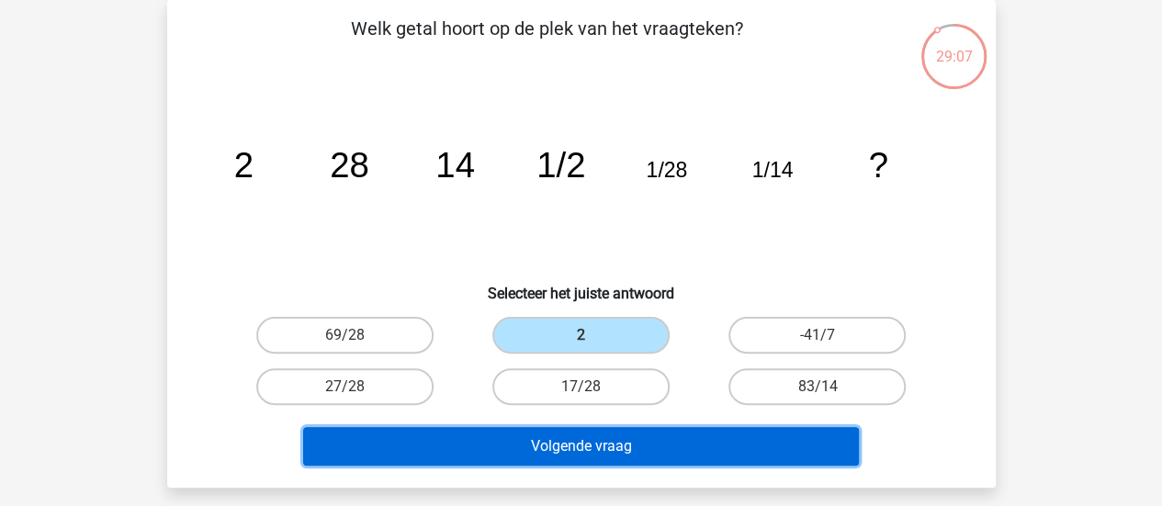
click at [447, 462] on button "Volgende vraag" at bounding box center [581, 446] width 556 height 39
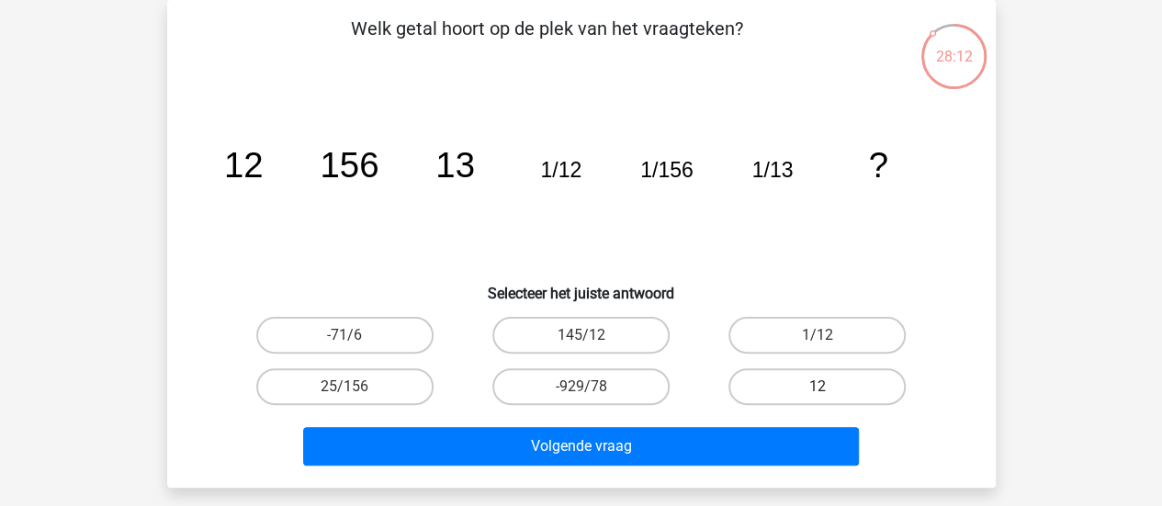
click at [774, 379] on label "12" at bounding box center [816, 386] width 177 height 37
click at [817, 387] on input "12" at bounding box center [823, 393] width 12 height 12
radio input "true"
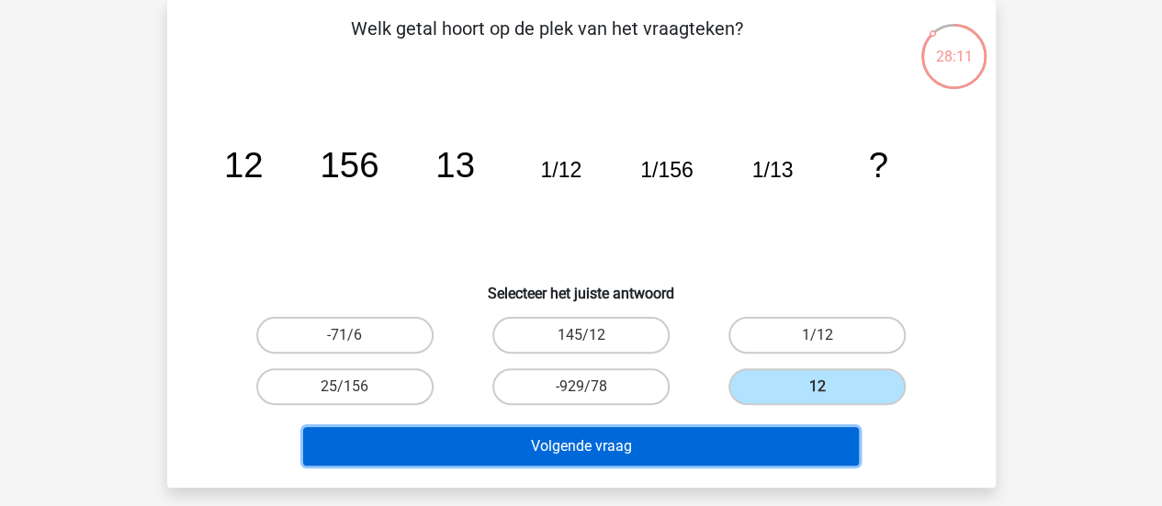
click at [651, 459] on button "Volgende vraag" at bounding box center [581, 446] width 556 height 39
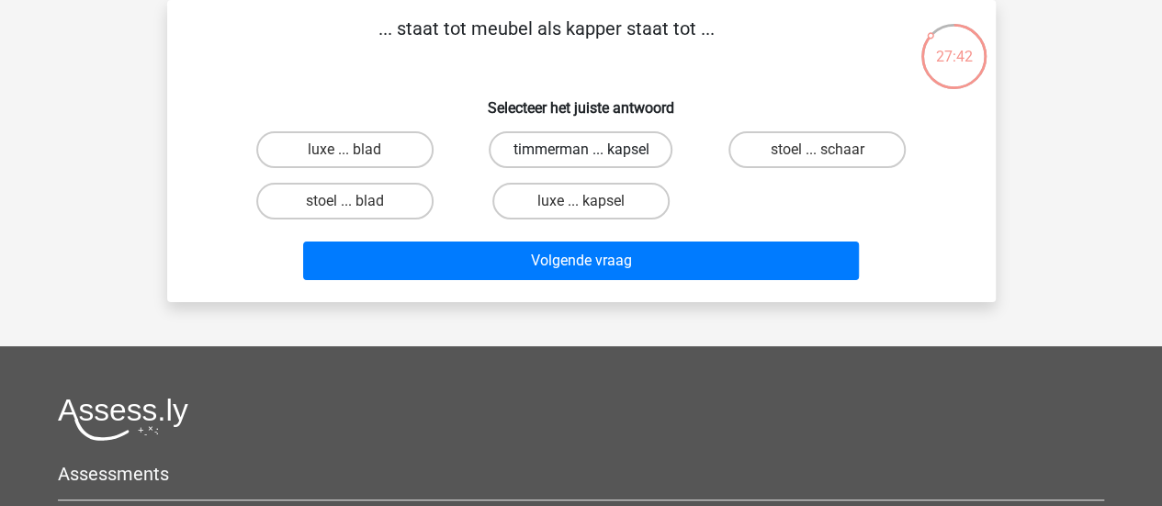
click at [628, 150] on label "timmerman ... kapsel" at bounding box center [581, 149] width 184 height 37
click at [592, 150] on input "timmerman ... kapsel" at bounding box center [586, 156] width 12 height 12
radio input "true"
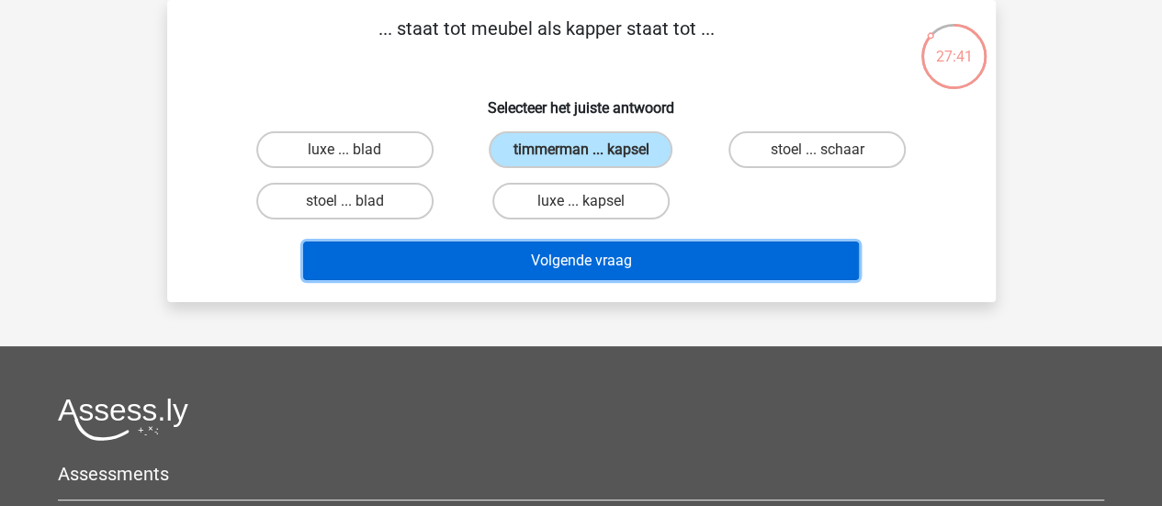
click at [534, 272] on button "Volgende vraag" at bounding box center [581, 261] width 556 height 39
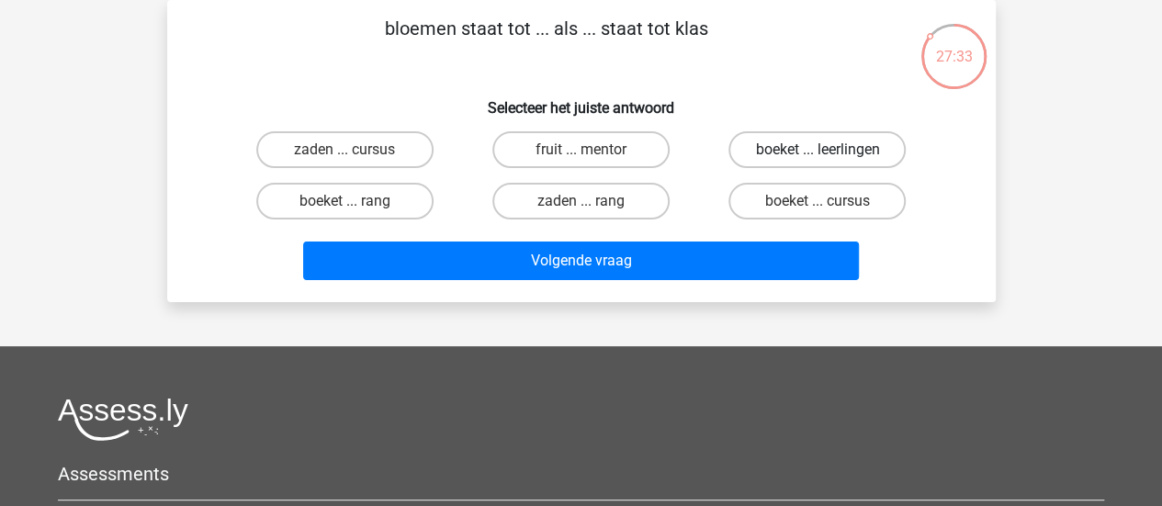
click at [847, 148] on label "boeket ... leerlingen" at bounding box center [816, 149] width 177 height 37
click at [829, 150] on input "boeket ... leerlingen" at bounding box center [823, 156] width 12 height 12
radio input "true"
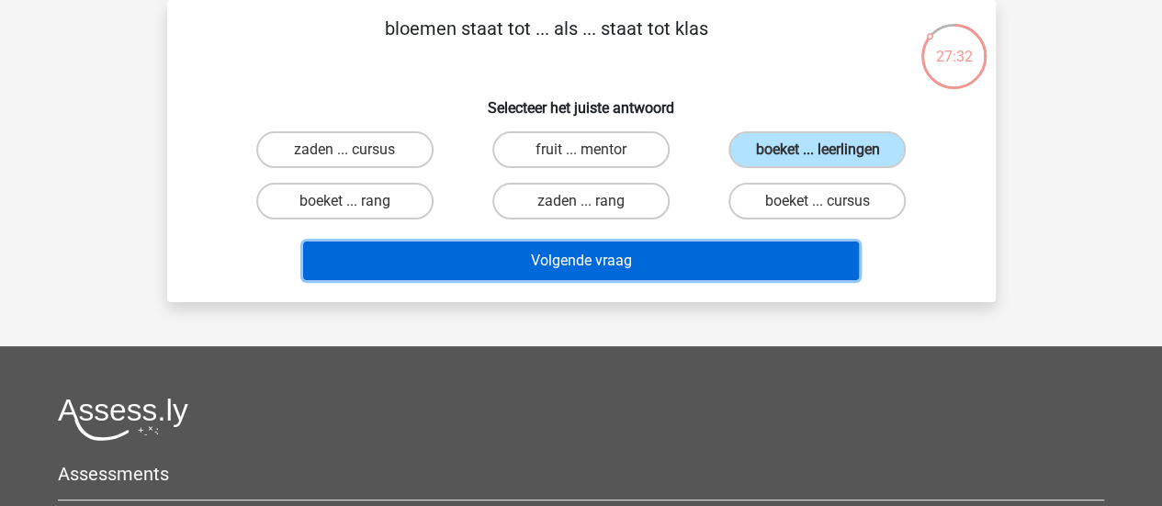
click at [710, 270] on button "Volgende vraag" at bounding box center [581, 261] width 556 height 39
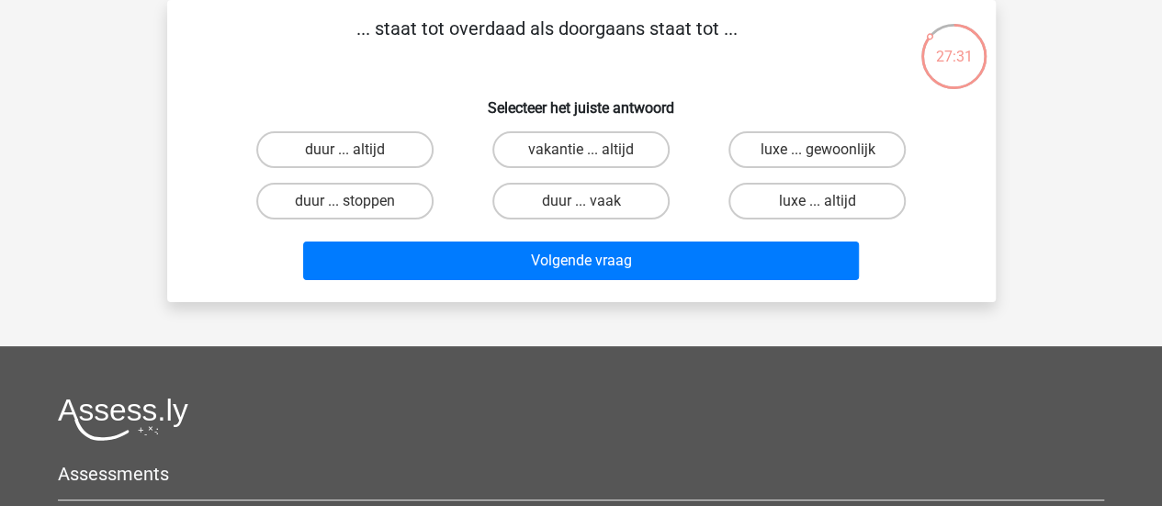
click at [421, 74] on div "... staat tot overdaad als doorgaans staat tot ... Selecteer het juiste antwoor…" at bounding box center [581, 151] width 814 height 273
click at [379, 145] on label "duur ... altijd" at bounding box center [344, 149] width 177 height 37
click at [356, 150] on input "duur ... altijd" at bounding box center [350, 156] width 12 height 12
radio input "true"
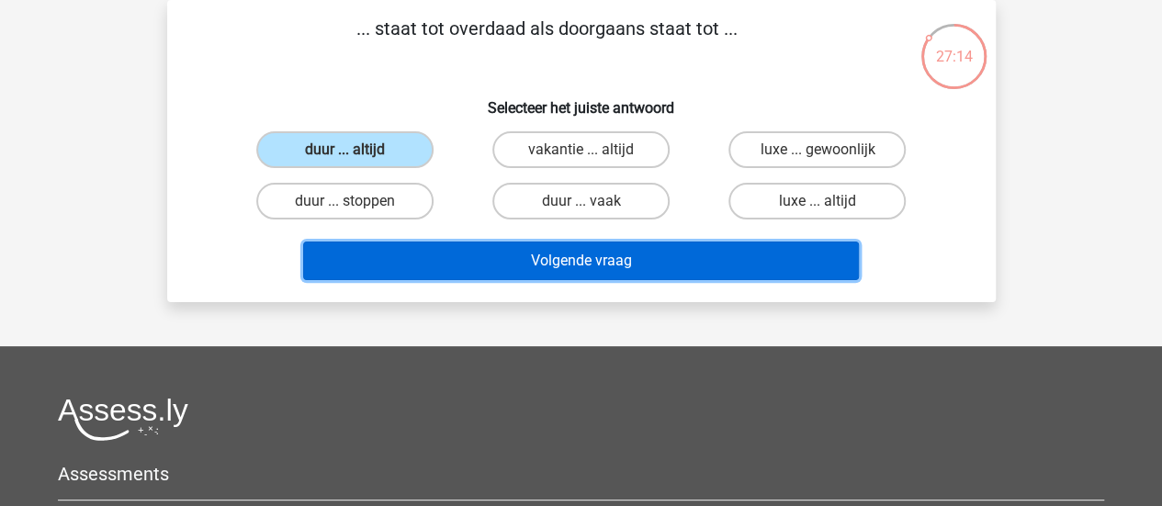
click at [402, 253] on button "Volgende vraag" at bounding box center [581, 261] width 556 height 39
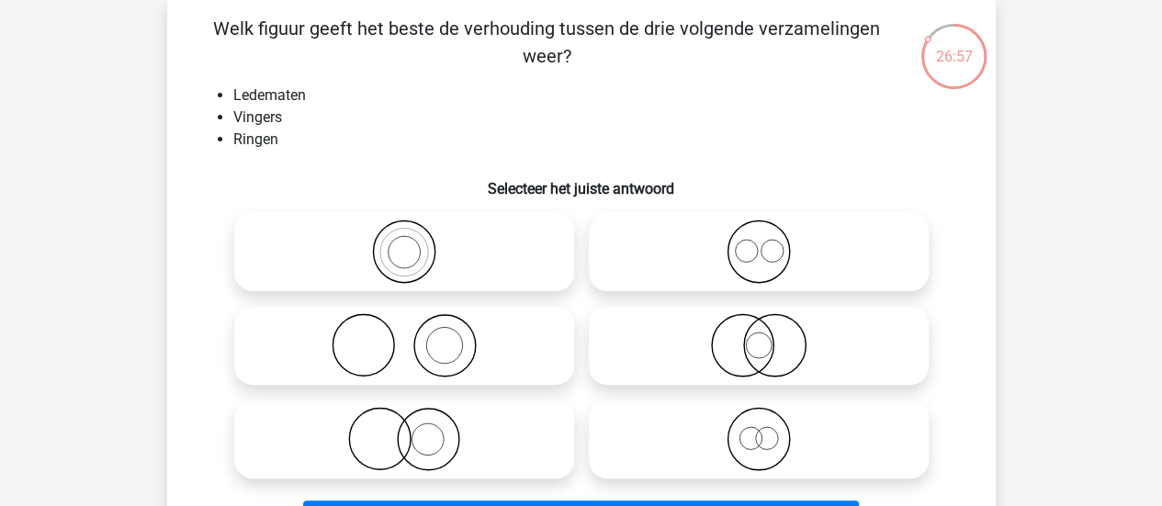
click at [444, 336] on icon at bounding box center [404, 345] width 325 height 64
click at [416, 336] on input "radio" at bounding box center [410, 330] width 12 height 12
radio input "true"
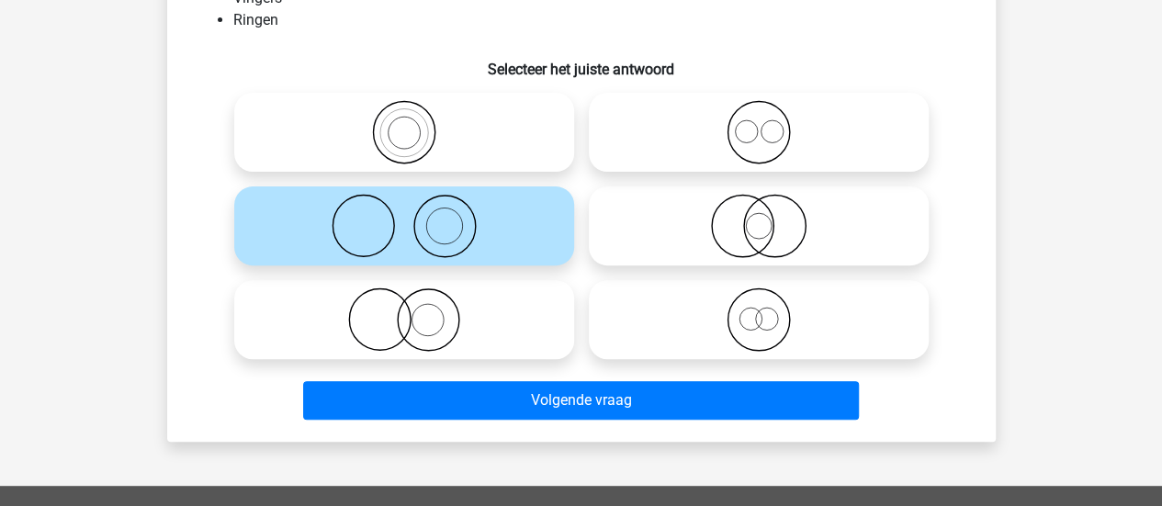
scroll to position [231, 0]
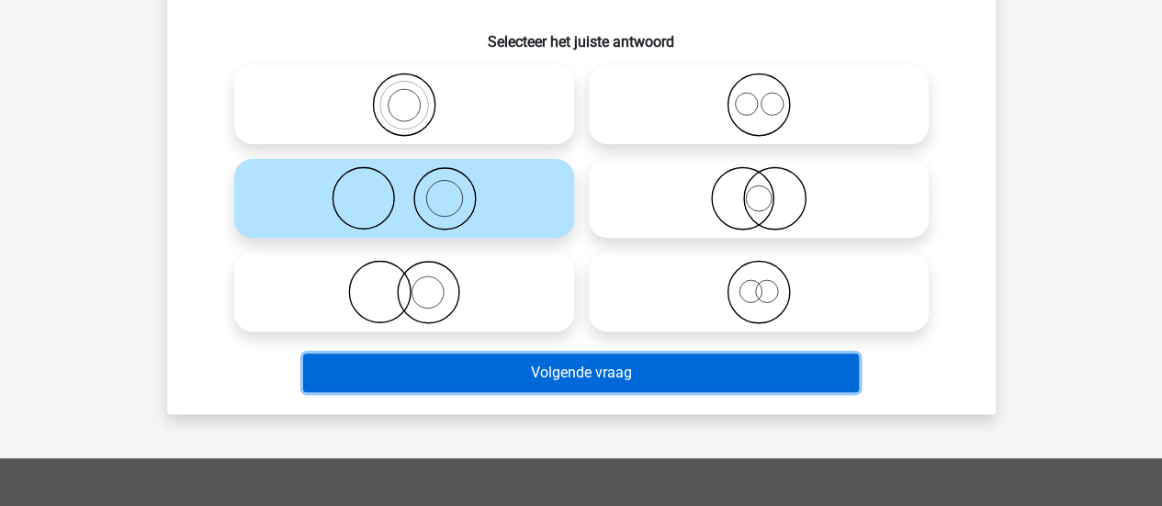
click at [474, 366] on button "Volgende vraag" at bounding box center [581, 373] width 556 height 39
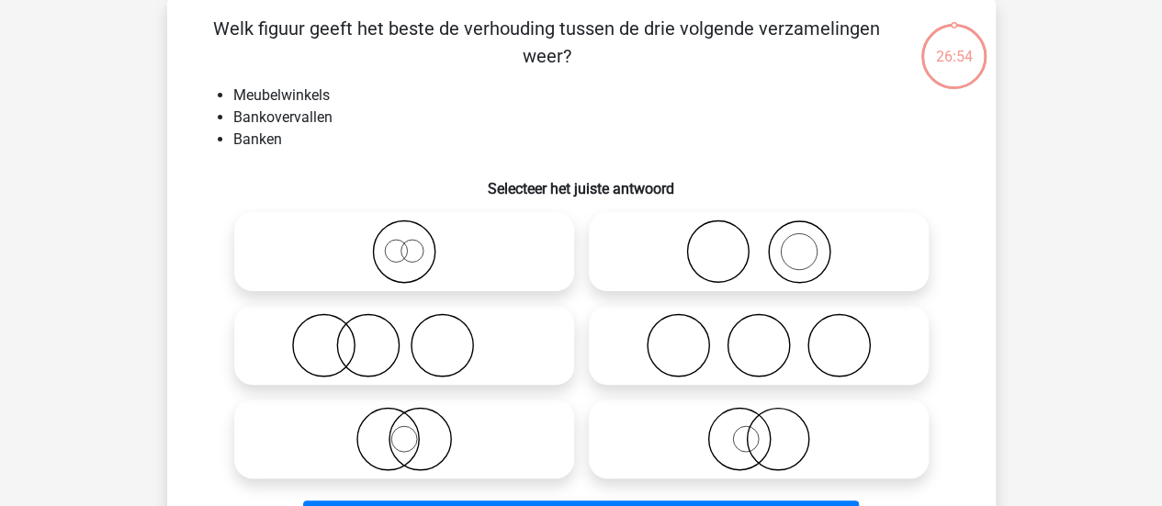
scroll to position [84, 0]
click at [738, 341] on icon at bounding box center [758, 345] width 325 height 64
click at [759, 336] on input "radio" at bounding box center [765, 330] width 12 height 12
radio input "true"
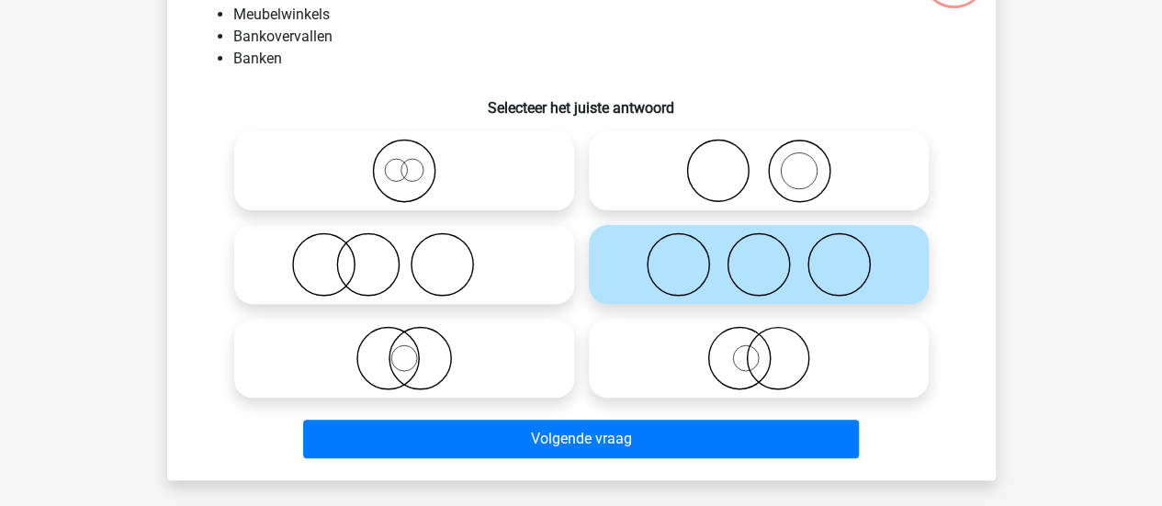
scroll to position [190, 0]
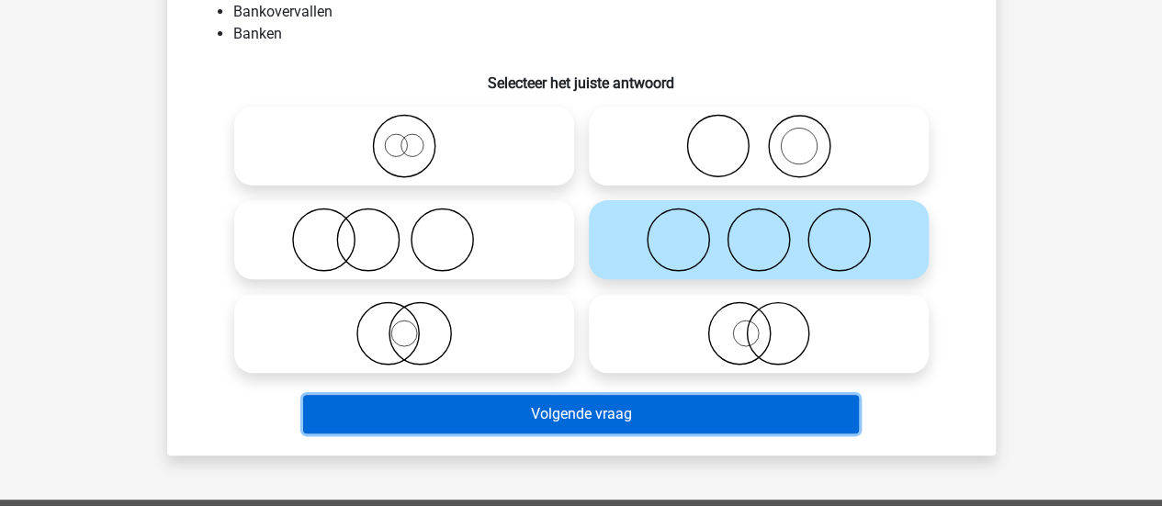
click at [580, 422] on button "Volgende vraag" at bounding box center [581, 414] width 556 height 39
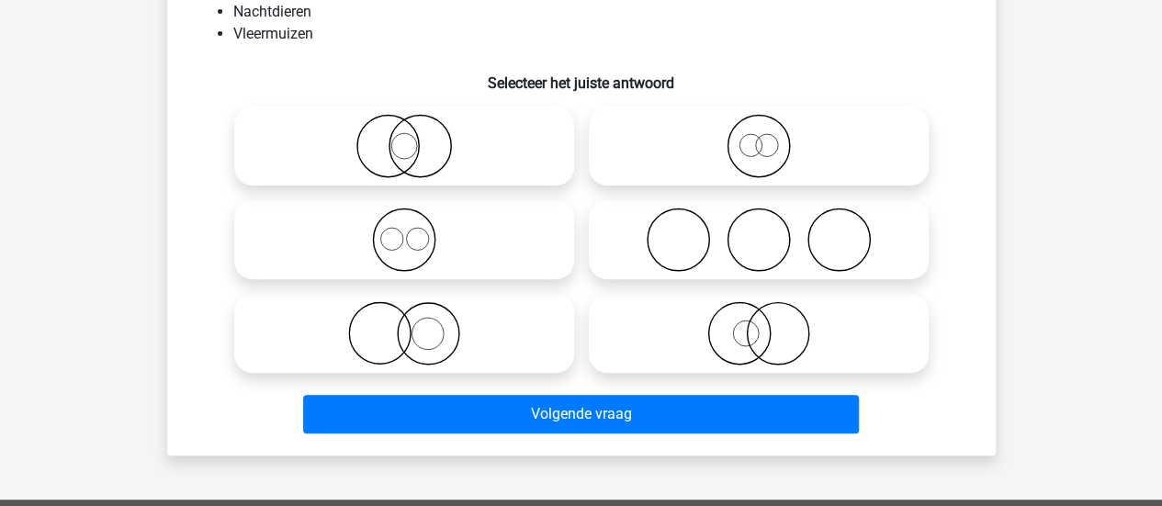
scroll to position [84, 0]
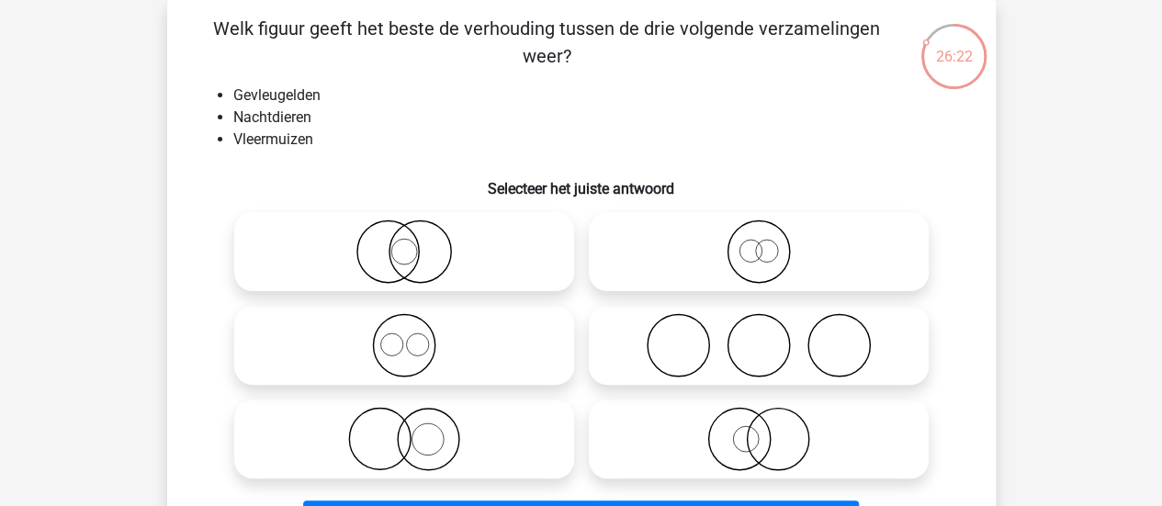
click at [463, 252] on icon at bounding box center [404, 251] width 325 height 64
click at [416, 242] on input "radio" at bounding box center [410, 237] width 12 height 12
radio input "true"
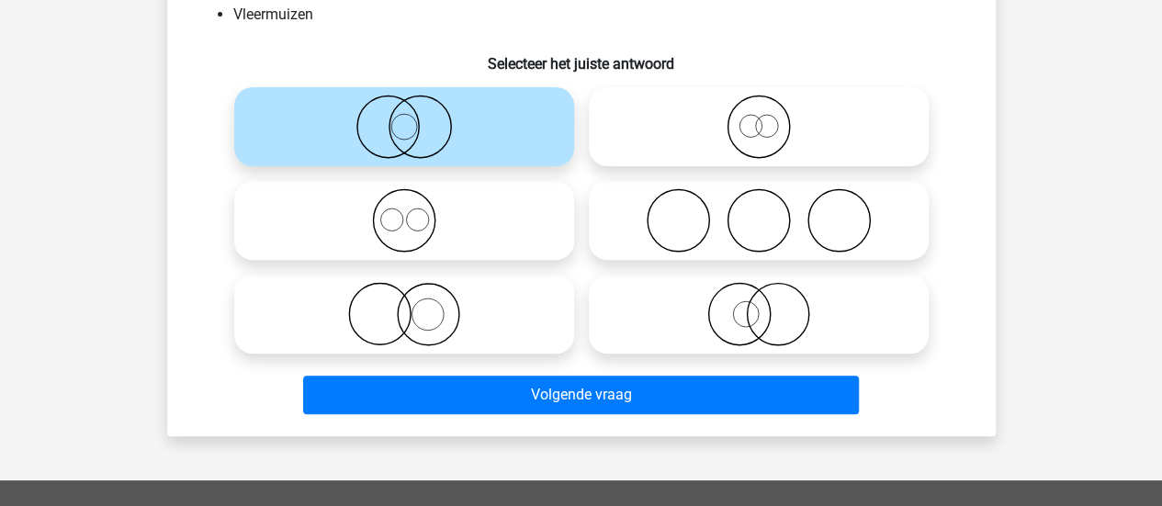
scroll to position [211, 0]
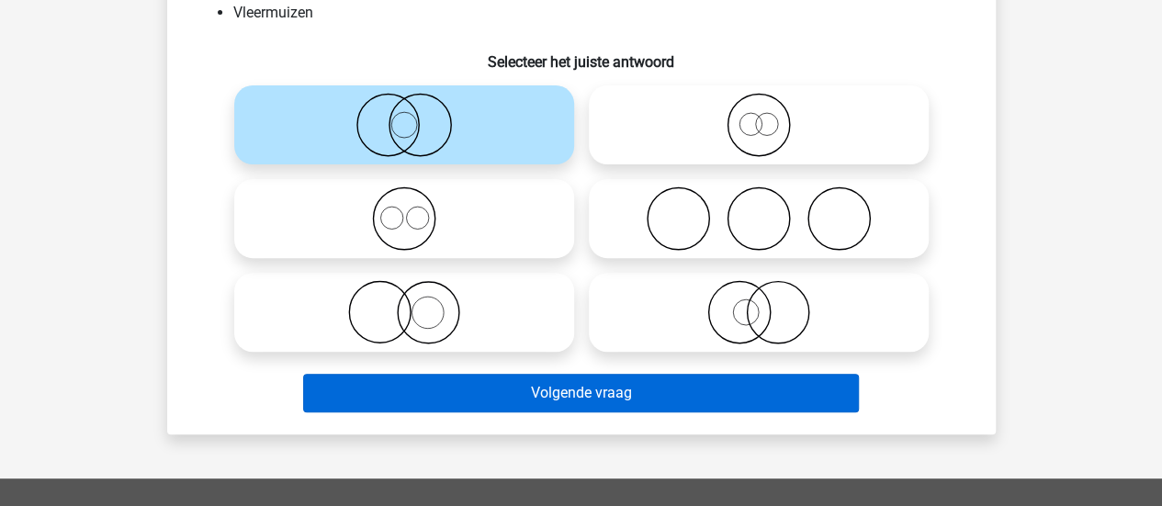
drag, startPoint x: 487, startPoint y: 432, endPoint x: 472, endPoint y: 409, distance: 27.3
click at [472, 409] on div "Welk figuur geeft het beste de verhouding tussen de drie volgende verzamelingen…" at bounding box center [581, 153] width 828 height 561
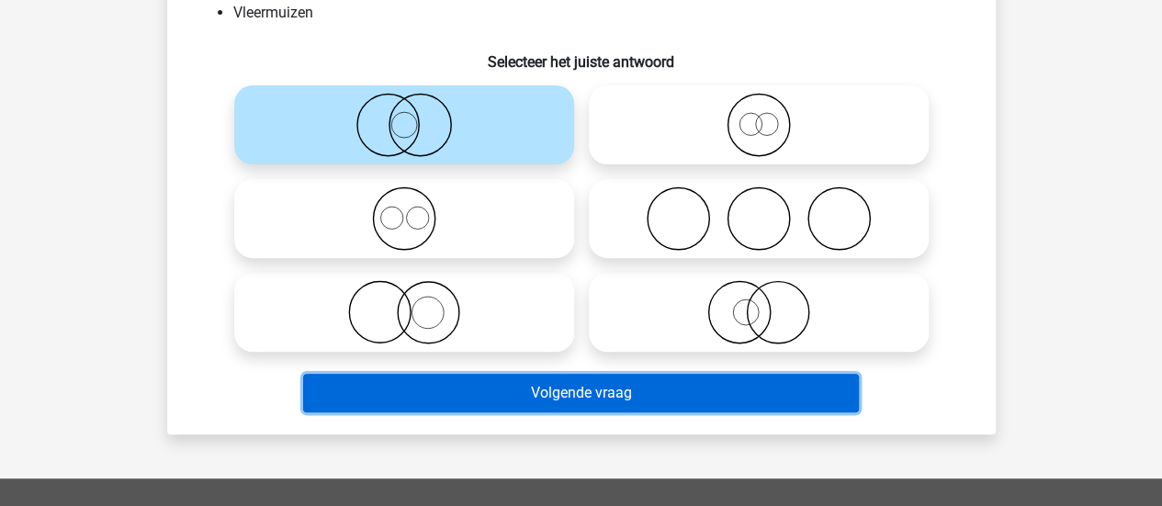
click at [472, 409] on button "Volgende vraag" at bounding box center [581, 393] width 556 height 39
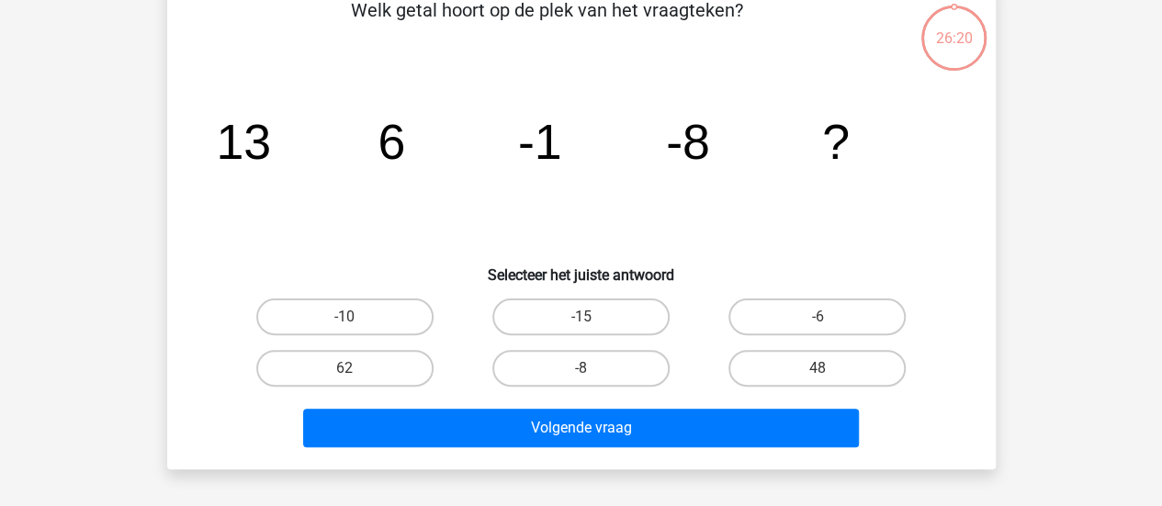
scroll to position [84, 0]
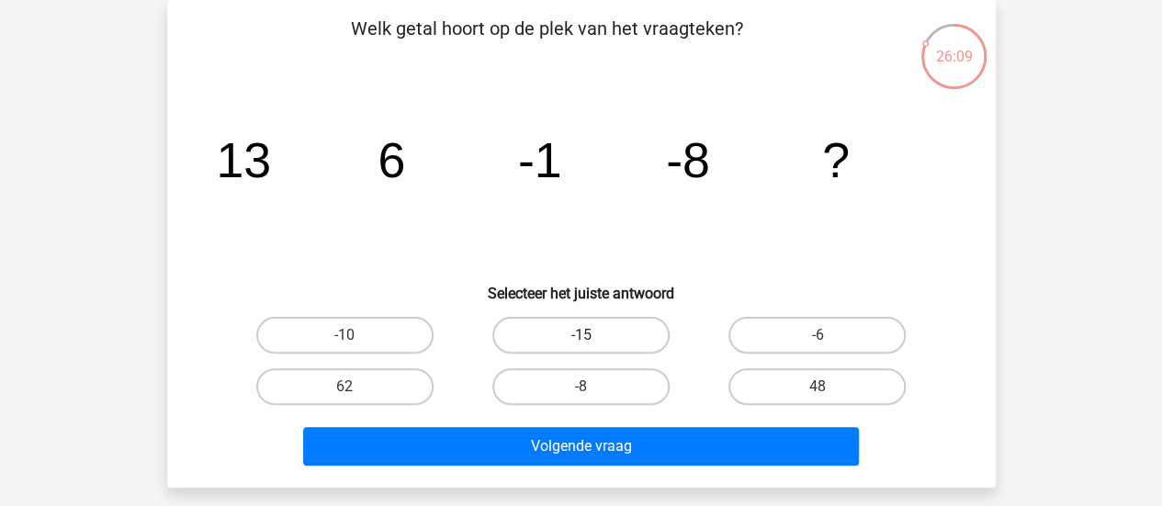
click at [550, 344] on label "-15" at bounding box center [580, 335] width 177 height 37
click at [580, 344] on input "-15" at bounding box center [586, 341] width 12 height 12
radio input "true"
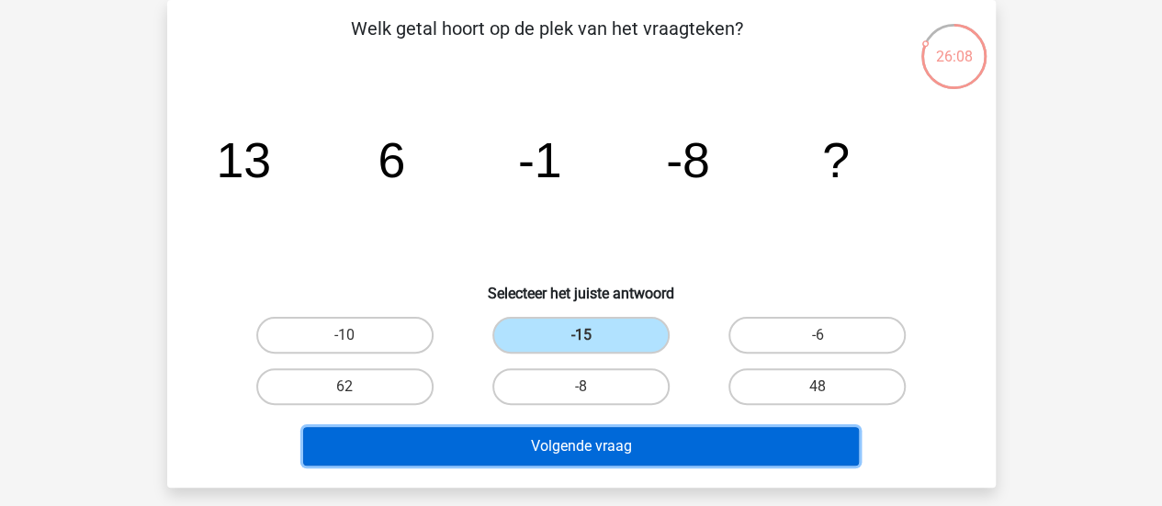
click at [514, 436] on button "Volgende vraag" at bounding box center [581, 446] width 556 height 39
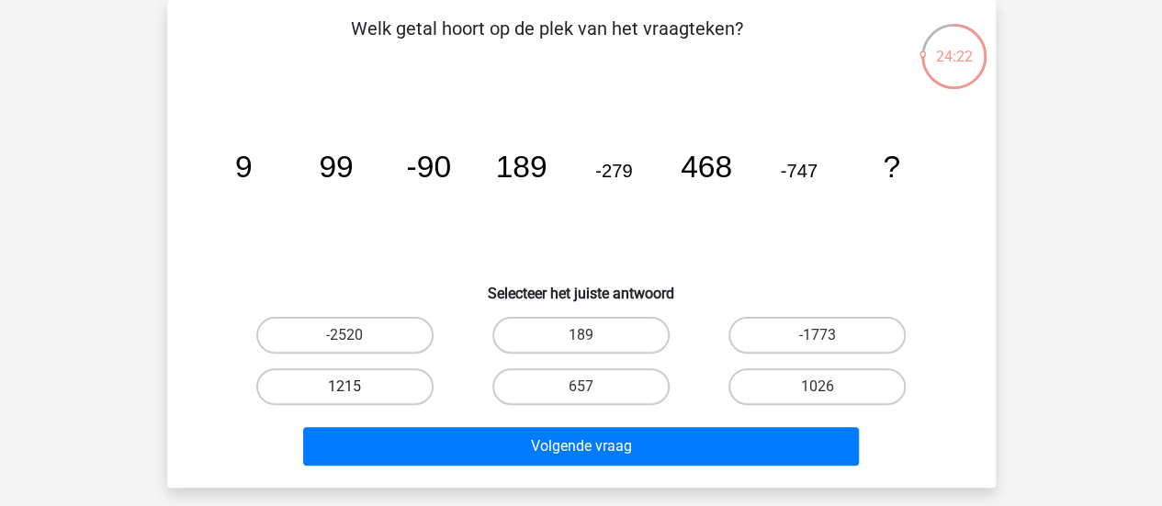
click at [366, 372] on label "1215" at bounding box center [344, 386] width 177 height 37
click at [356, 387] on input "1215" at bounding box center [350, 393] width 12 height 12
radio input "true"
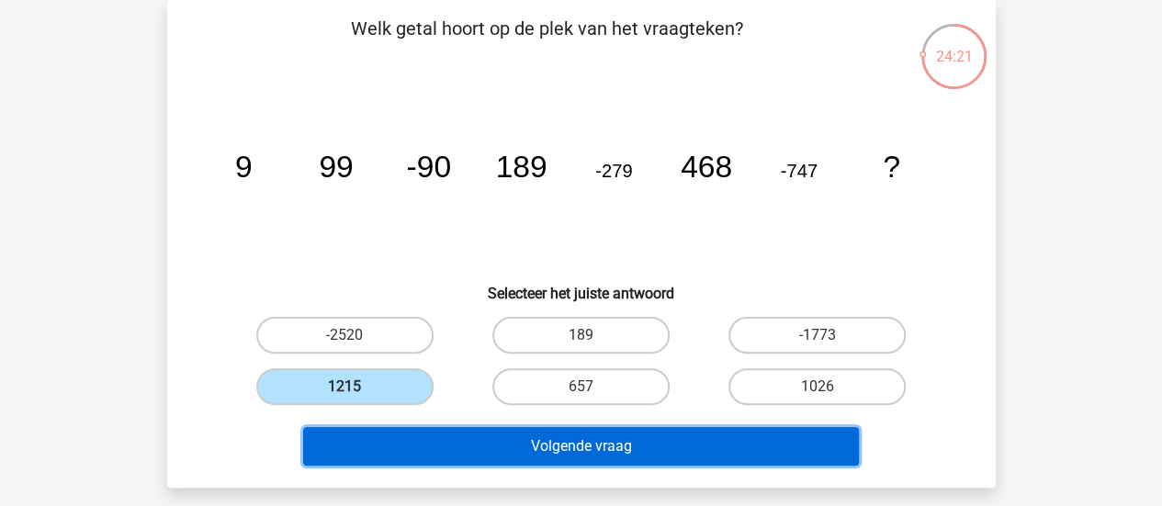
click at [371, 435] on button "Volgende vraag" at bounding box center [581, 446] width 556 height 39
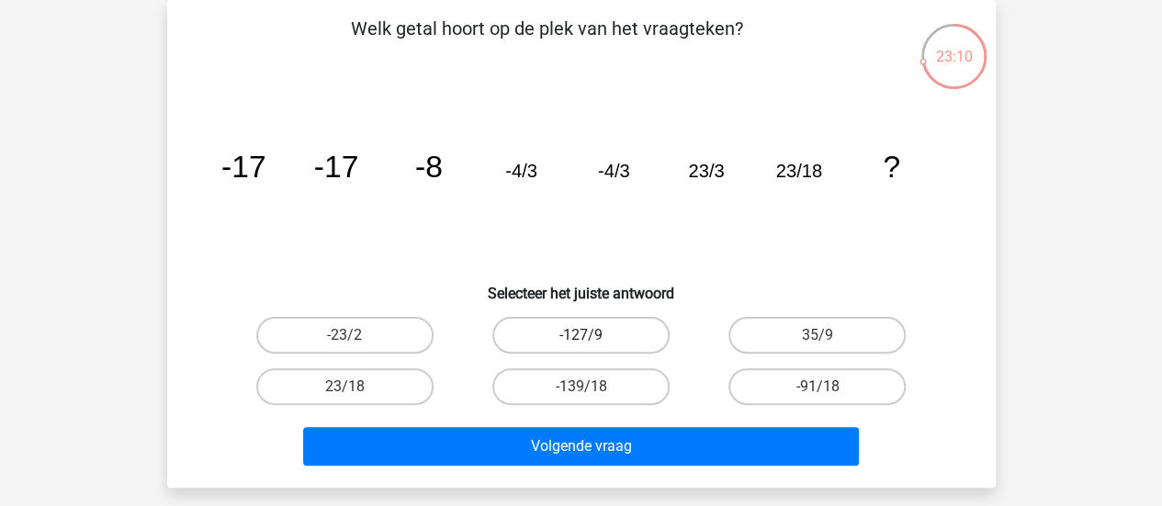
click at [588, 326] on label "-127/9" at bounding box center [580, 335] width 177 height 37
click at [588, 335] on input "-127/9" at bounding box center [586, 341] width 12 height 12
radio input "true"
click at [538, 425] on div "Volgende vraag" at bounding box center [582, 442] width 770 height 61
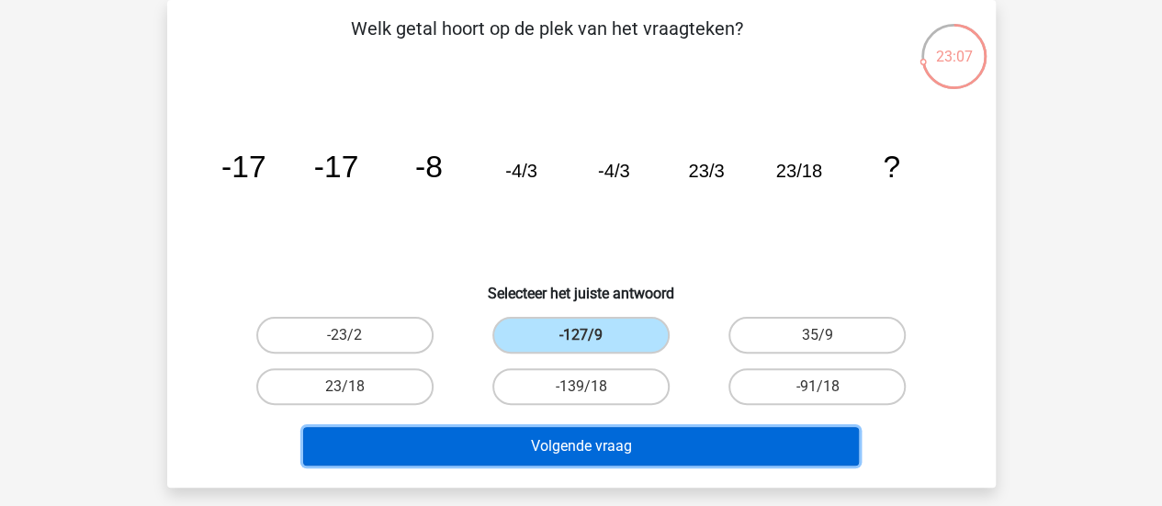
click at [534, 455] on button "Volgende vraag" at bounding box center [581, 446] width 556 height 39
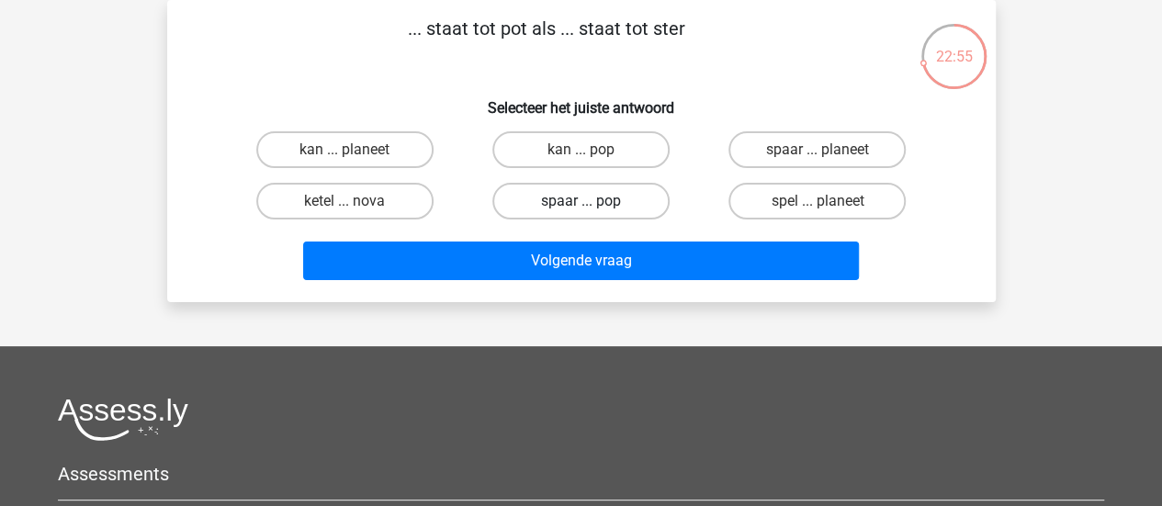
click at [519, 192] on label "spaar ... pop" at bounding box center [580, 201] width 177 height 37
click at [580, 201] on input "spaar ... pop" at bounding box center [586, 207] width 12 height 12
radio input "true"
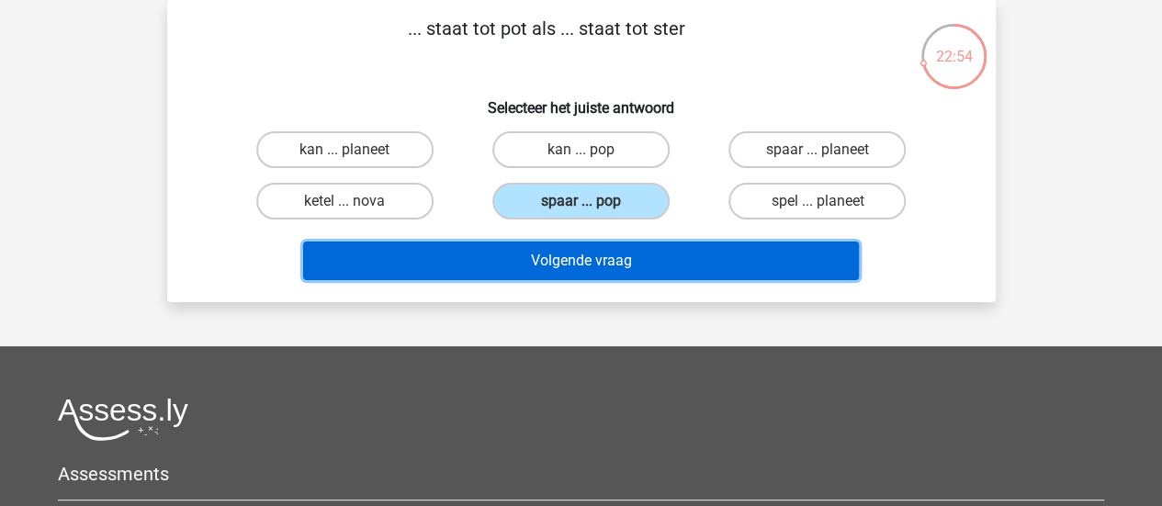
click at [494, 253] on button "Volgende vraag" at bounding box center [581, 261] width 556 height 39
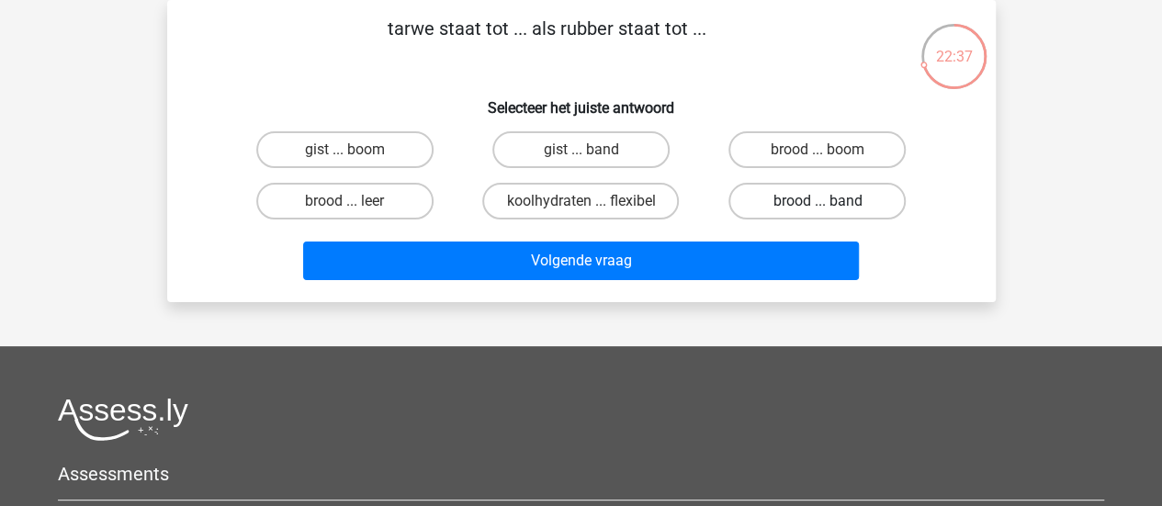
click at [766, 184] on label "brood ... band" at bounding box center [816, 201] width 177 height 37
click at [817, 201] on input "brood ... band" at bounding box center [823, 207] width 12 height 12
radio input "true"
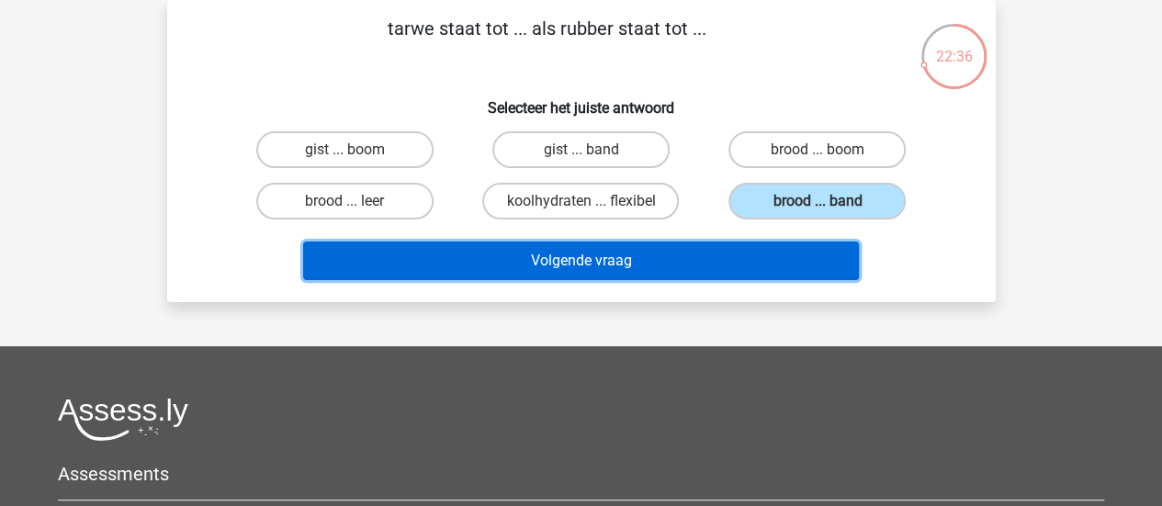
click at [709, 245] on button "Volgende vraag" at bounding box center [581, 261] width 556 height 39
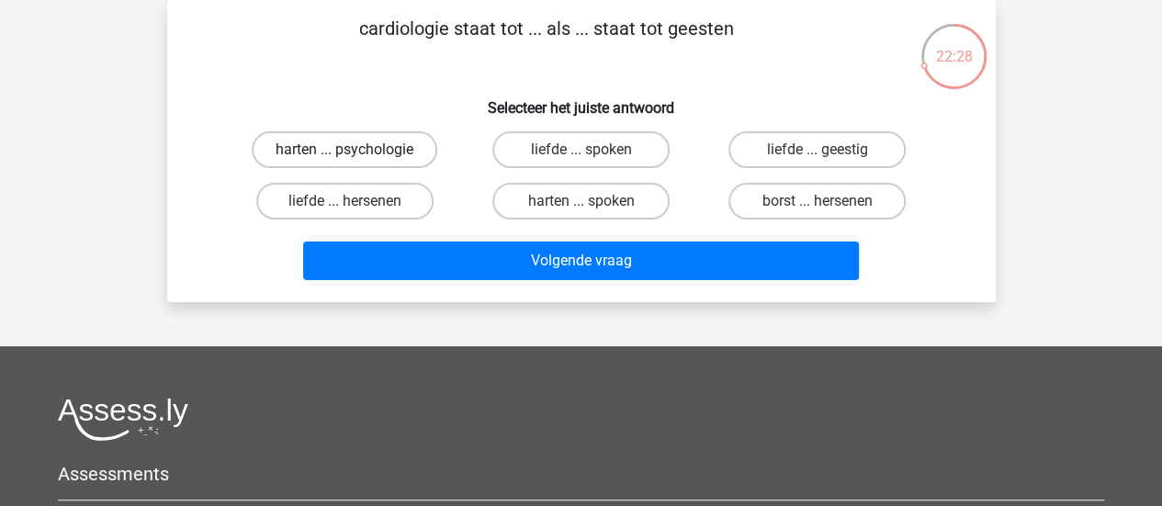
click at [360, 166] on label "harten ... psychologie" at bounding box center [345, 149] width 186 height 37
click at [356, 162] on input "harten ... psychologie" at bounding box center [350, 156] width 12 height 12
radio input "true"
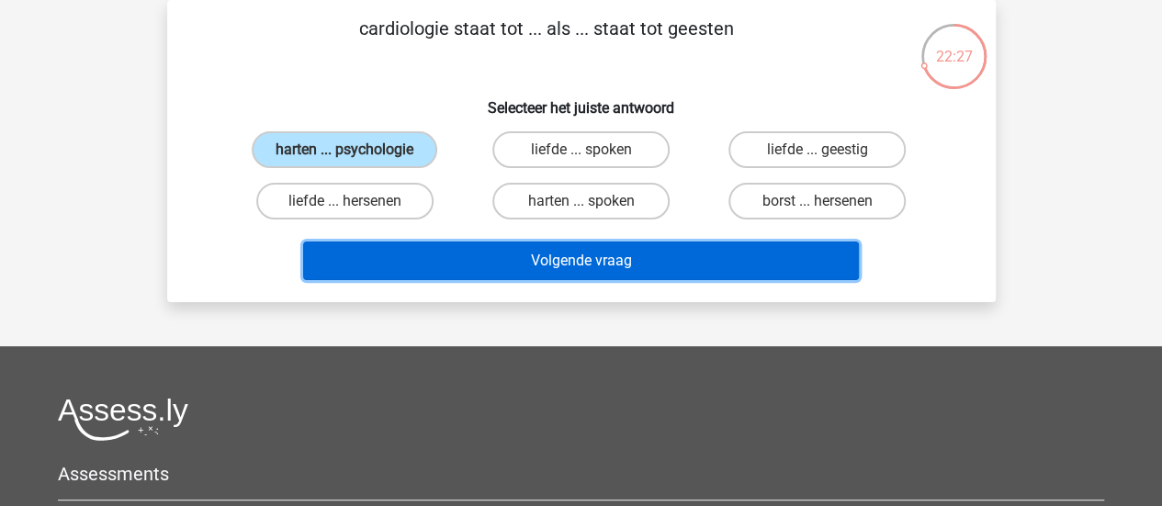
click at [343, 255] on button "Volgende vraag" at bounding box center [581, 261] width 556 height 39
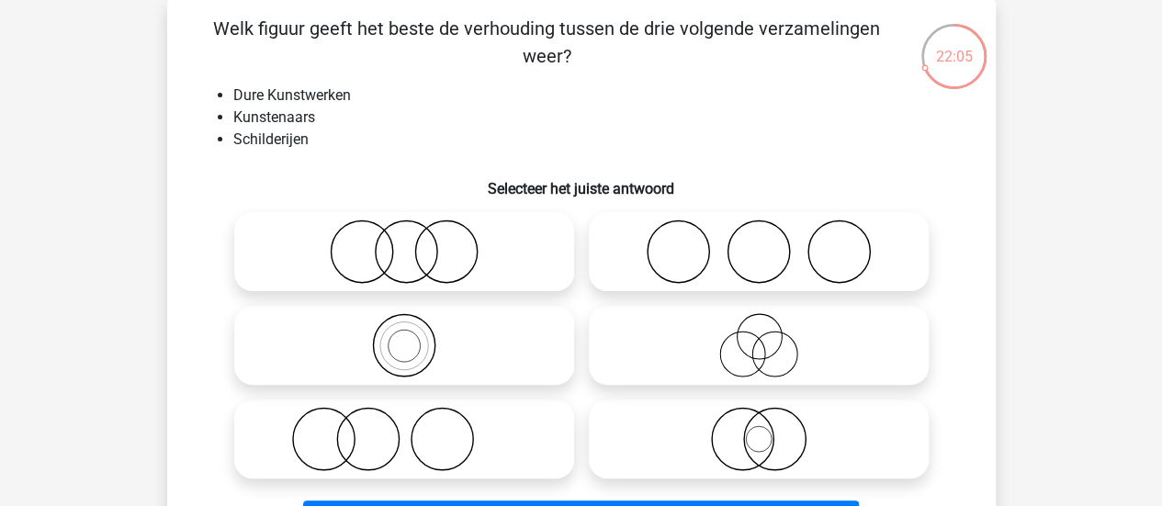
click at [406, 456] on icon at bounding box center [404, 439] width 325 height 64
click at [406, 430] on input "radio" at bounding box center [410, 424] width 12 height 12
radio input "true"
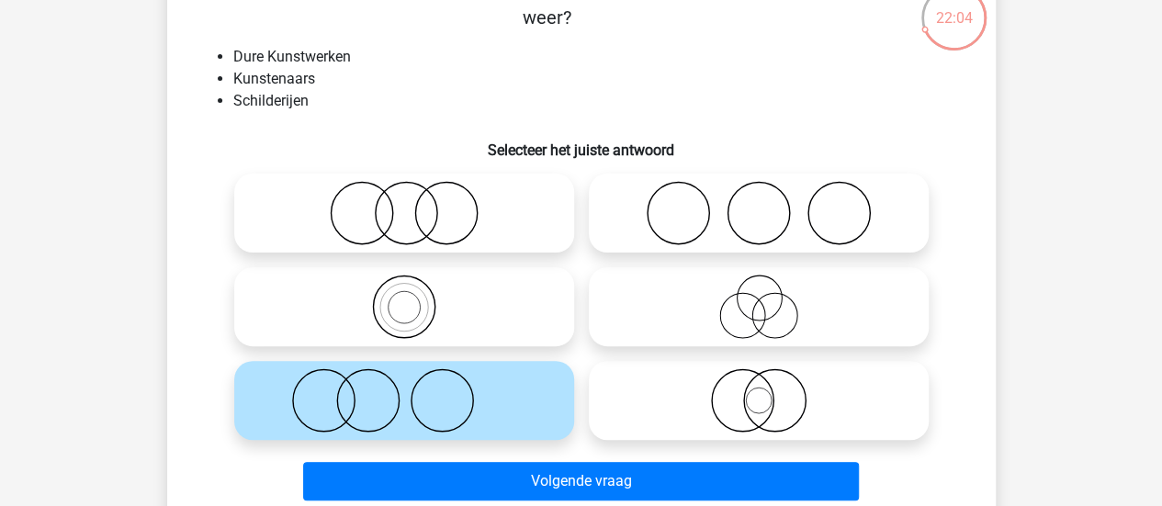
scroll to position [233, 0]
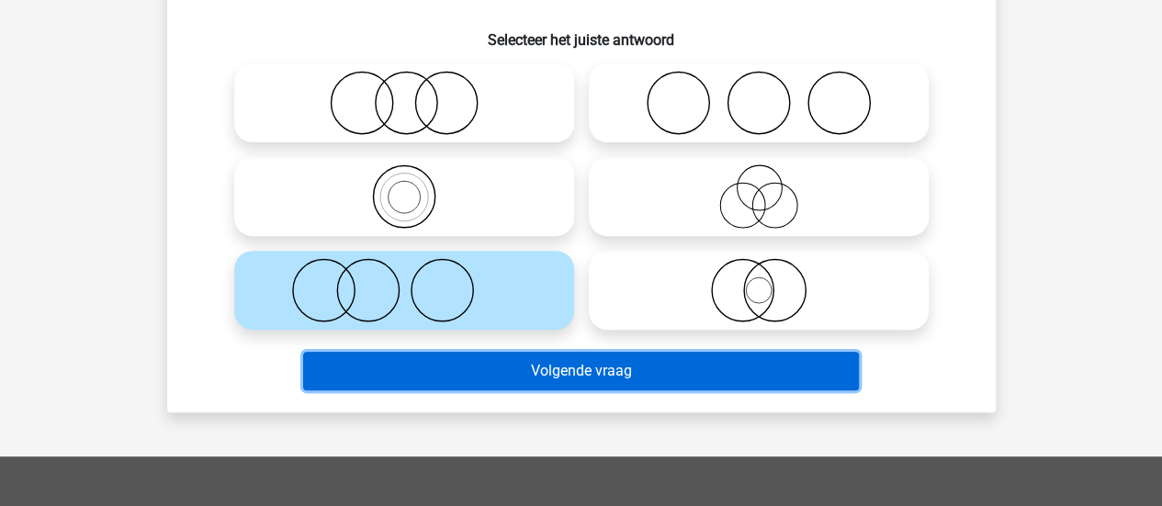
click at [405, 376] on button "Volgende vraag" at bounding box center [581, 371] width 556 height 39
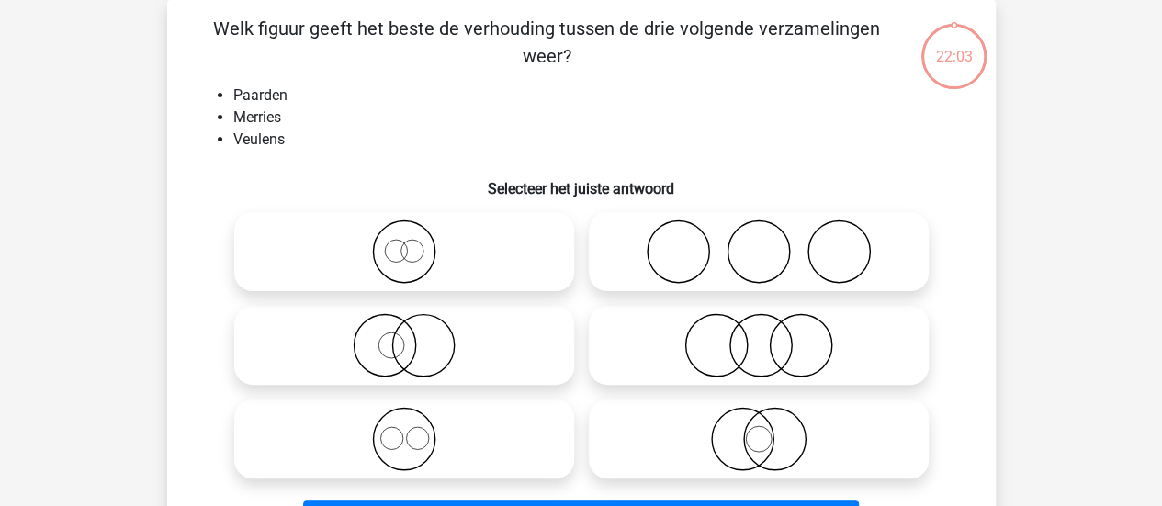
scroll to position [84, 0]
click at [446, 231] on icon at bounding box center [404, 251] width 325 height 64
click at [416, 231] on input "radio" at bounding box center [410, 237] width 12 height 12
radio input "true"
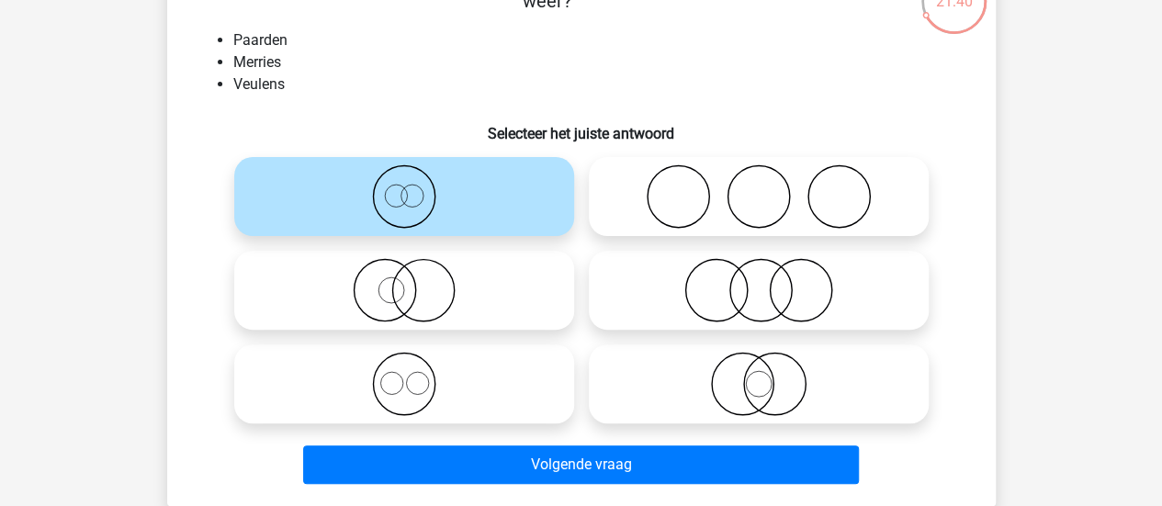
scroll to position [167, 0]
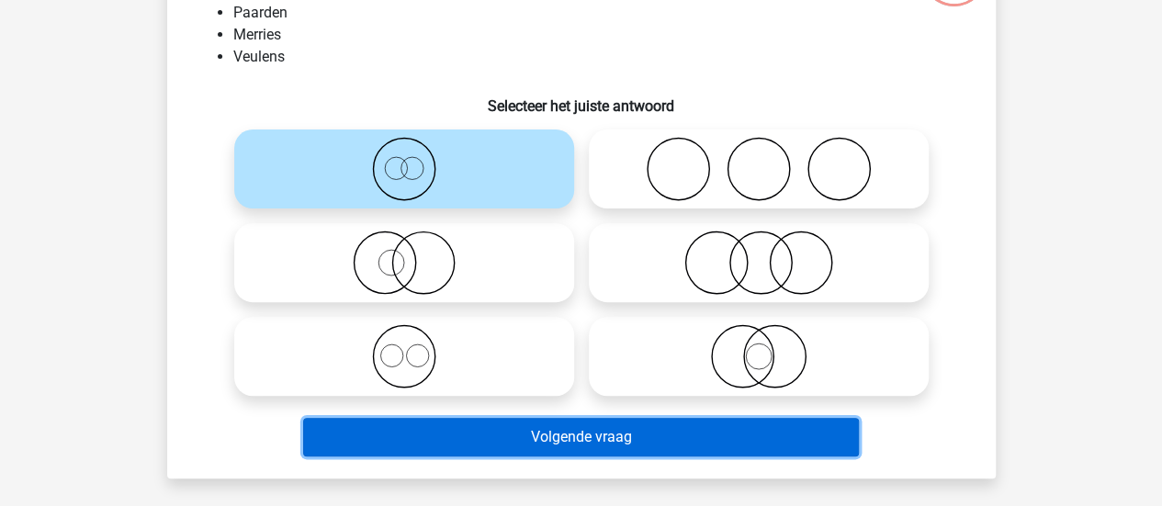
click at [399, 426] on button "Volgende vraag" at bounding box center [581, 437] width 556 height 39
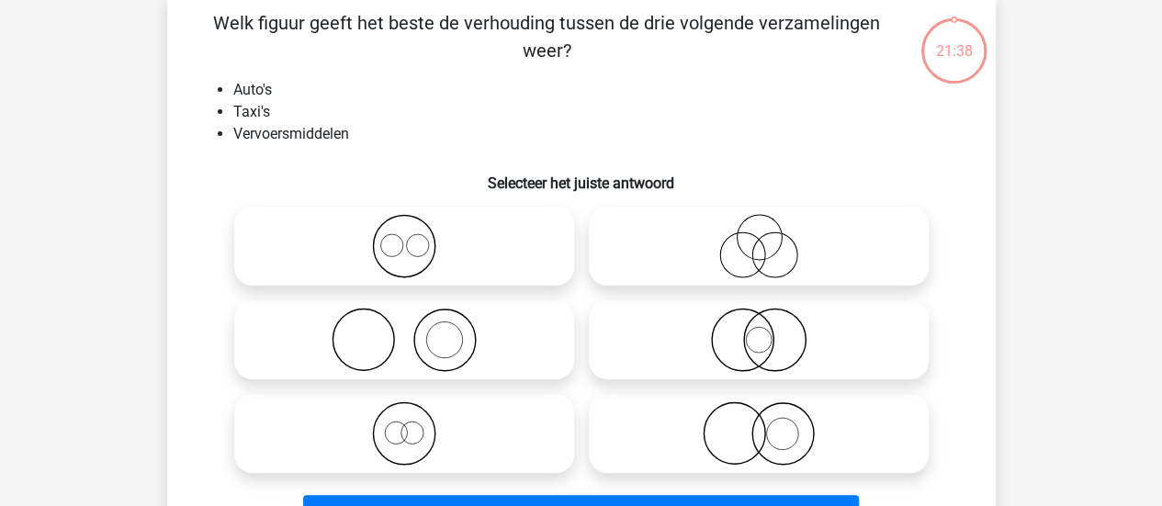
scroll to position [84, 0]
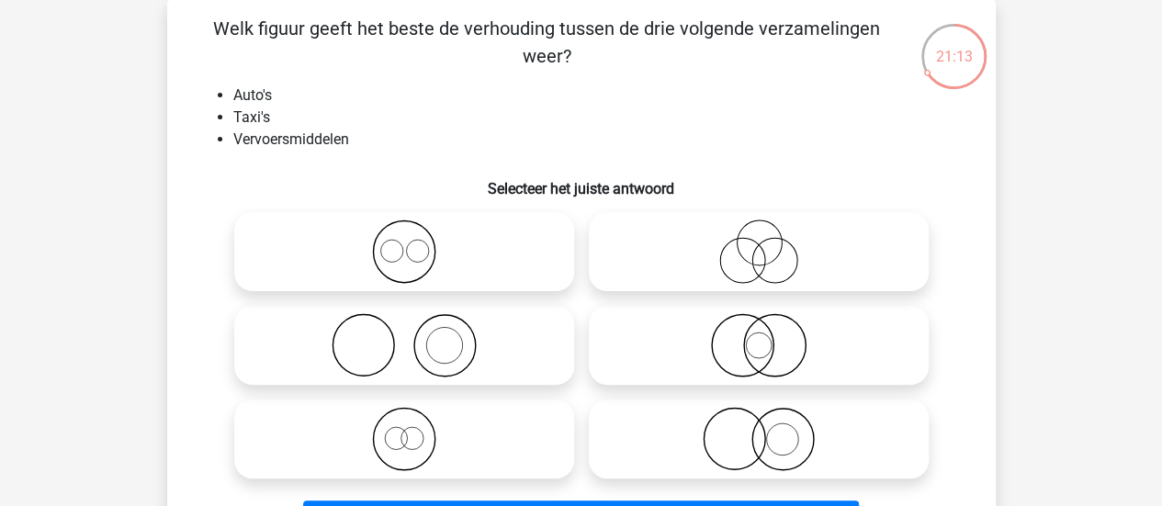
click at [360, 416] on icon at bounding box center [404, 439] width 325 height 64
click at [404, 418] on input "radio" at bounding box center [410, 424] width 12 height 12
radio input "true"
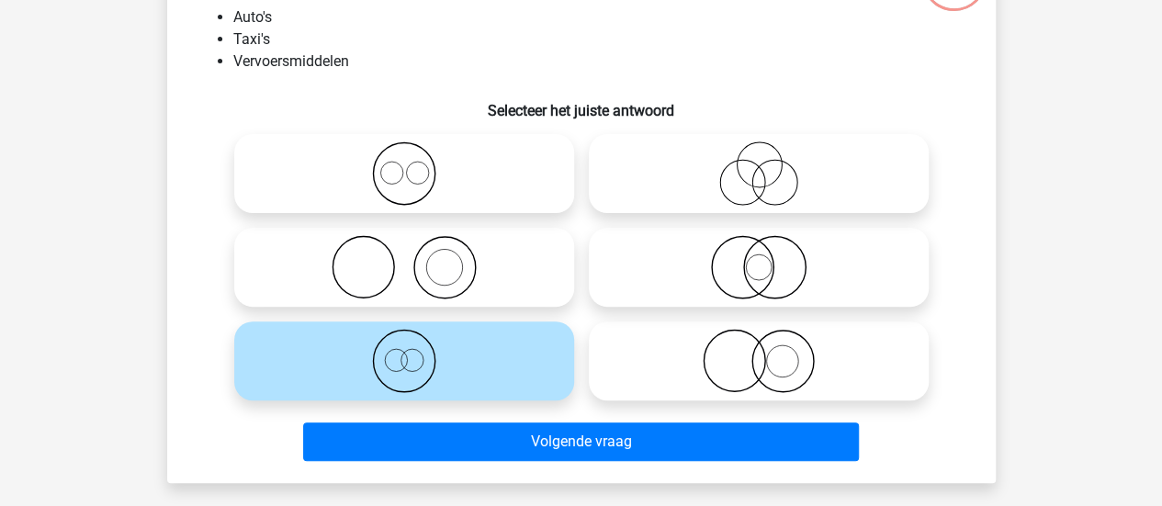
scroll to position [163, 0]
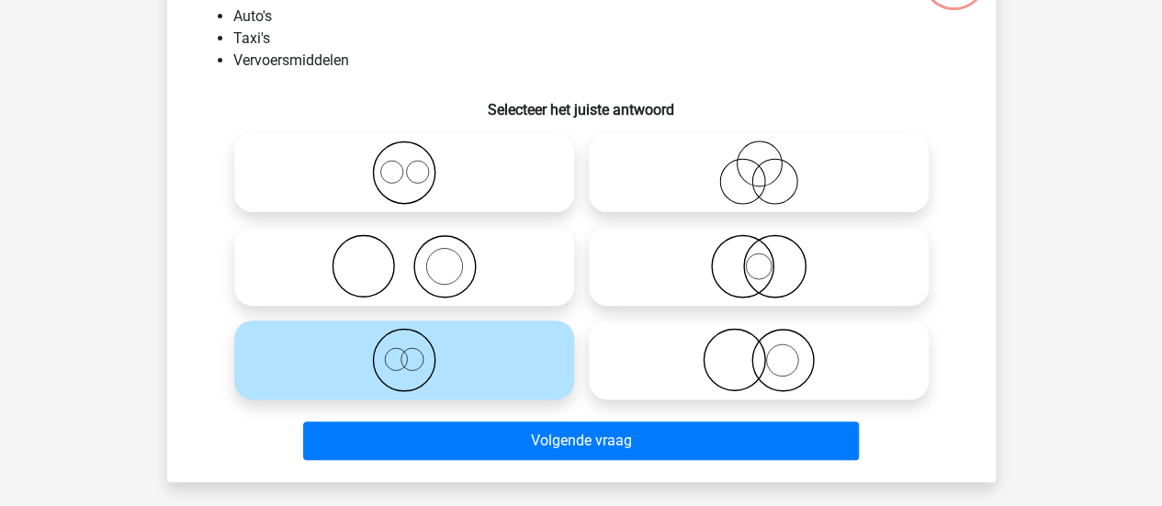
click at [465, 416] on div "Volgende vraag" at bounding box center [582, 437] width 770 height 61
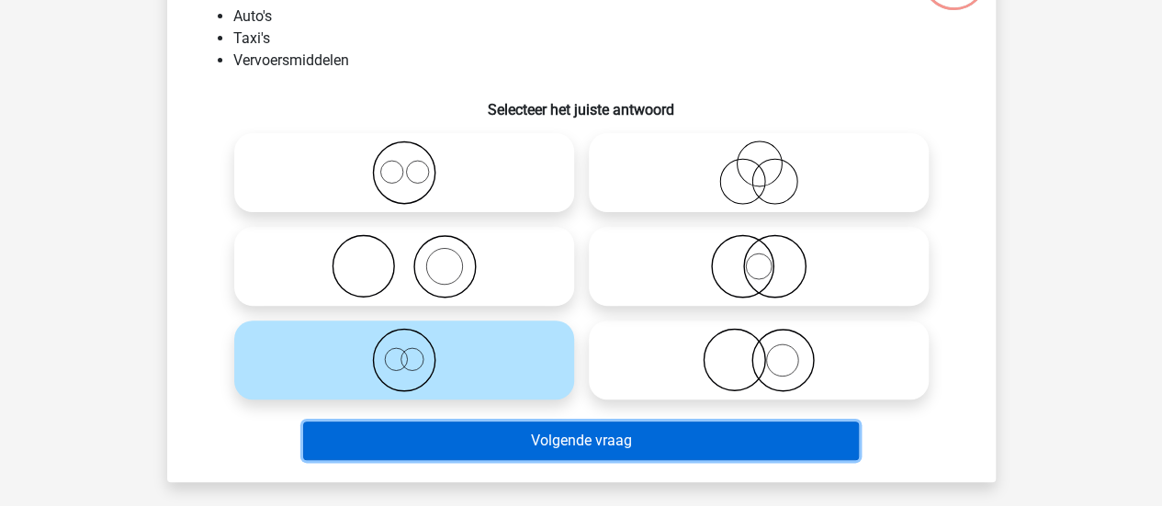
click at [475, 430] on button "Volgende vraag" at bounding box center [581, 441] width 556 height 39
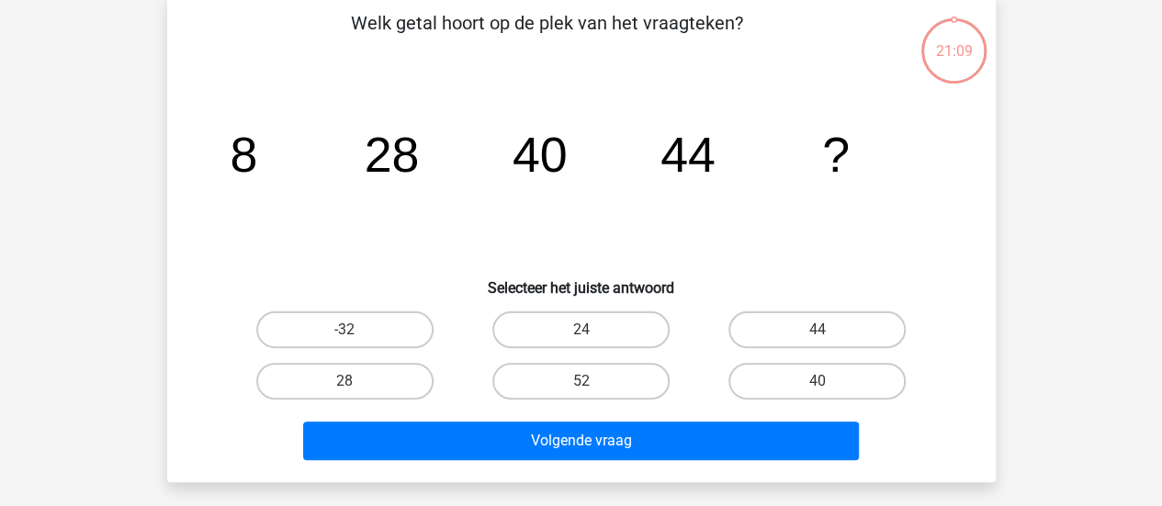
scroll to position [84, 0]
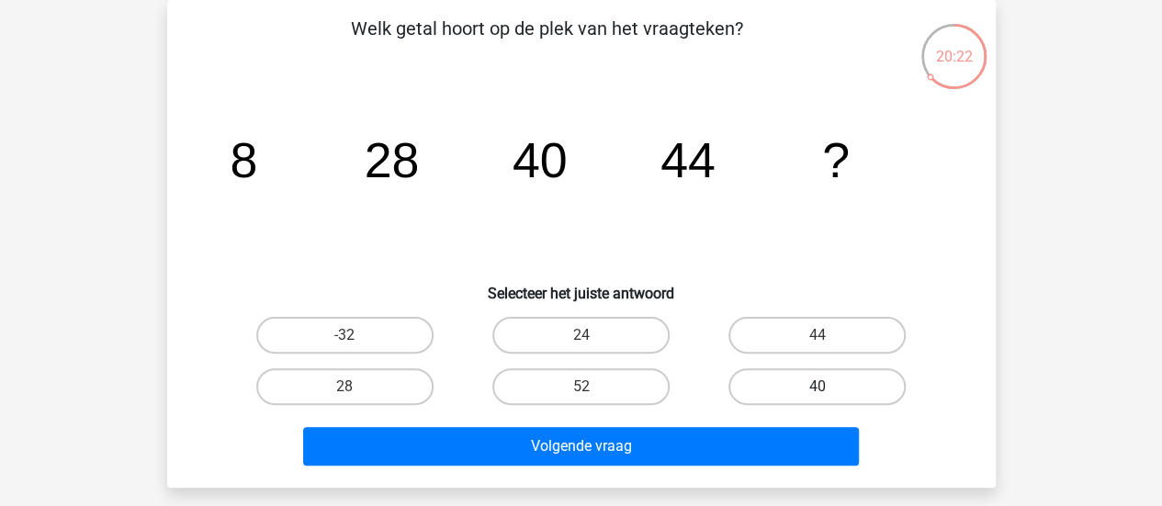
click at [766, 391] on label "40" at bounding box center [816, 386] width 177 height 37
click at [817, 391] on input "40" at bounding box center [823, 393] width 12 height 12
radio input "true"
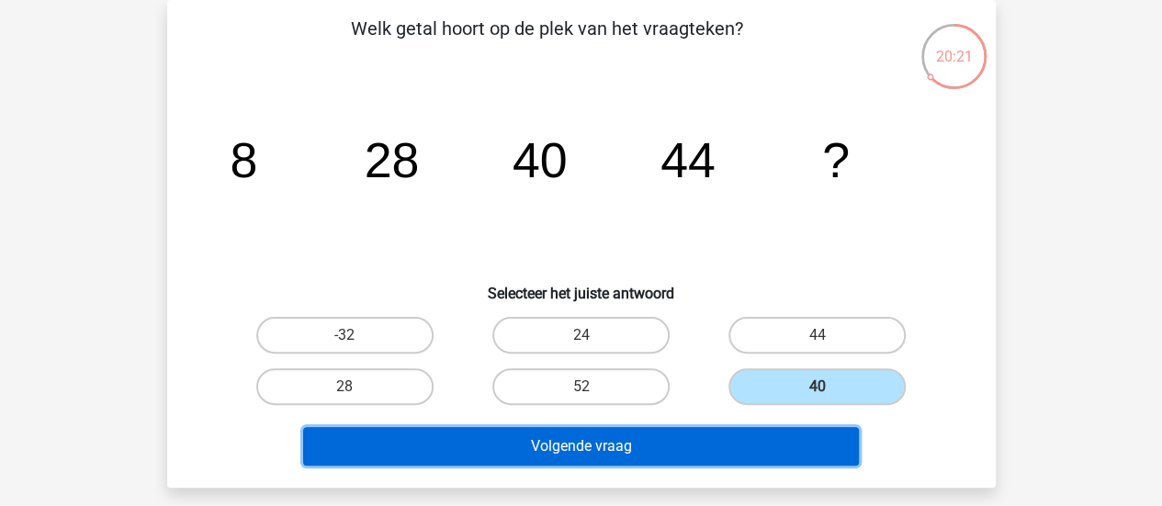
click at [692, 437] on button "Volgende vraag" at bounding box center [581, 446] width 556 height 39
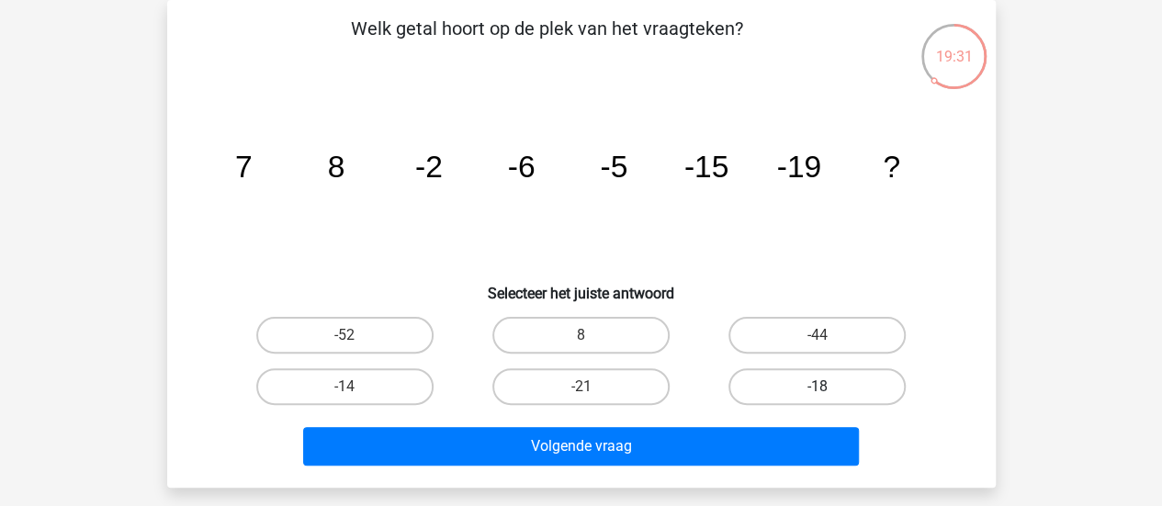
click at [740, 394] on label "-18" at bounding box center [816, 386] width 177 height 37
click at [817, 394] on input "-18" at bounding box center [823, 393] width 12 height 12
radio input "true"
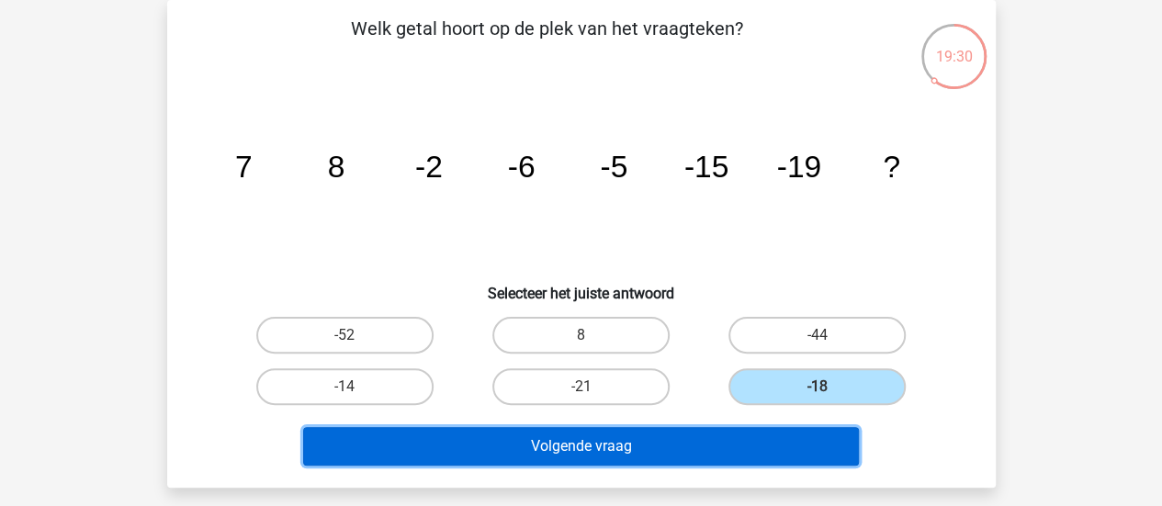
click at [678, 446] on button "Volgende vraag" at bounding box center [581, 446] width 556 height 39
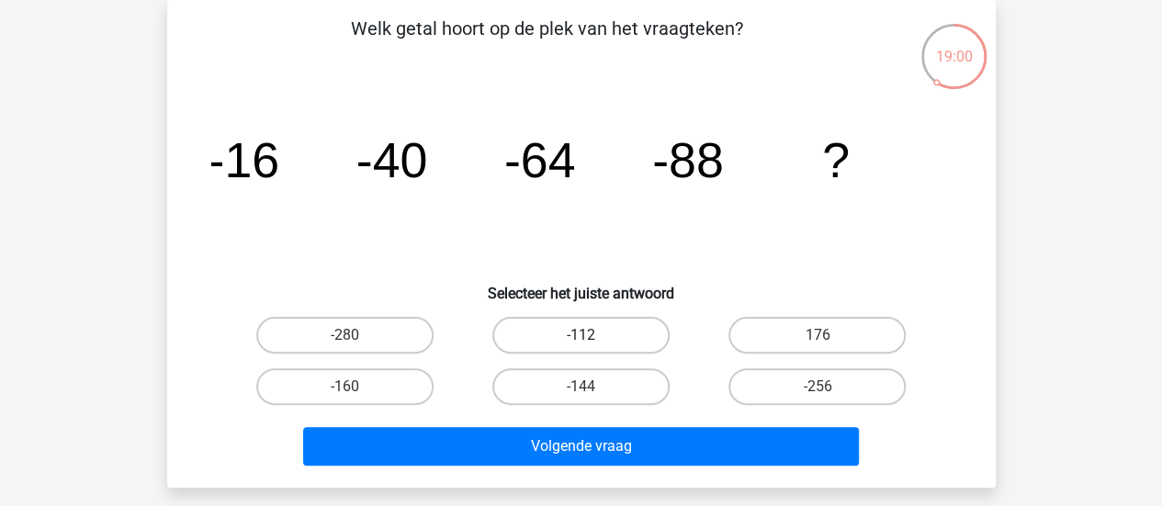
click at [602, 324] on label "-112" at bounding box center [580, 335] width 177 height 37
click at [592, 335] on input "-112" at bounding box center [586, 341] width 12 height 12
radio input "true"
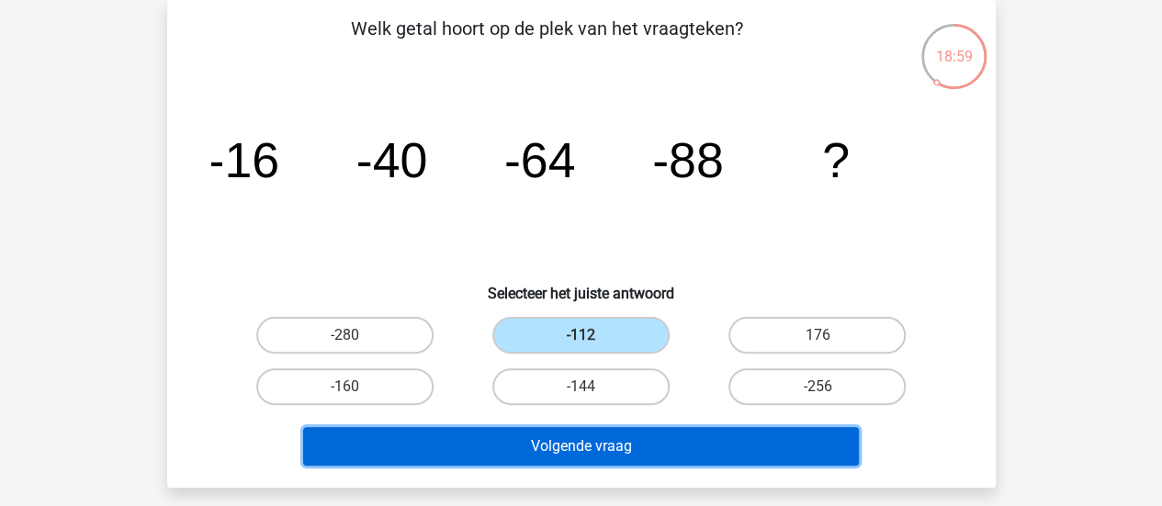
click at [562, 433] on button "Volgende vraag" at bounding box center [581, 446] width 556 height 39
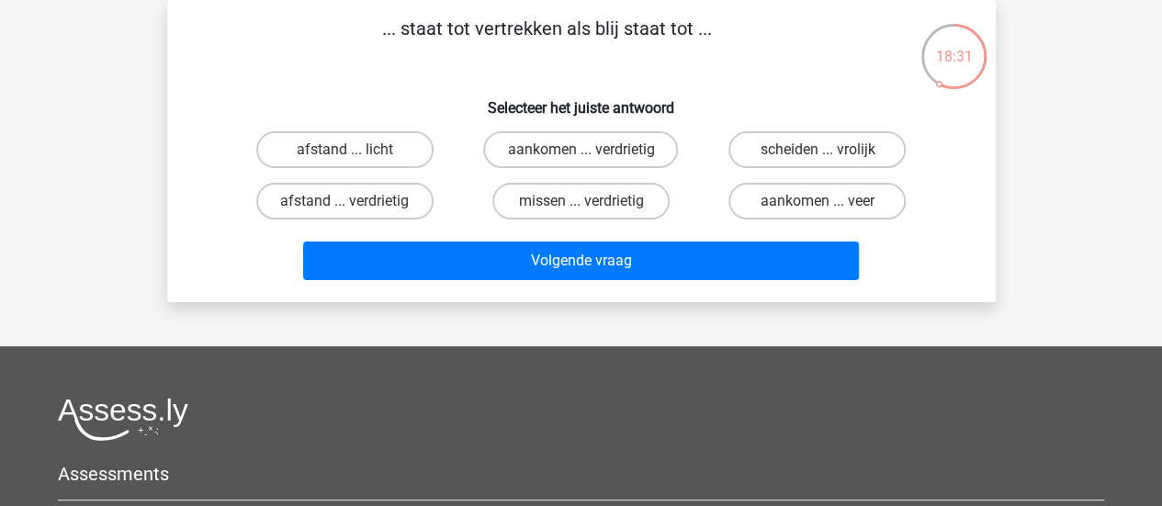
click at [580, 154] on input "aankomen ... verdrietig" at bounding box center [586, 156] width 12 height 12
radio input "true"
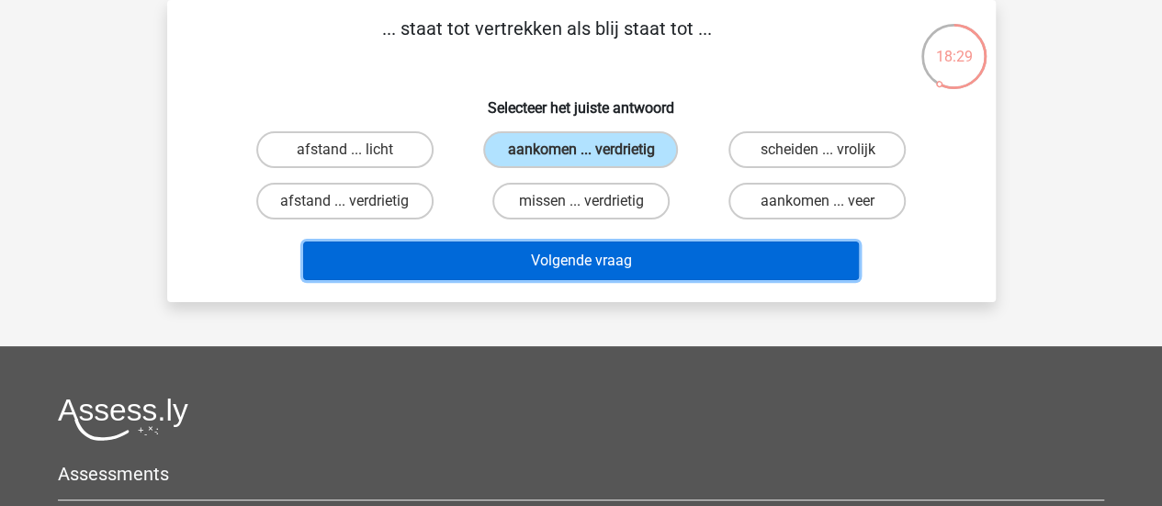
click at [527, 263] on button "Volgende vraag" at bounding box center [581, 261] width 556 height 39
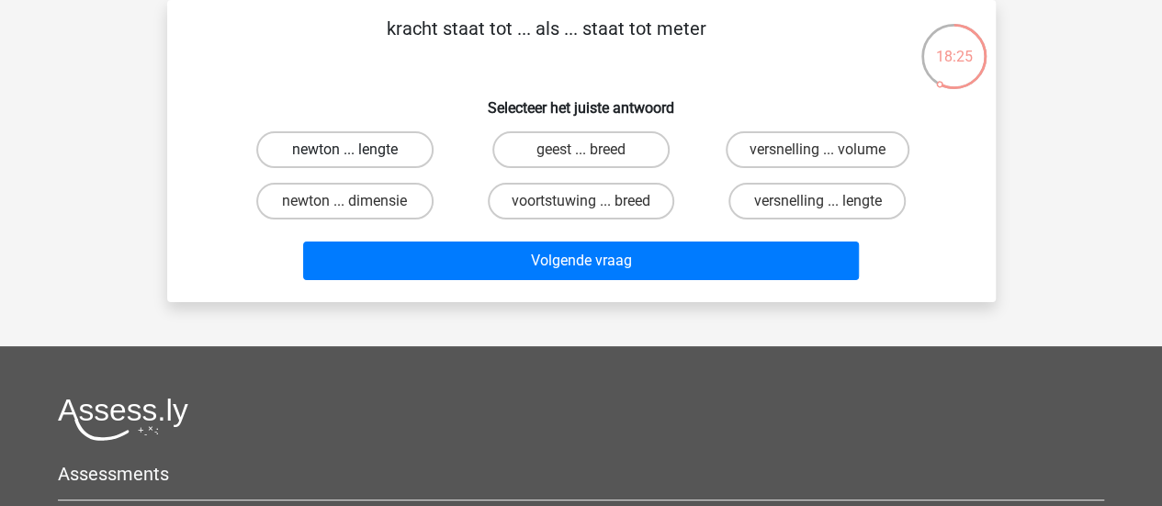
click at [371, 143] on label "newton ... lengte" at bounding box center [344, 149] width 177 height 37
click at [356, 150] on input "newton ... lengte" at bounding box center [350, 156] width 12 height 12
radio input "true"
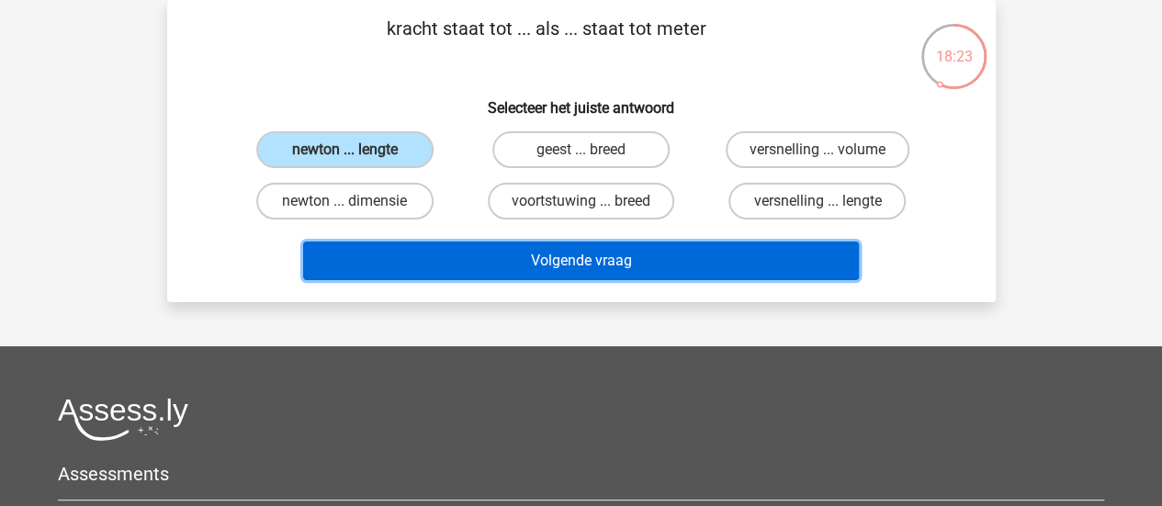
click at [378, 251] on button "Volgende vraag" at bounding box center [581, 261] width 556 height 39
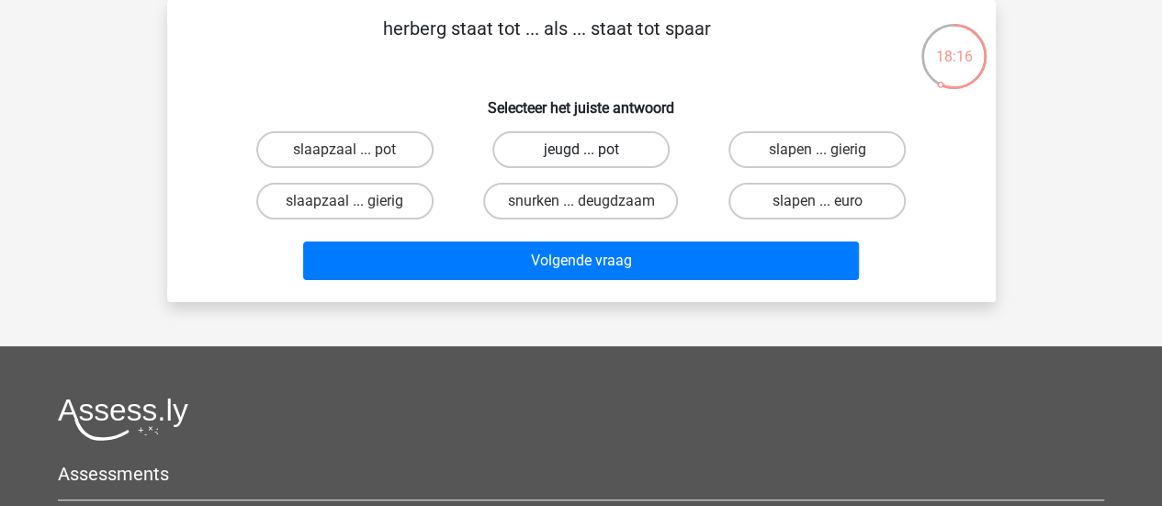
click at [591, 148] on label "jeugd ... pot" at bounding box center [580, 149] width 177 height 37
click at [591, 150] on input "jeugd ... pot" at bounding box center [586, 156] width 12 height 12
radio input "true"
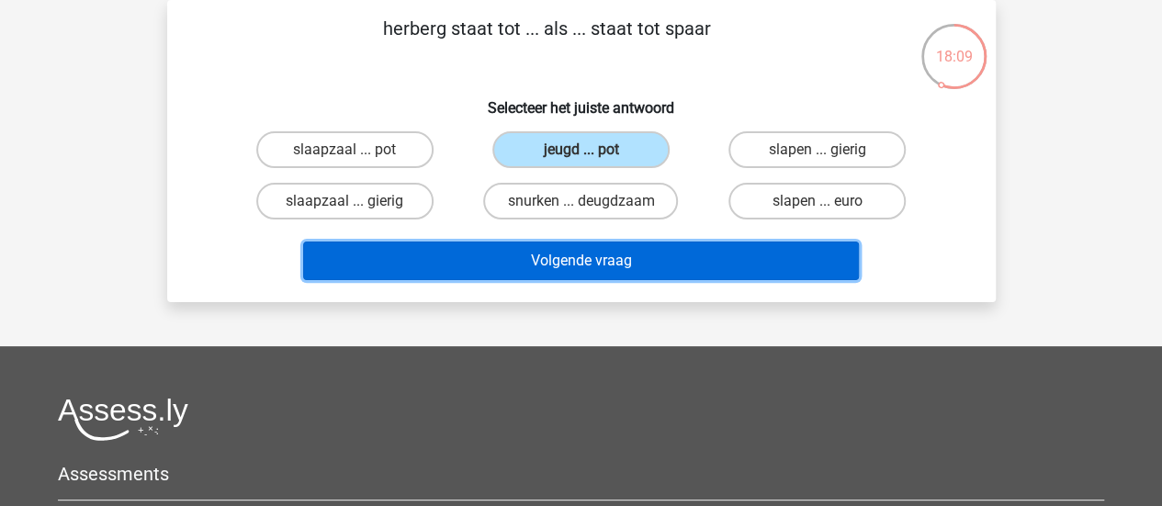
click at [618, 253] on button "Volgende vraag" at bounding box center [581, 261] width 556 height 39
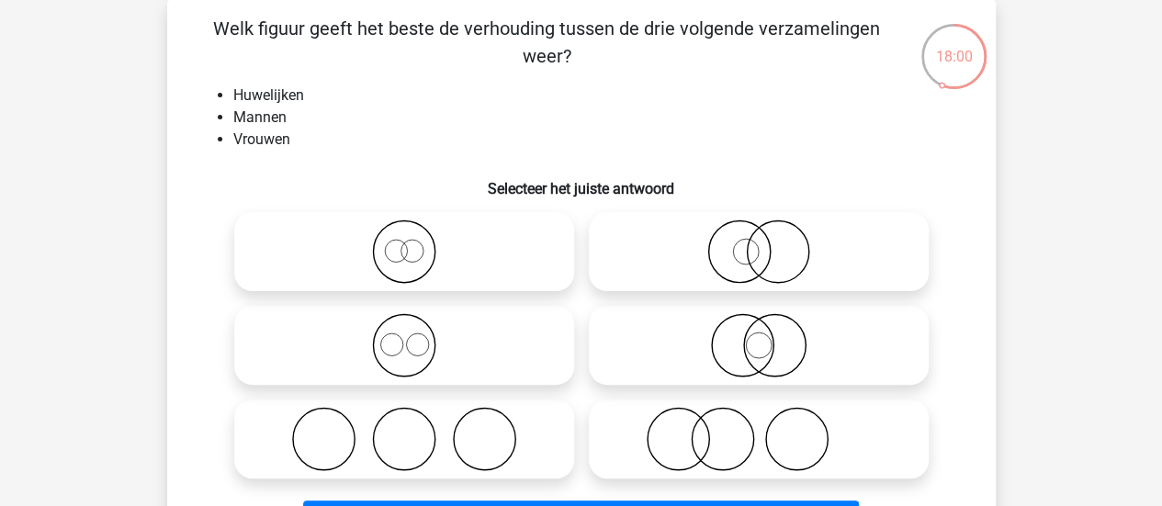
click at [554, 444] on icon at bounding box center [404, 439] width 325 height 64
click at [416, 430] on input "radio" at bounding box center [410, 424] width 12 height 12
radio input "true"
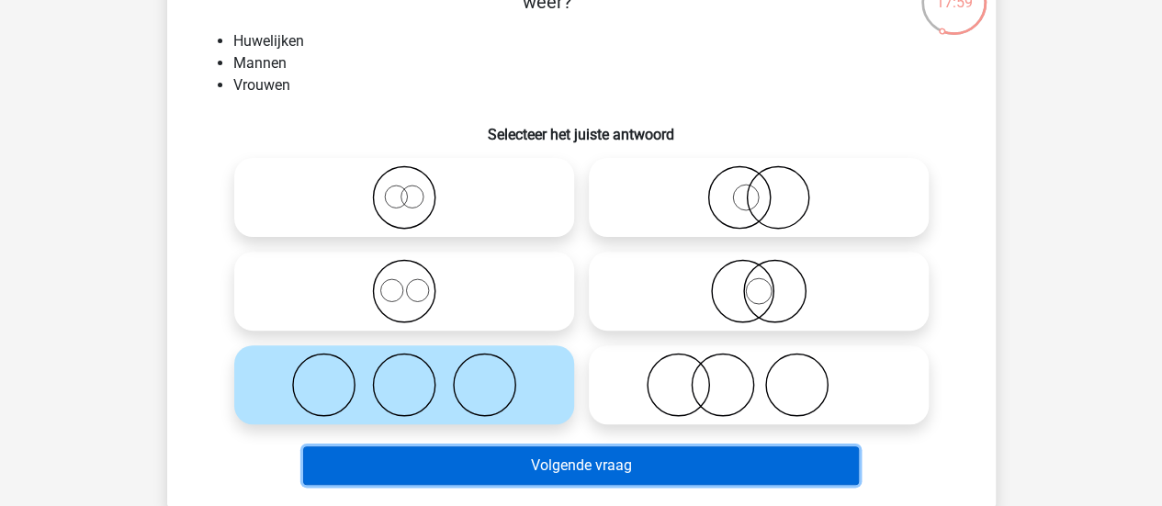
click at [534, 471] on button "Volgende vraag" at bounding box center [581, 465] width 556 height 39
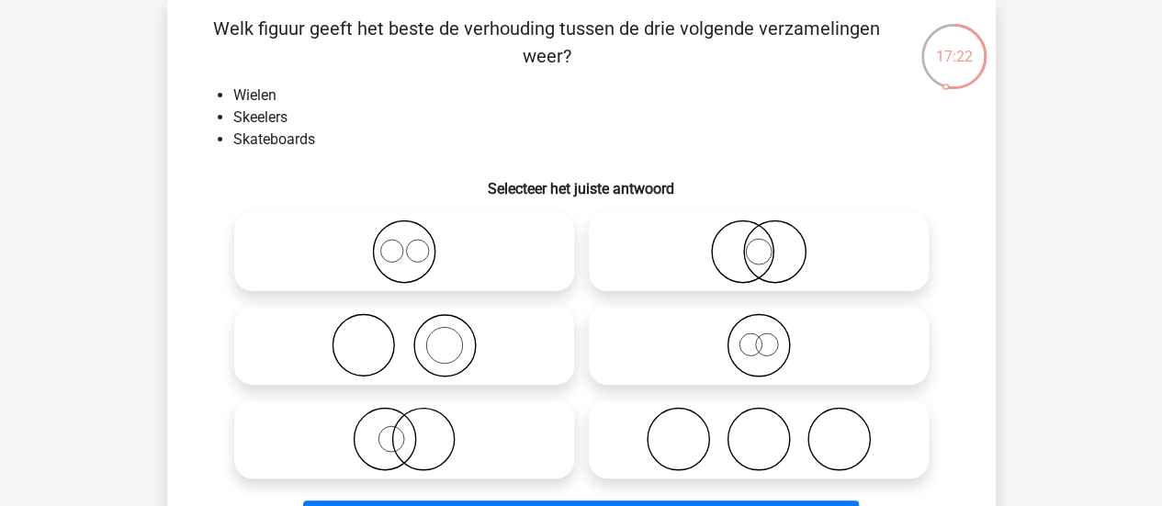
click at [657, 416] on circle at bounding box center [678, 440] width 62 height 62
click at [759, 418] on input "radio" at bounding box center [765, 424] width 12 height 12
radio input "true"
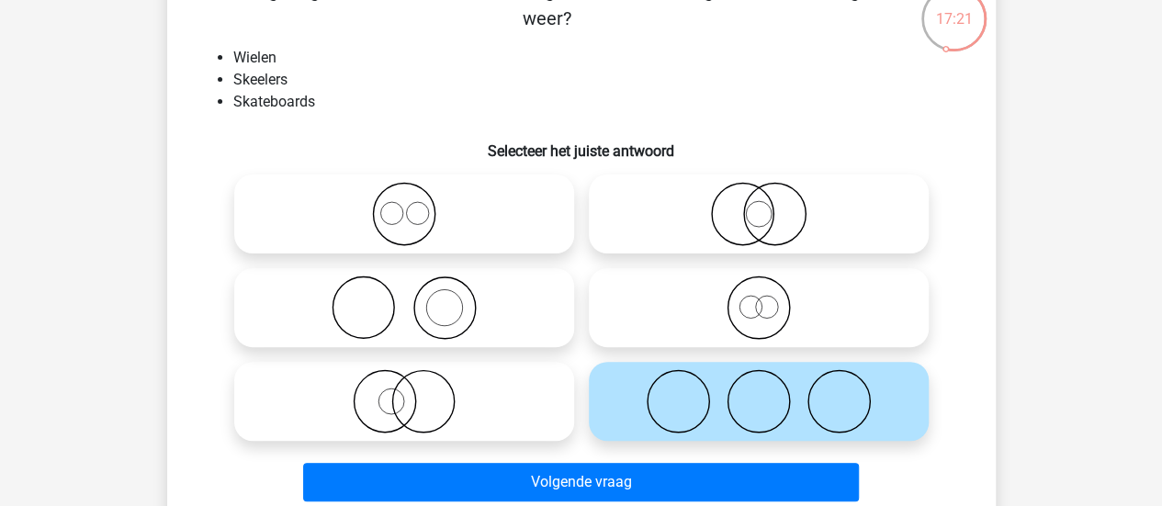
scroll to position [130, 0]
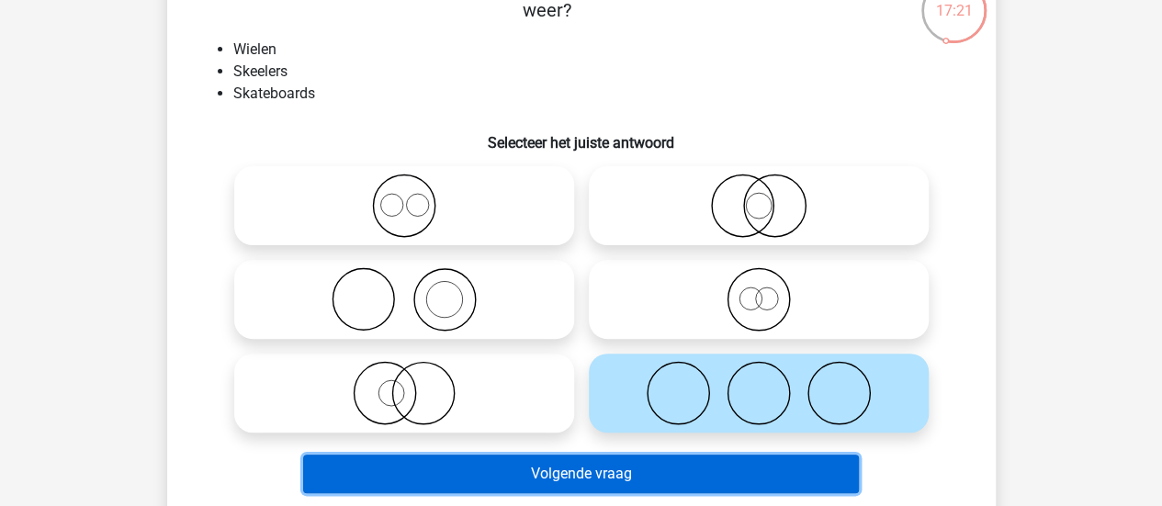
click at [591, 471] on button "Volgende vraag" at bounding box center [581, 474] width 556 height 39
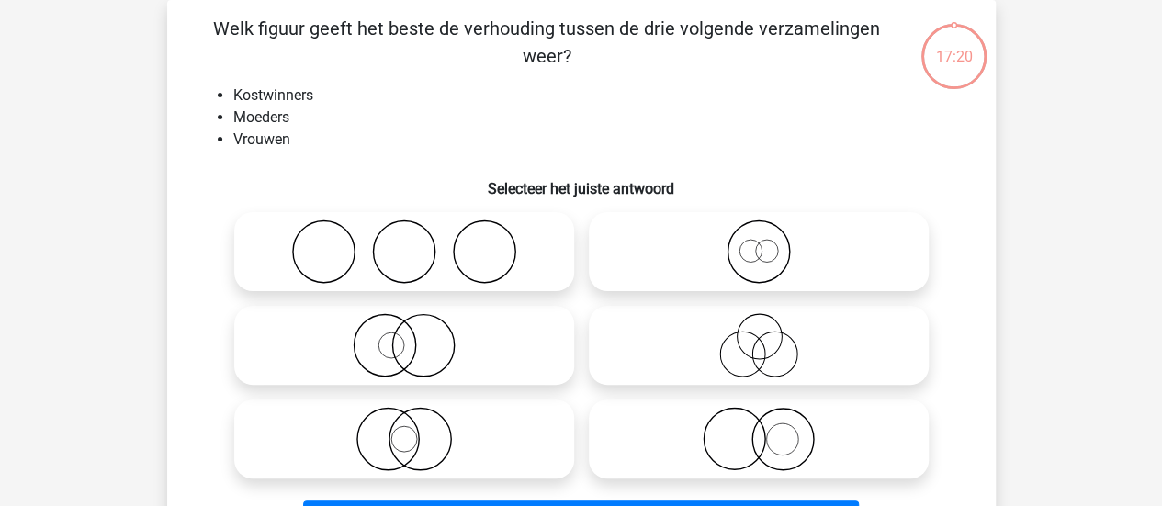
scroll to position [84, 0]
click at [411, 370] on icon at bounding box center [404, 345] width 325 height 64
click at [411, 336] on input "radio" at bounding box center [410, 330] width 12 height 12
radio input "true"
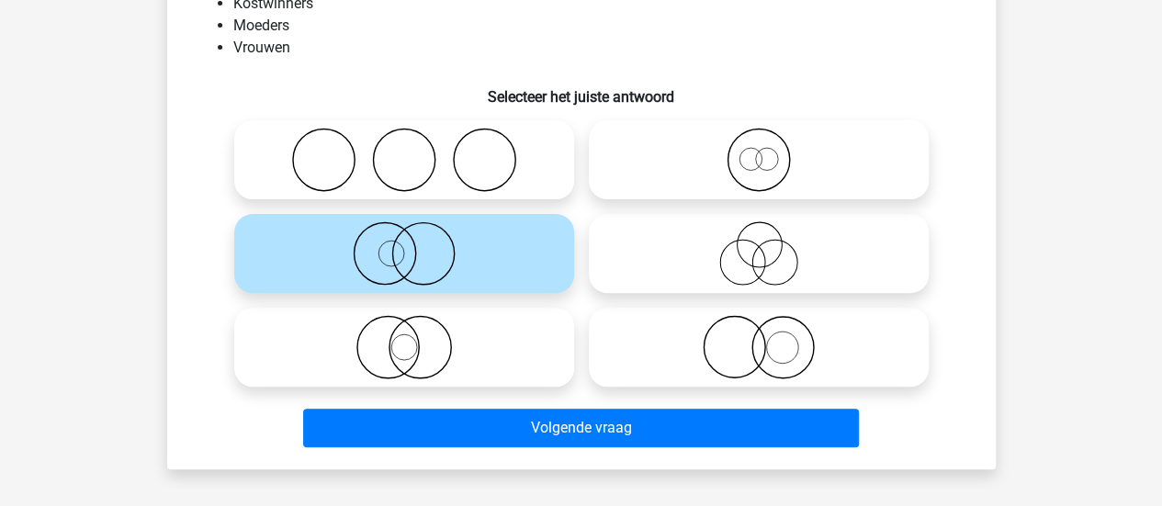
scroll to position [197, 0]
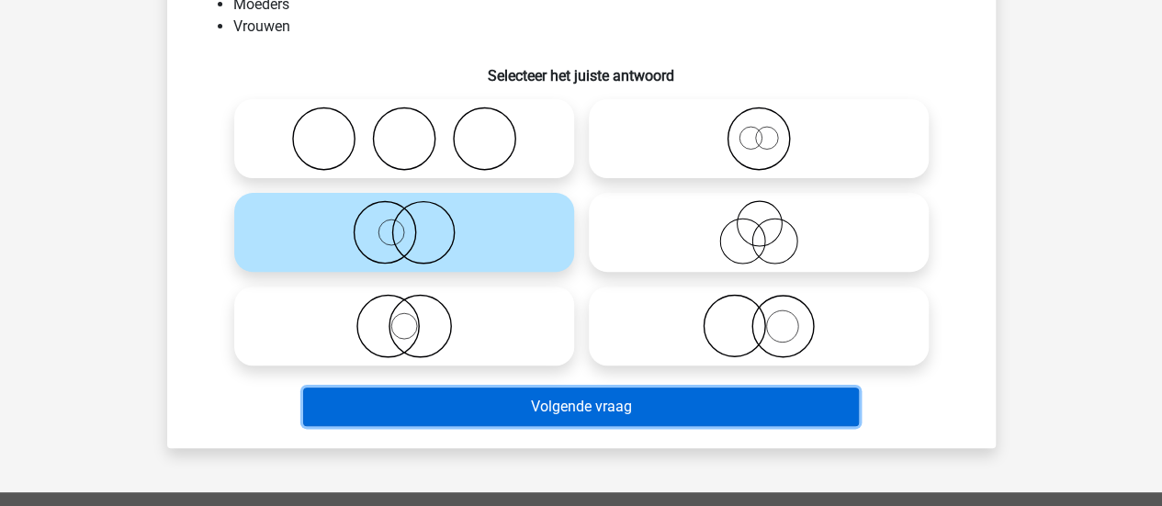
click at [459, 399] on button "Volgende vraag" at bounding box center [581, 407] width 556 height 39
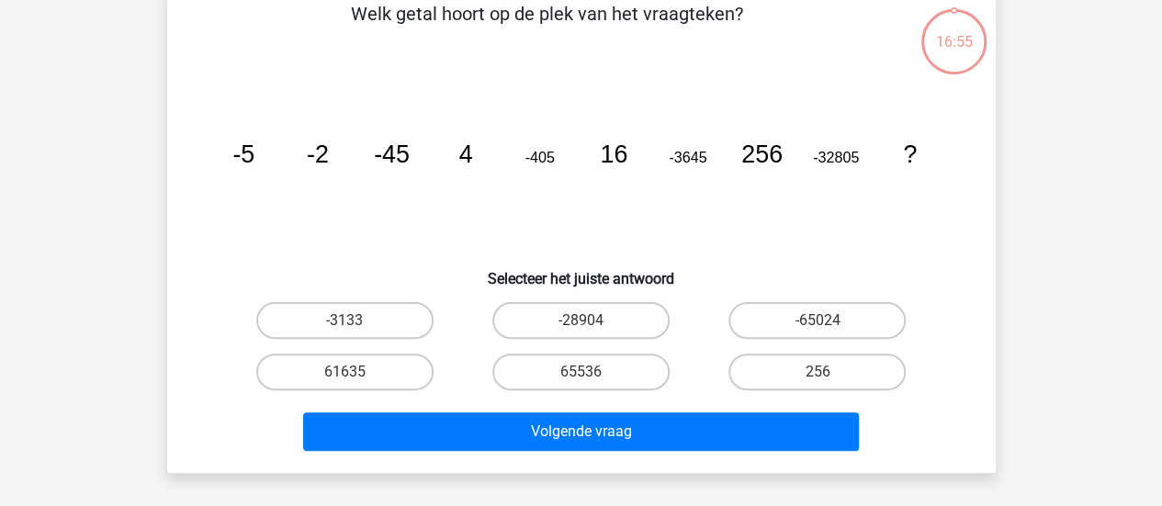
scroll to position [84, 0]
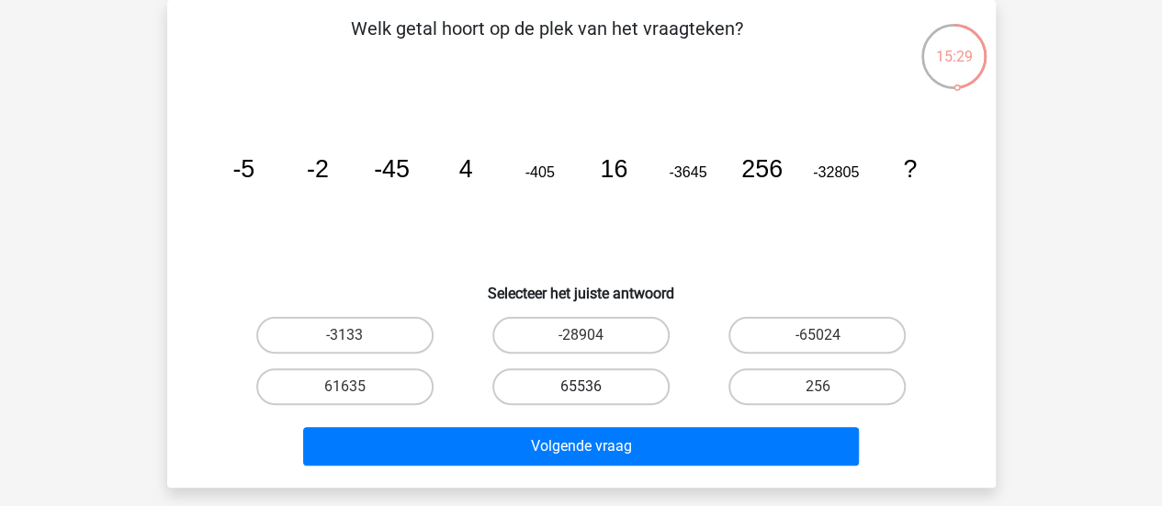
click at [522, 391] on label "65536" at bounding box center [580, 386] width 177 height 37
click at [580, 391] on input "65536" at bounding box center [586, 393] width 12 height 12
radio input "true"
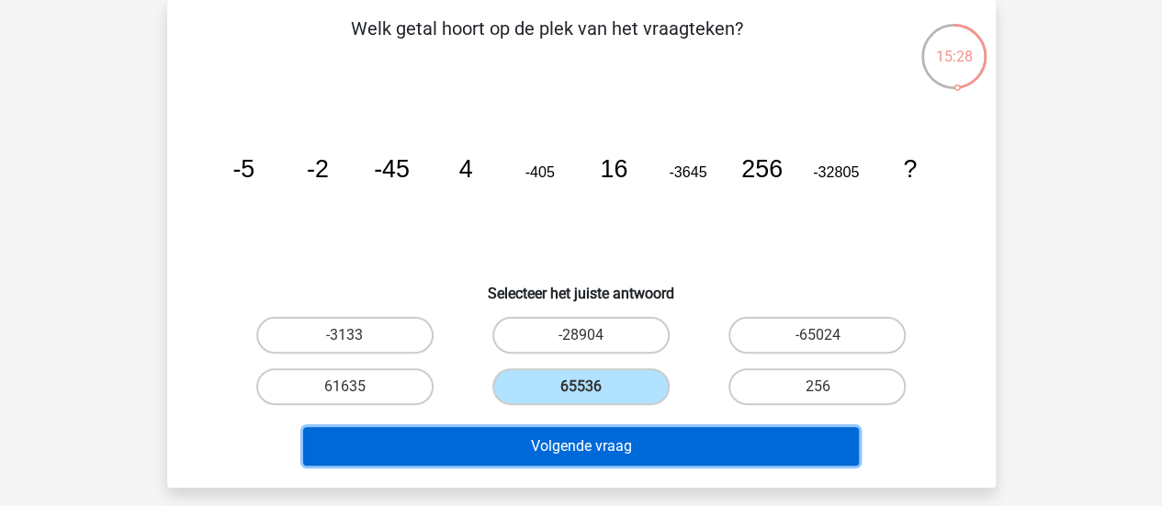
click at [514, 444] on button "Volgende vraag" at bounding box center [581, 446] width 556 height 39
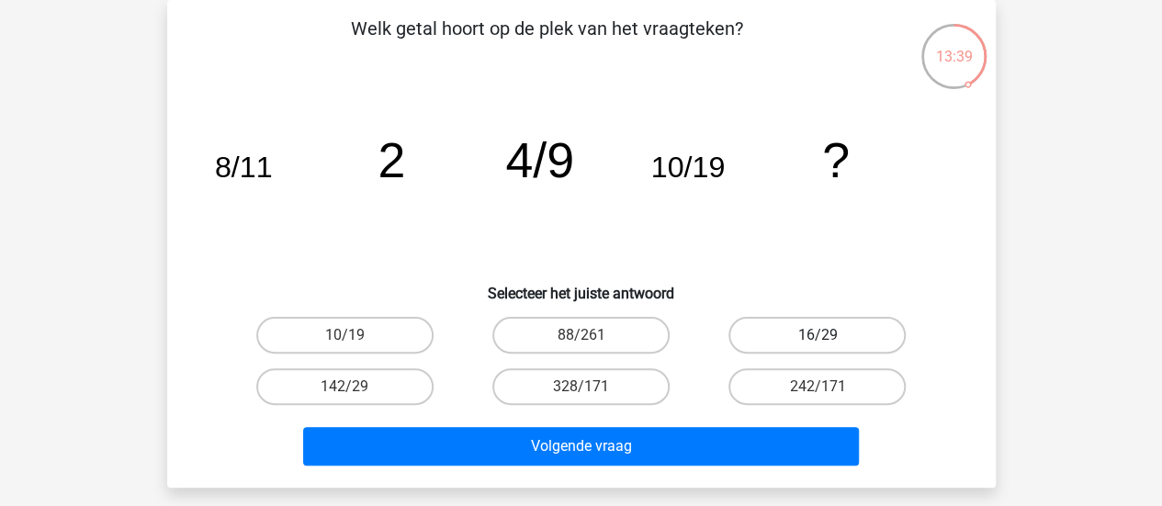
click at [771, 326] on label "16/29" at bounding box center [816, 335] width 177 height 37
click at [817, 335] on input "16/29" at bounding box center [823, 341] width 12 height 12
radio input "true"
click at [771, 326] on label "16/29" at bounding box center [816, 335] width 177 height 37
click at [817, 335] on input "16/29" at bounding box center [823, 341] width 12 height 12
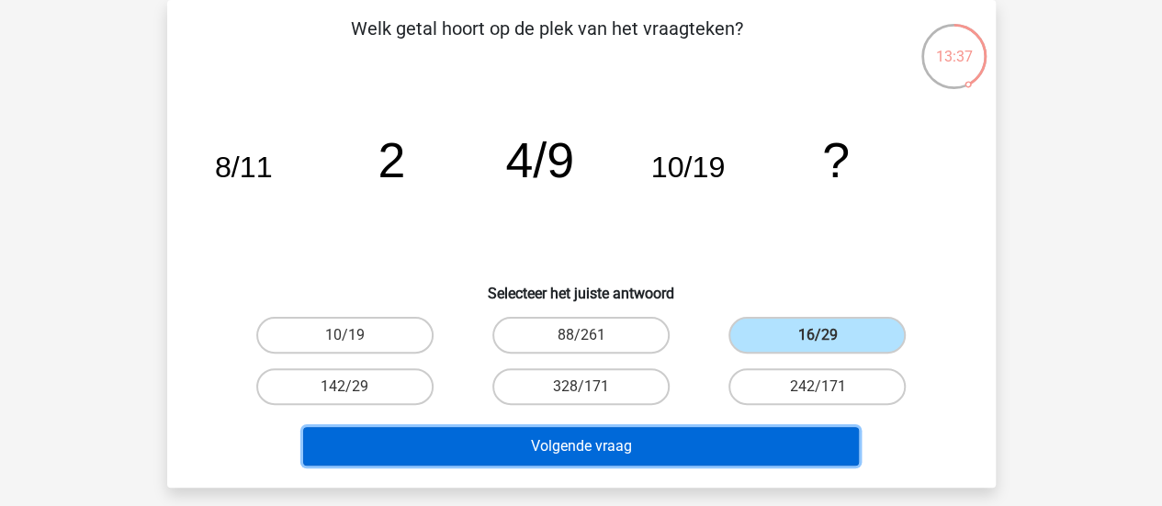
click at [656, 449] on button "Volgende vraag" at bounding box center [581, 446] width 556 height 39
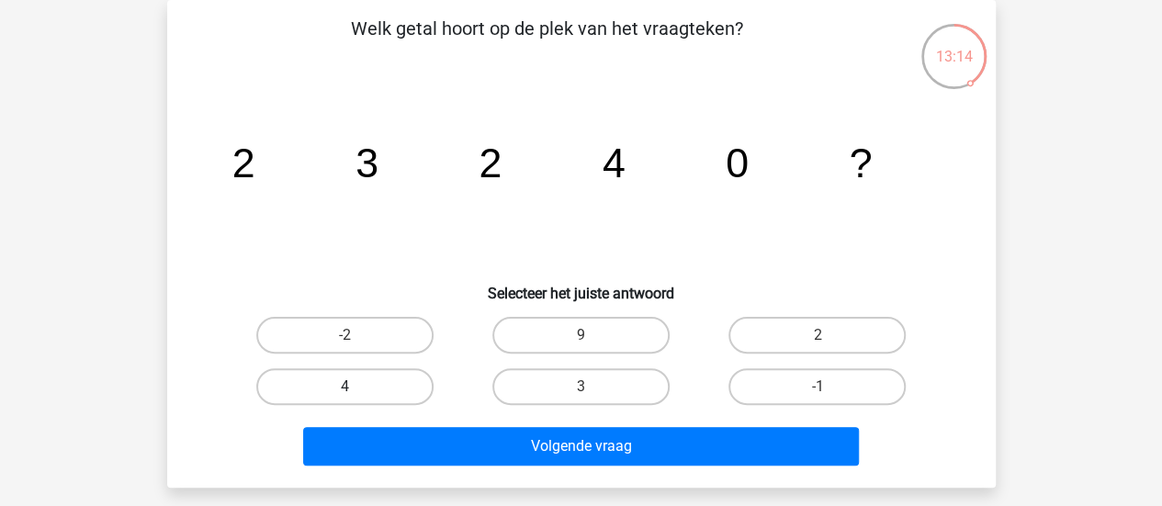
click at [329, 375] on label "4" at bounding box center [344, 386] width 177 height 37
click at [344, 387] on input "4" at bounding box center [350, 393] width 12 height 12
radio input "true"
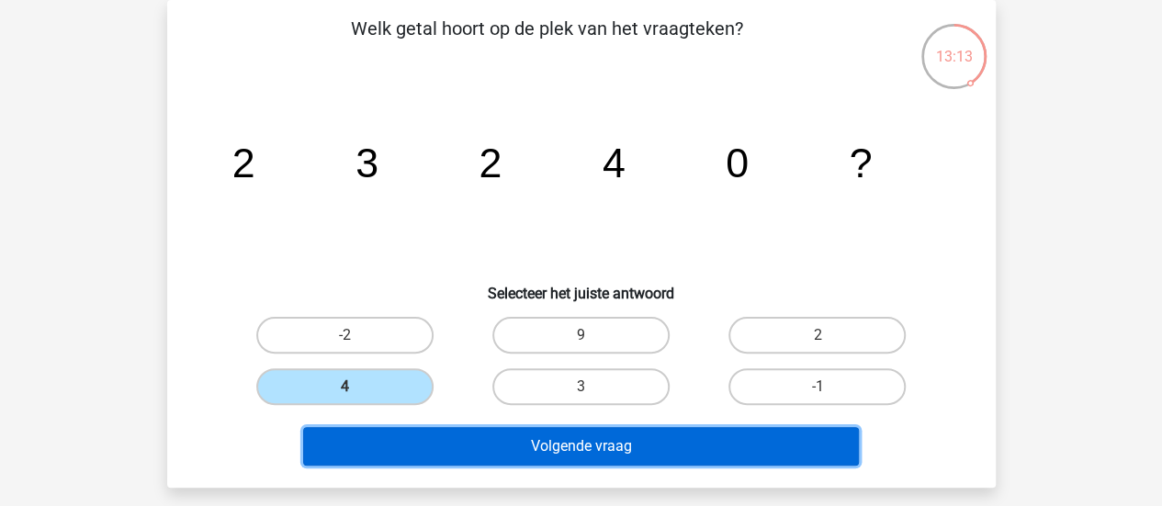
click at [388, 460] on button "Volgende vraag" at bounding box center [581, 446] width 556 height 39
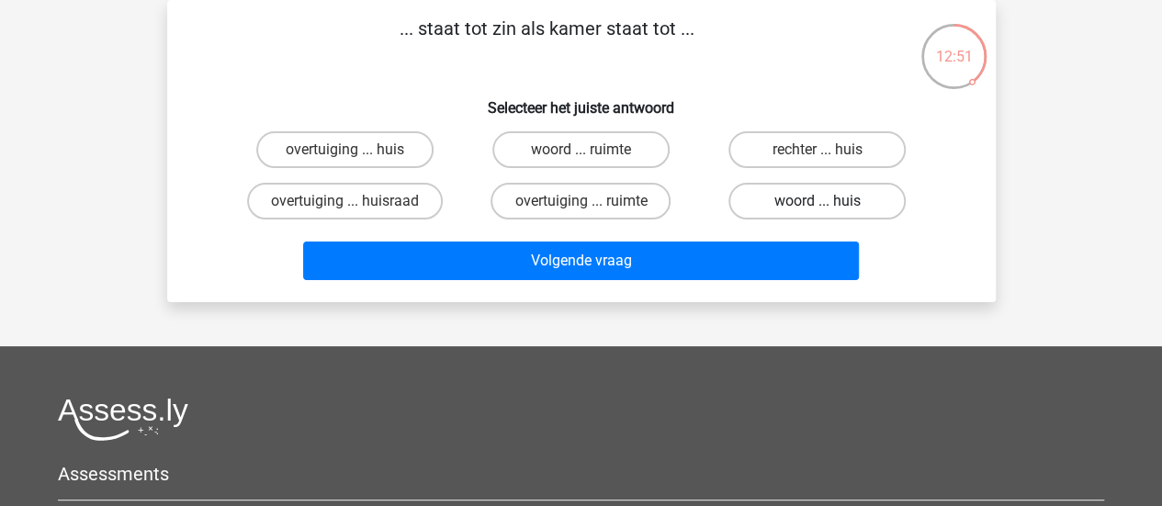
click at [785, 194] on label "woord ... huis" at bounding box center [816, 201] width 177 height 37
click at [817, 201] on input "woord ... huis" at bounding box center [823, 207] width 12 height 12
radio input "true"
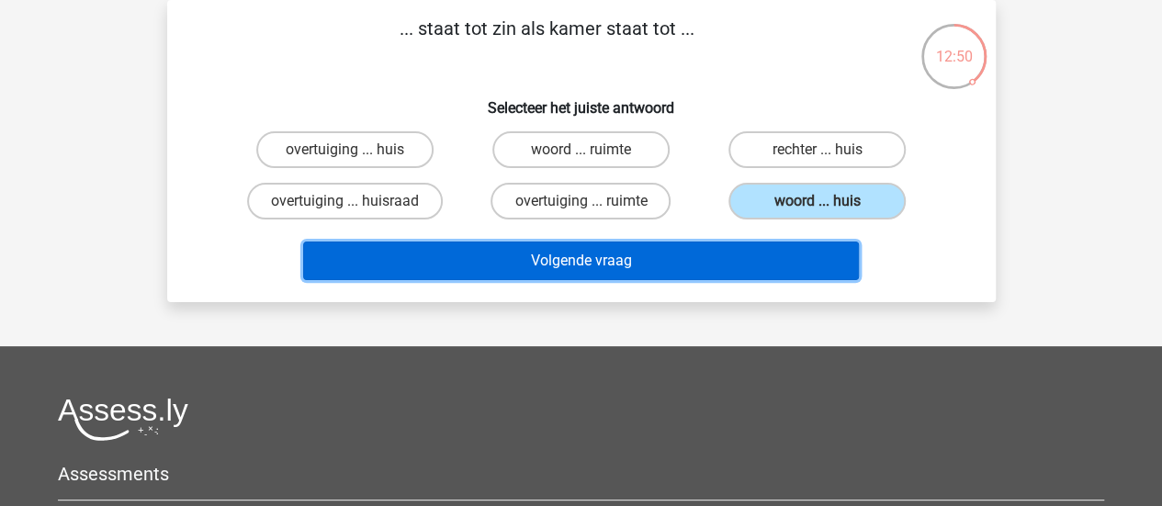
click at [690, 248] on button "Volgende vraag" at bounding box center [581, 261] width 556 height 39
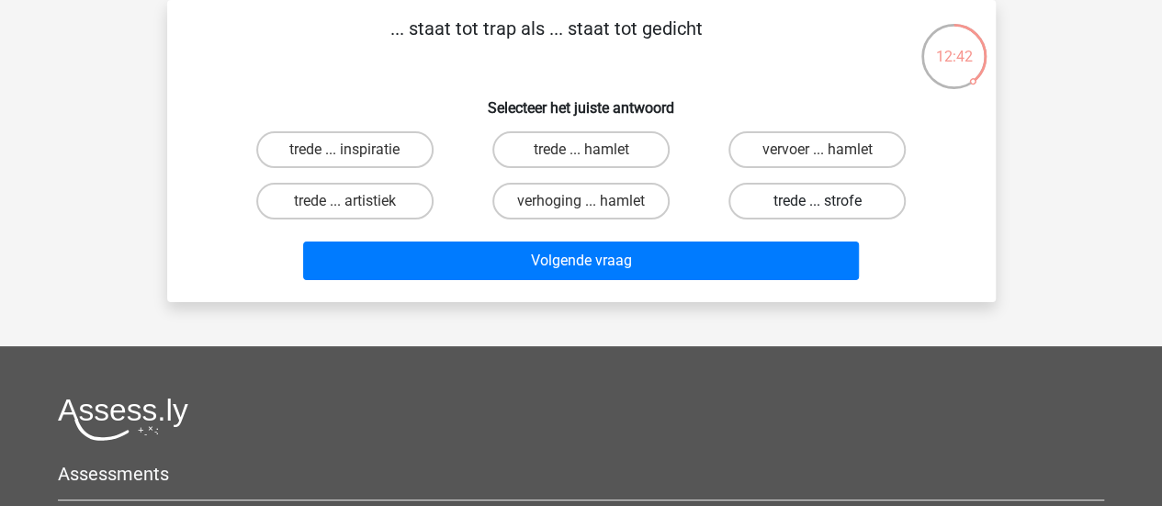
click at [805, 212] on label "trede ... strofe" at bounding box center [816, 201] width 177 height 37
click at [817, 212] on input "trede ... strofe" at bounding box center [823, 207] width 12 height 12
radio input "true"
click at [750, 238] on div "Volgende vraag" at bounding box center [582, 257] width 770 height 61
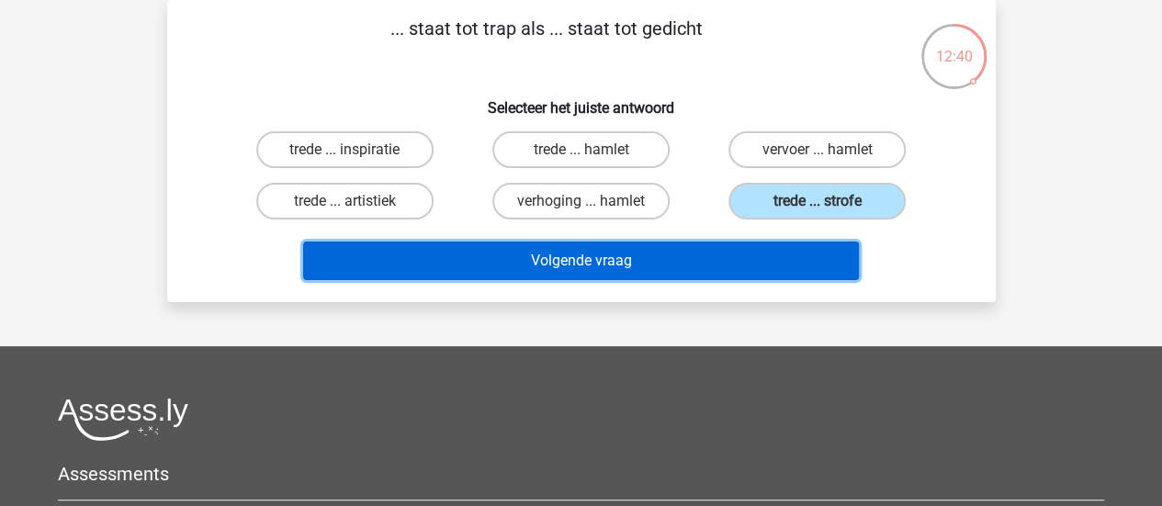
click at [709, 259] on button "Volgende vraag" at bounding box center [581, 261] width 556 height 39
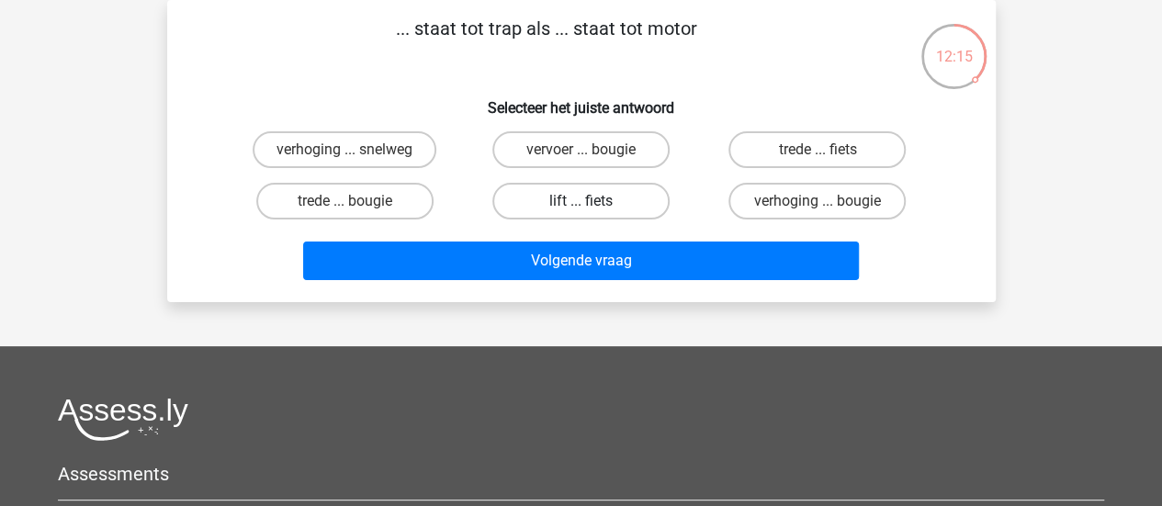
click at [576, 205] on label "lift ... fiets" at bounding box center [580, 201] width 177 height 37
click at [580, 205] on input "lift ... fiets" at bounding box center [586, 207] width 12 height 12
radio input "true"
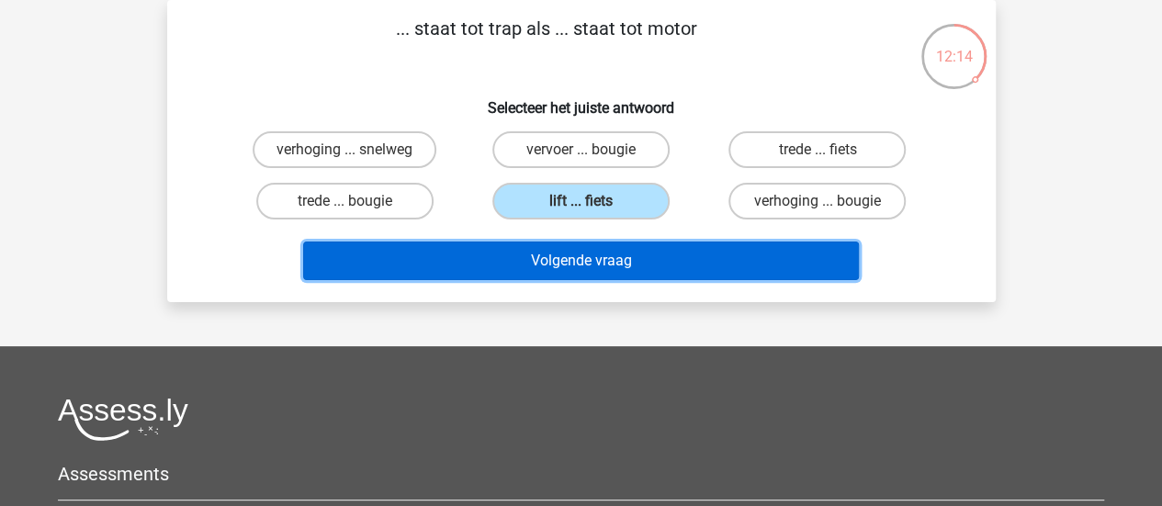
click at [561, 244] on button "Volgende vraag" at bounding box center [581, 261] width 556 height 39
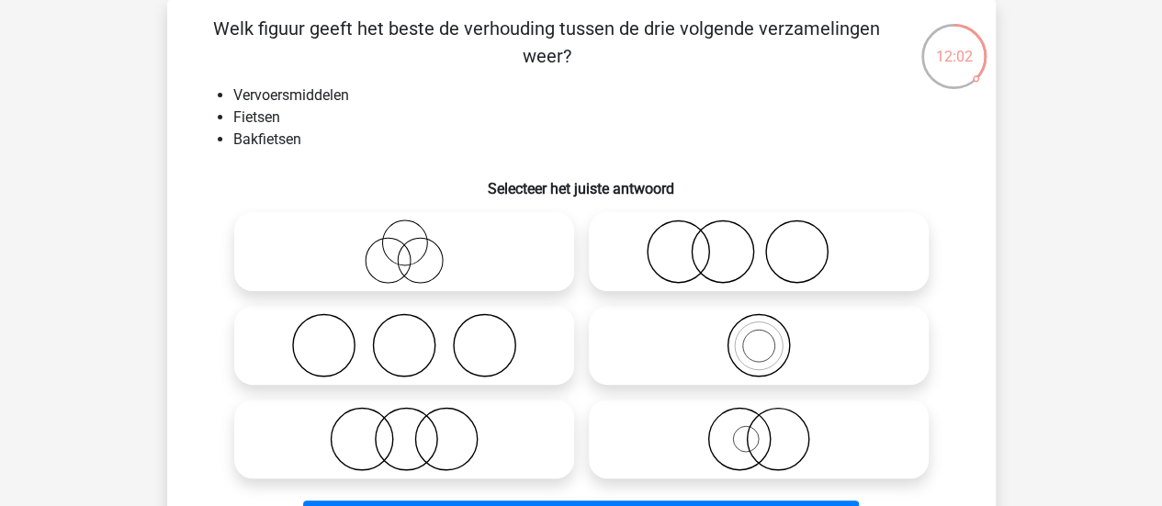
click at [747, 337] on icon at bounding box center [758, 345] width 325 height 64
click at [759, 336] on input "radio" at bounding box center [765, 330] width 12 height 12
radio input "true"
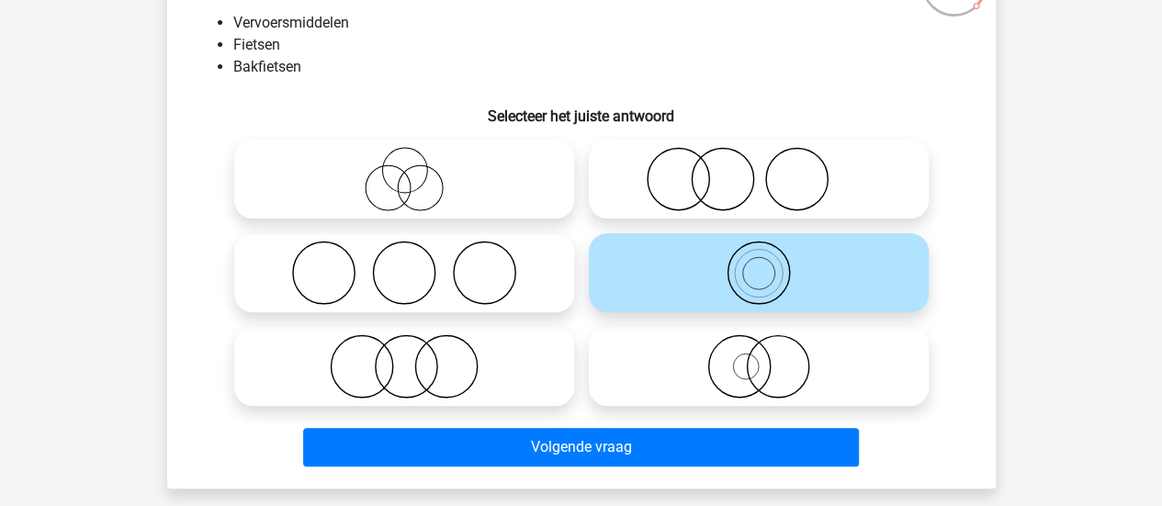
scroll to position [158, 0]
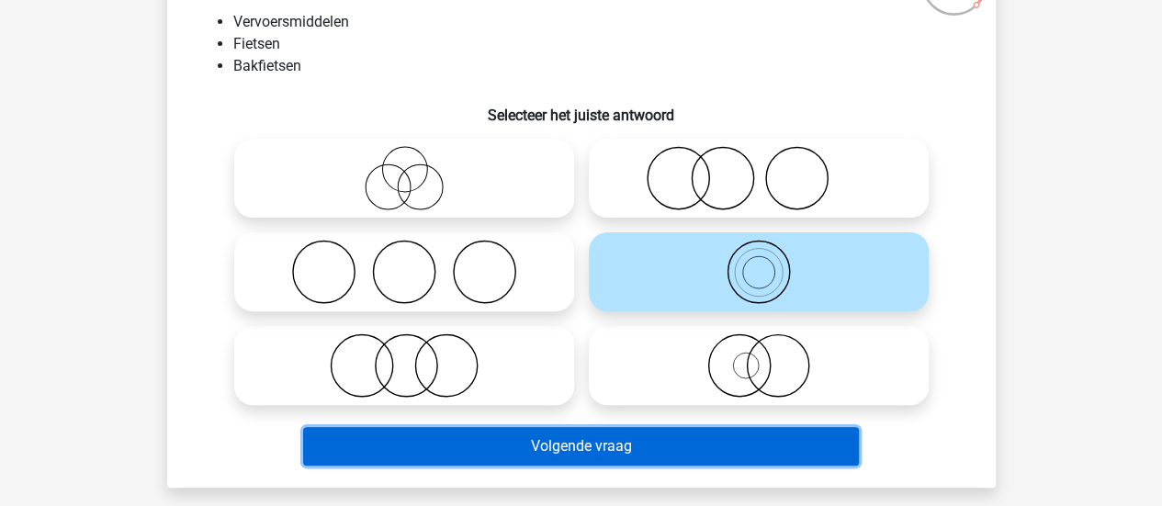
click at [613, 448] on button "Volgende vraag" at bounding box center [581, 446] width 556 height 39
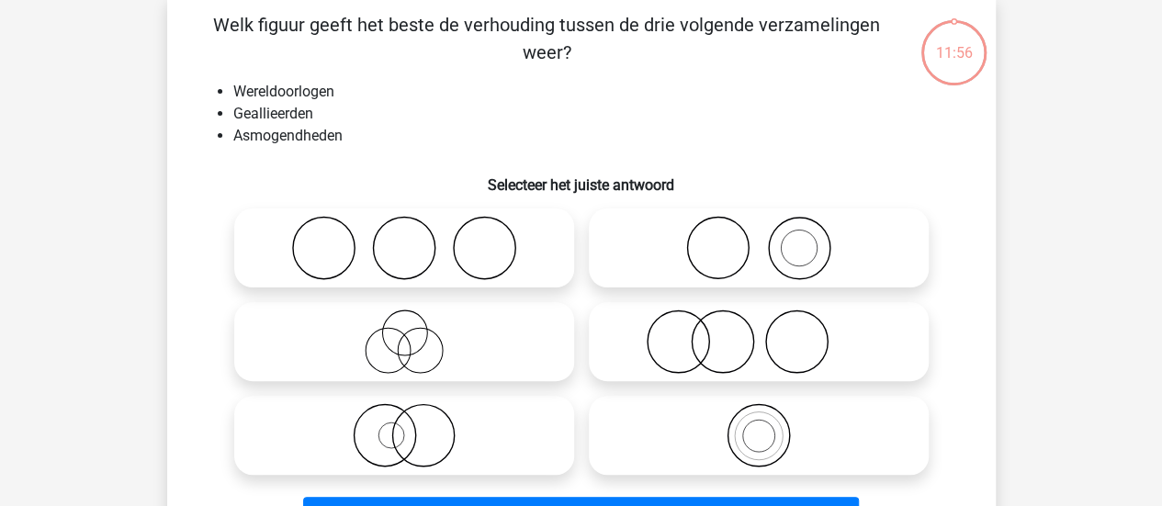
scroll to position [84, 0]
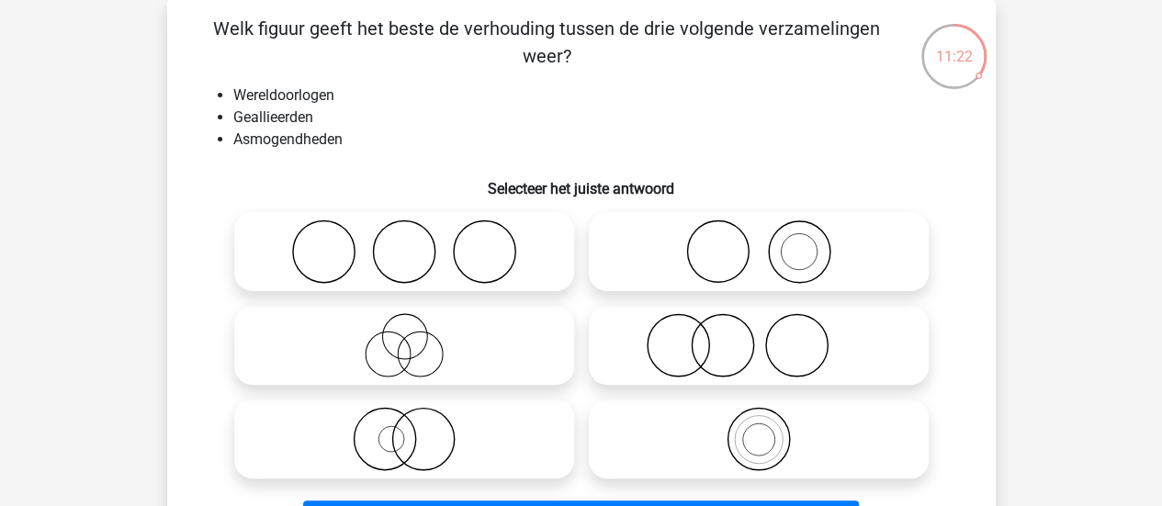
click at [797, 340] on icon at bounding box center [758, 345] width 325 height 64
click at [771, 336] on input "radio" at bounding box center [765, 330] width 12 height 12
radio input "true"
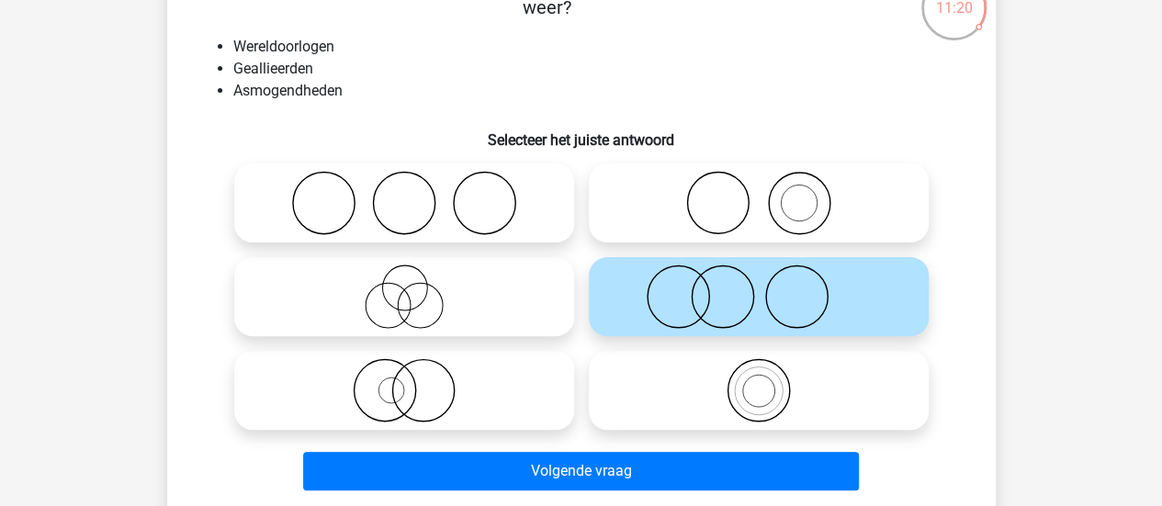
scroll to position [134, 0]
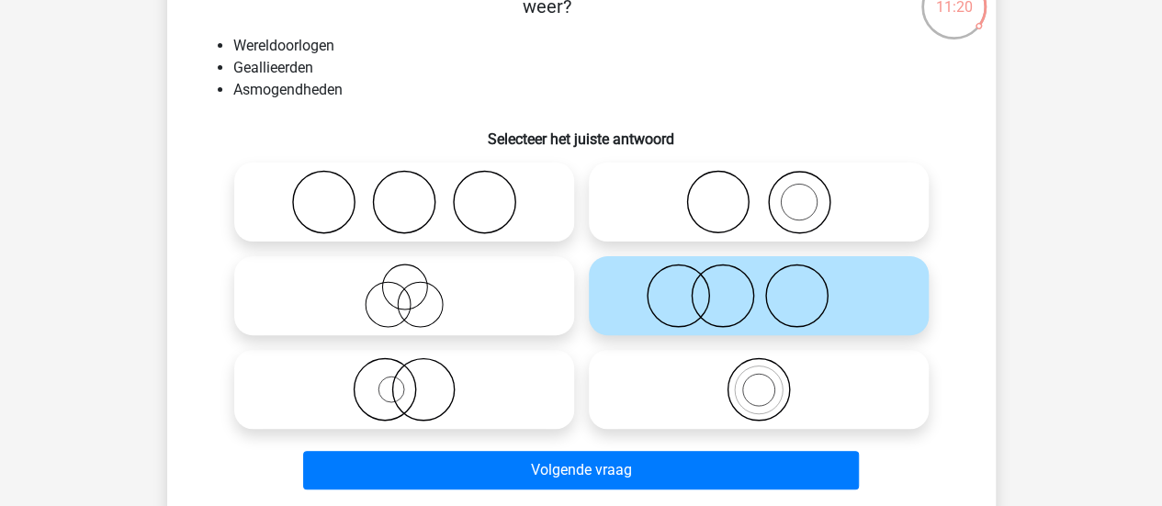
drag, startPoint x: 1075, startPoint y: 346, endPoint x: 1076, endPoint y: 325, distance: 21.1
click at [1076, 325] on div "Jelle jelle.brugman0506@gmail.com" at bounding box center [581, 453] width 1162 height 1175
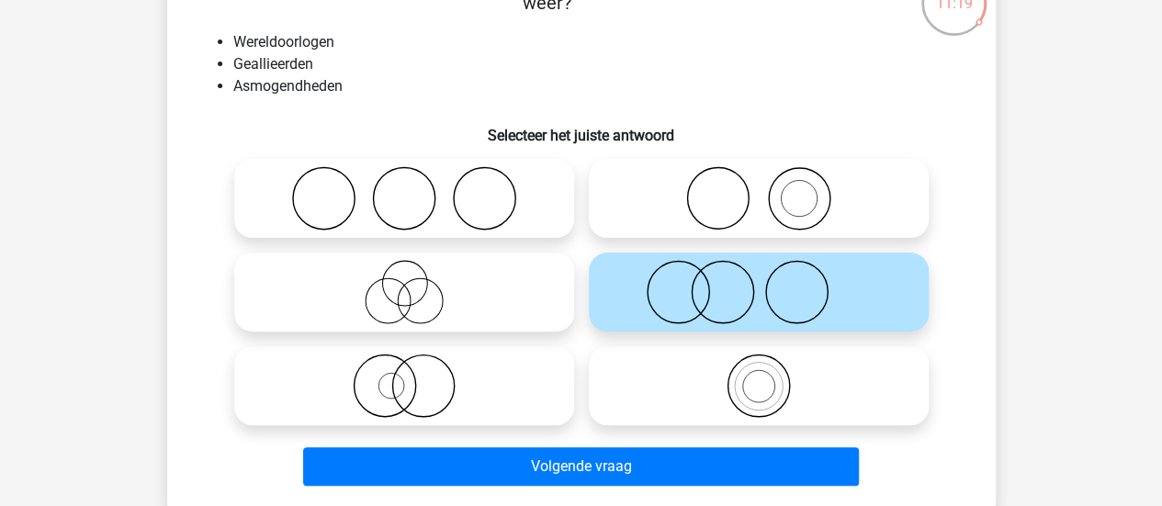
scroll to position [141, 0]
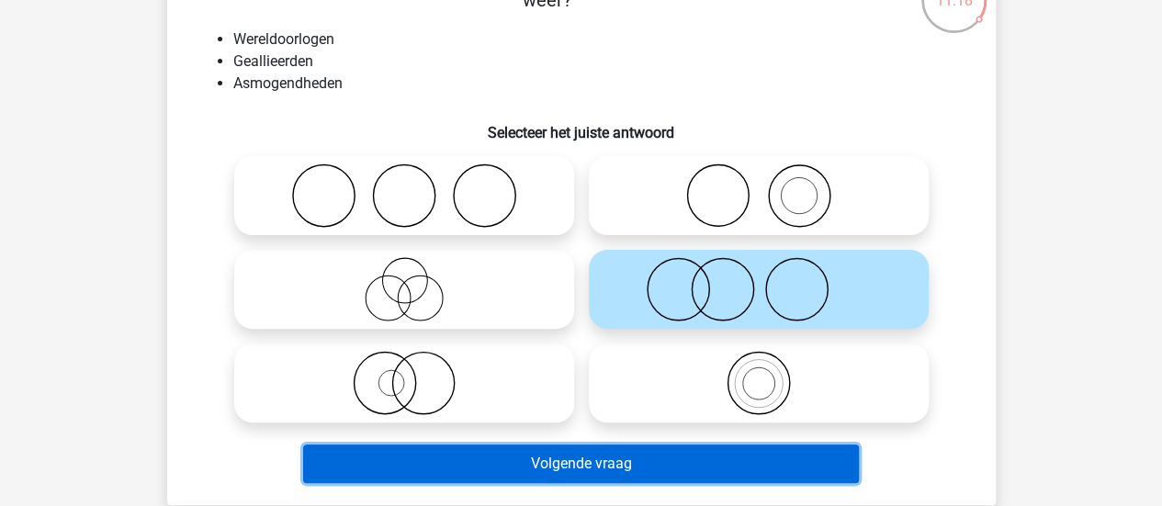
click at [737, 460] on button "Volgende vraag" at bounding box center [581, 463] width 556 height 39
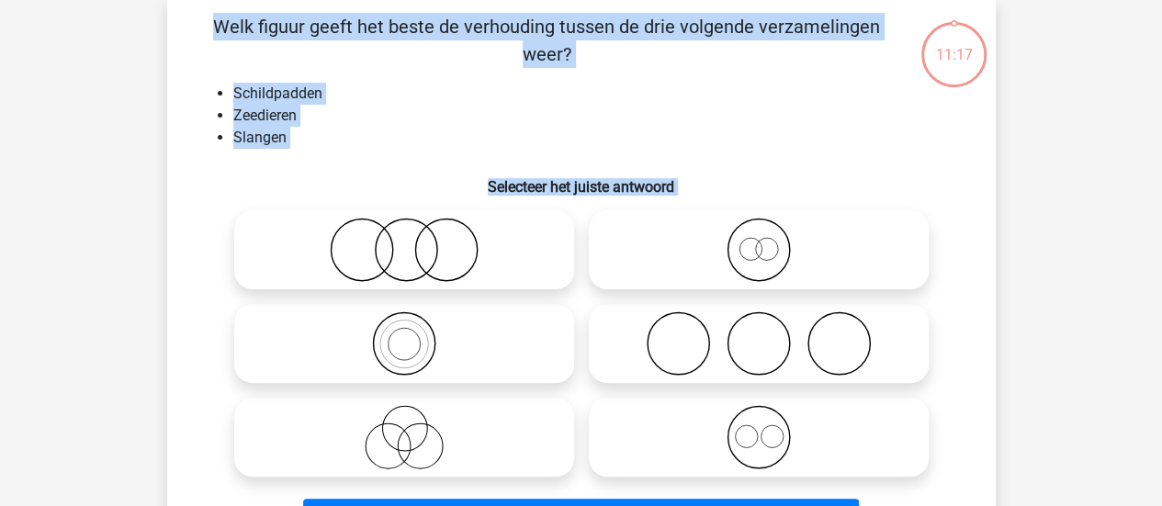
scroll to position [84, 0]
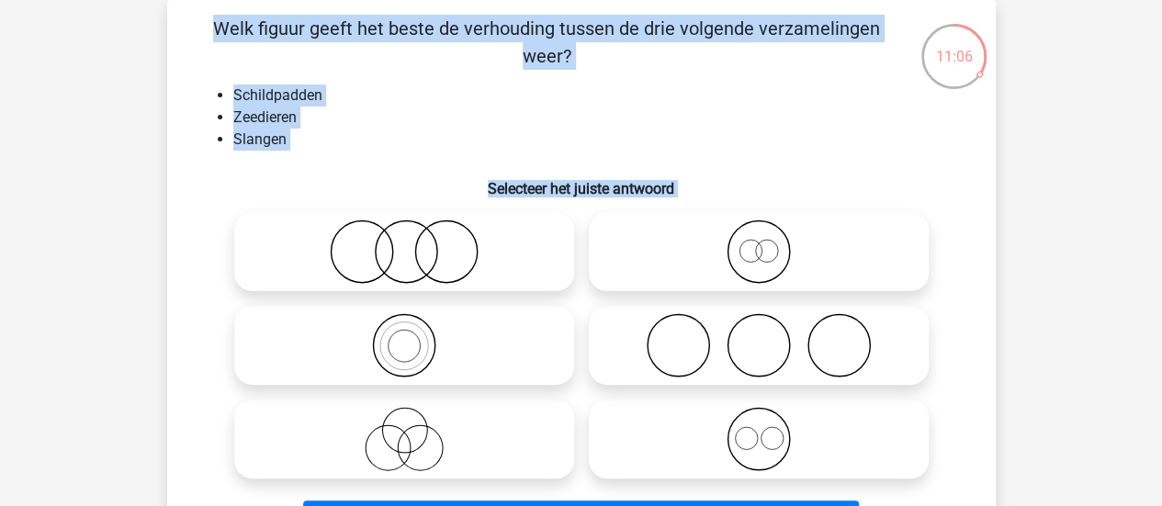
click at [341, 236] on icon at bounding box center [404, 251] width 325 height 64
click at [404, 236] on input "radio" at bounding box center [410, 237] width 12 height 12
radio input "true"
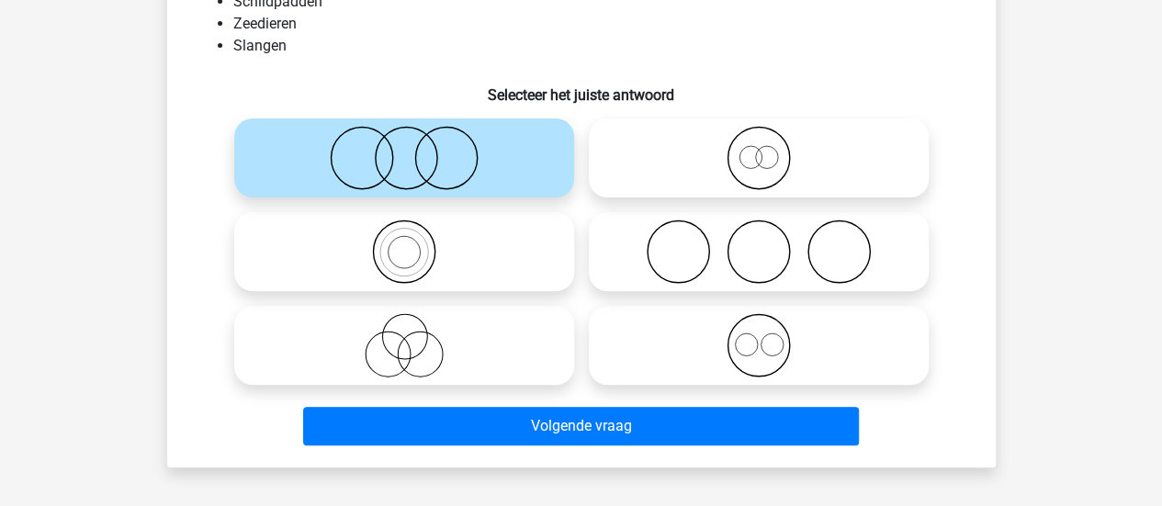
scroll to position [178, 0]
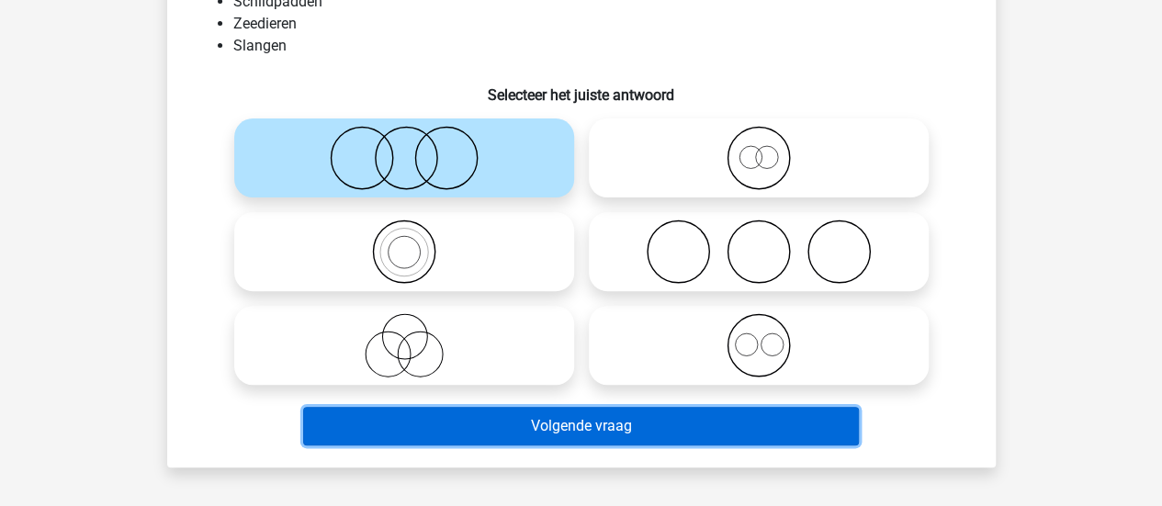
click at [349, 414] on button "Volgende vraag" at bounding box center [581, 426] width 556 height 39
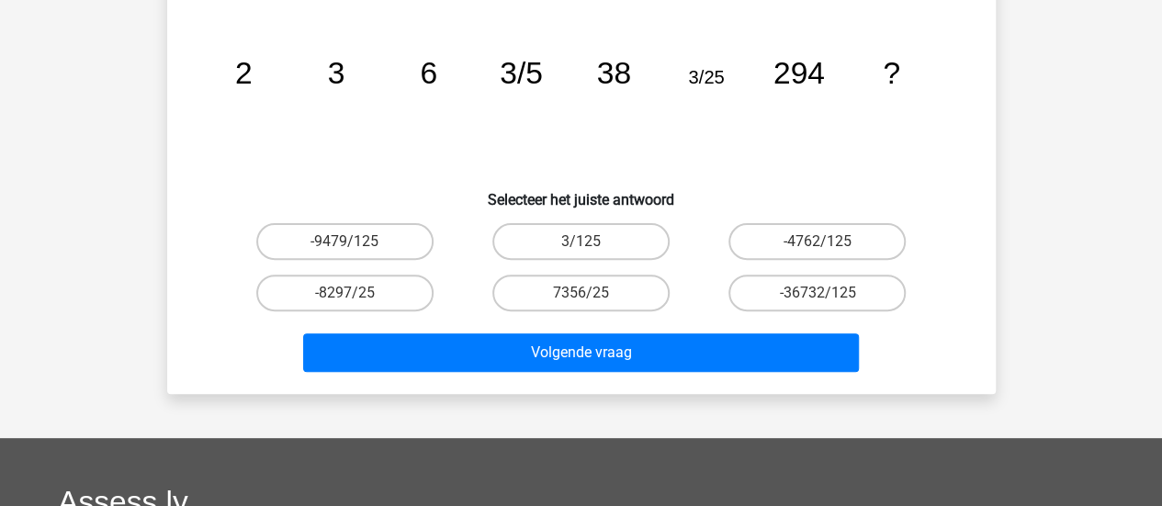
scroll to position [84, 0]
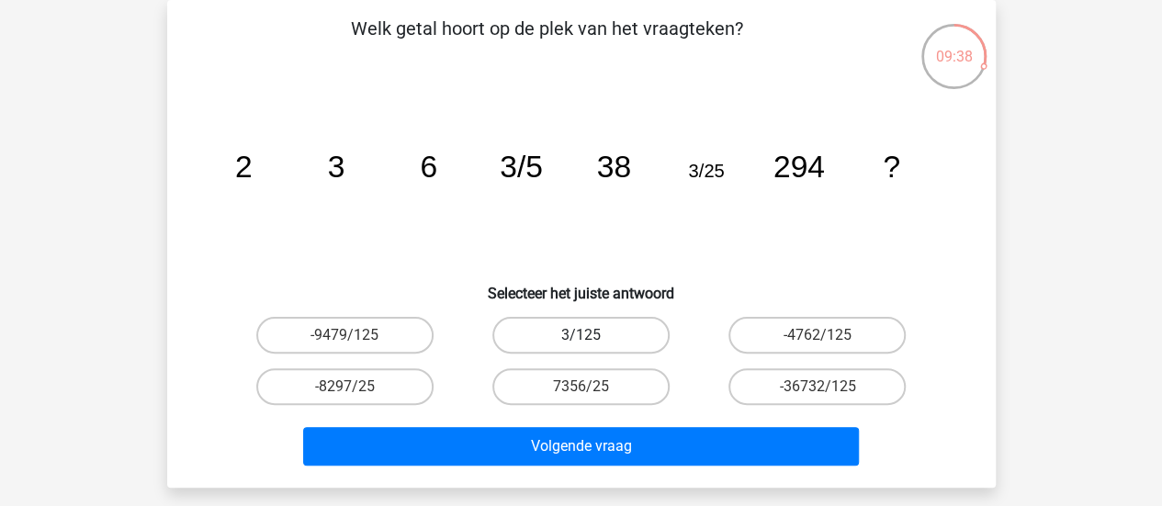
click at [621, 340] on label "3/125" at bounding box center [580, 335] width 177 height 37
click at [592, 340] on input "3/125" at bounding box center [586, 341] width 12 height 12
radio input "true"
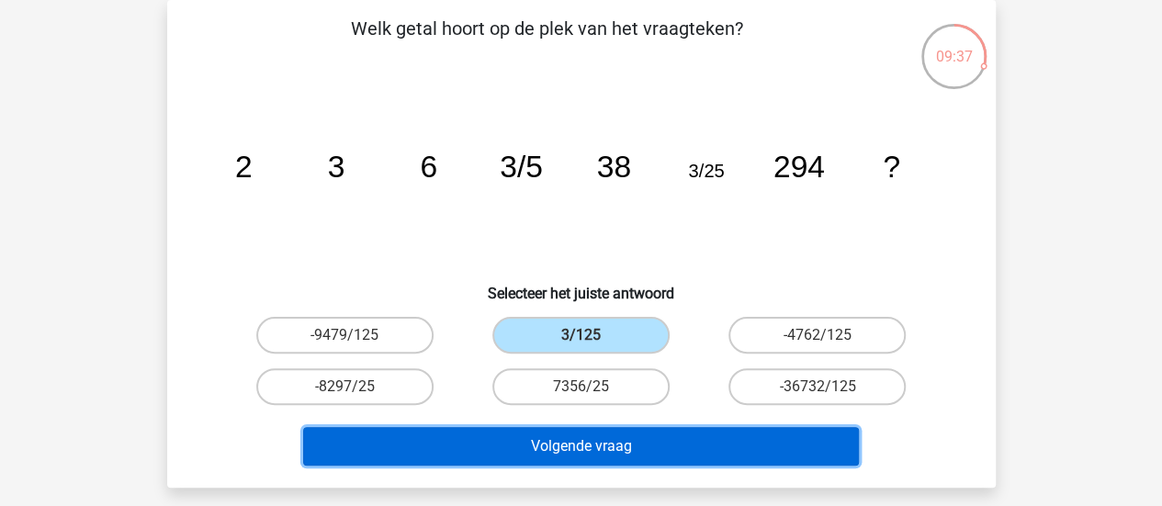
click at [522, 444] on button "Volgende vraag" at bounding box center [581, 446] width 556 height 39
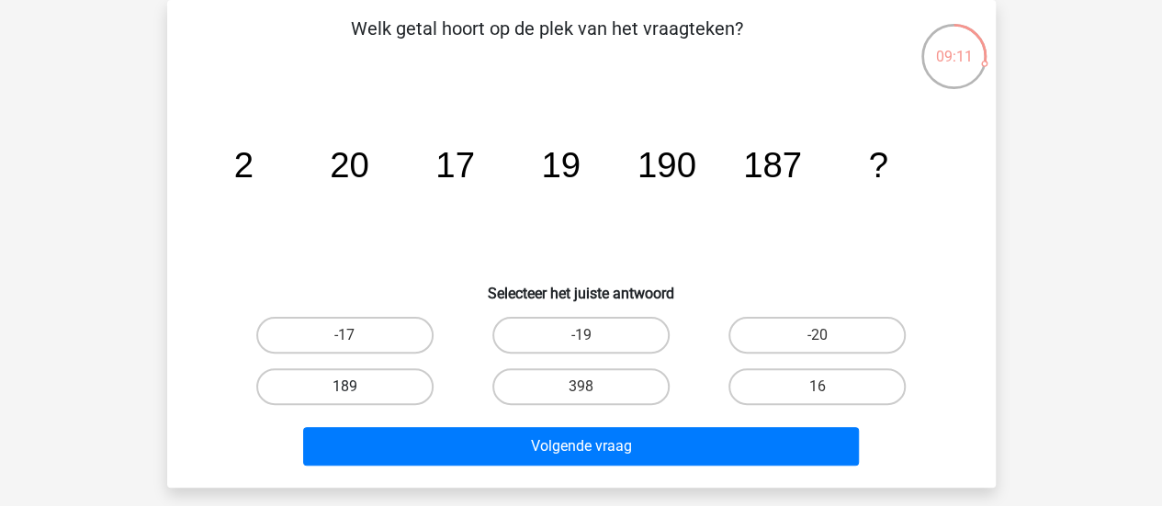
click at [385, 385] on label "189" at bounding box center [344, 386] width 177 height 37
click at [356, 387] on input "189" at bounding box center [350, 393] width 12 height 12
radio input "true"
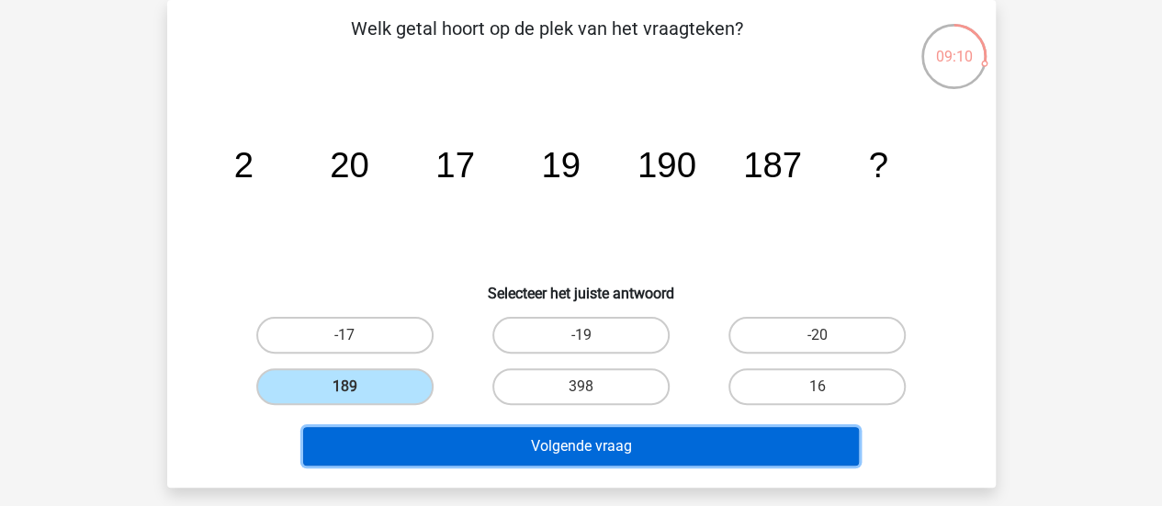
click at [390, 436] on button "Volgende vraag" at bounding box center [581, 446] width 556 height 39
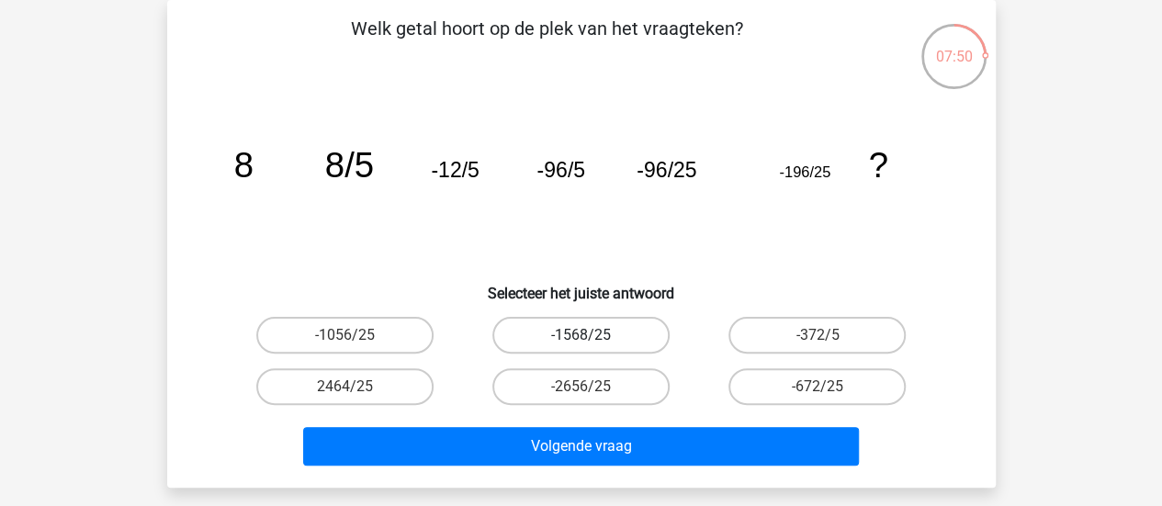
click at [555, 324] on label "-1568/25" at bounding box center [580, 335] width 177 height 37
click at [580, 335] on input "-1568/25" at bounding box center [586, 341] width 12 height 12
radio input "true"
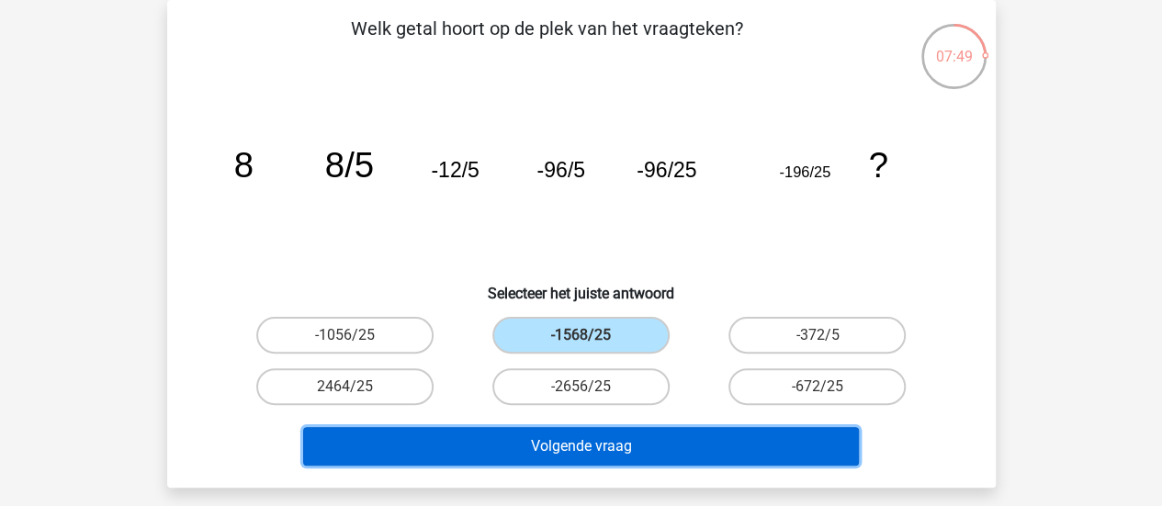
click at [511, 438] on button "Volgende vraag" at bounding box center [581, 446] width 556 height 39
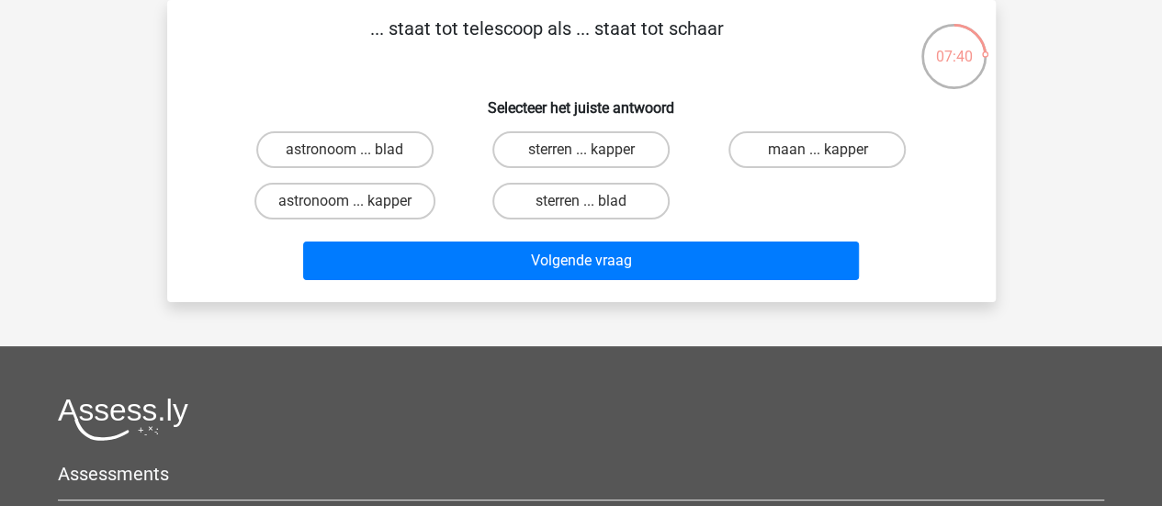
click at [351, 205] on input "astronoom ... kapper" at bounding box center [350, 207] width 12 height 12
radio input "true"
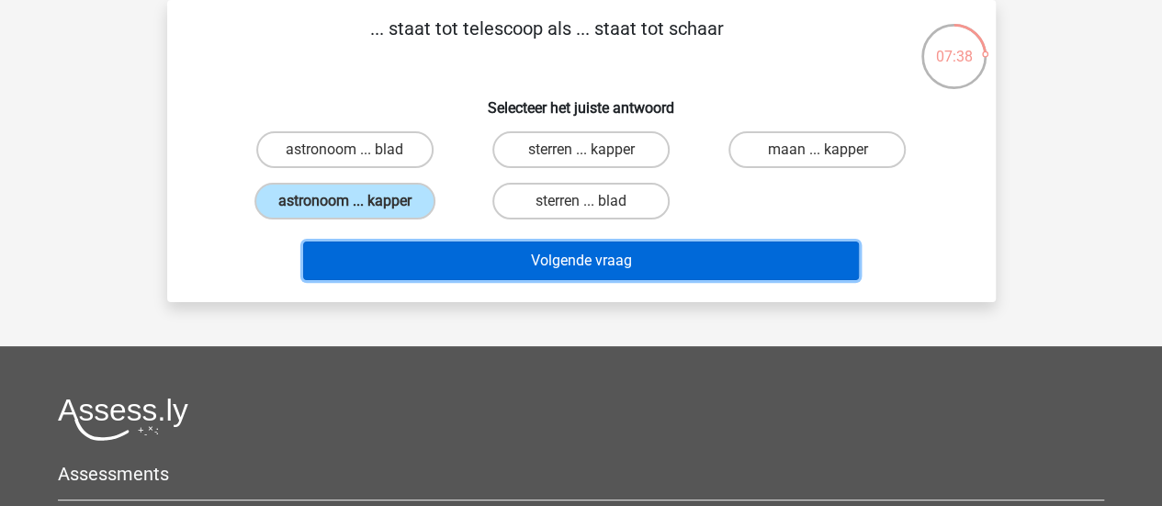
click at [378, 252] on button "Volgende vraag" at bounding box center [581, 261] width 556 height 39
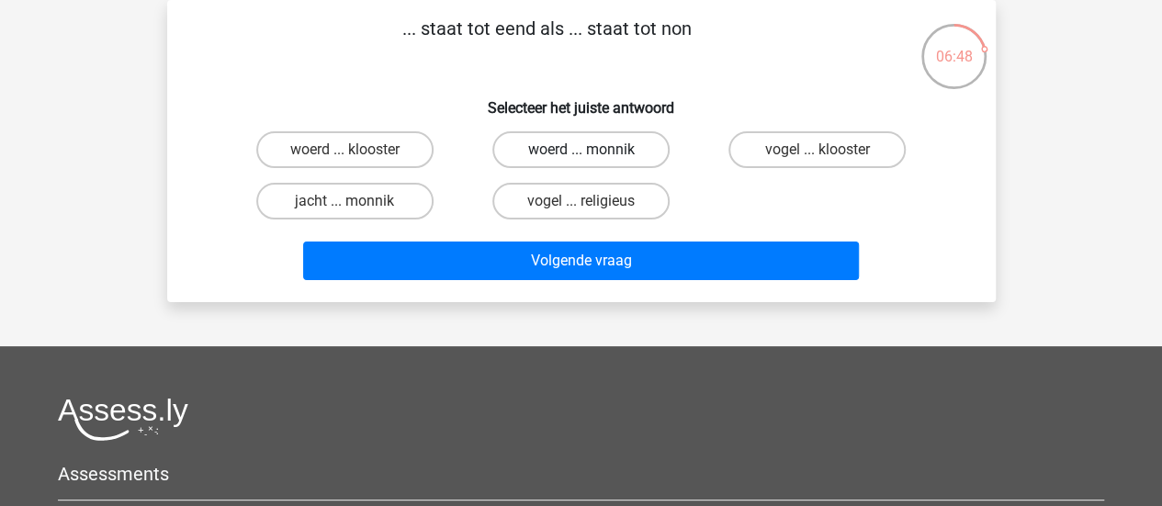
click at [614, 141] on label "woerd ... monnik" at bounding box center [580, 149] width 177 height 37
click at [592, 150] on input "woerd ... monnik" at bounding box center [586, 156] width 12 height 12
radio input "true"
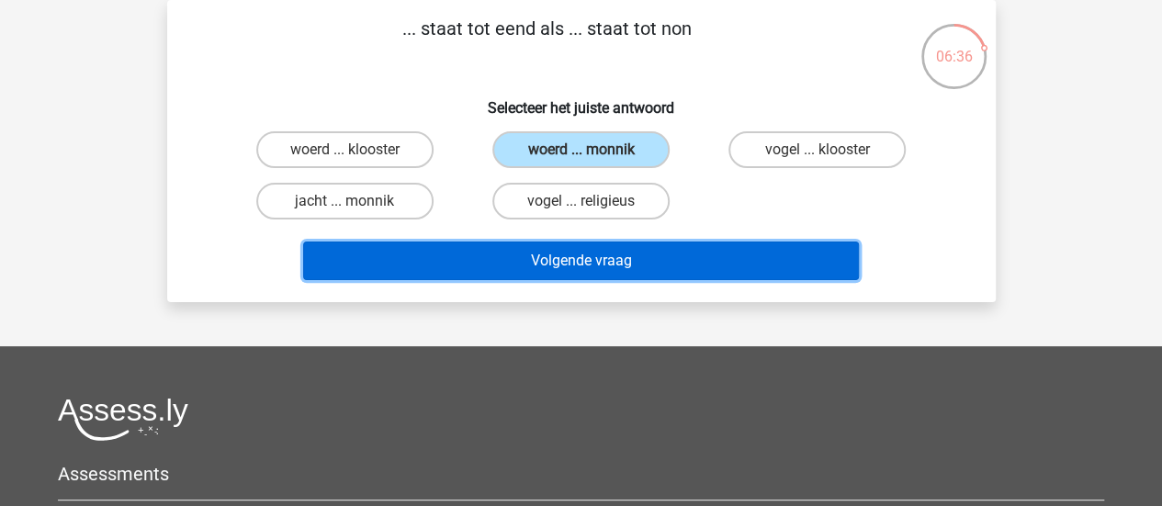
click at [534, 251] on button "Volgende vraag" at bounding box center [581, 261] width 556 height 39
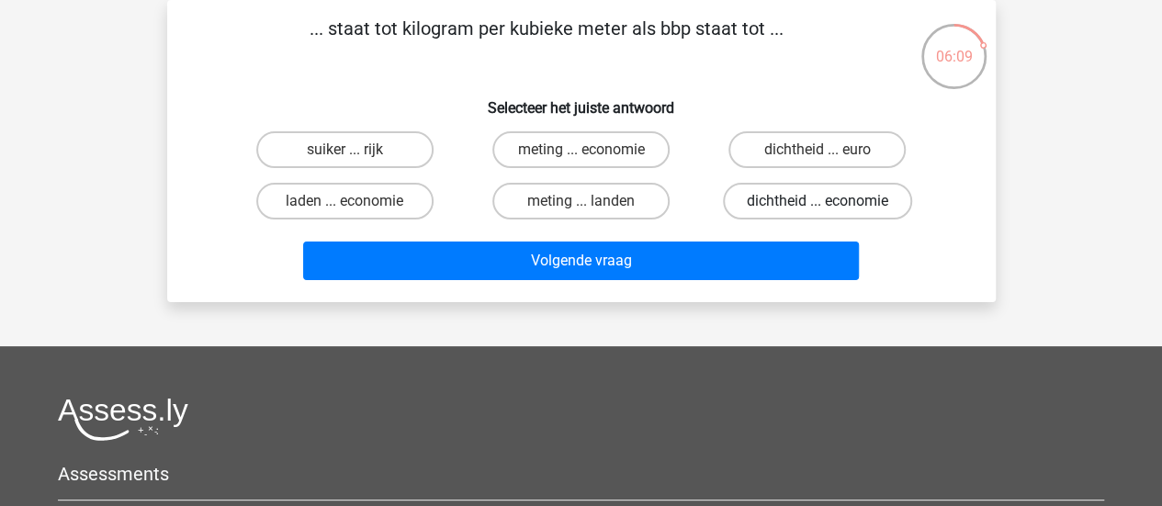
click at [788, 212] on label "dichtheid ... economie" at bounding box center [817, 201] width 189 height 37
click at [817, 212] on input "dichtheid ... economie" at bounding box center [823, 207] width 12 height 12
radio input "true"
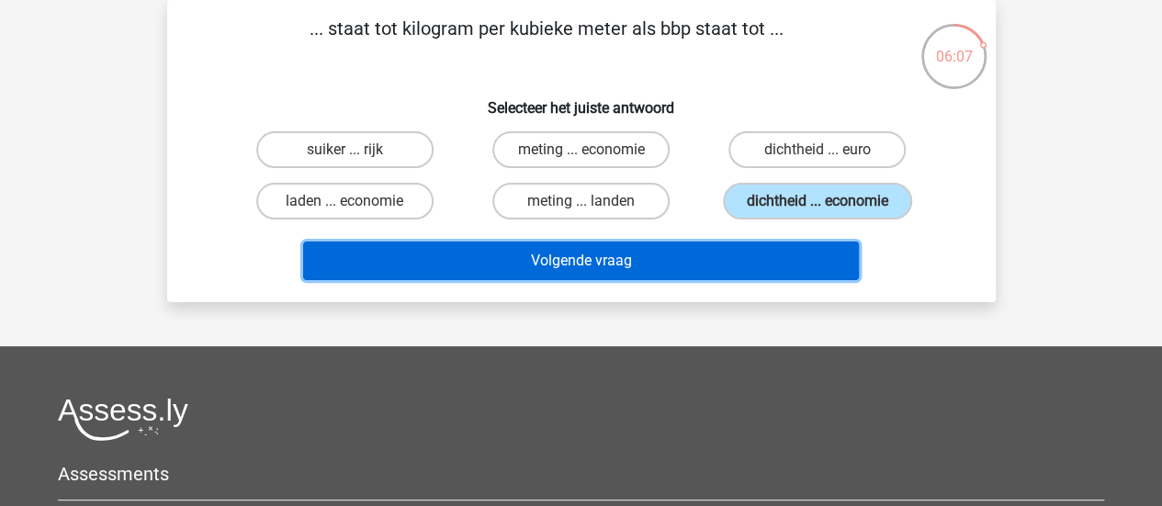
click at [669, 258] on button "Volgende vraag" at bounding box center [581, 261] width 556 height 39
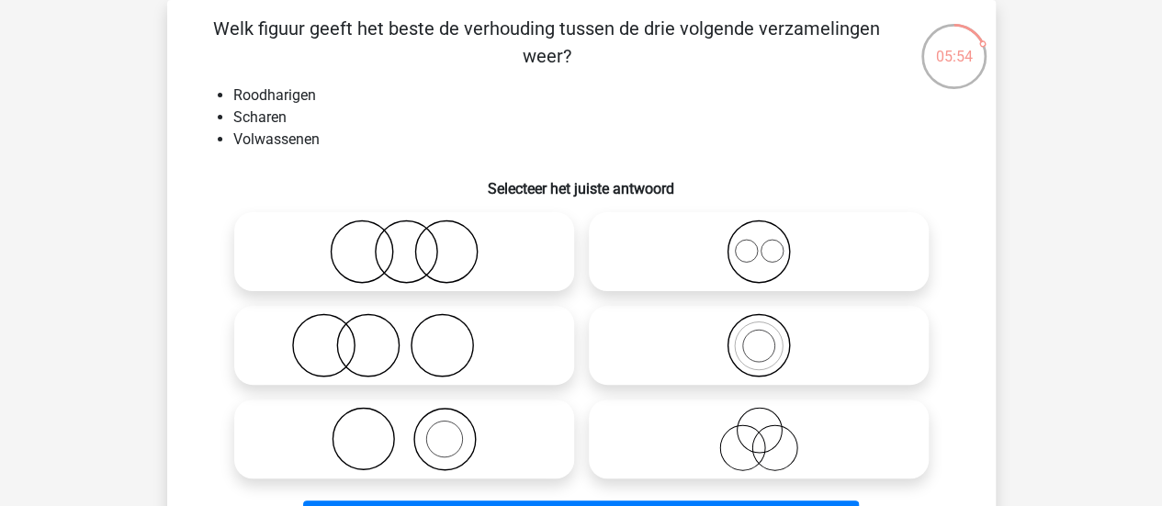
click at [382, 363] on icon at bounding box center [404, 345] width 325 height 64
click at [404, 336] on input "radio" at bounding box center [410, 330] width 12 height 12
radio input "true"
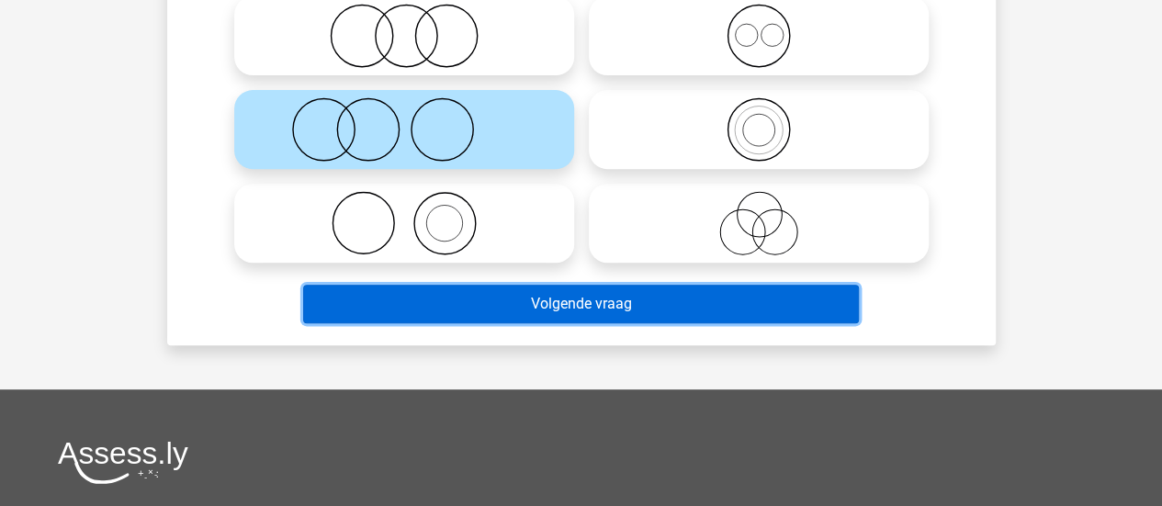
click at [432, 302] on button "Volgende vraag" at bounding box center [581, 304] width 556 height 39
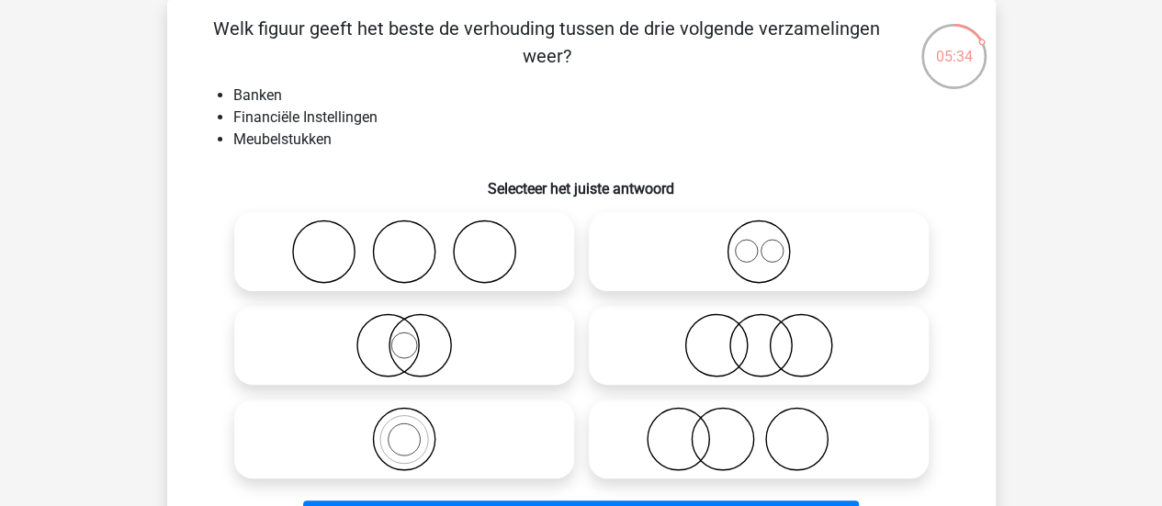
click at [696, 323] on icon at bounding box center [758, 345] width 325 height 64
click at [759, 324] on input "radio" at bounding box center [765, 330] width 12 height 12
radio input "true"
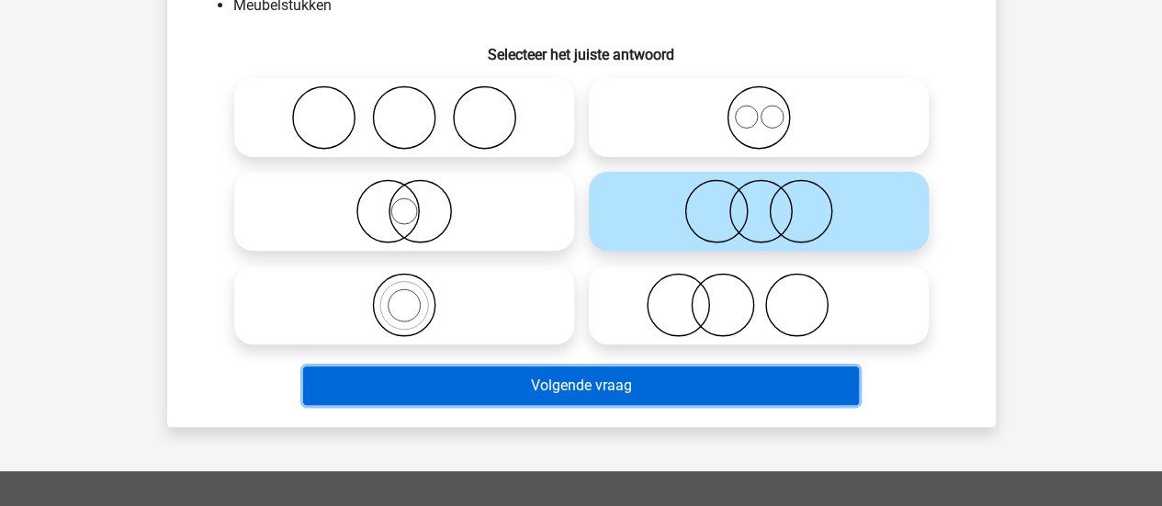
click at [606, 382] on button "Volgende vraag" at bounding box center [581, 385] width 556 height 39
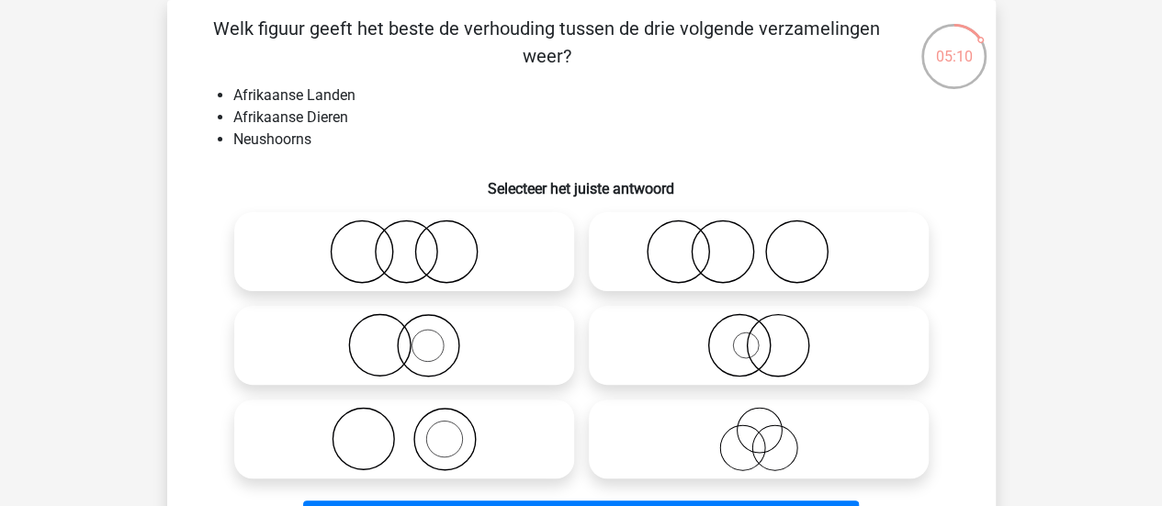
click at [721, 232] on icon at bounding box center [758, 251] width 325 height 64
click at [759, 232] on input "radio" at bounding box center [765, 237] width 12 height 12
radio input "true"
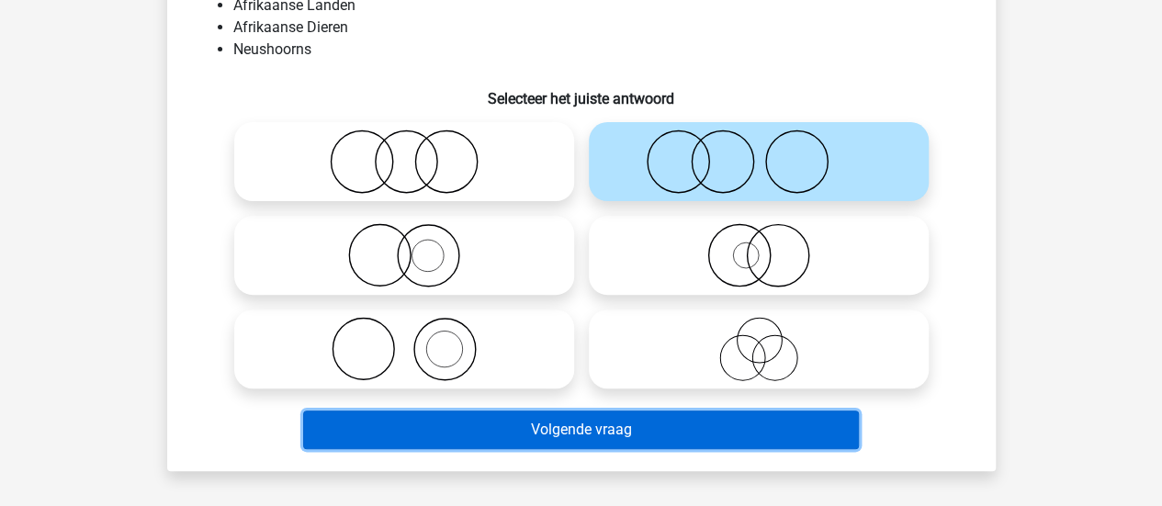
click at [560, 420] on button "Volgende vraag" at bounding box center [581, 430] width 556 height 39
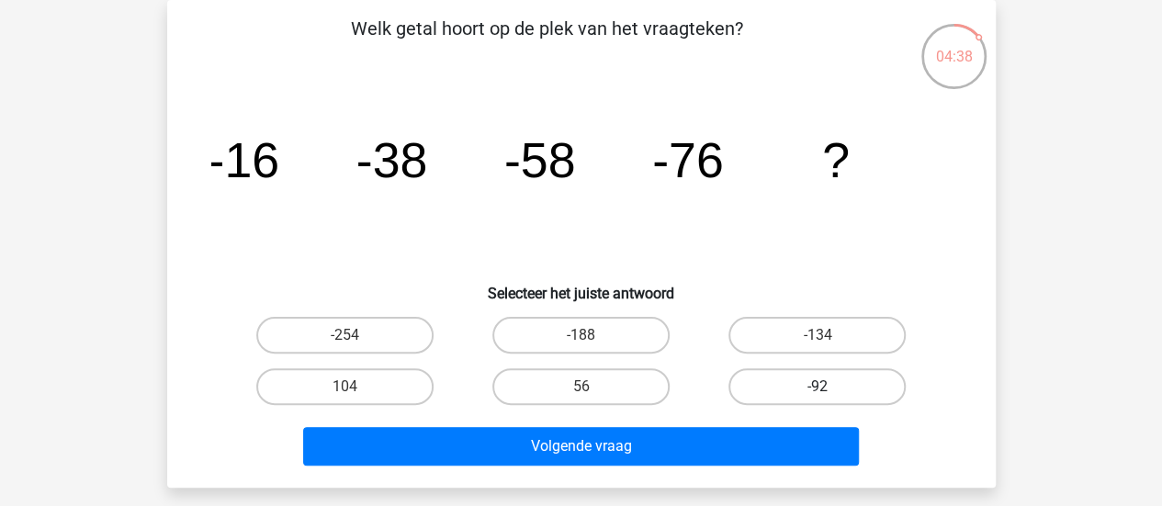
click at [771, 395] on label "-92" at bounding box center [816, 386] width 177 height 37
click at [817, 395] on input "-92" at bounding box center [823, 393] width 12 height 12
radio input "true"
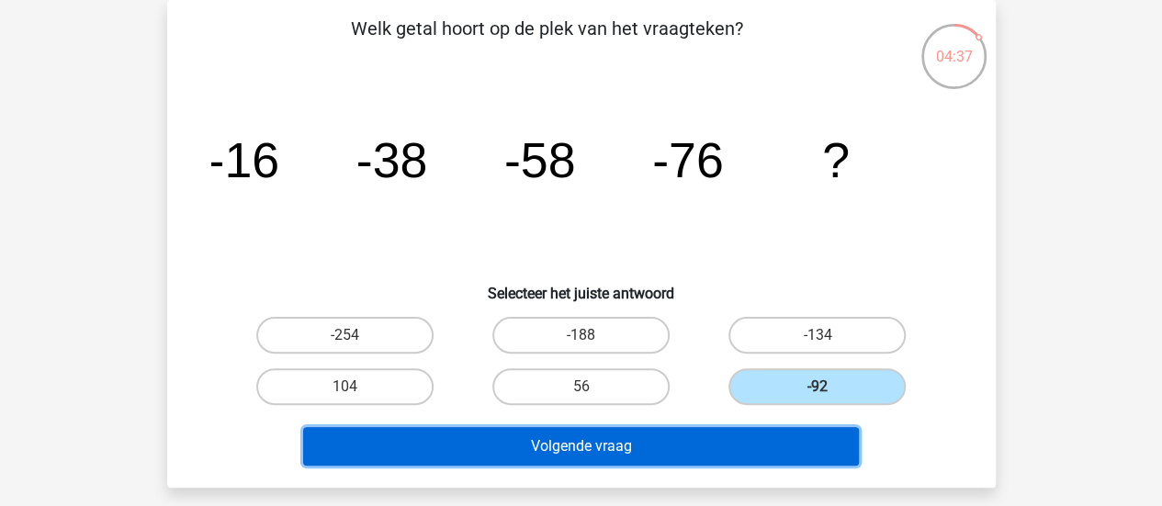
click at [609, 443] on button "Volgende vraag" at bounding box center [581, 446] width 556 height 39
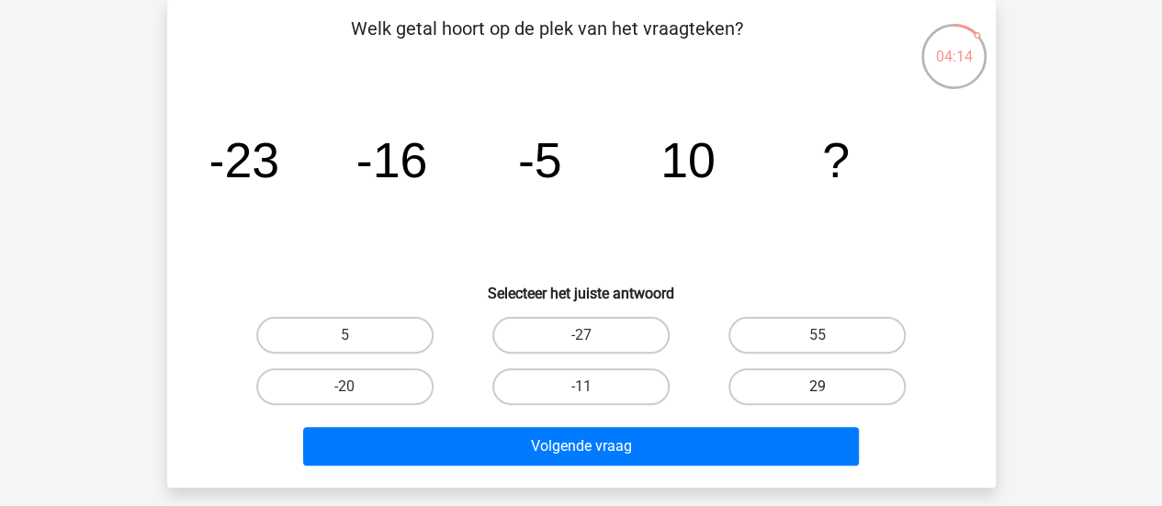
click at [768, 374] on label "29" at bounding box center [816, 386] width 177 height 37
click at [817, 387] on input "29" at bounding box center [823, 393] width 12 height 12
radio input "true"
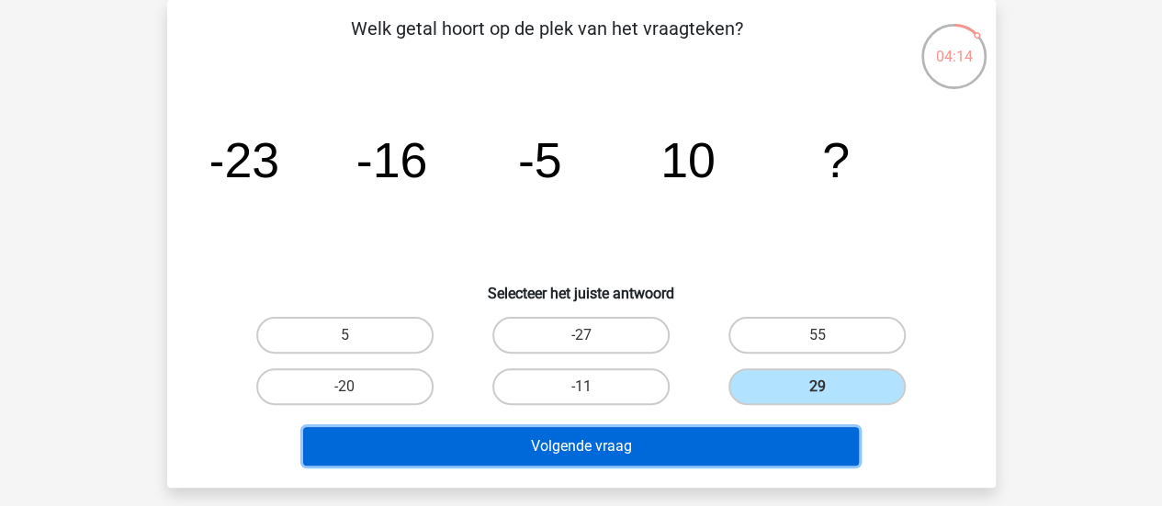
click at [665, 452] on button "Volgende vraag" at bounding box center [581, 446] width 556 height 39
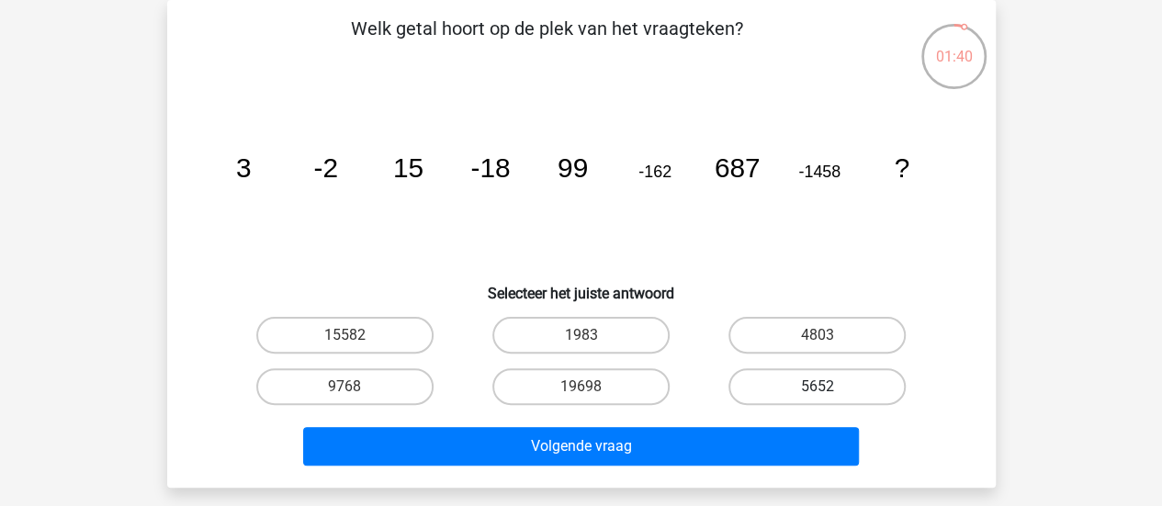
click at [771, 376] on label "5652" at bounding box center [816, 386] width 177 height 37
click at [817, 387] on input "5652" at bounding box center [823, 393] width 12 height 12
radio input "true"
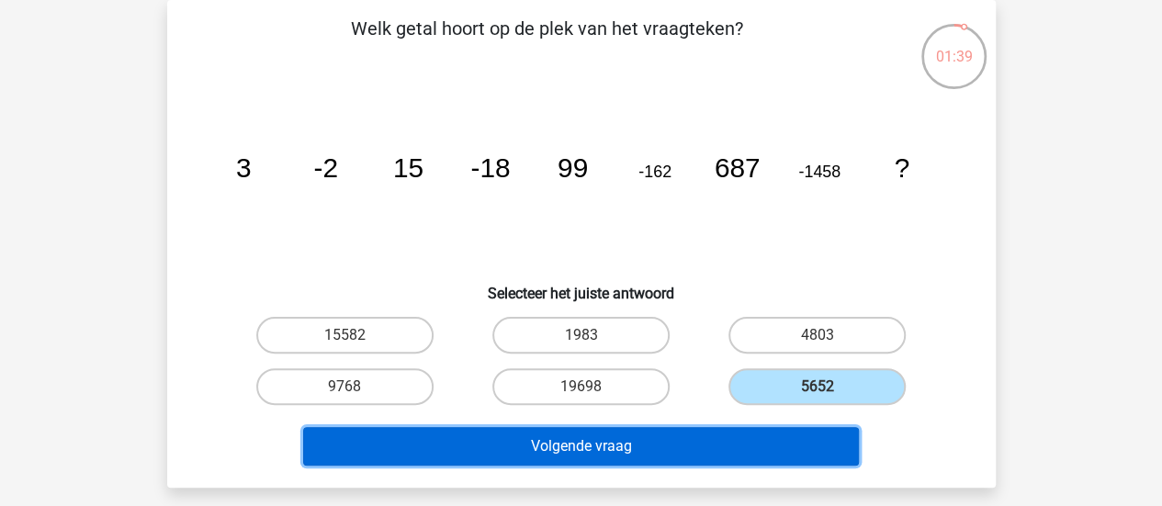
click at [710, 439] on button "Volgende vraag" at bounding box center [581, 446] width 556 height 39
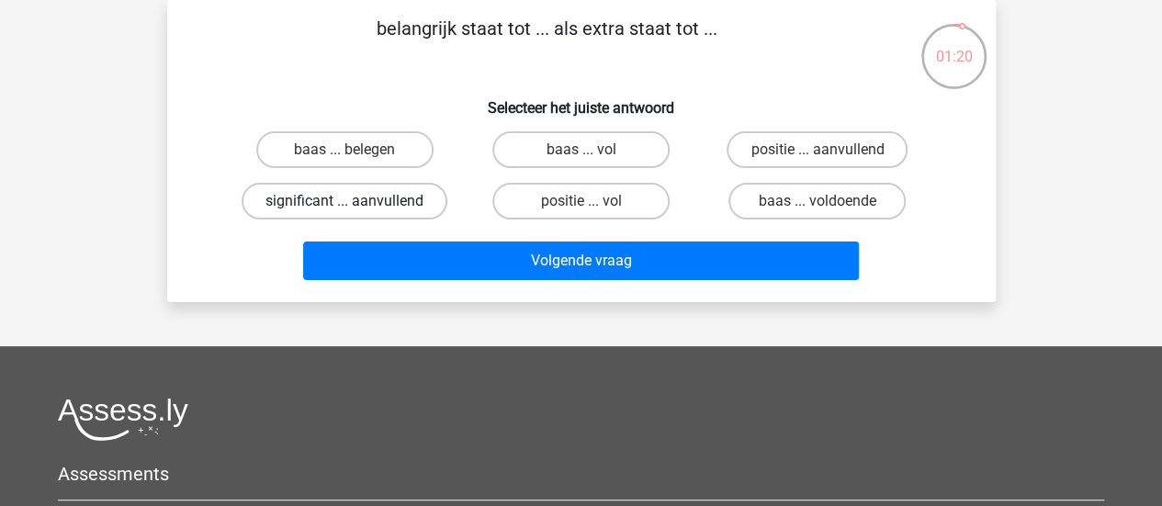
click at [395, 200] on label "significant ... aanvullend" at bounding box center [345, 201] width 206 height 37
click at [356, 201] on input "significant ... aanvullend" at bounding box center [350, 207] width 12 height 12
radio input "true"
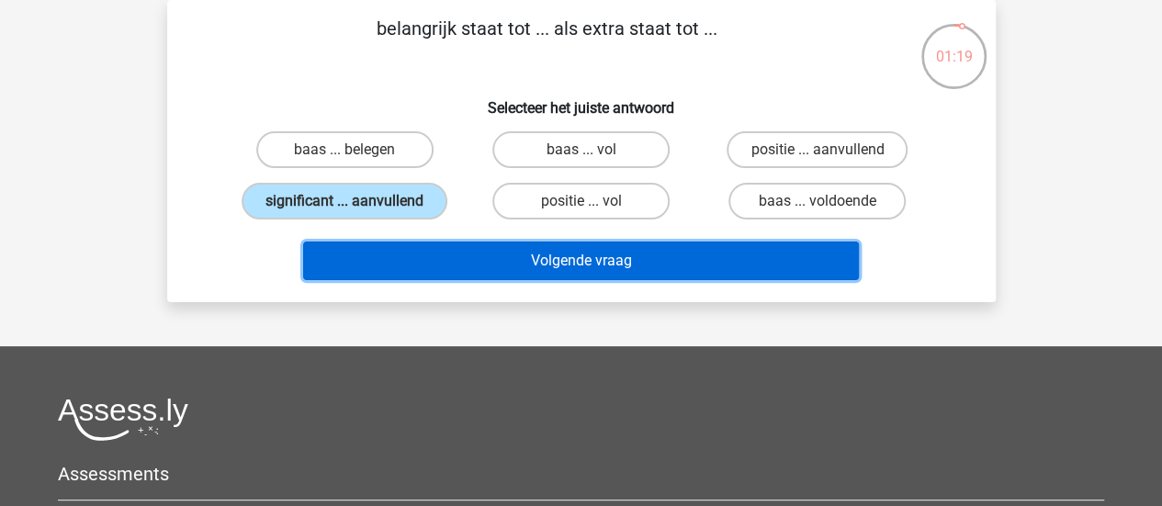
click at [408, 259] on button "Volgende vraag" at bounding box center [581, 261] width 556 height 39
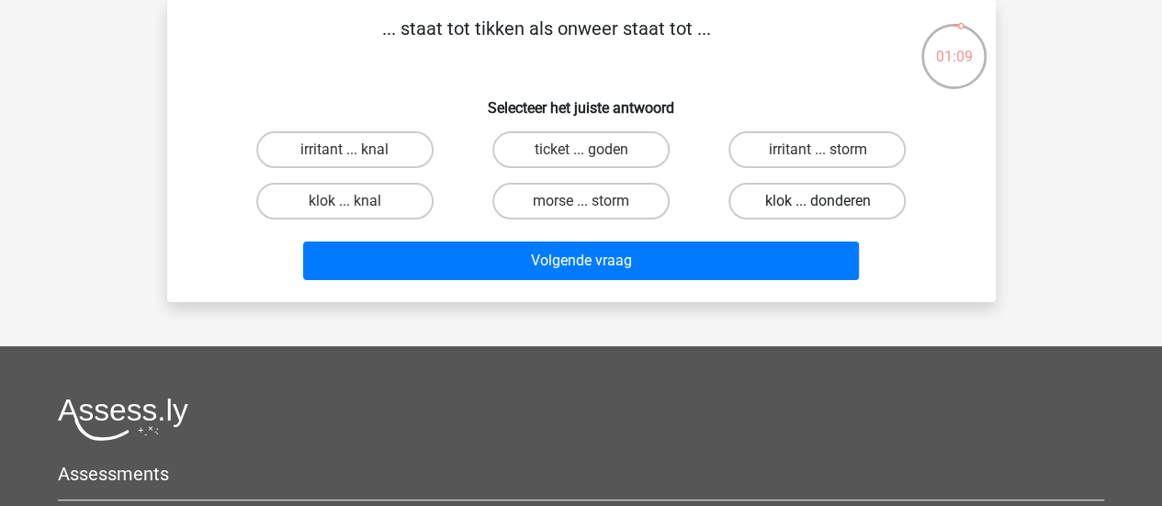
click at [756, 196] on label "klok ... donderen" at bounding box center [816, 201] width 177 height 37
click at [817, 201] on input "klok ... donderen" at bounding box center [823, 207] width 12 height 12
radio input "true"
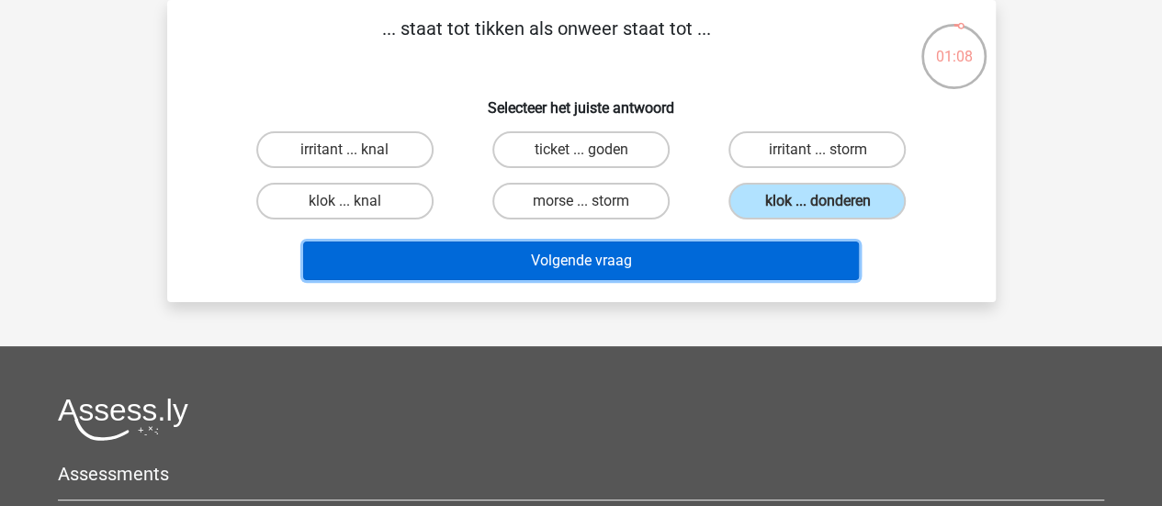
click at [663, 276] on button "Volgende vraag" at bounding box center [581, 261] width 556 height 39
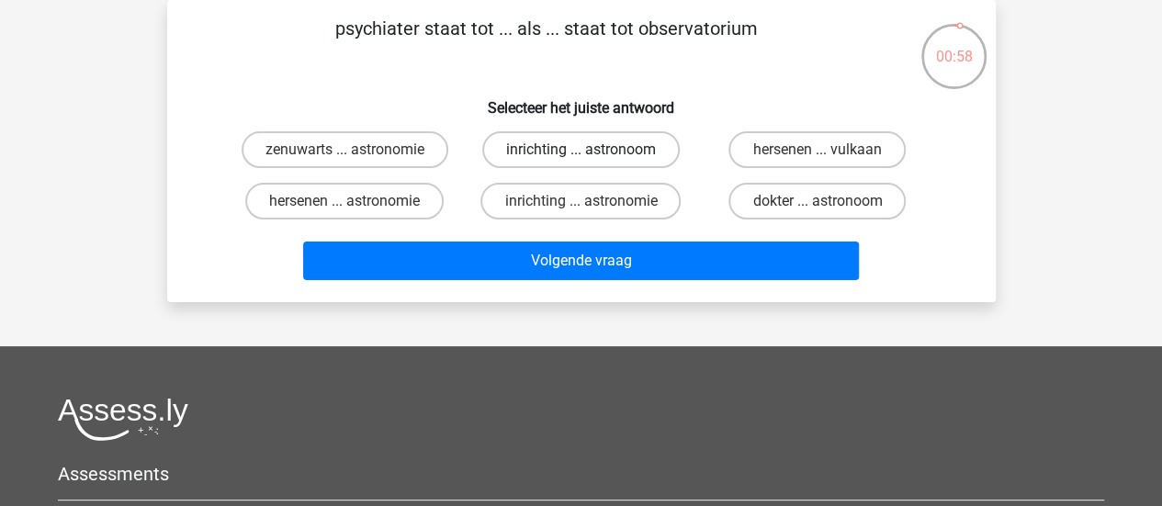
click at [619, 144] on label "inrichting ... astronoom" at bounding box center [580, 149] width 197 height 37
click at [592, 150] on input "inrichting ... astronoom" at bounding box center [586, 156] width 12 height 12
radio input "true"
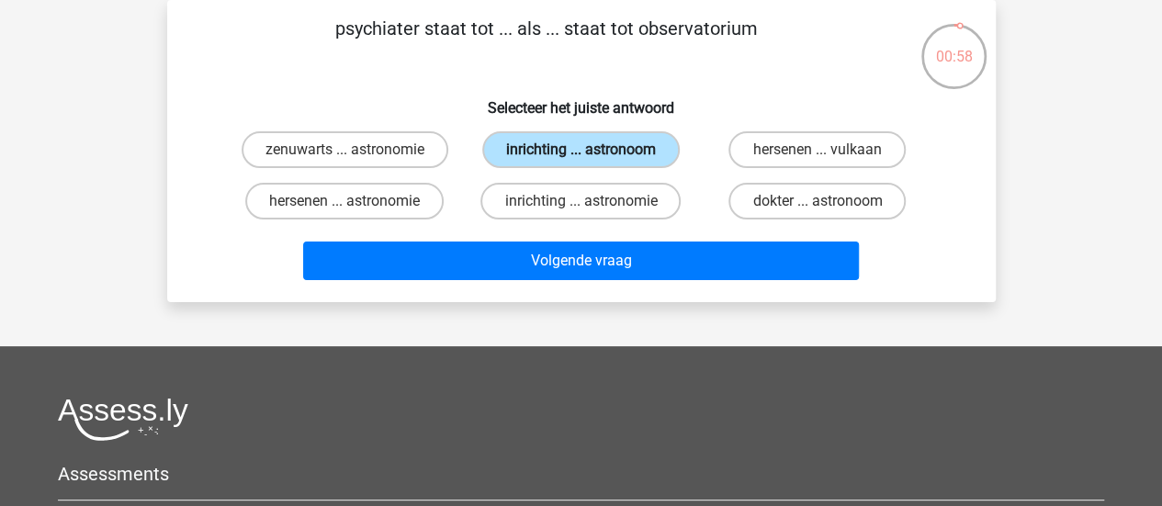
click at [619, 144] on label "inrichting ... astronoom" at bounding box center [580, 149] width 197 height 37
click at [592, 150] on input "inrichting ... astronoom" at bounding box center [586, 156] width 12 height 12
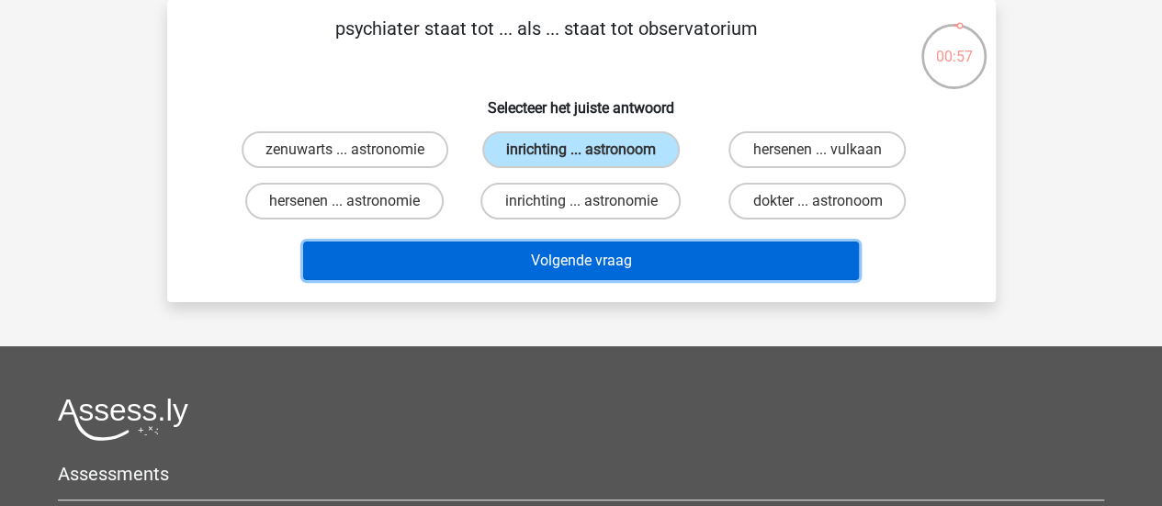
click at [551, 269] on button "Volgende vraag" at bounding box center [581, 261] width 556 height 39
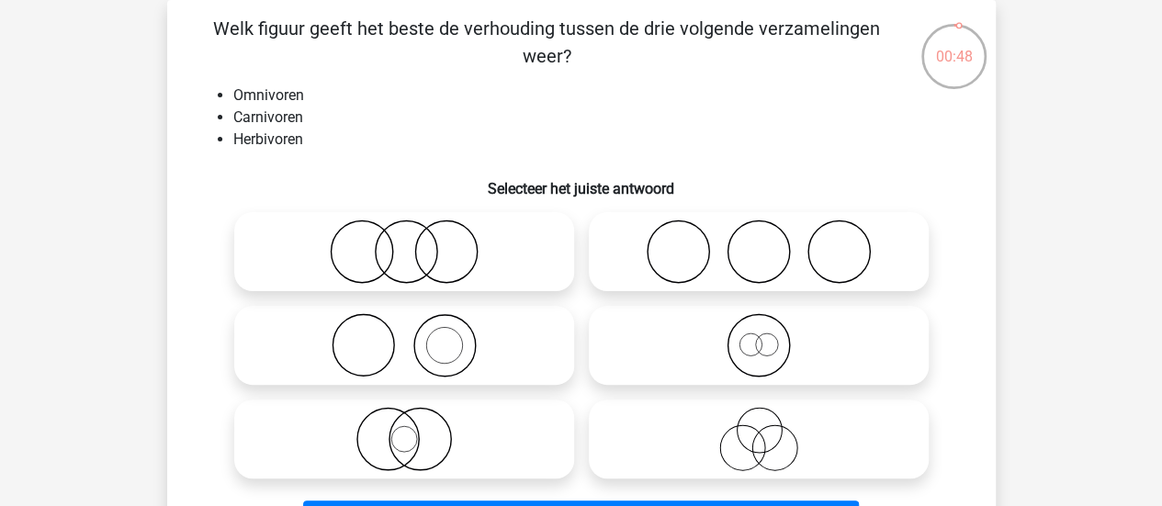
click at [475, 240] on icon at bounding box center [404, 251] width 325 height 64
click at [416, 240] on input "radio" at bounding box center [410, 237] width 12 height 12
radio input "true"
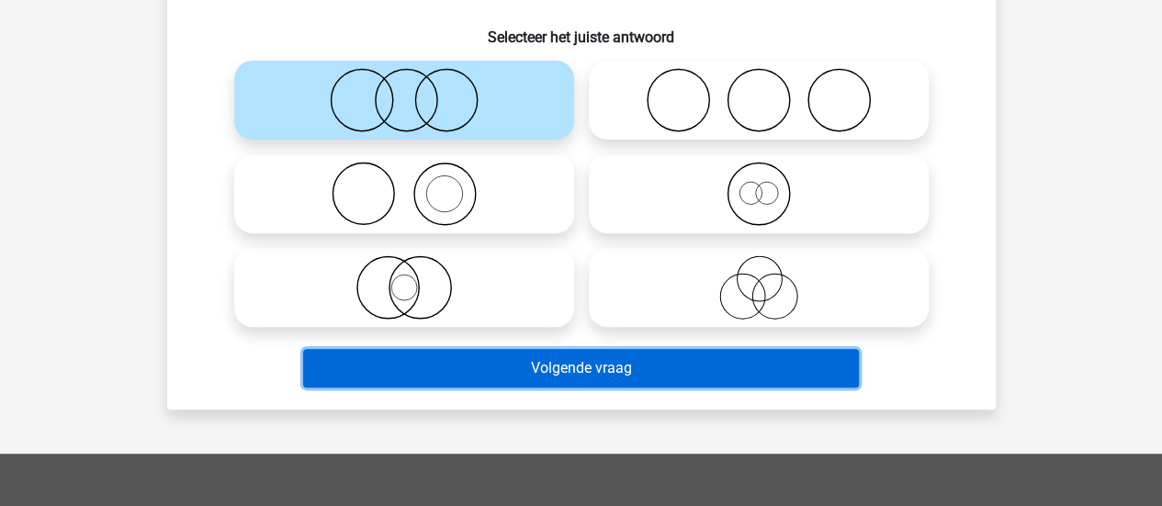
click at [483, 374] on button "Volgende vraag" at bounding box center [581, 368] width 556 height 39
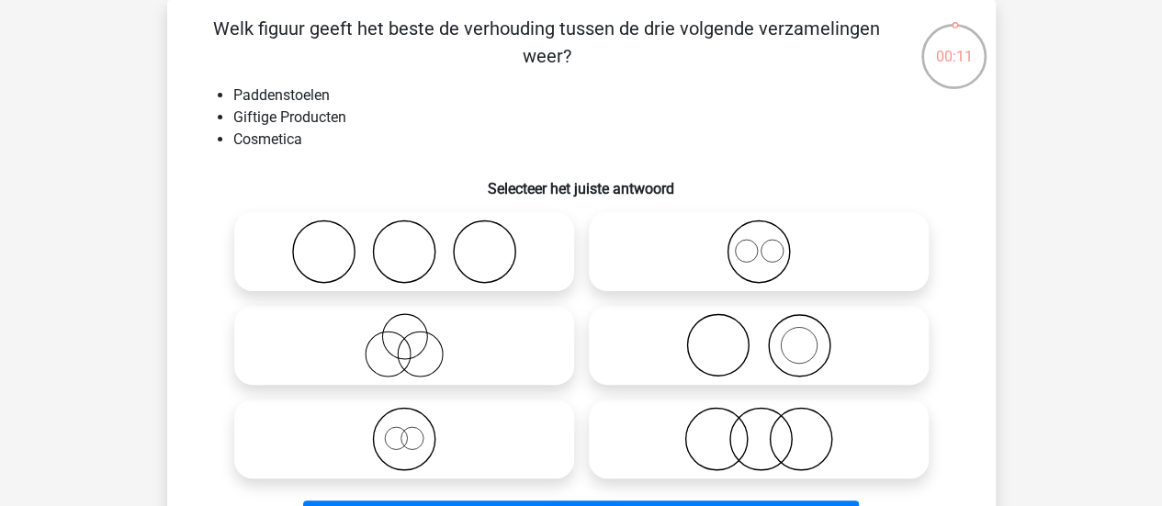
click at [771, 328] on icon at bounding box center [758, 345] width 325 height 64
click at [771, 328] on input "radio" at bounding box center [765, 330] width 12 height 12
radio input "true"
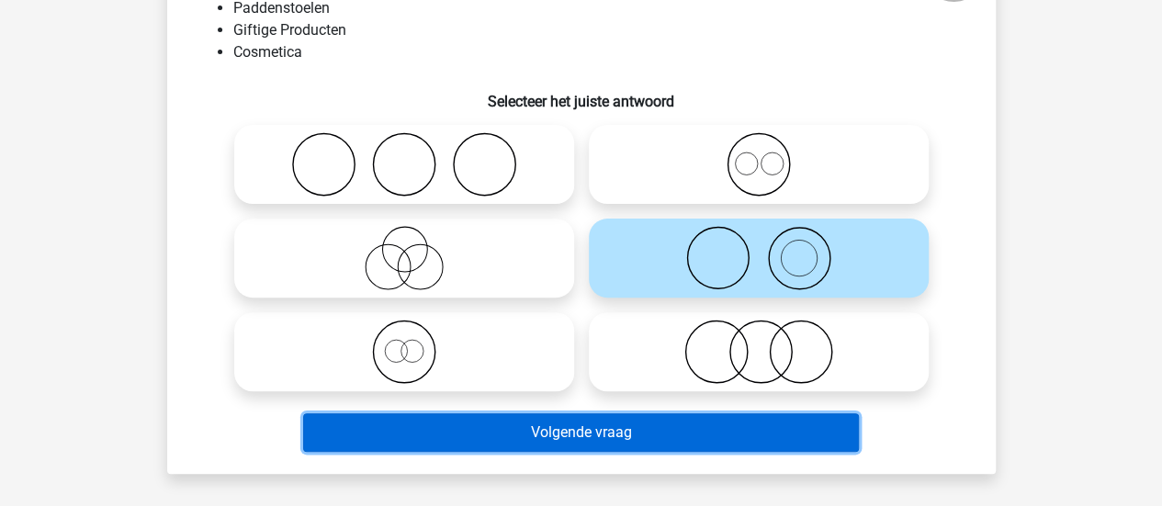
click at [575, 447] on button "Volgende vraag" at bounding box center [581, 432] width 556 height 39
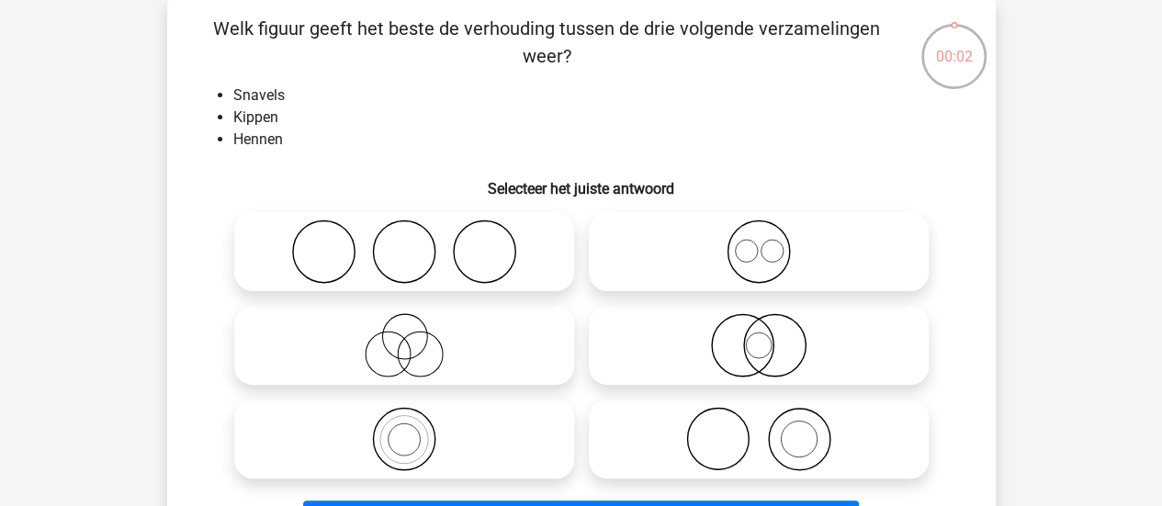
click at [422, 253] on icon at bounding box center [404, 251] width 325 height 64
click at [416, 242] on input "radio" at bounding box center [410, 237] width 12 height 12
radio input "true"
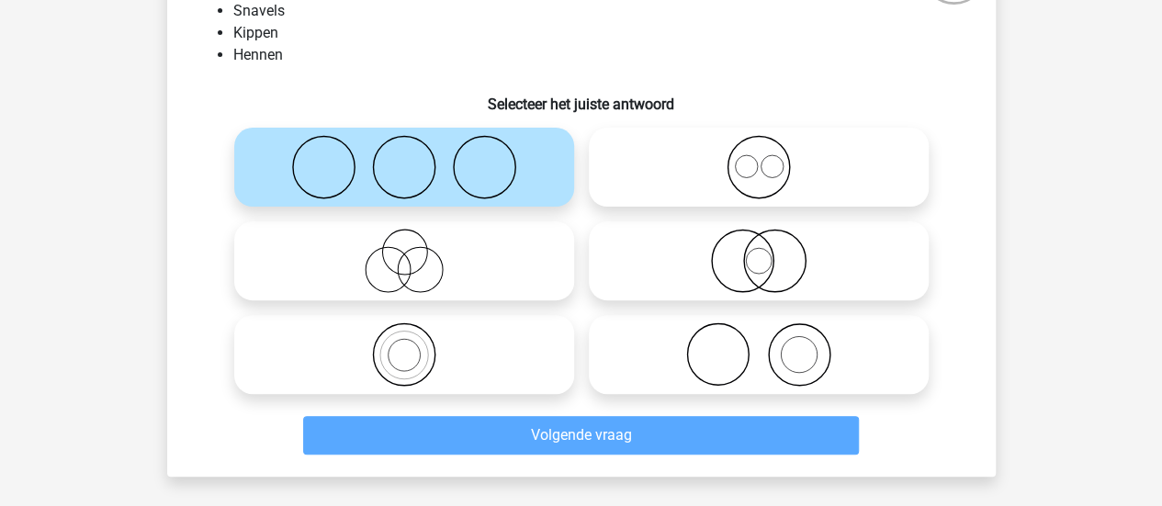
scroll to position [191, 0]
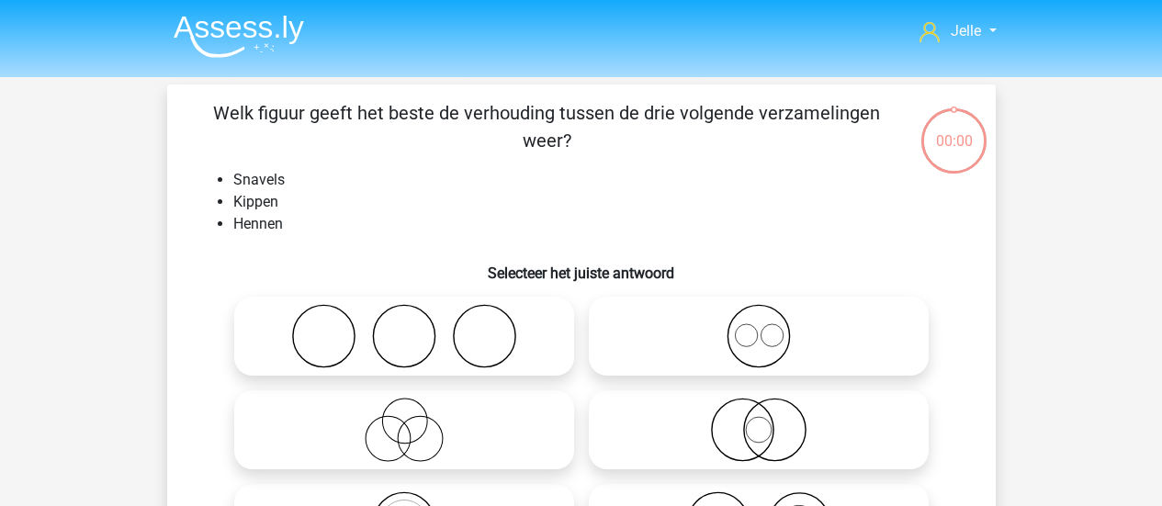
scroll to position [191, 0]
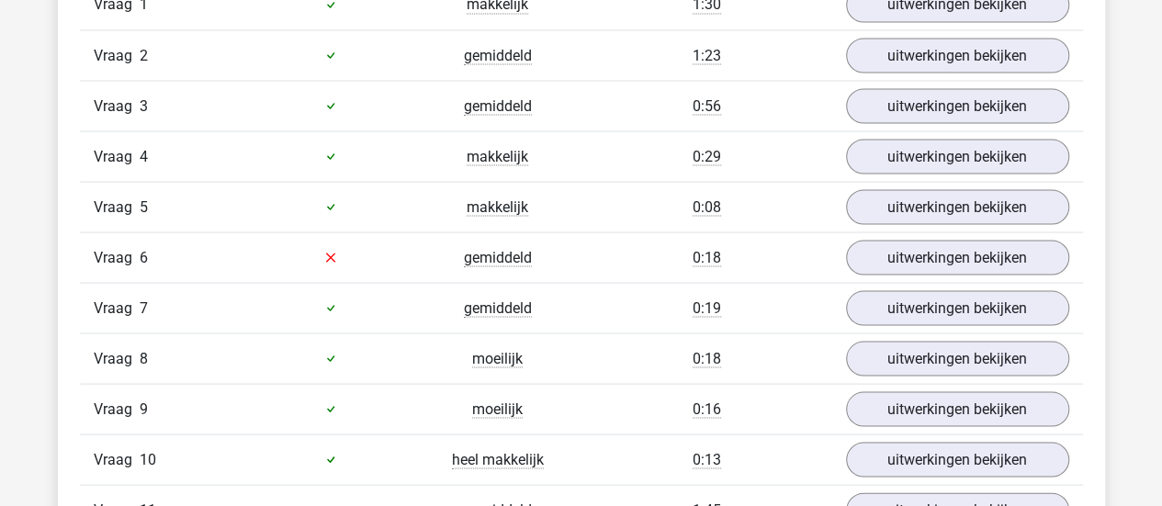
scroll to position [1708, 0]
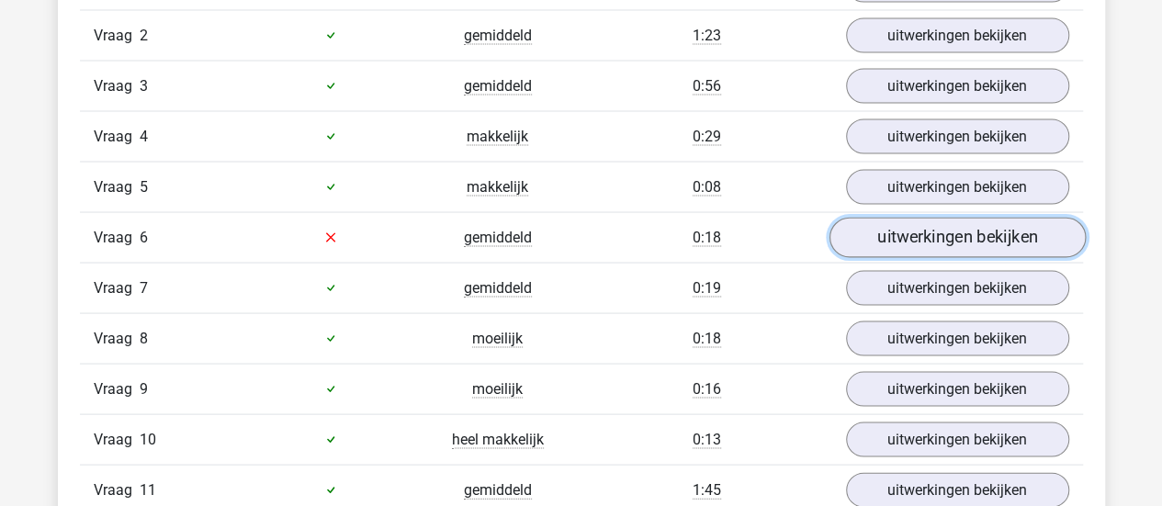
click at [900, 227] on link "uitwerkingen bekijken" at bounding box center [956, 237] width 256 height 40
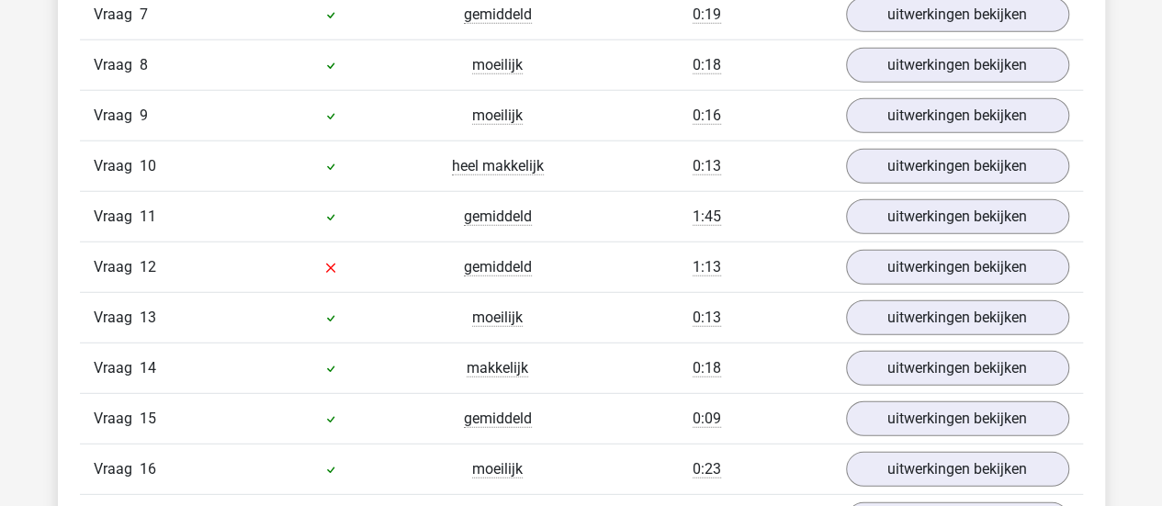
scroll to position [2419, 0]
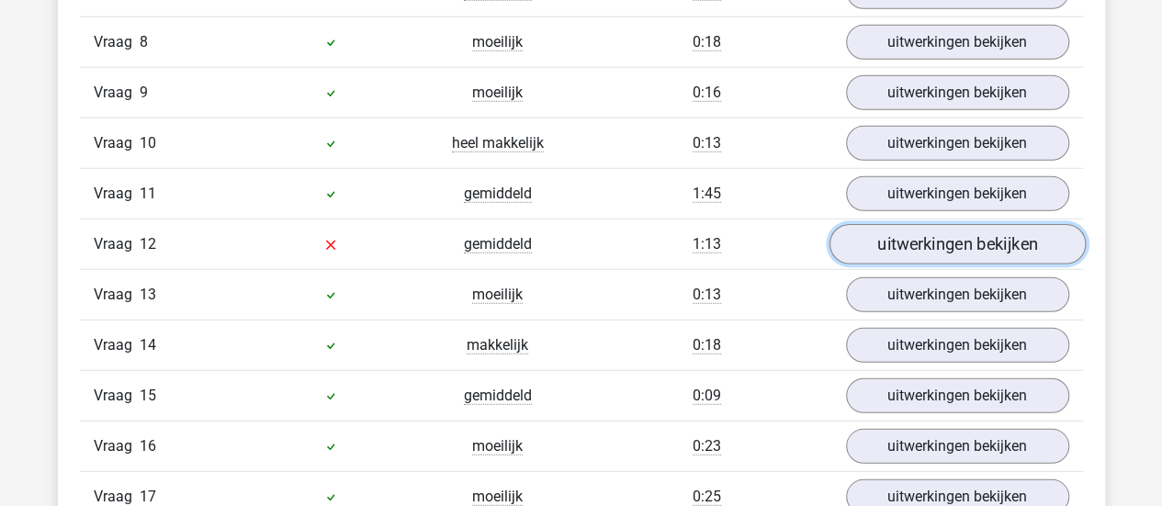
click at [961, 236] on link "uitwerkingen bekijken" at bounding box center [956, 244] width 256 height 40
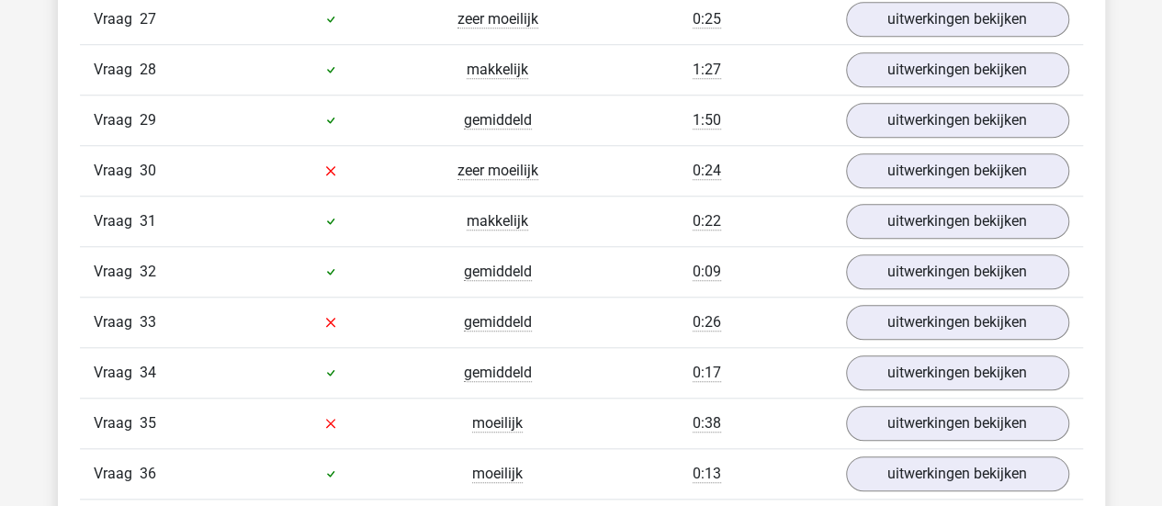
scroll to position [4203, 0]
